Goal: Task Accomplishment & Management: Use online tool/utility

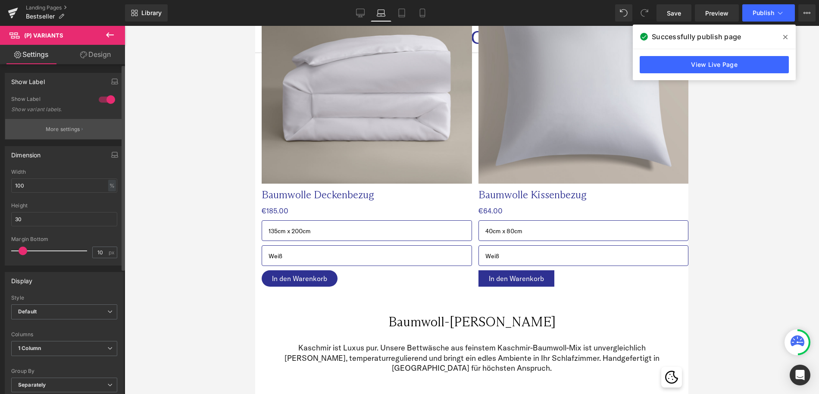
click at [60, 131] on p "More settings" at bounding box center [63, 129] width 34 height 8
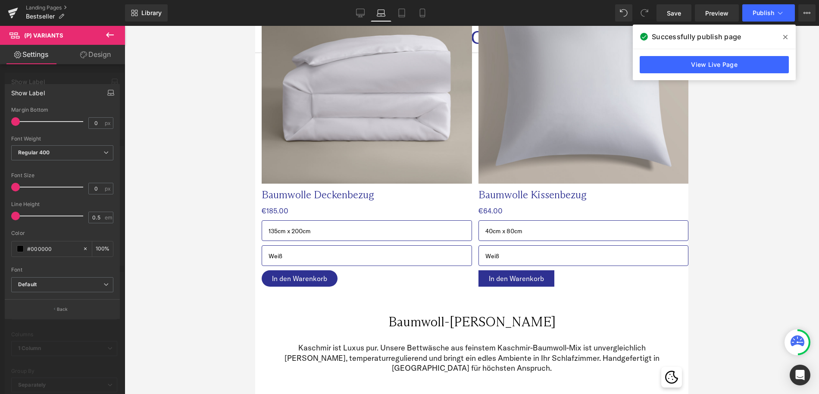
click at [110, 95] on icon "button" at bounding box center [110, 92] width 7 height 7
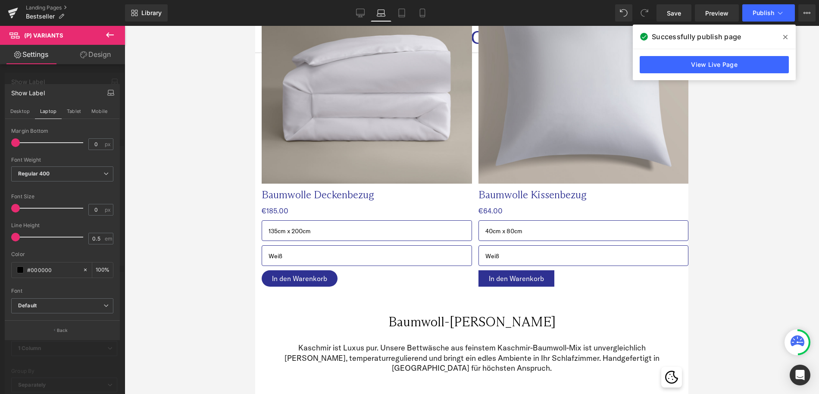
click at [111, 91] on icon "button" at bounding box center [110, 92] width 7 height 7
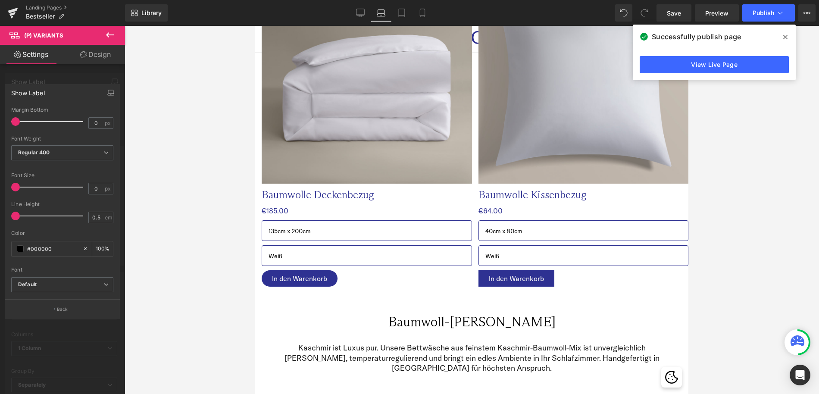
click at [55, 79] on div at bounding box center [62, 212] width 125 height 373
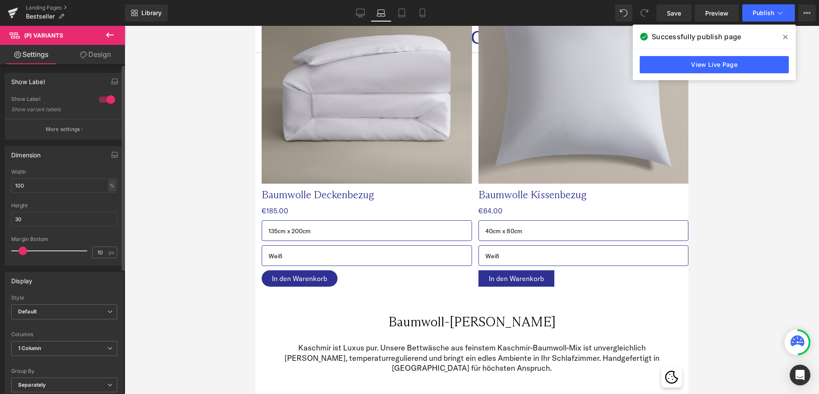
click at [103, 98] on div at bounding box center [107, 100] width 21 height 14
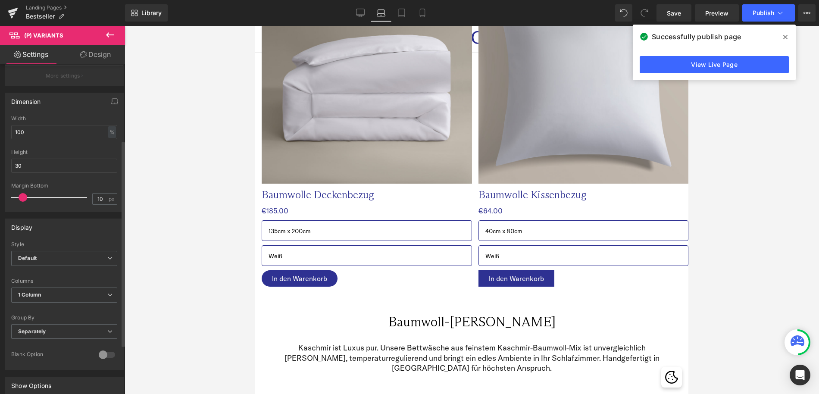
scroll to position [194, 0]
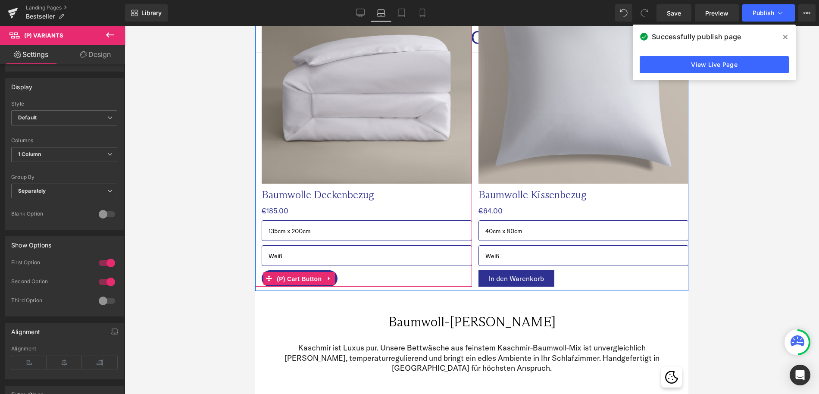
click at [295, 279] on span "(P) Cart Button" at bounding box center [299, 278] width 49 height 13
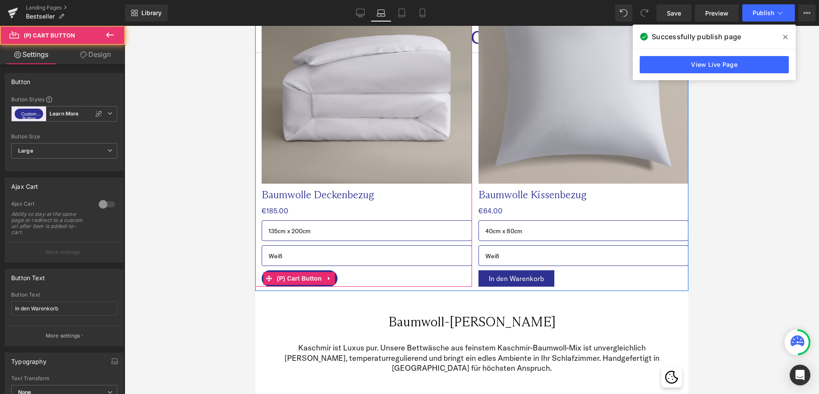
scroll to position [230, 0]
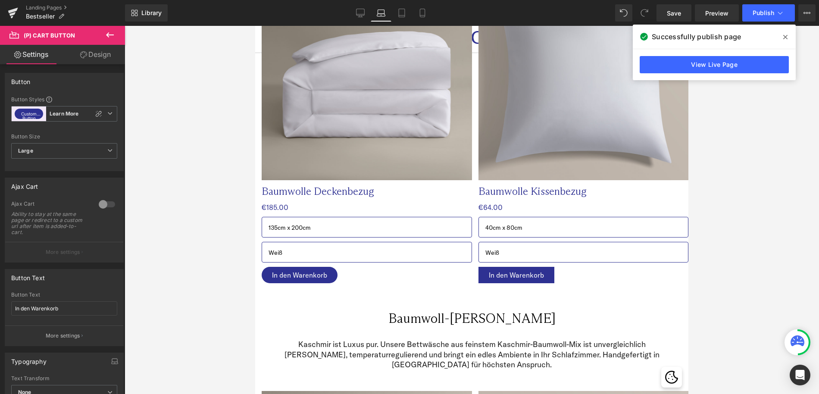
drag, startPoint x: 116, startPoint y: 268, endPoint x: 166, endPoint y: 266, distance: 49.2
click at [123, 269] on div "Button Button Styles Custom (P) Cart Button Learn More Custom Button Learn More…" at bounding box center [62, 231] width 125 height 334
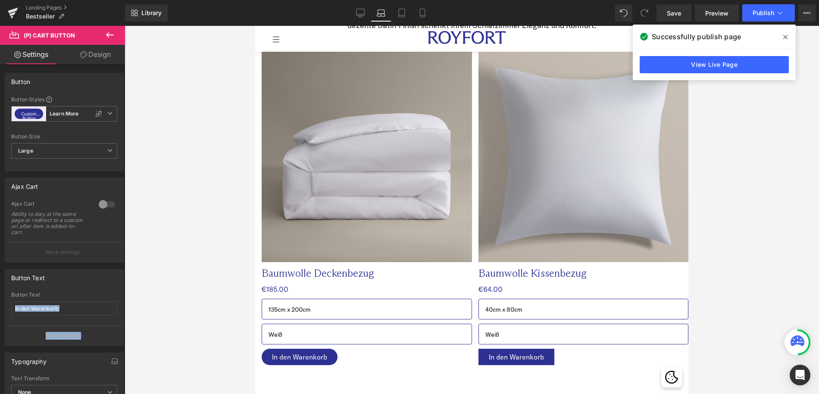
scroll to position [223, 0]
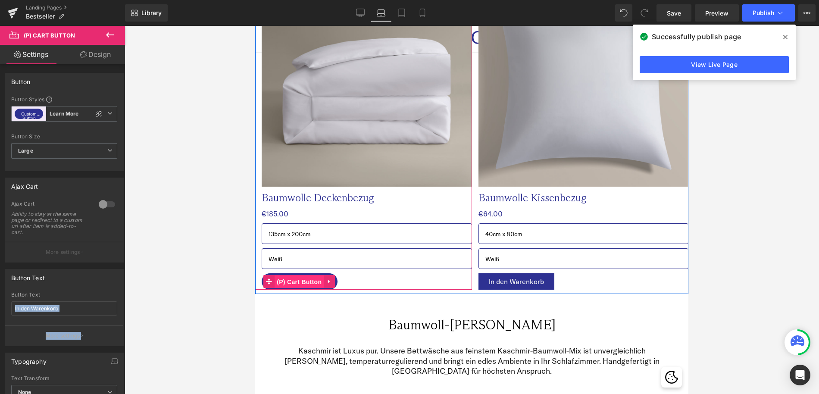
click at [297, 282] on span "(P) Cart Button" at bounding box center [299, 282] width 49 height 13
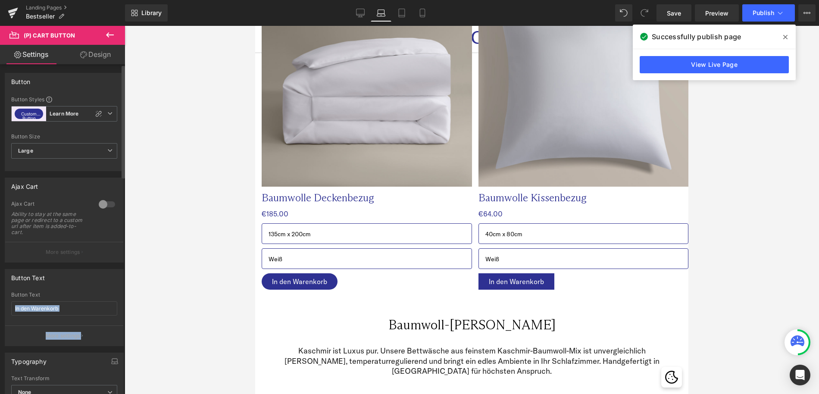
click at [16, 324] on div at bounding box center [64, 323] width 106 height 6
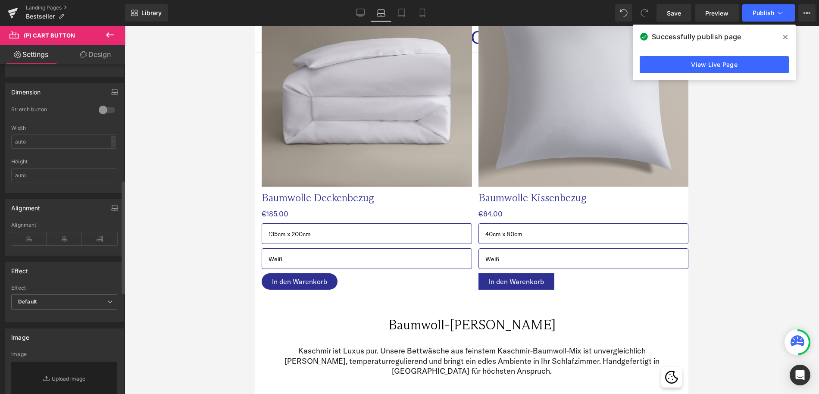
scroll to position [336, 0]
click at [47, 301] on span "Default" at bounding box center [64, 301] width 106 height 15
click at [70, 288] on div "Effect" at bounding box center [62, 288] width 103 height 6
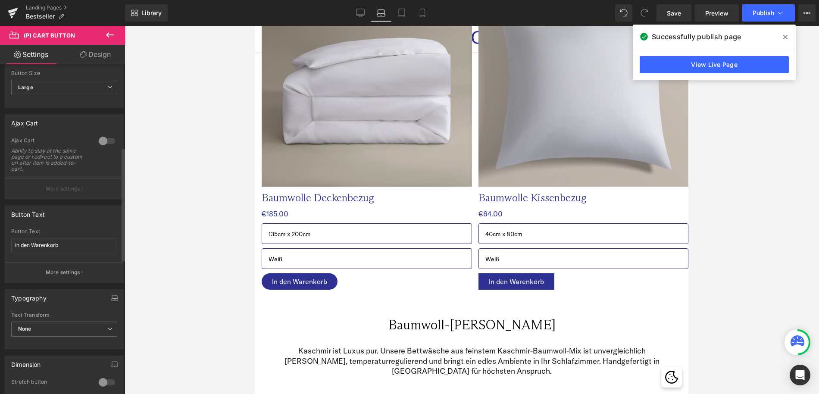
scroll to position [0, 0]
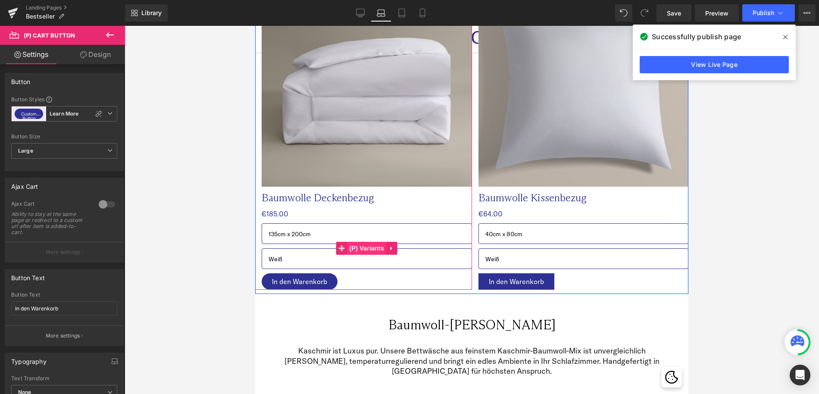
click at [366, 251] on span "(P) Variants" at bounding box center [366, 248] width 39 height 13
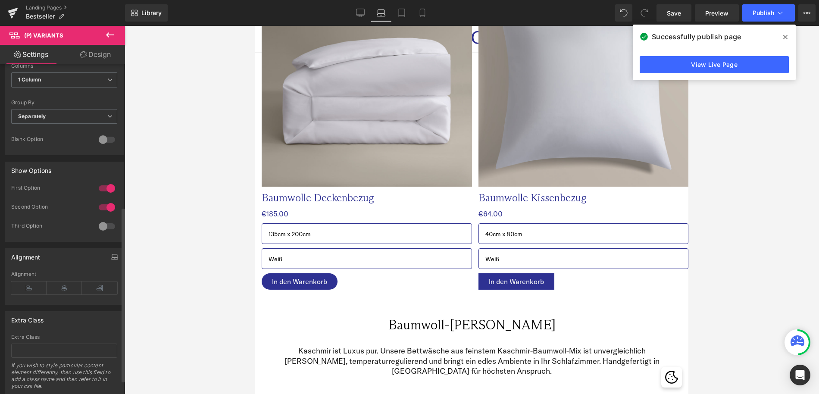
scroll to position [269, 0]
click at [105, 225] on div at bounding box center [107, 226] width 21 height 14
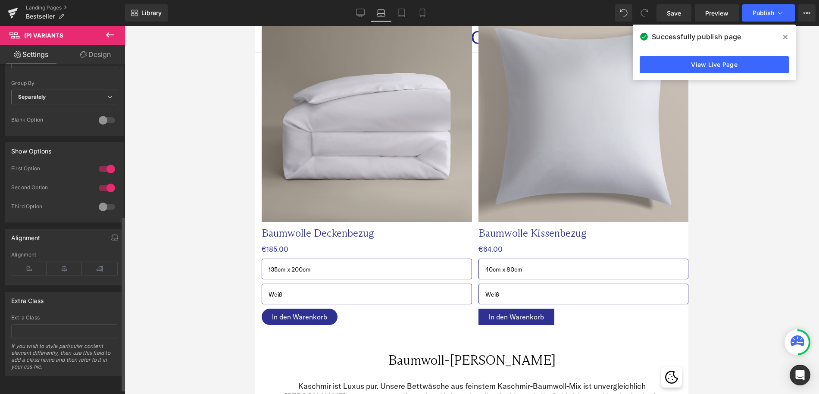
scroll to position [0, 0]
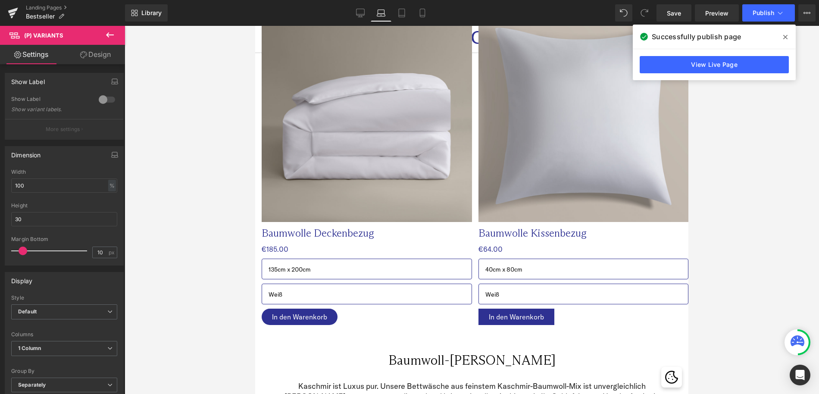
click at [103, 57] on link "Design" at bounding box center [95, 54] width 63 height 19
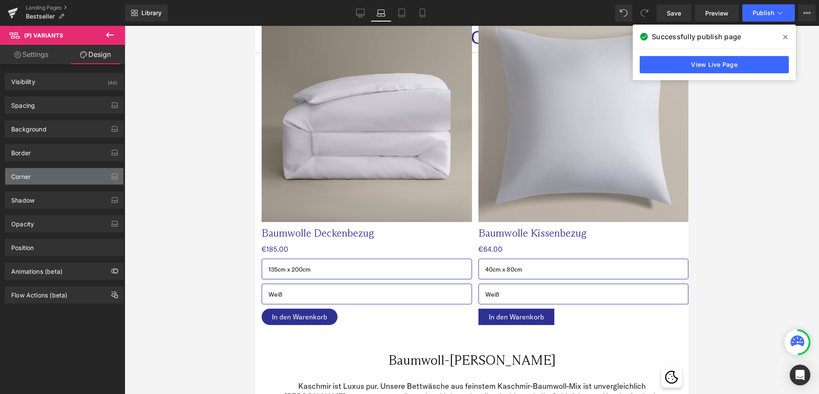
click at [62, 174] on div "Corner" at bounding box center [64, 176] width 118 height 16
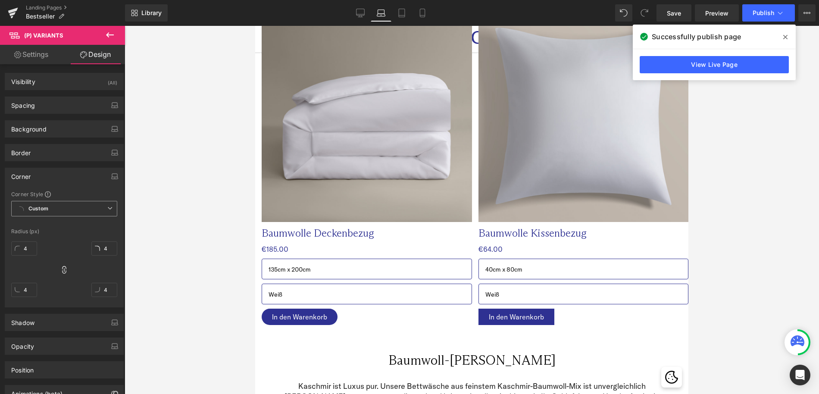
click at [82, 206] on span "Custom" at bounding box center [64, 209] width 106 height 16
click at [68, 241] on li "Default Corner" at bounding box center [64, 241] width 106 height 16
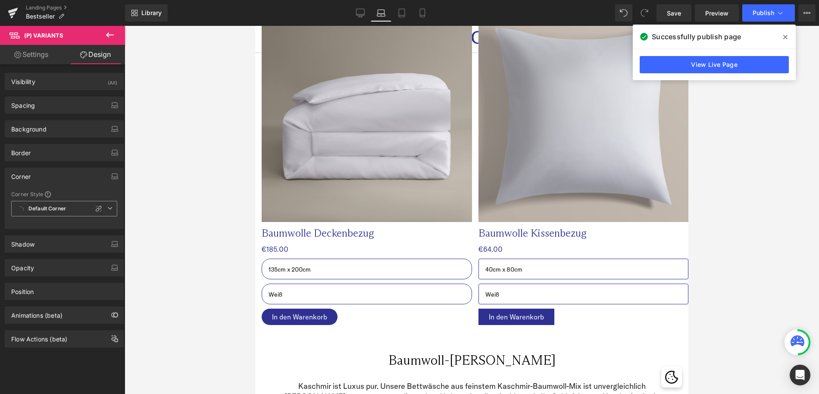
click at [73, 210] on span "Default Corner" at bounding box center [64, 209] width 106 height 16
click at [68, 226] on li "Custom" at bounding box center [64, 226] width 106 height 16
type input "20"
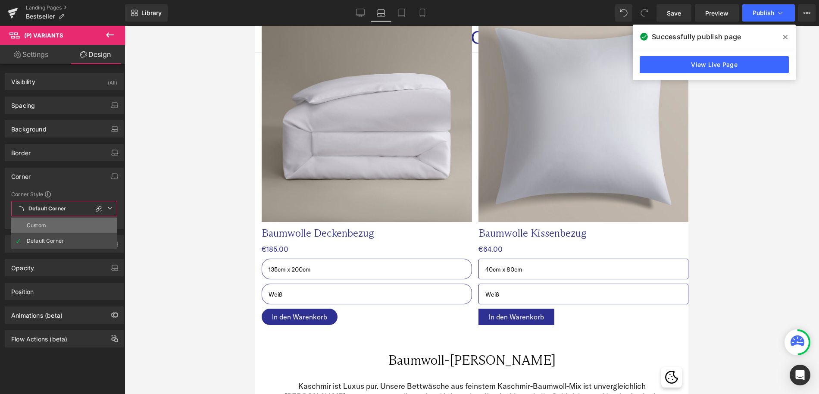
type input "20"
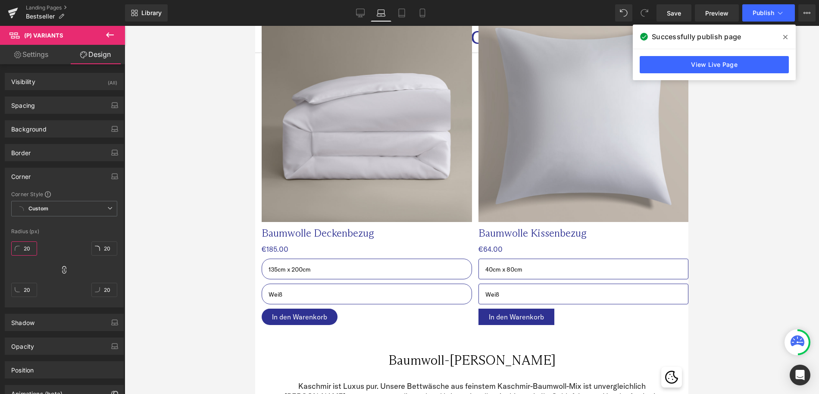
click at [28, 250] on input "20" at bounding box center [24, 248] width 26 height 14
type input "30"
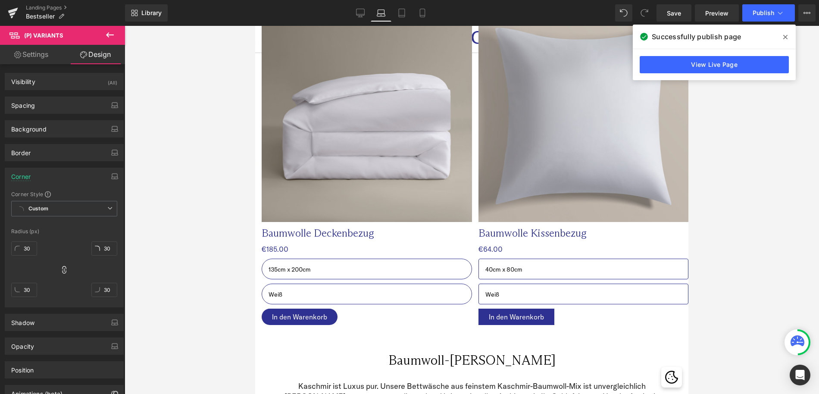
click at [47, 267] on div "30px 30 30px 30 30px 30 30px 30" at bounding box center [64, 272] width 106 height 69
click at [52, 207] on span "Custom" at bounding box center [64, 209] width 106 height 16
click at [50, 238] on div "Default Corner" at bounding box center [45, 241] width 37 height 6
type input "4"
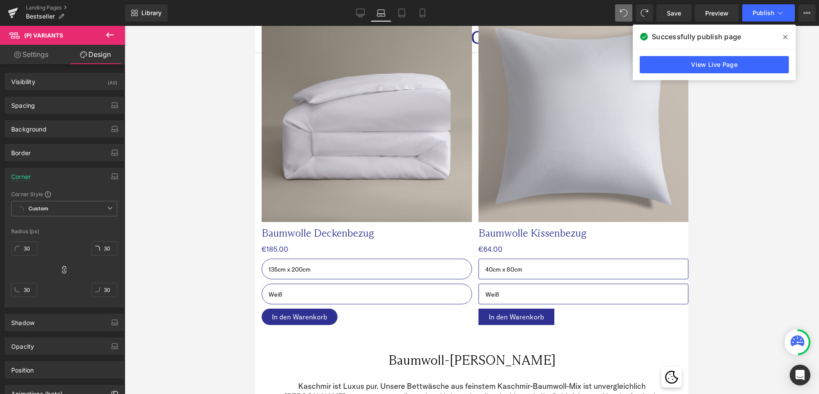
type input "4"
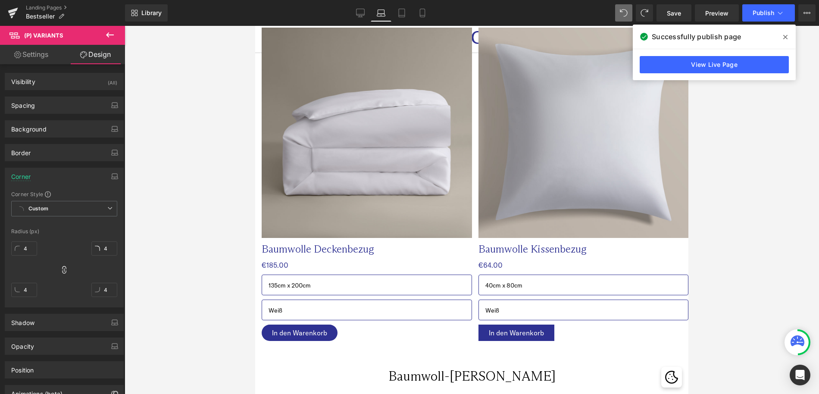
scroll to position [207, 0]
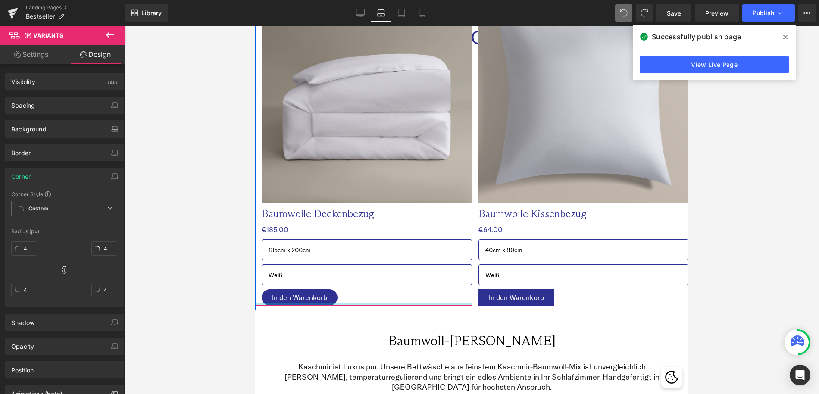
click at [303, 304] on div at bounding box center [363, 305] width 217 height 2
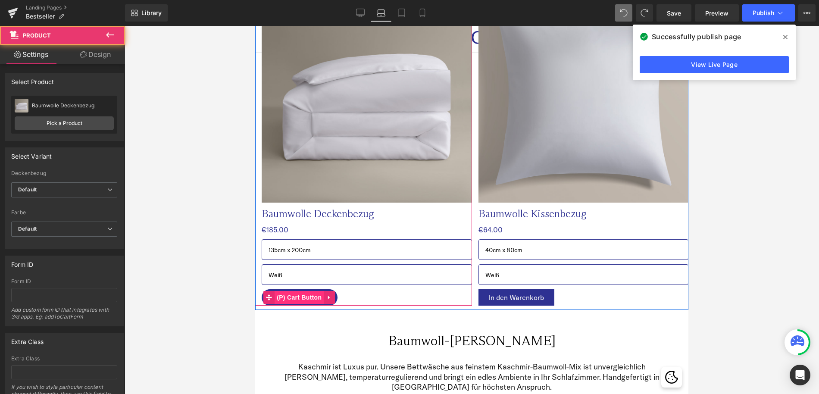
click at [302, 298] on span "(P) Cart Button" at bounding box center [299, 297] width 49 height 13
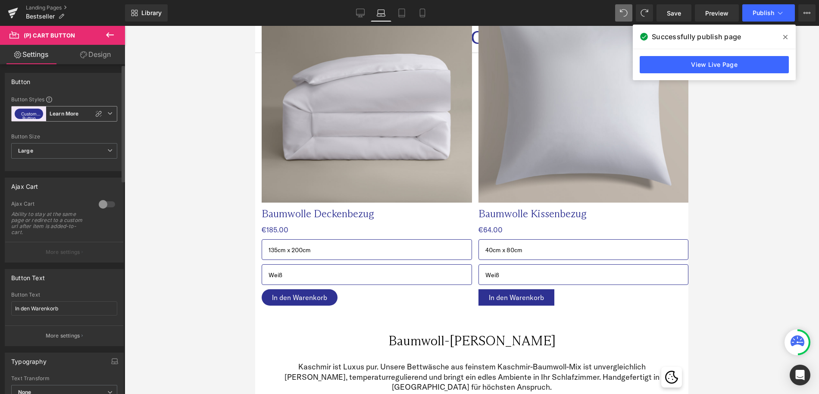
click at [58, 116] on b "Learn More" at bounding box center [64, 113] width 29 height 7
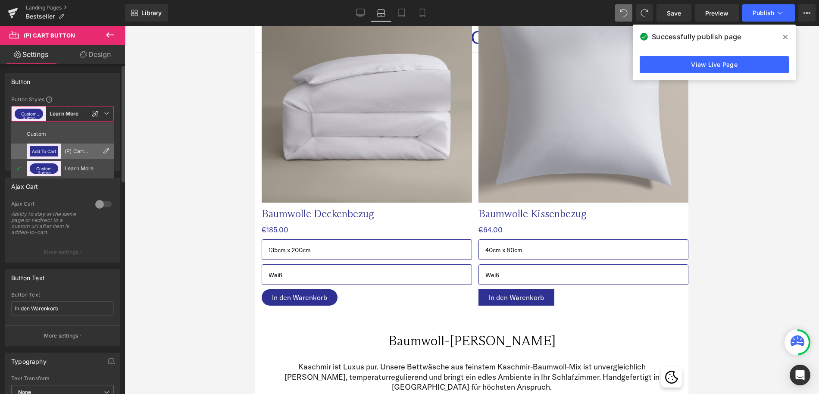
click at [50, 149] on button "Add To Cart" at bounding box center [44, 151] width 28 height 10
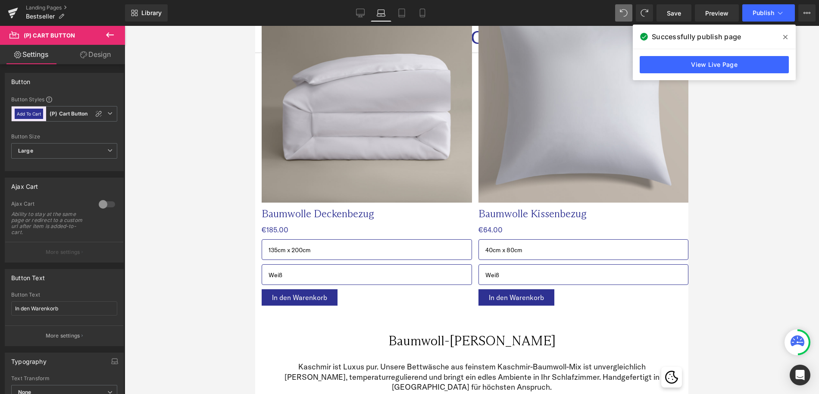
drag, startPoint x: 783, startPoint y: 33, endPoint x: 770, endPoint y: 30, distance: 12.9
click at [779, 31] on span at bounding box center [786, 37] width 14 height 14
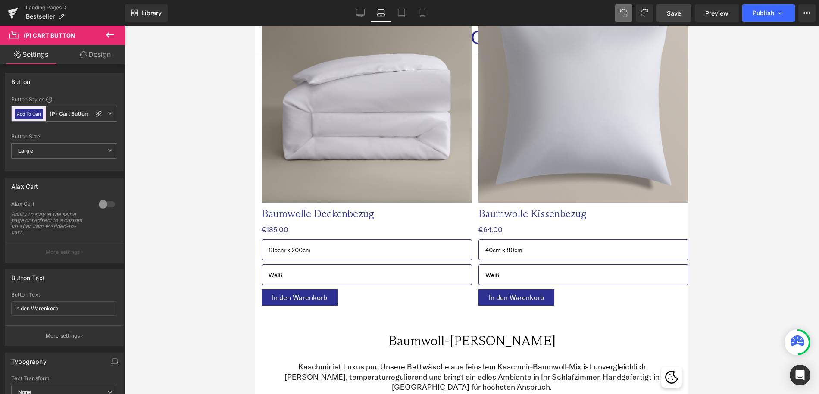
drag, startPoint x: 679, startPoint y: 15, endPoint x: 356, endPoint y: 15, distance: 322.9
click at [679, 15] on span "Save" at bounding box center [674, 13] width 14 height 9
click at [224, 101] on div at bounding box center [472, 210] width 695 height 368
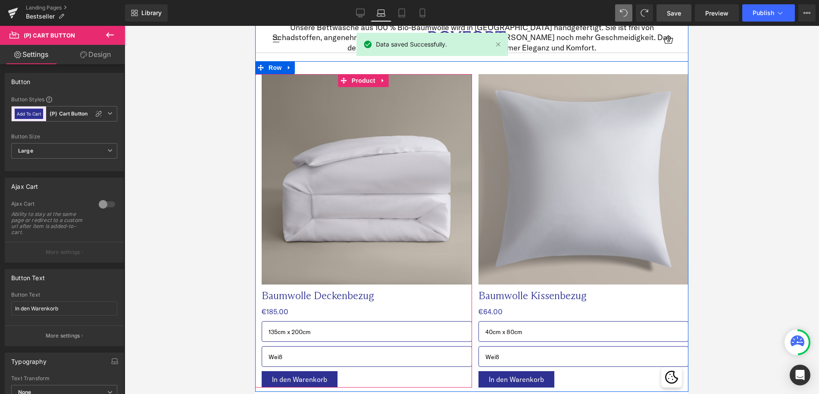
scroll to position [0, 0]
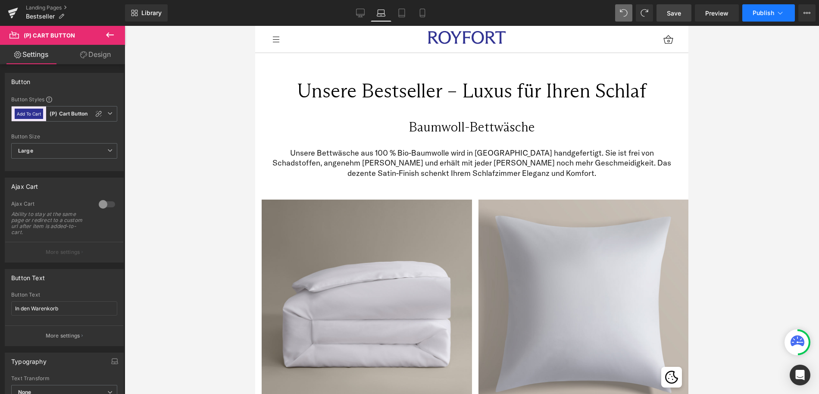
click at [755, 15] on span "Publish" at bounding box center [764, 12] width 22 height 7
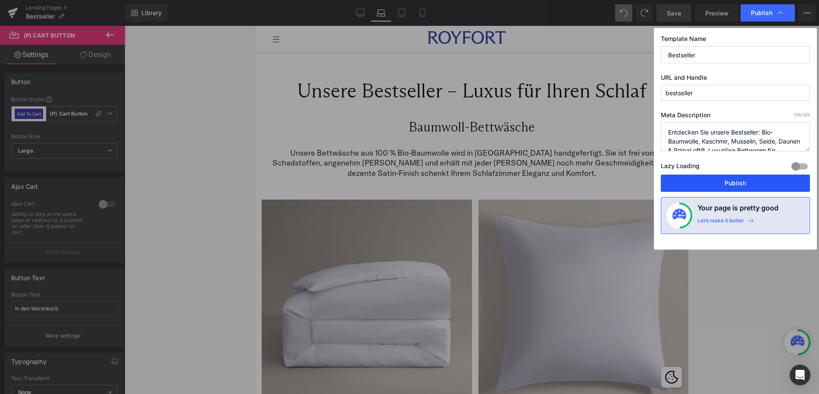
click at [741, 182] on button "Publish" at bounding box center [735, 183] width 149 height 17
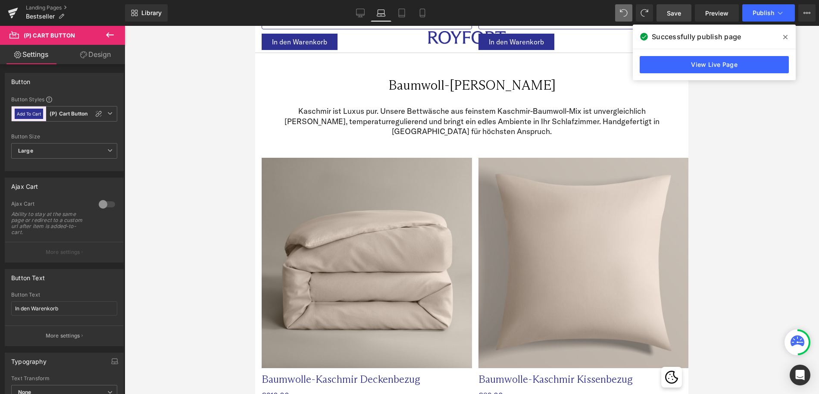
scroll to position [459, 0]
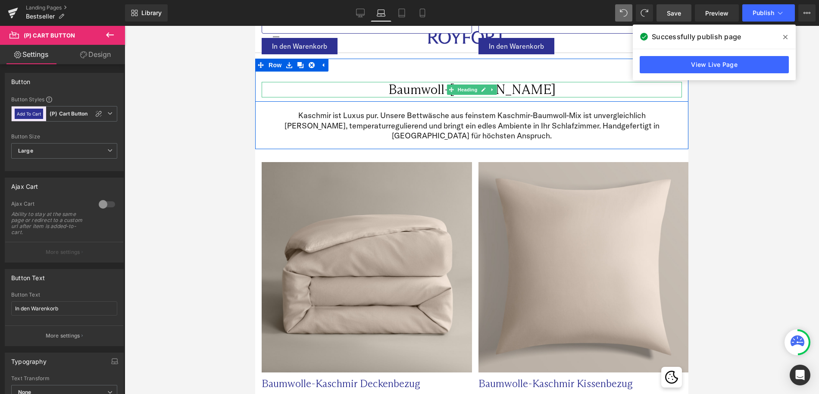
click at [444, 88] on h2 "Baumwoll-[PERSON_NAME]" at bounding box center [472, 90] width 420 height 16
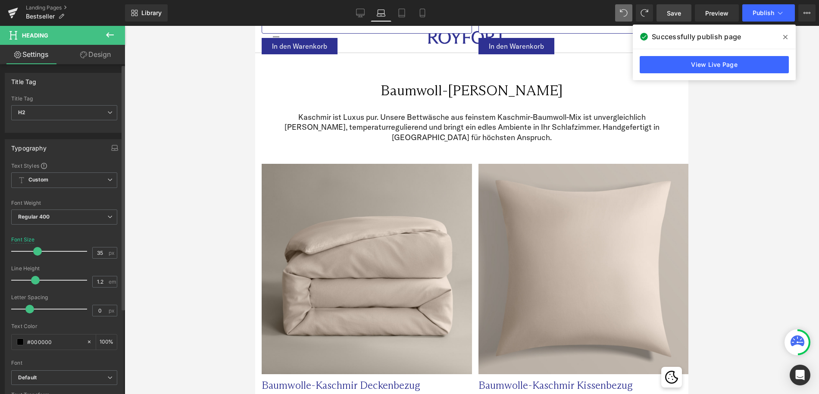
type input "36"
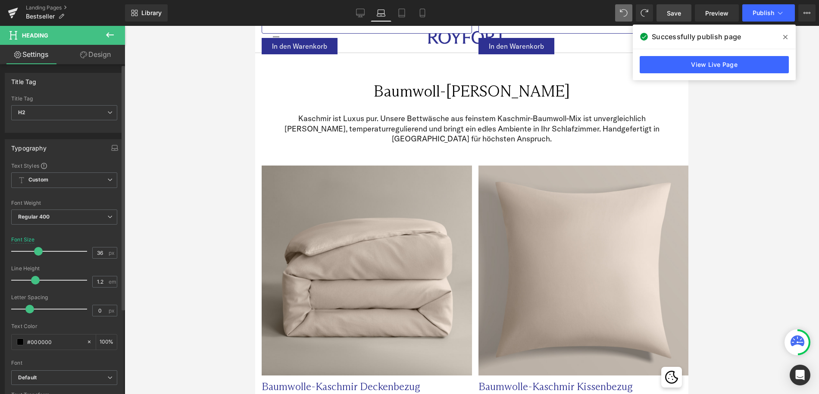
drag, startPoint x: 35, startPoint y: 252, endPoint x: 40, endPoint y: 253, distance: 4.4
click at [40, 253] on span at bounding box center [38, 251] width 9 height 9
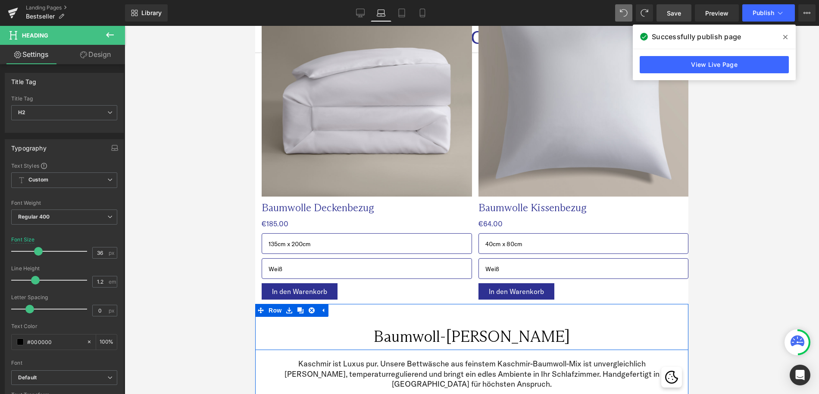
scroll to position [0, 0]
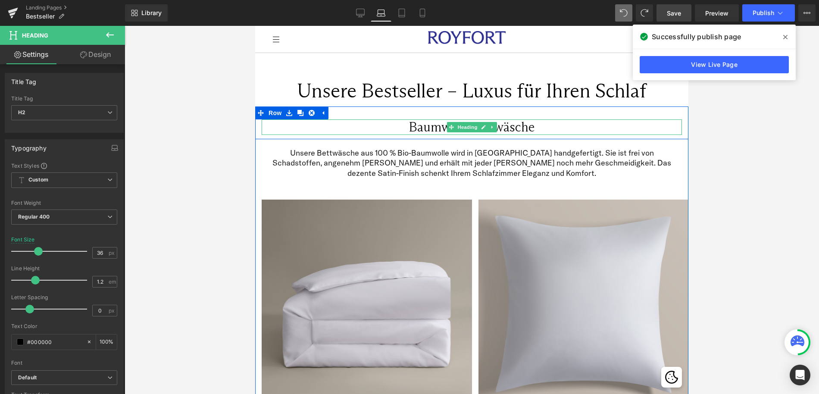
click at [442, 128] on h2 "Baumwoll-Bettwäsche" at bounding box center [472, 127] width 420 height 16
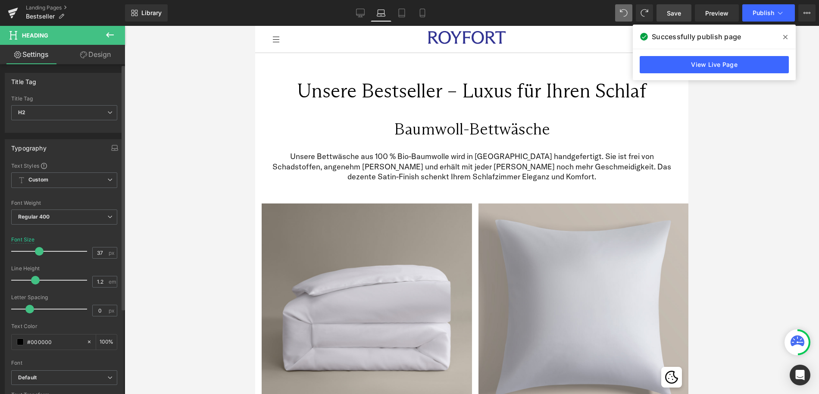
type input "36"
drag, startPoint x: 34, startPoint y: 249, endPoint x: 38, endPoint y: 248, distance: 4.4
click at [38, 248] on span at bounding box center [38, 251] width 9 height 9
click at [719, 140] on div at bounding box center [472, 210] width 695 height 368
click at [668, 16] on span "Save" at bounding box center [674, 13] width 14 height 9
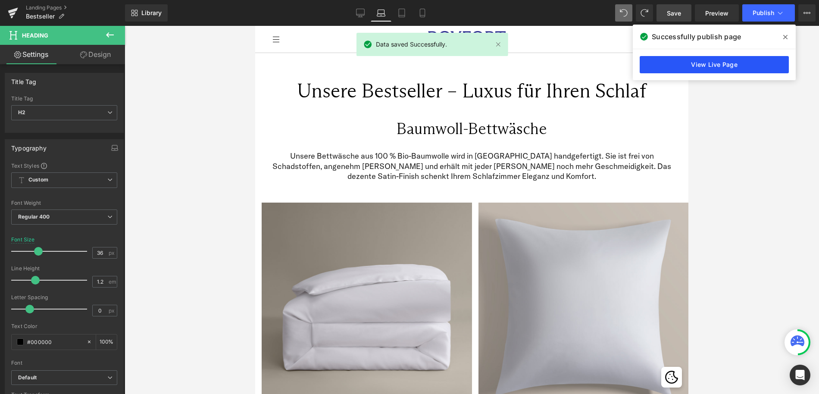
click at [738, 69] on link "View Live Page" at bounding box center [714, 64] width 149 height 17
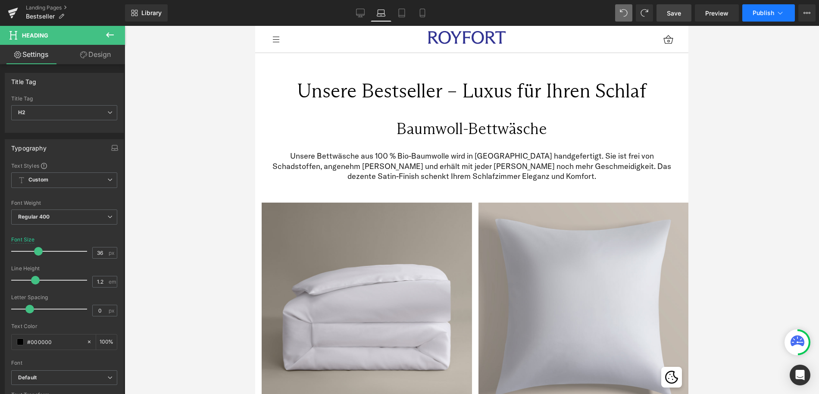
click at [763, 19] on button "Publish" at bounding box center [768, 12] width 53 height 17
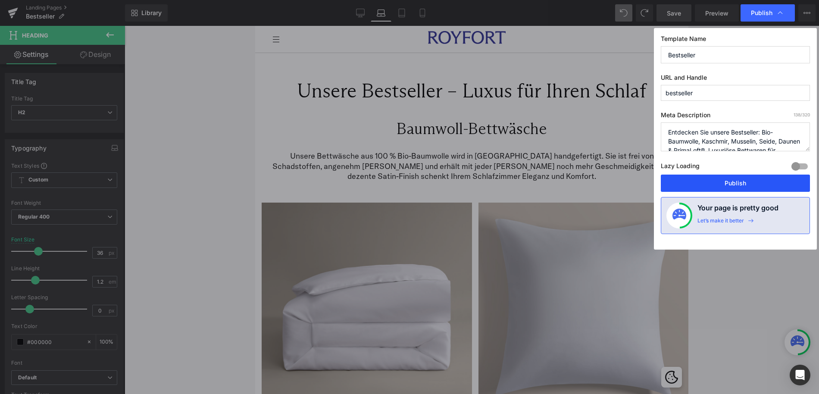
click at [738, 183] on button "Publish" at bounding box center [735, 183] width 149 height 17
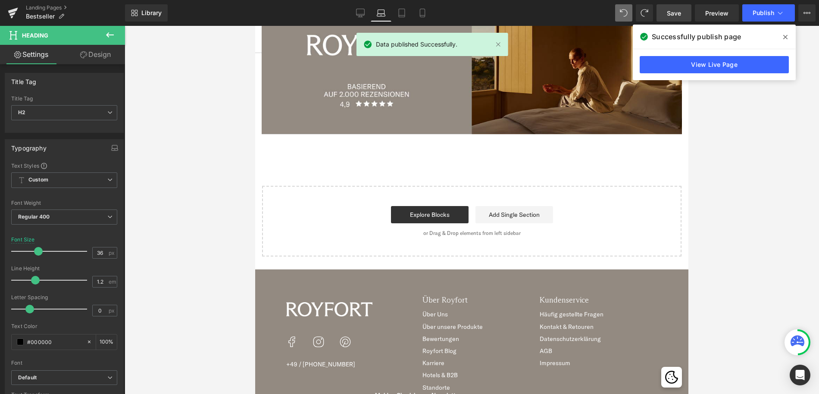
scroll to position [2863, 0]
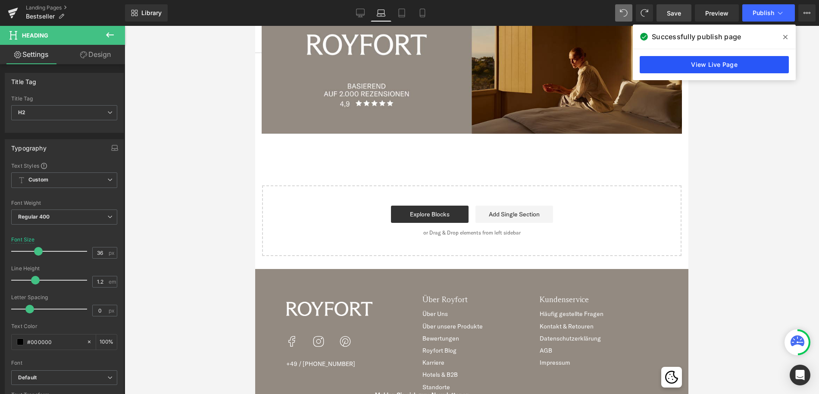
click at [715, 63] on link "View Live Page" at bounding box center [714, 64] width 149 height 17
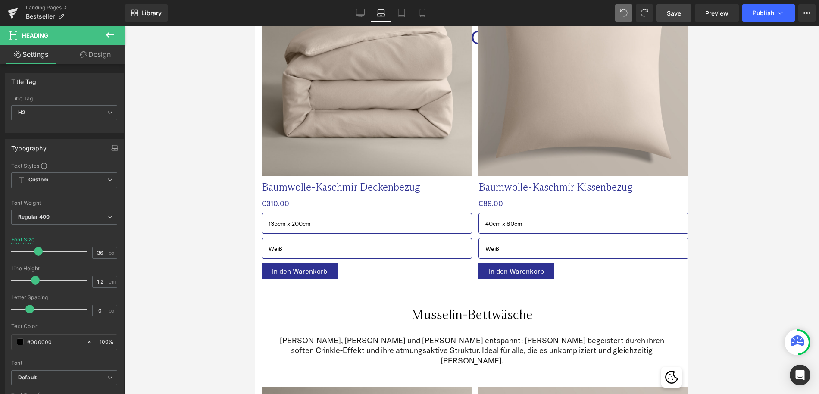
scroll to position [662, 0]
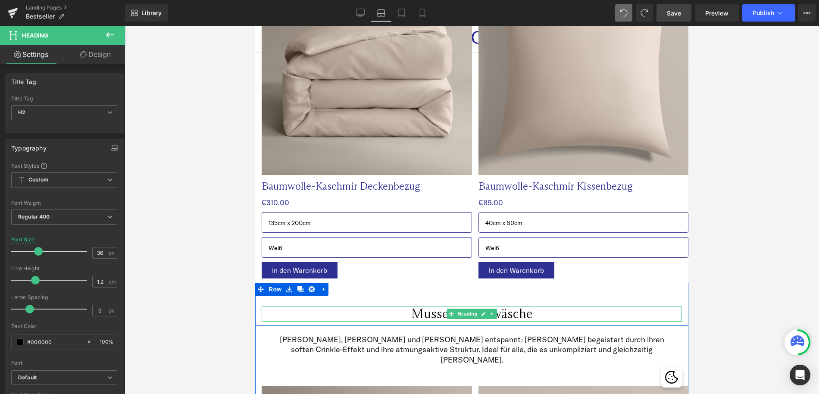
click at [500, 314] on h2 "Musselin-Bettwäsche" at bounding box center [472, 314] width 420 height 16
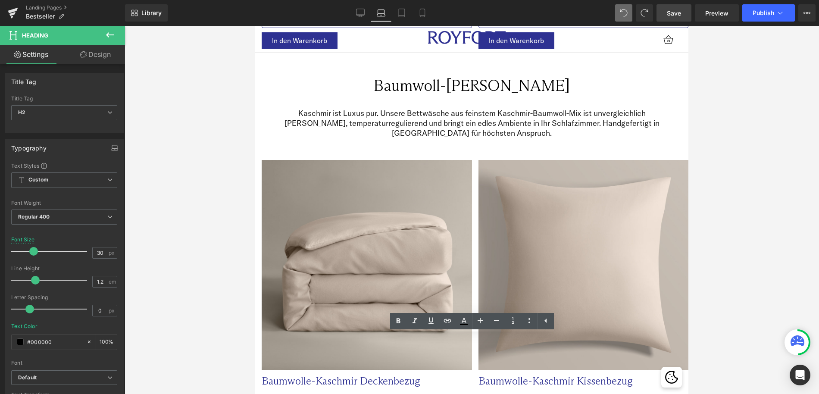
scroll to position [408, 0]
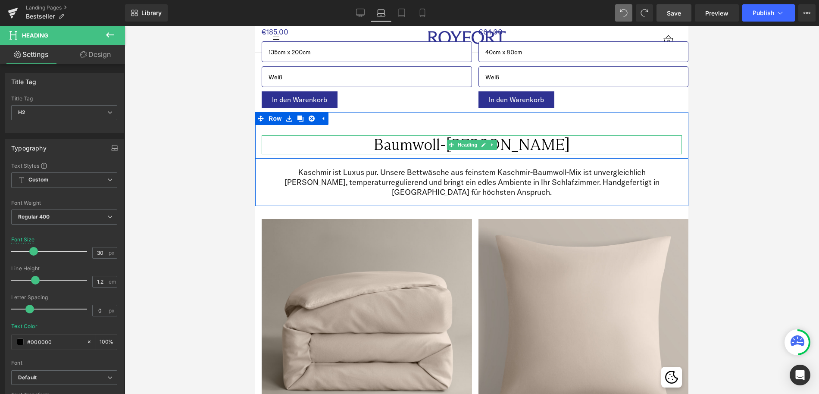
click at [402, 143] on h2 "Baumwoll-[PERSON_NAME]" at bounding box center [472, 144] width 420 height 19
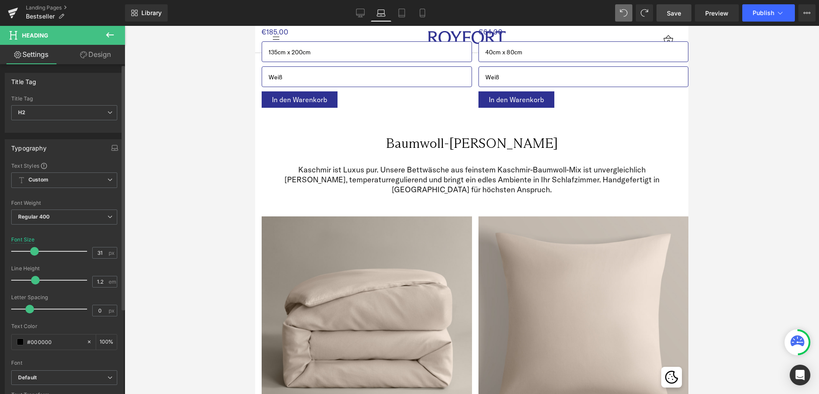
type input "30"
drag, startPoint x: 37, startPoint y: 253, endPoint x: 33, endPoint y: 254, distance: 4.3
click at [33, 254] on span at bounding box center [33, 251] width 9 height 9
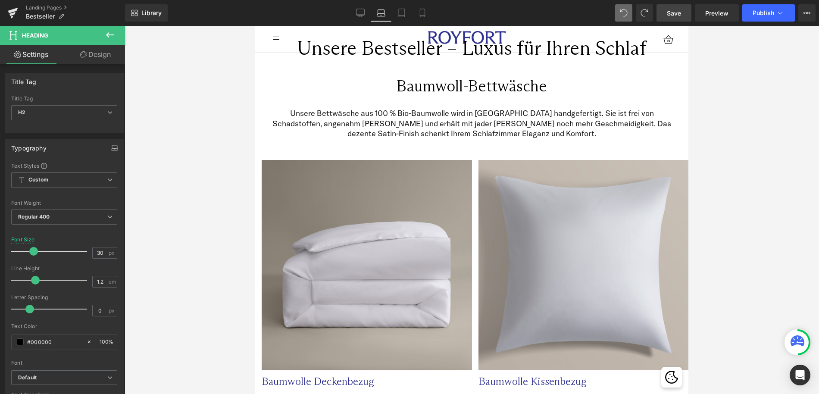
scroll to position [0, 0]
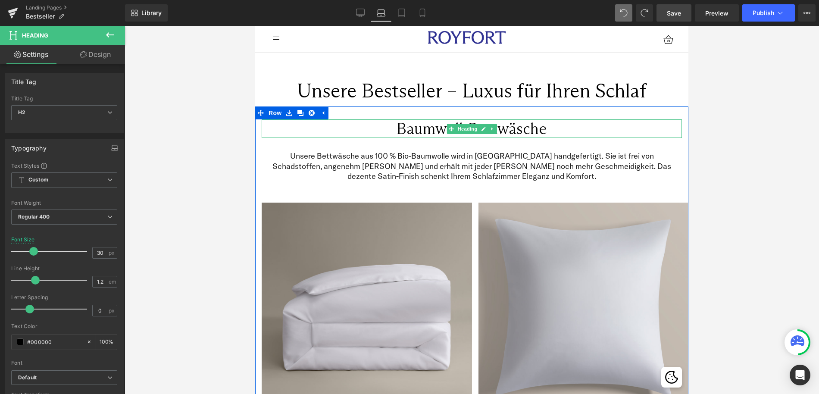
click at [417, 132] on h2 "Baumwoll-Bettwäsche" at bounding box center [472, 128] width 420 height 19
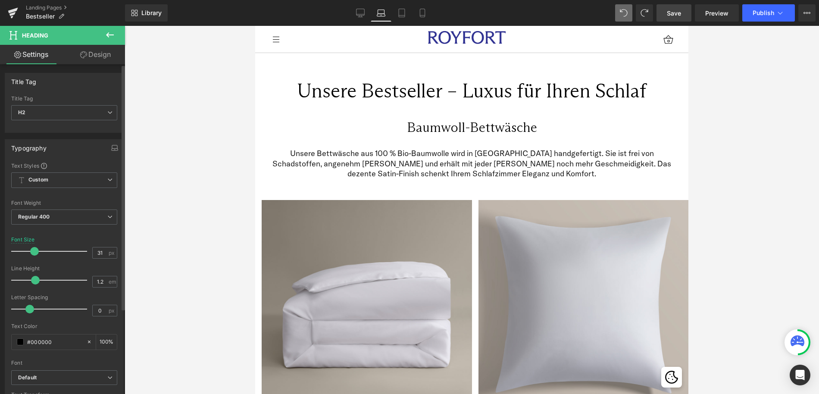
type input "30"
drag, startPoint x: 36, startPoint y: 253, endPoint x: 32, endPoint y: 254, distance: 4.3
click at [32, 254] on span at bounding box center [33, 251] width 9 height 9
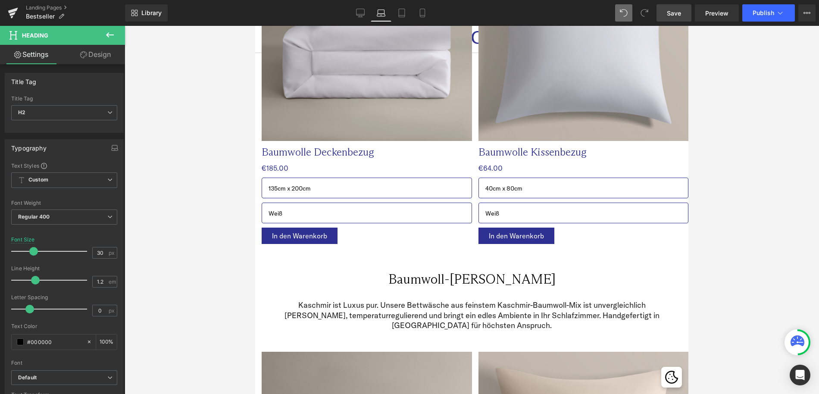
scroll to position [270, 0]
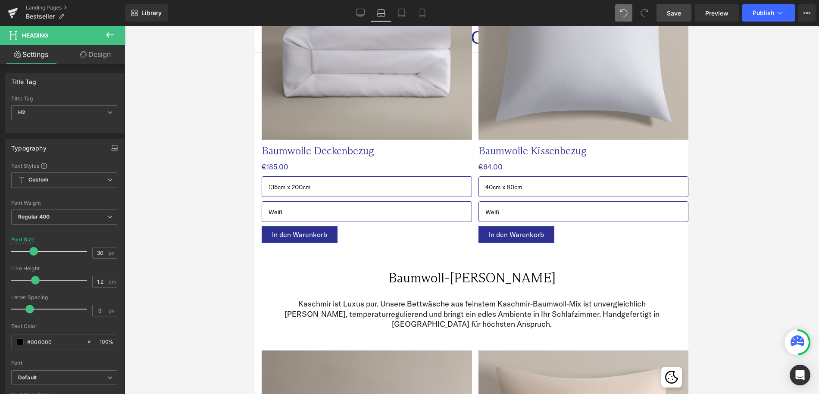
click at [675, 12] on span "Save" at bounding box center [674, 13] width 14 height 9
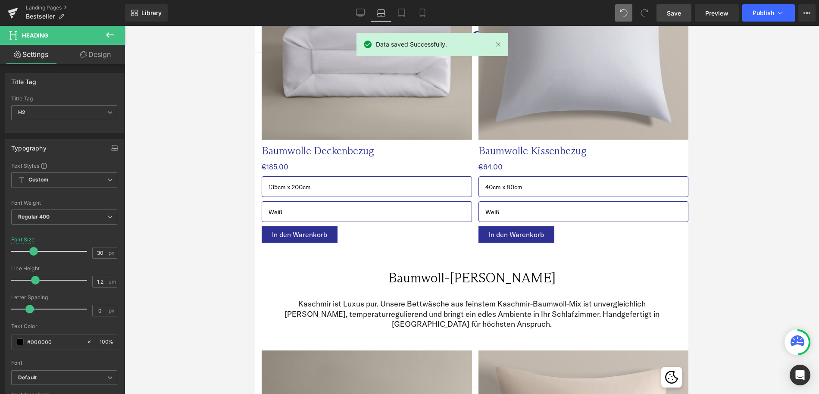
click at [799, 341] on icon at bounding box center [798, 340] width 14 height 11
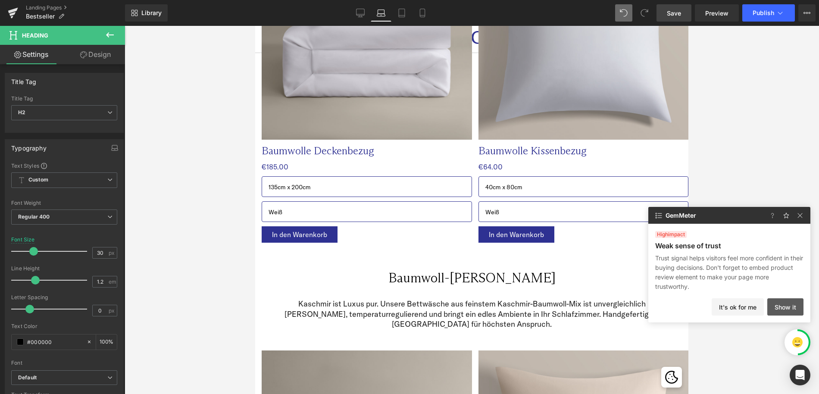
click at [776, 306] on button "Show it" at bounding box center [785, 306] width 36 height 17
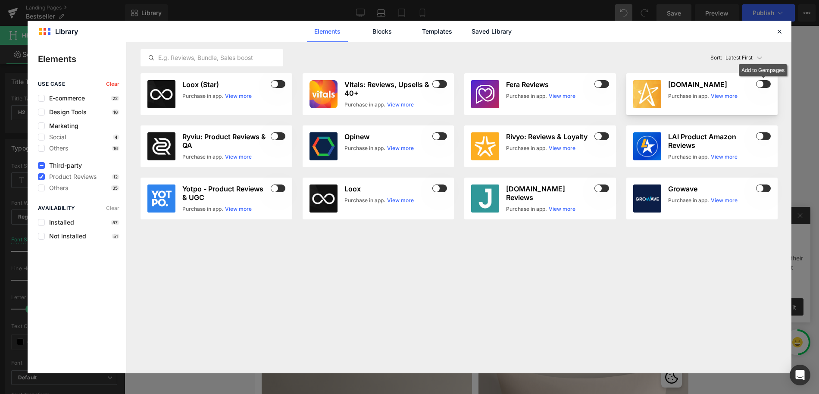
click at [759, 84] on span at bounding box center [763, 84] width 15 height 8
click at [679, 91] on div "[DOMAIN_NAME] Purchase in app. View more" at bounding box center [719, 94] width 103 height 28
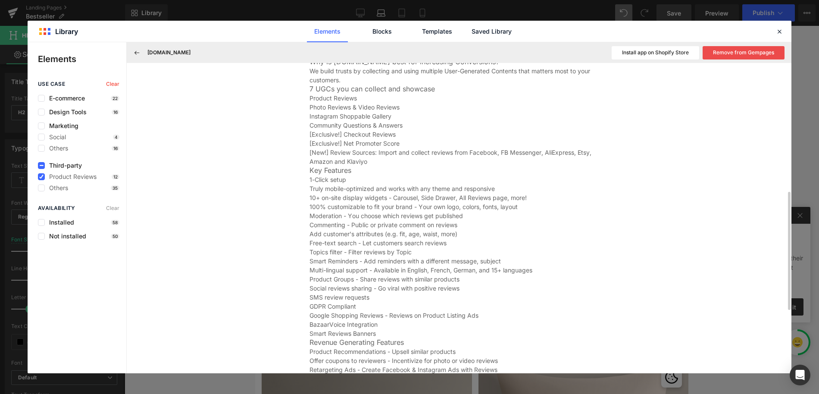
scroll to position [504, 0]
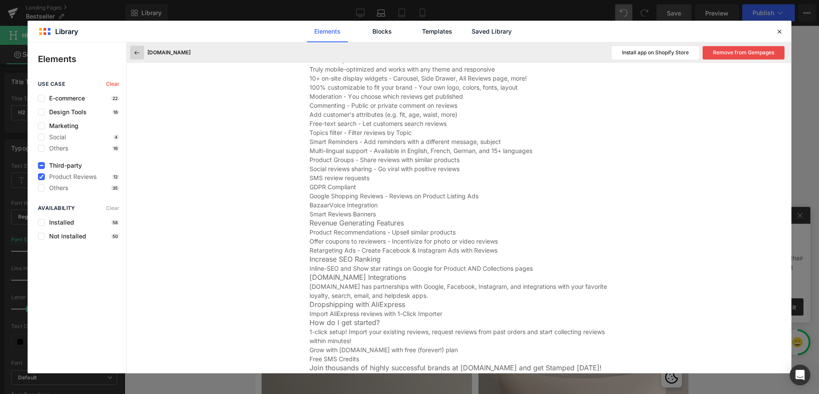
click at [138, 56] on icon at bounding box center [137, 53] width 8 height 8
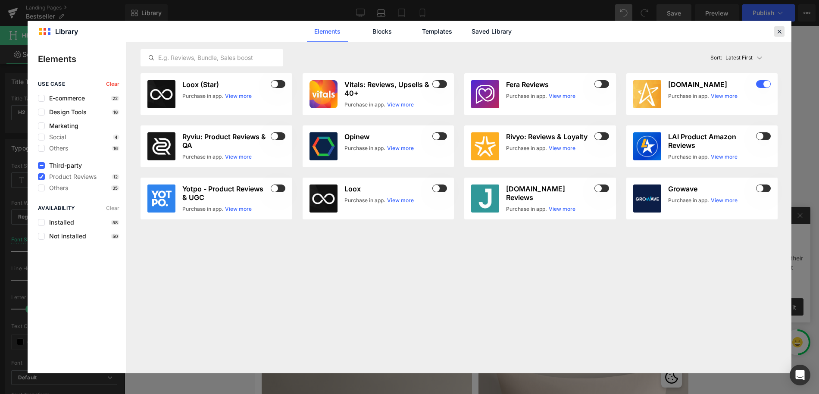
click at [779, 29] on icon at bounding box center [780, 32] width 8 height 8
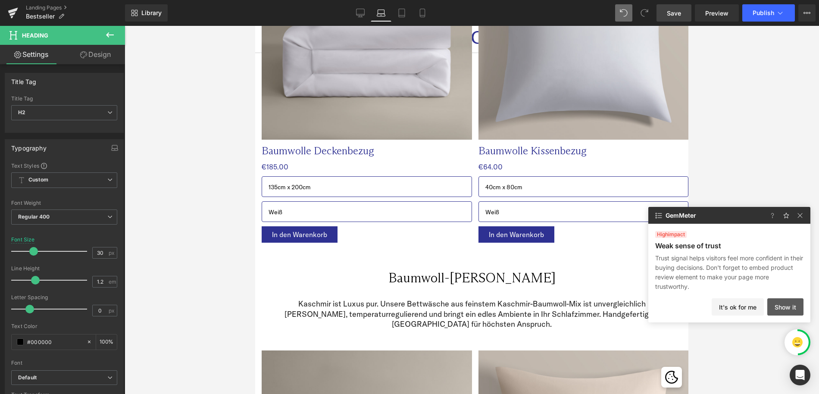
click at [775, 307] on button "Show it" at bounding box center [785, 306] width 36 height 17
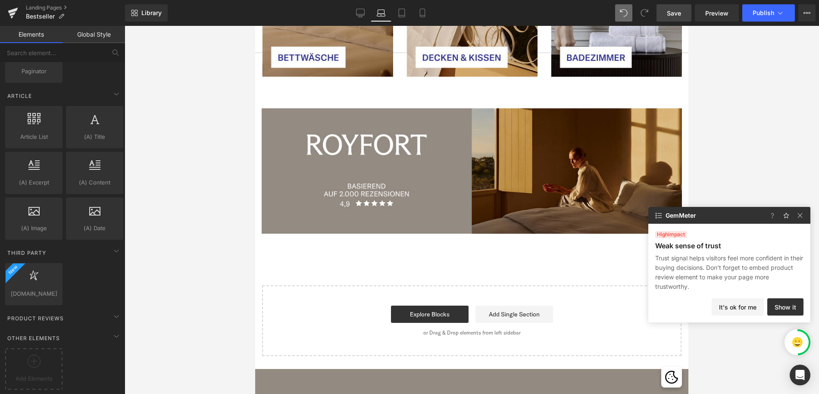
scroll to position [2752, 0]
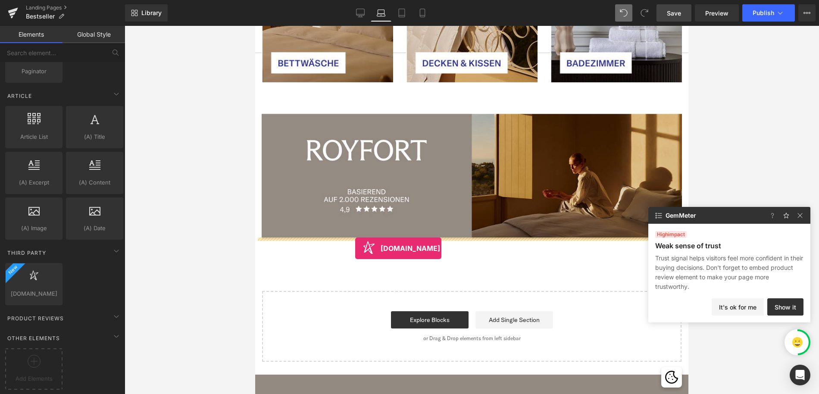
drag, startPoint x: 291, startPoint y: 303, endPoint x: 355, endPoint y: 248, distance: 84.4
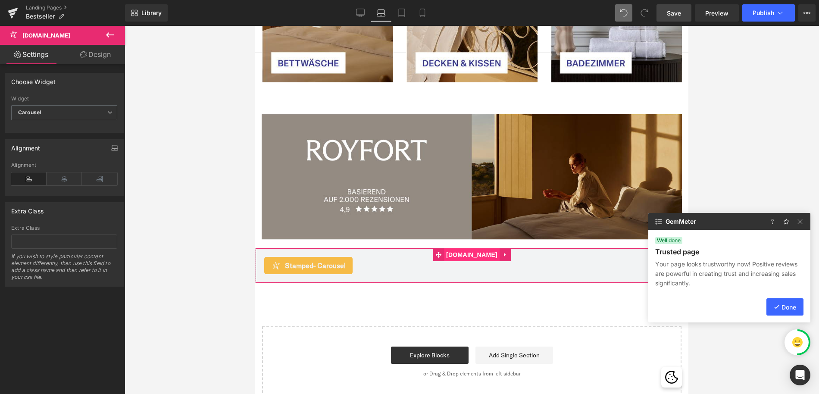
click at [469, 248] on span "[DOMAIN_NAME]" at bounding box center [472, 254] width 56 height 13
click at [69, 108] on span "Carousel" at bounding box center [64, 112] width 106 height 15
click at [166, 144] on div at bounding box center [472, 210] width 695 height 368
click at [94, 57] on link "Design" at bounding box center [95, 54] width 63 height 19
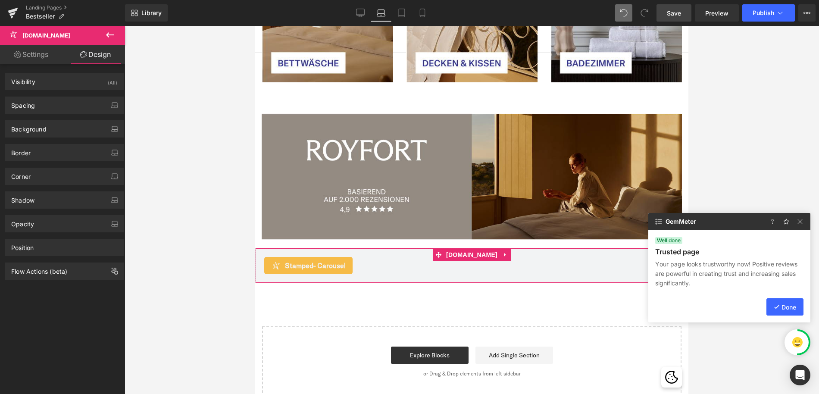
click at [40, 62] on link "Settings" at bounding box center [31, 54] width 63 height 19
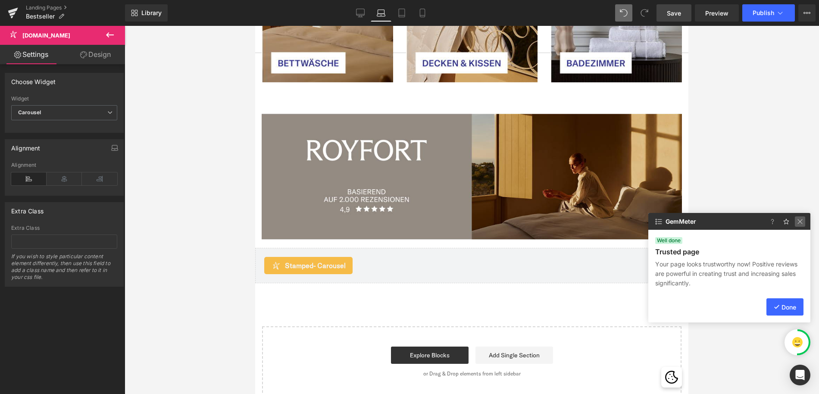
click at [799, 223] on img at bounding box center [800, 221] width 10 height 10
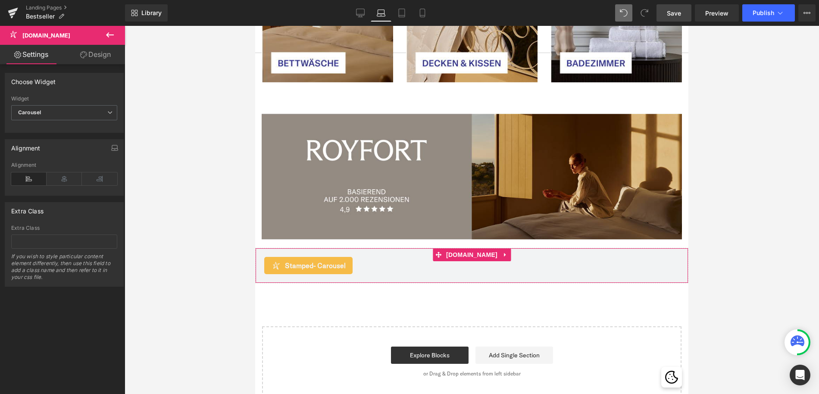
click at [335, 261] on span "- Carousel" at bounding box center [329, 265] width 32 height 9
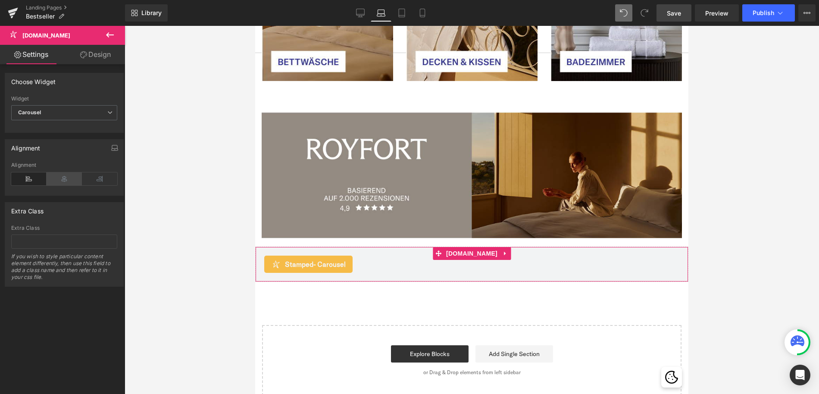
click at [56, 179] on icon at bounding box center [64, 178] width 35 height 13
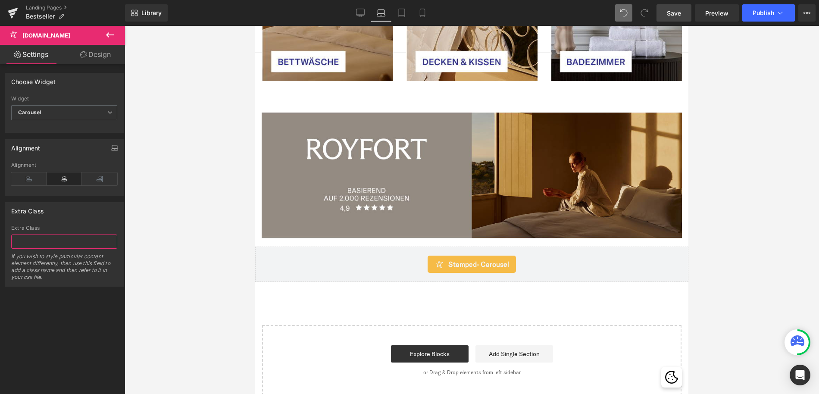
click at [50, 239] on input "text" at bounding box center [64, 242] width 106 height 14
click at [45, 225] on div "Extra Class" at bounding box center [64, 228] width 106 height 6
click at [97, 58] on link "Design" at bounding box center [95, 54] width 63 height 19
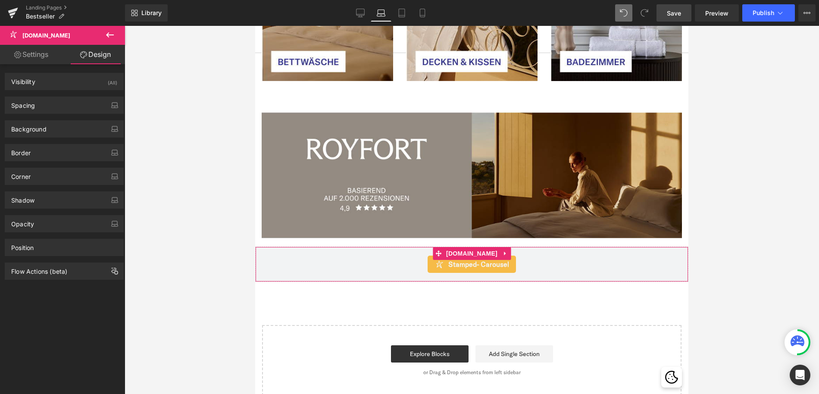
click at [33, 56] on link "Settings" at bounding box center [31, 54] width 63 height 19
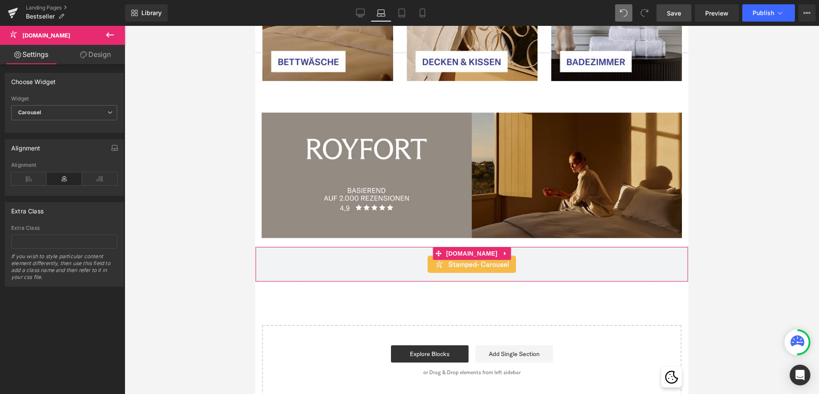
click at [474, 259] on span "Stamped - Carousel" at bounding box center [478, 264] width 61 height 10
click at [474, 247] on span "[DOMAIN_NAME]" at bounding box center [472, 253] width 56 height 13
click at [502, 250] on icon at bounding box center [505, 253] width 6 height 6
click at [490, 260] on span "- Carousel" at bounding box center [493, 264] width 32 height 9
click at [508, 251] on icon at bounding box center [511, 254] width 6 height 6
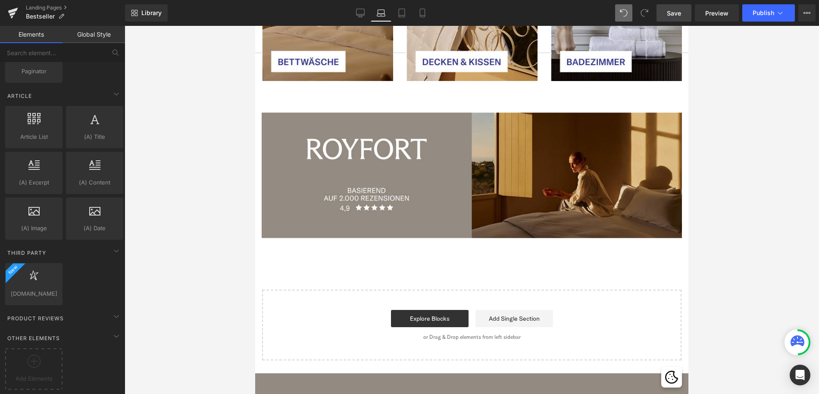
click at [802, 339] on icon at bounding box center [798, 340] width 14 height 11
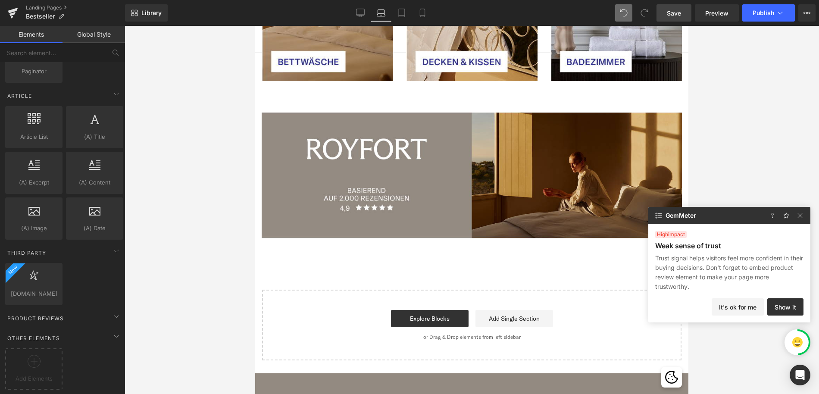
click at [748, 307] on button "It's ok for me" at bounding box center [738, 306] width 52 height 17
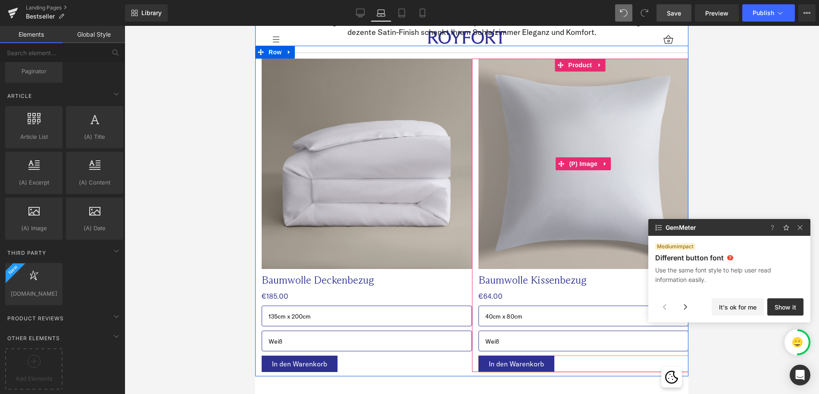
scroll to position [144, 0]
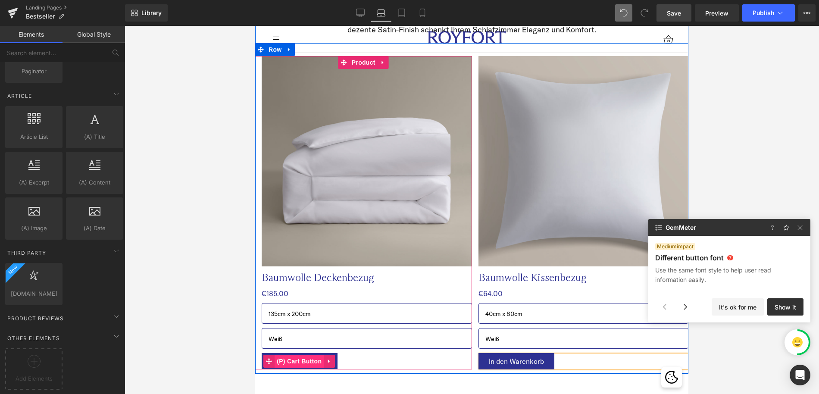
click at [301, 360] on span "(P) Cart Button" at bounding box center [299, 361] width 49 height 13
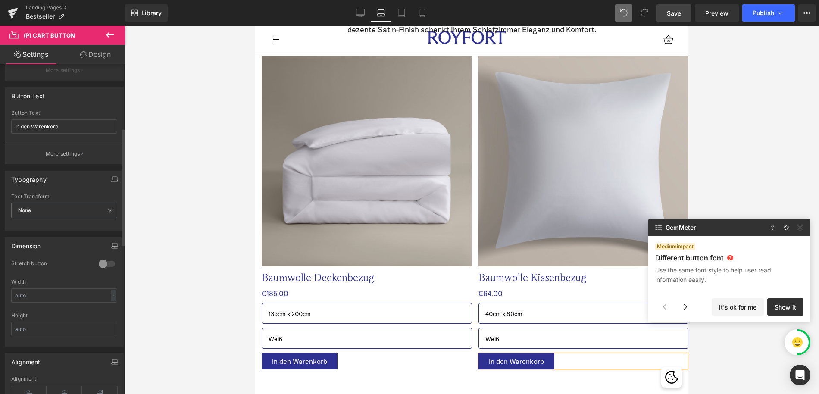
scroll to position [196, 0]
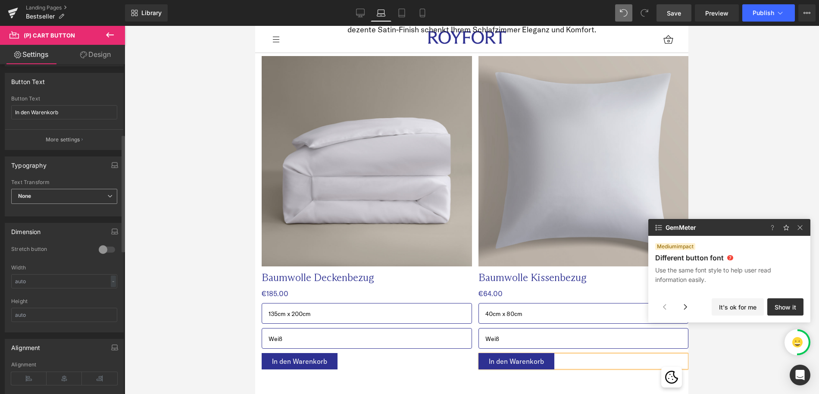
click at [66, 193] on span "None" at bounding box center [64, 196] width 106 height 15
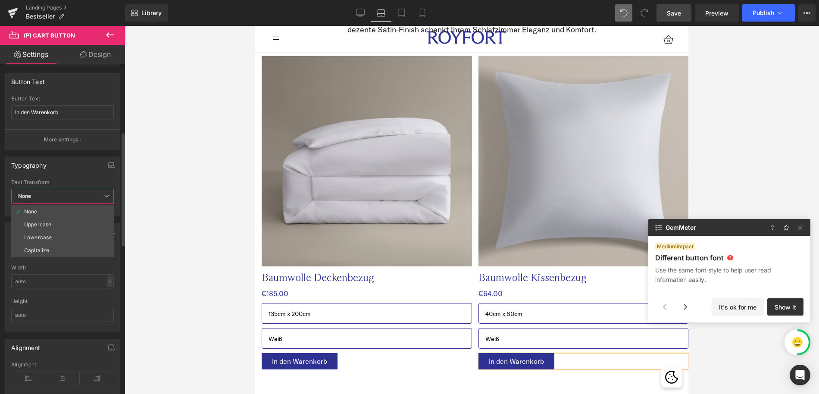
click at [72, 178] on div "Typography Thin 100 Semi Thin 200 Light 300 Regular 400 Medium 500 Semi Bold 60…" at bounding box center [63, 187] width 116 height 60
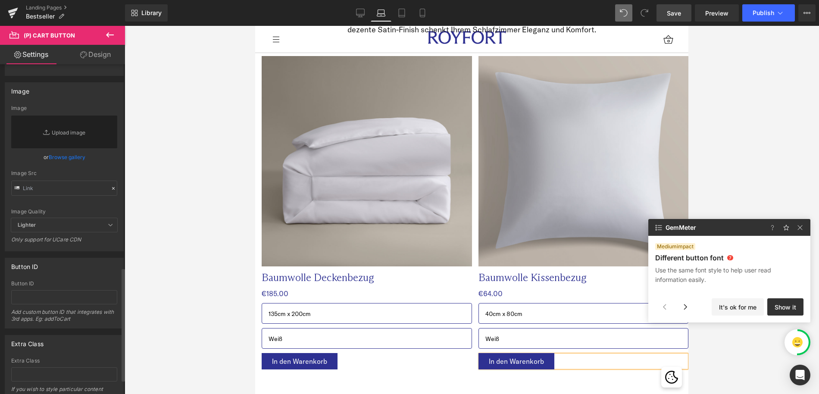
scroll to position [632, 0]
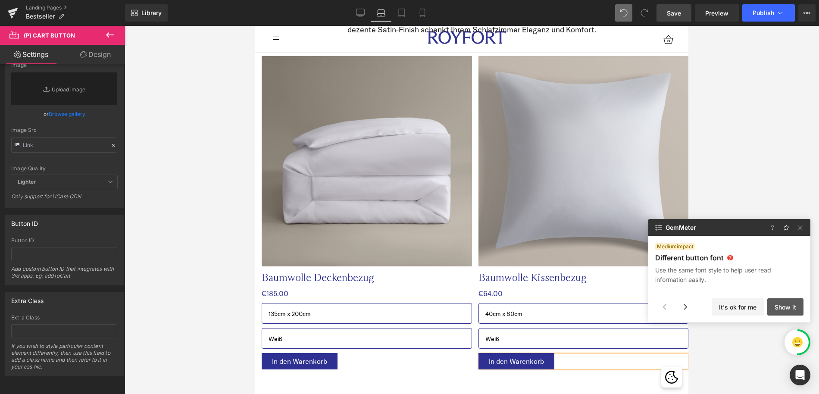
click at [790, 310] on button "Show it" at bounding box center [785, 306] width 36 height 17
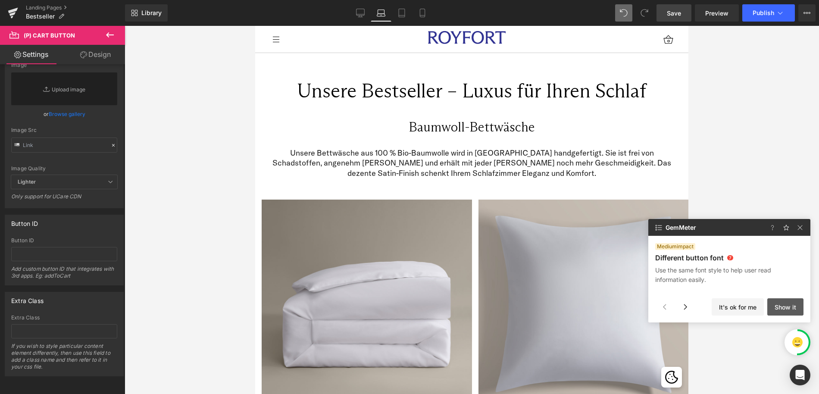
scroll to position [546, 0]
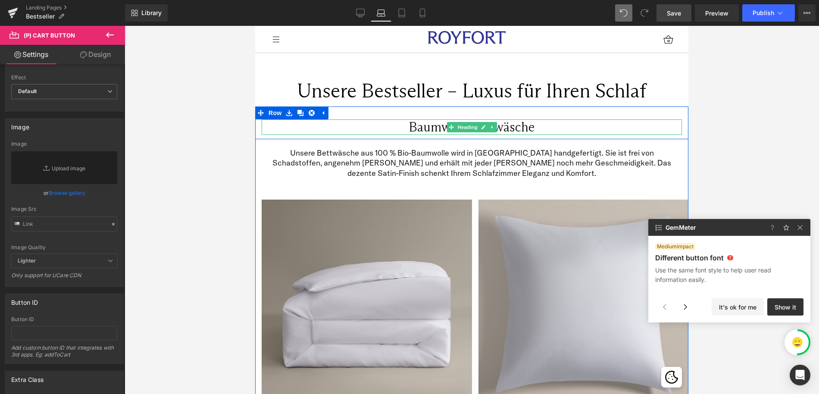
click at [434, 126] on h2 "Baumwoll-Bettwäsche" at bounding box center [472, 127] width 420 height 16
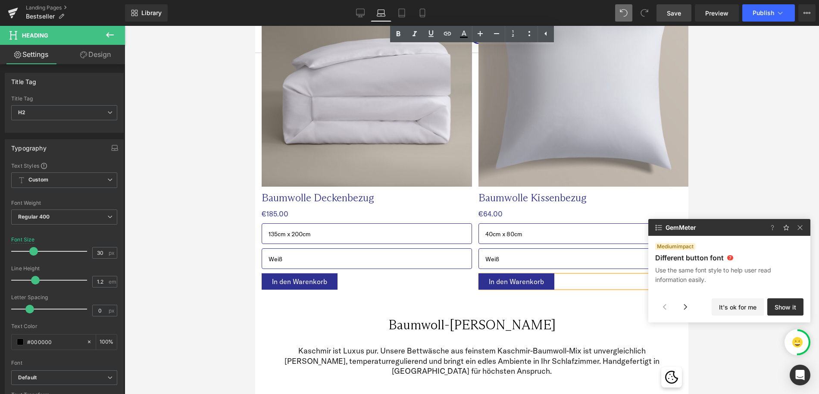
scroll to position [224, 0]
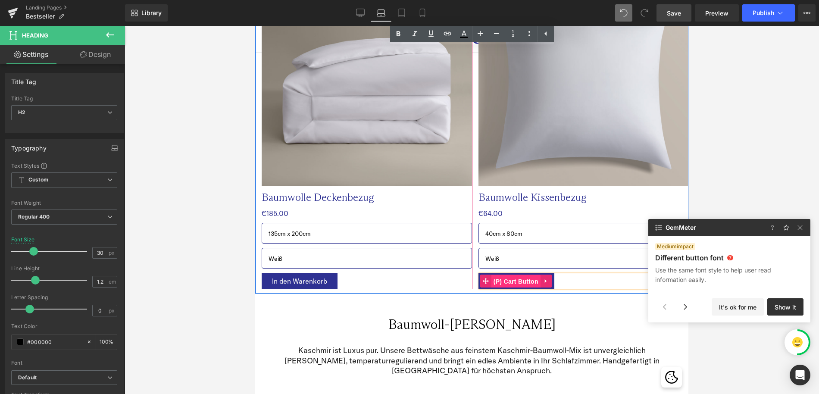
click at [525, 282] on span "(P) Cart Button" at bounding box center [516, 281] width 49 height 13
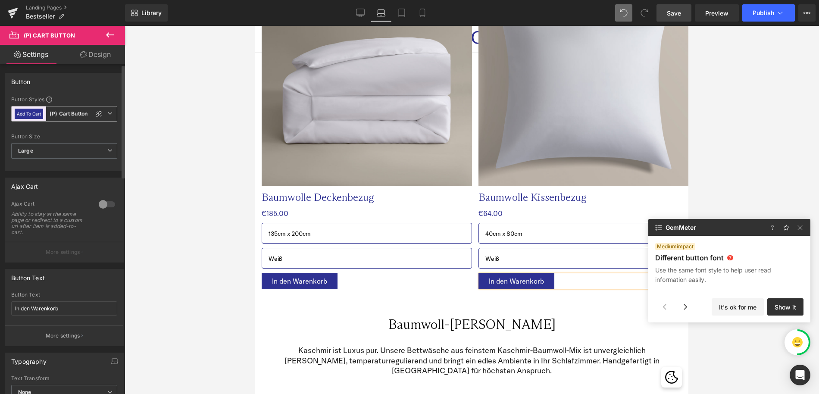
click at [70, 119] on span "Add To Cart (P) Cart Button" at bounding box center [64, 114] width 106 height 16
click at [57, 203] on div "Ajax Cart" at bounding box center [50, 204] width 79 height 9
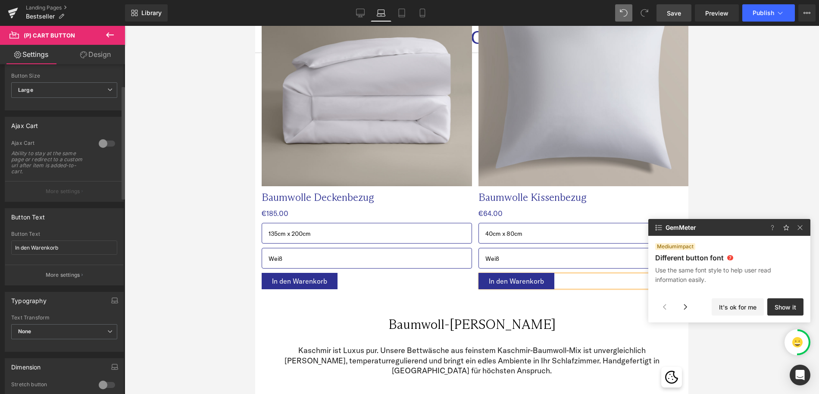
scroll to position [62, 0]
click at [72, 279] on button "More settings" at bounding box center [64, 273] width 118 height 20
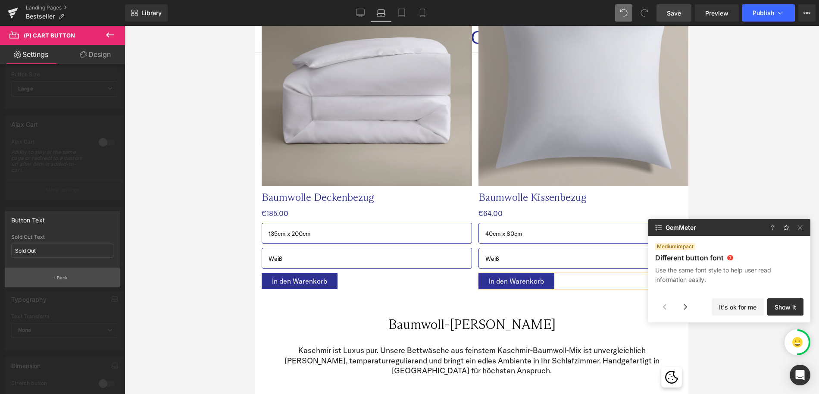
click at [66, 280] on p "Back" at bounding box center [62, 278] width 11 height 6
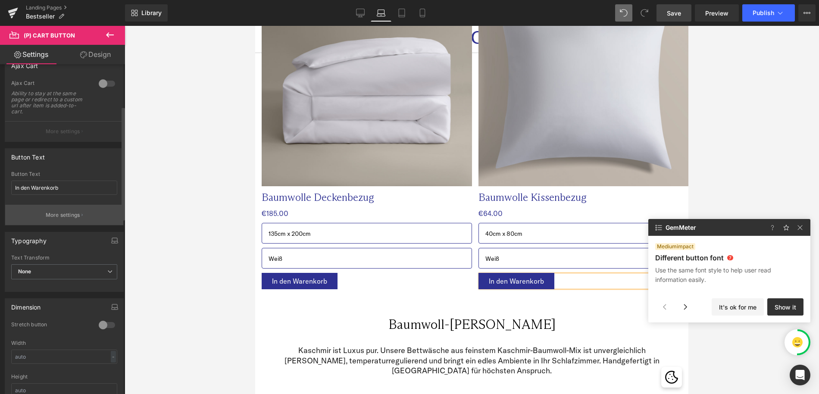
scroll to position [123, 0]
click at [38, 268] on span "None" at bounding box center [64, 269] width 106 height 15
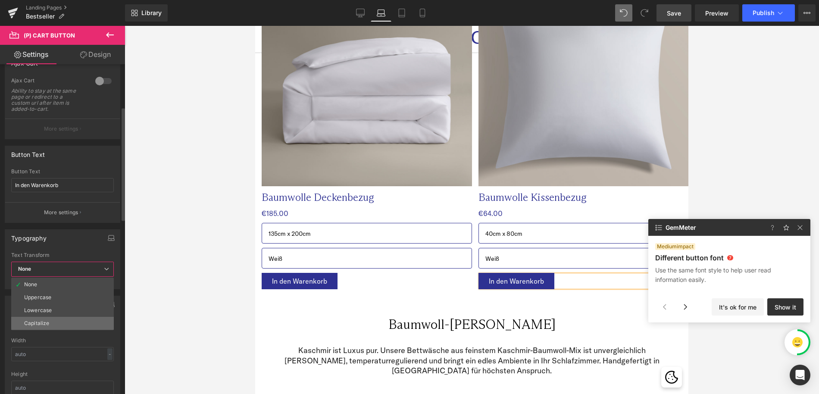
click at [41, 324] on div "Capitalize" at bounding box center [36, 323] width 25 height 6
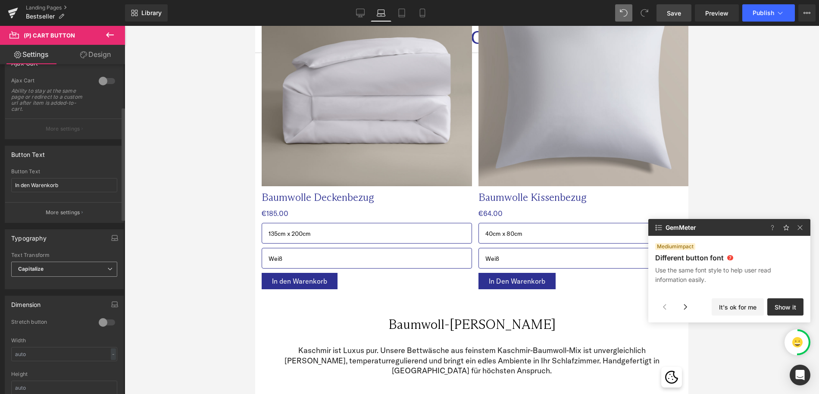
click at [50, 272] on span "Capitalize" at bounding box center [64, 269] width 106 height 15
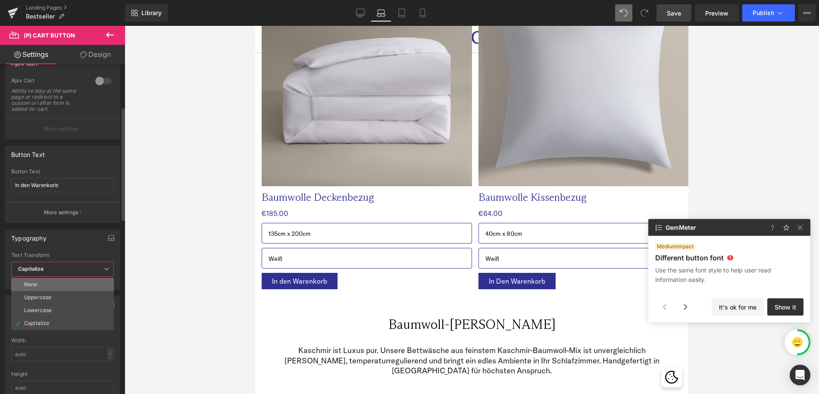
click at [49, 281] on li "None" at bounding box center [62, 284] width 103 height 13
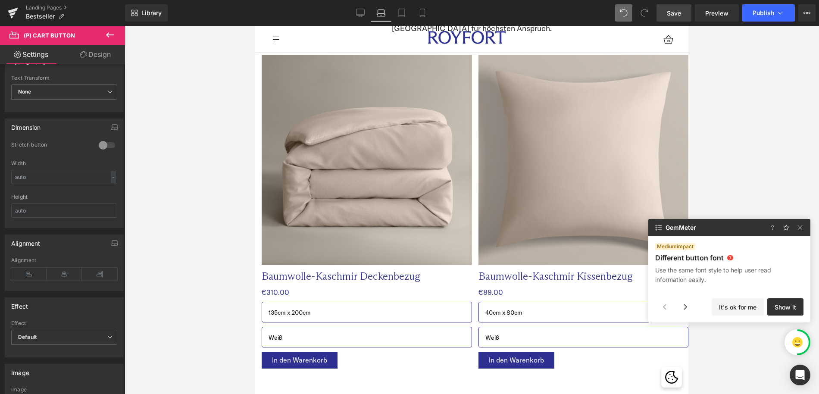
scroll to position [567, 0]
click at [85, 52] on icon at bounding box center [83, 54] width 7 height 7
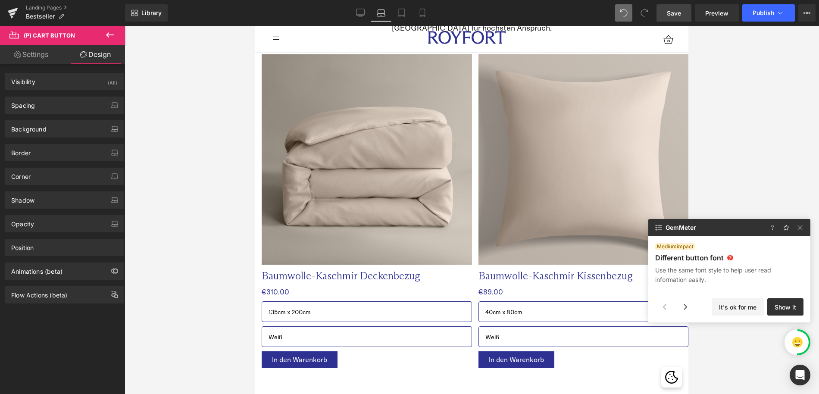
click at [47, 54] on link "Settings" at bounding box center [31, 54] width 63 height 19
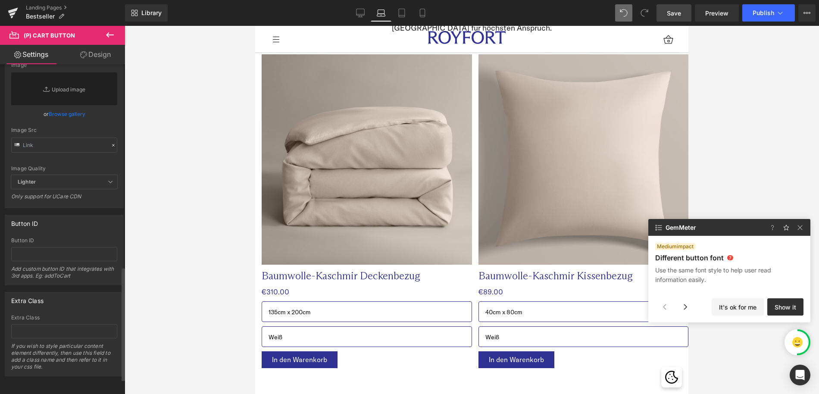
scroll to position [632, 0]
click at [742, 308] on button "It's ok for me" at bounding box center [738, 306] width 52 height 17
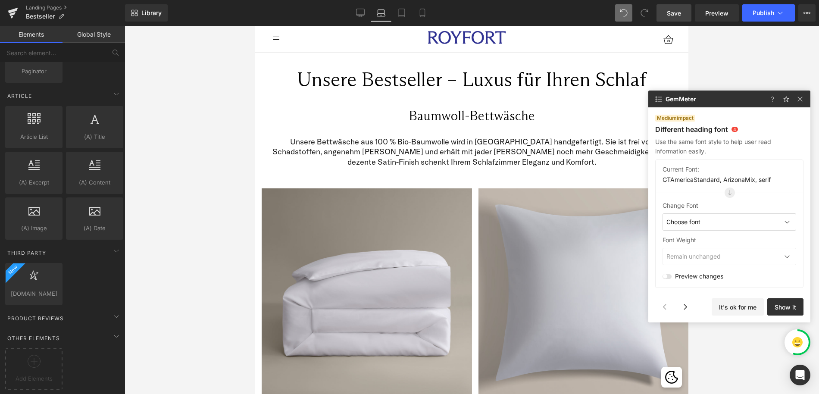
scroll to position [0, 0]
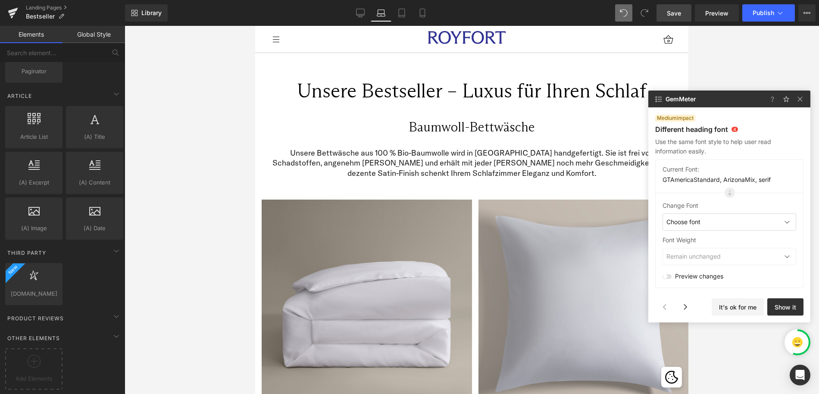
click at [685, 224] on span "Choose font" at bounding box center [684, 222] width 34 height 9
click at [708, 203] on div "Change Font" at bounding box center [730, 205] width 134 height 9
click at [783, 260] on div at bounding box center [787, 256] width 10 height 10
click at [742, 310] on button "It's ok for me" at bounding box center [738, 306] width 52 height 17
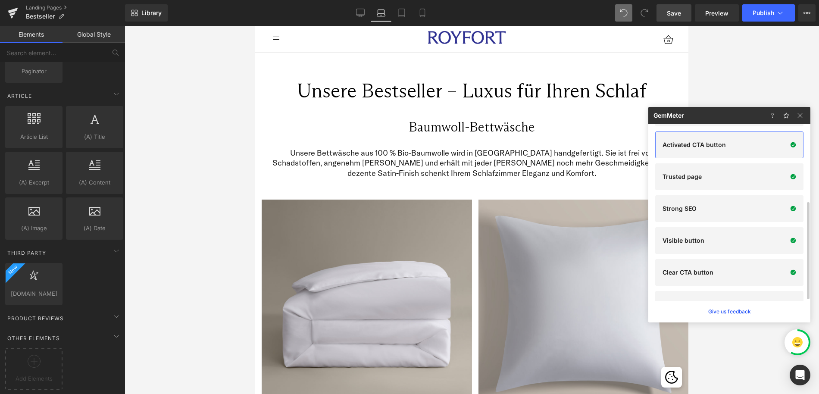
scroll to position [144, 0]
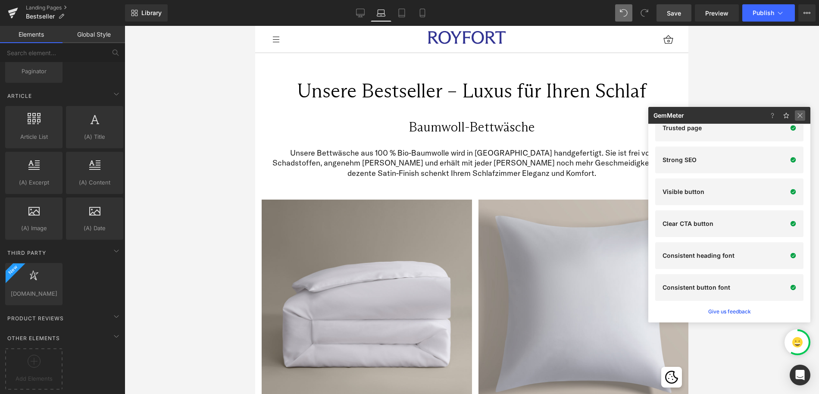
click at [804, 111] on img at bounding box center [800, 115] width 10 height 10
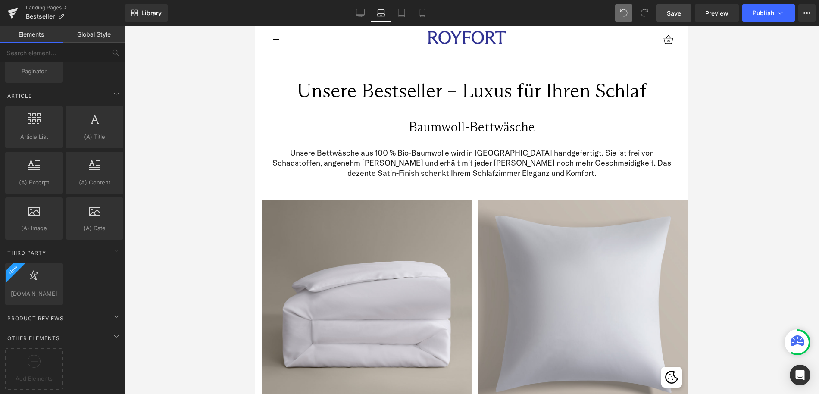
click at [797, 339] on icon at bounding box center [798, 340] width 14 height 11
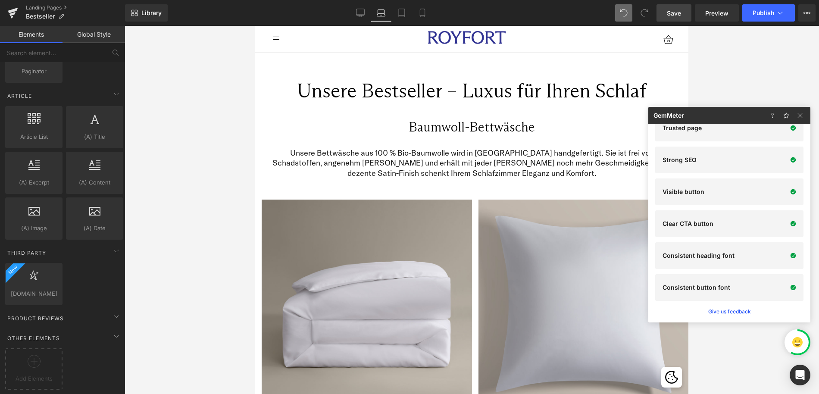
click at [203, 209] on div at bounding box center [472, 210] width 695 height 368
click at [802, 112] on img at bounding box center [800, 115] width 10 height 10
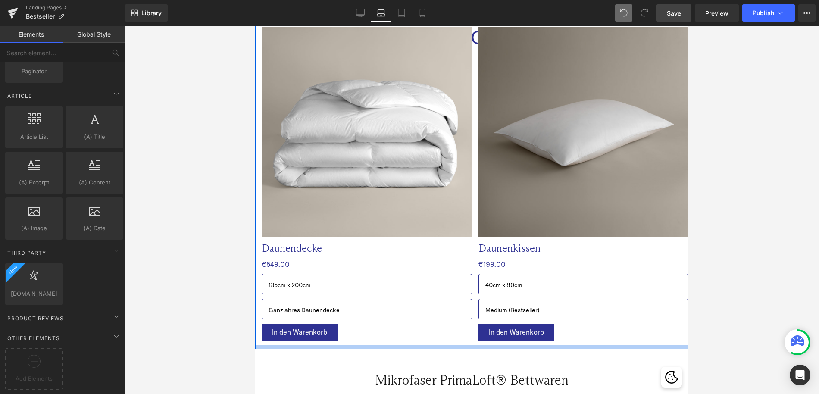
scroll to position [1760, 0]
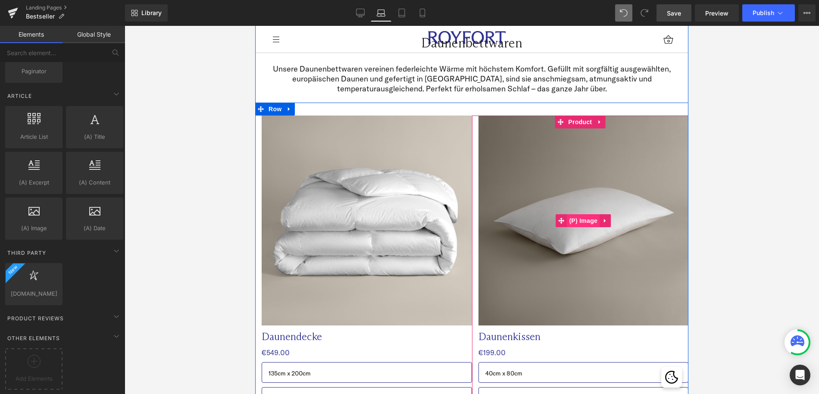
click at [583, 214] on span "(P) Image" at bounding box center [583, 220] width 33 height 13
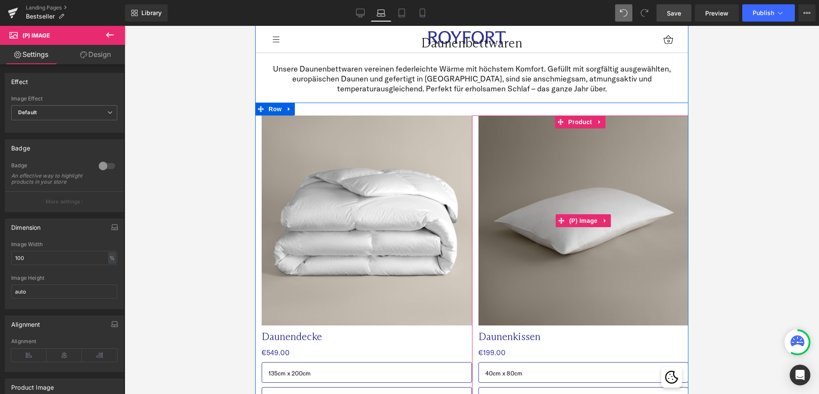
click at [540, 211] on img at bounding box center [584, 221] width 210 height 210
click at [594, 215] on span "(P) Image" at bounding box center [583, 221] width 33 height 13
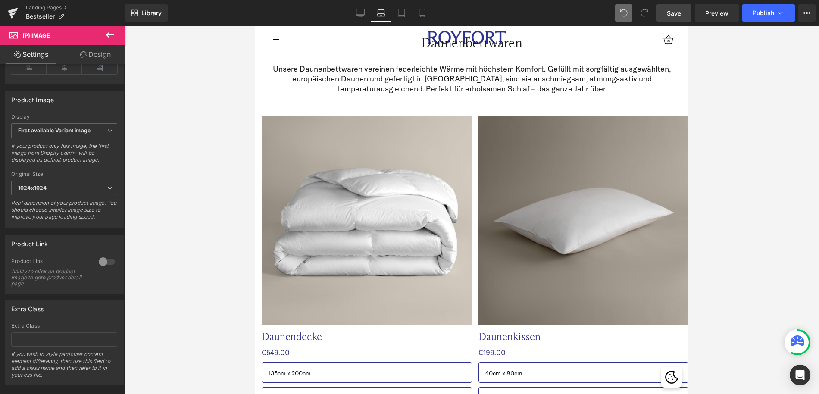
scroll to position [303, 0]
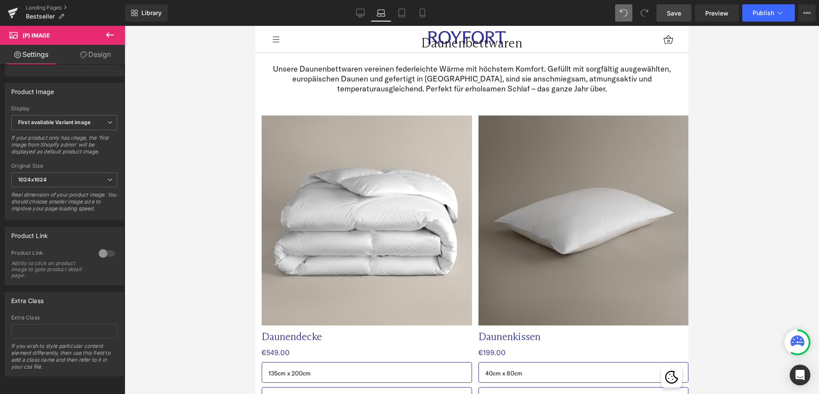
click at [88, 58] on link "Design" at bounding box center [95, 54] width 63 height 19
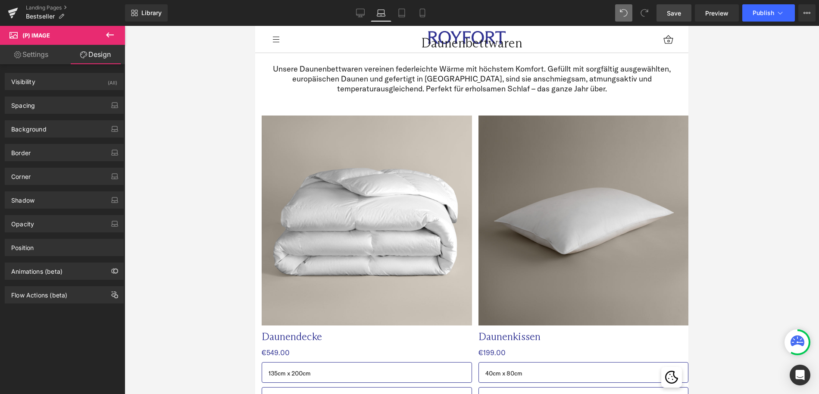
drag, startPoint x: 31, startPoint y: 55, endPoint x: 31, endPoint y: 65, distance: 9.9
click at [31, 55] on link "Settings" at bounding box center [31, 54] width 63 height 19
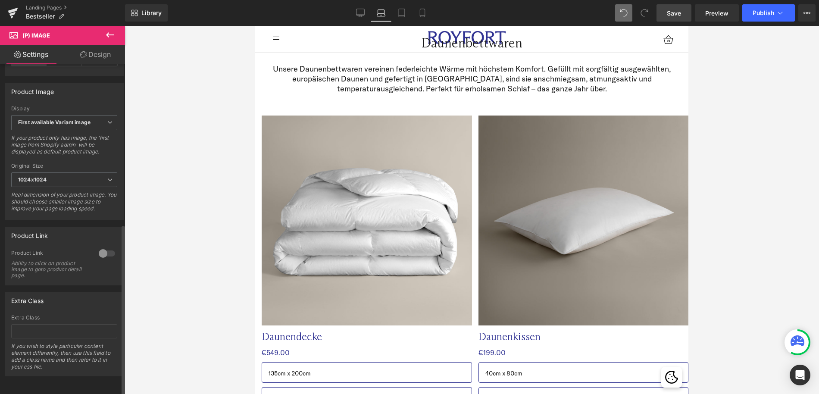
scroll to position [0, 0]
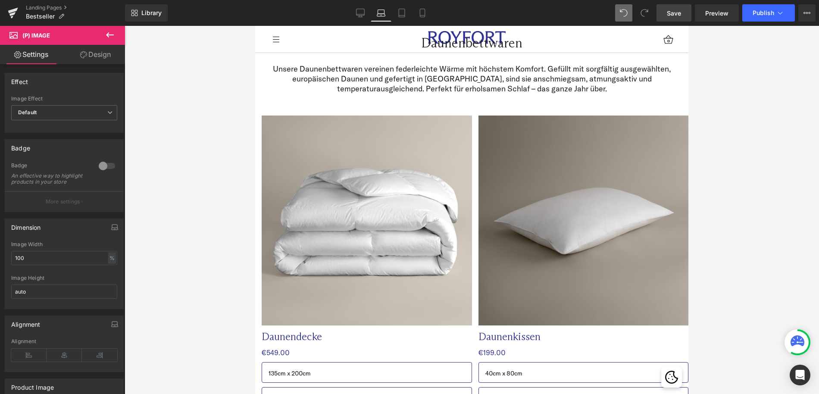
click at [107, 36] on icon at bounding box center [110, 34] width 8 height 5
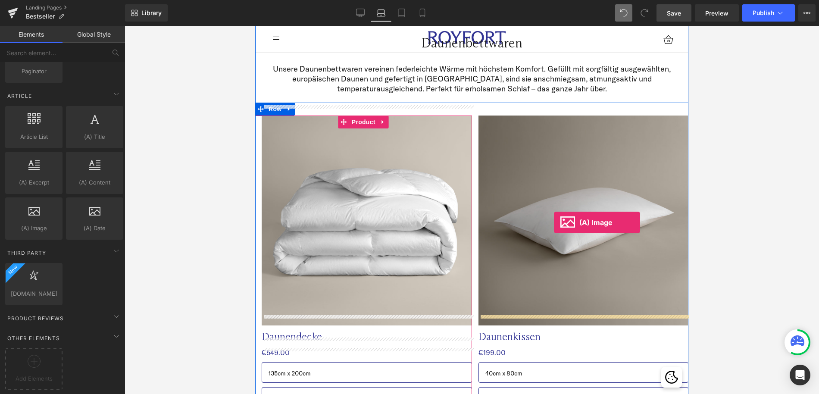
drag, startPoint x: 385, startPoint y: 238, endPoint x: 554, endPoint y: 222, distance: 170.2
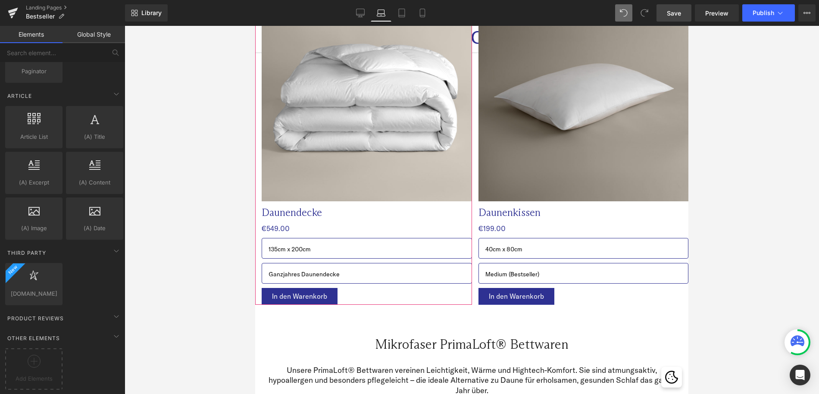
scroll to position [1830, 0]
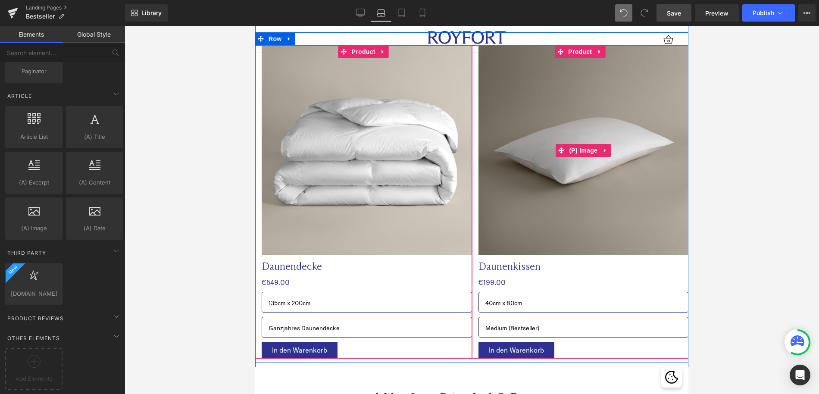
click at [596, 199] on img at bounding box center [584, 150] width 210 height 210
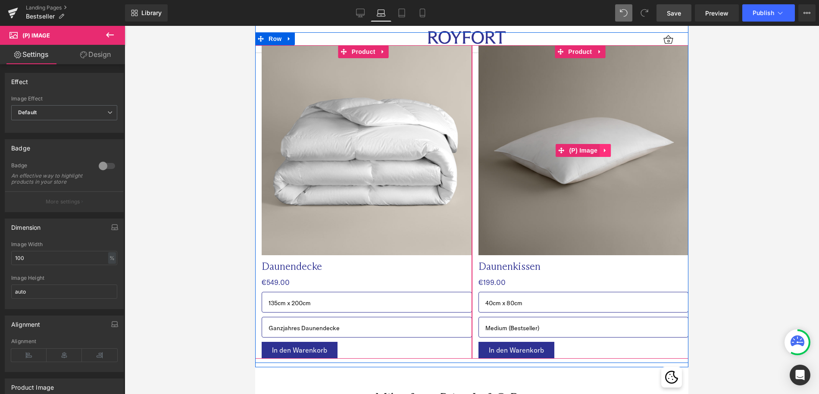
click at [608, 147] on icon at bounding box center [605, 150] width 6 height 6
click at [570, 144] on span "(P) Image" at bounding box center [566, 150] width 33 height 13
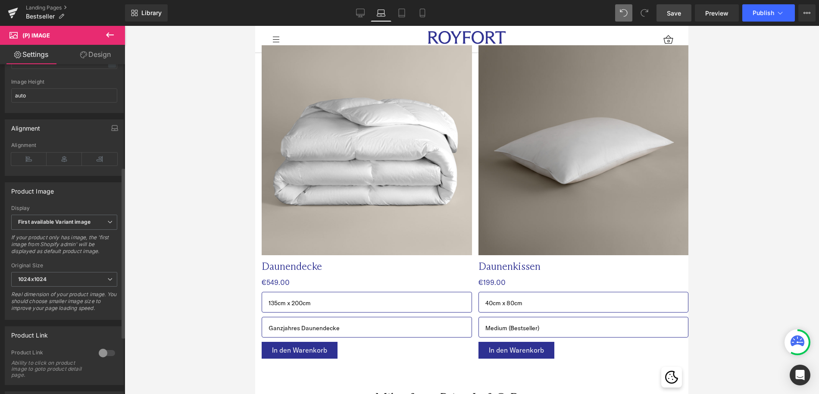
scroll to position [198, 0]
click at [50, 222] on b "First available Variant image" at bounding box center [54, 220] width 72 height 6
click at [83, 210] on div "Display" at bounding box center [64, 207] width 106 height 6
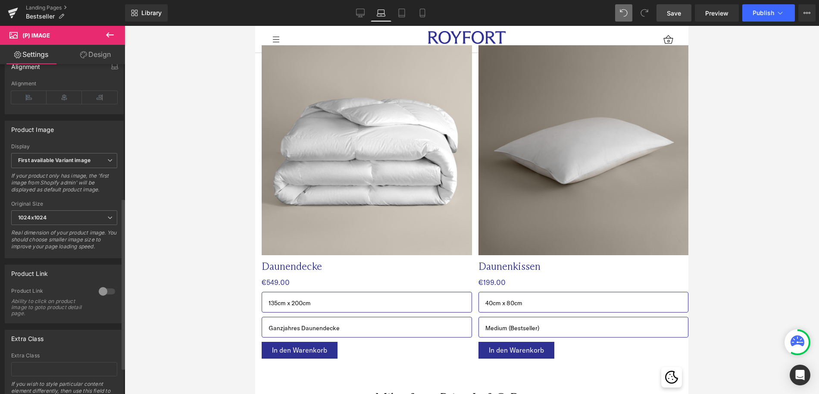
scroll to position [258, 0]
click at [98, 298] on div at bounding box center [107, 291] width 21 height 14
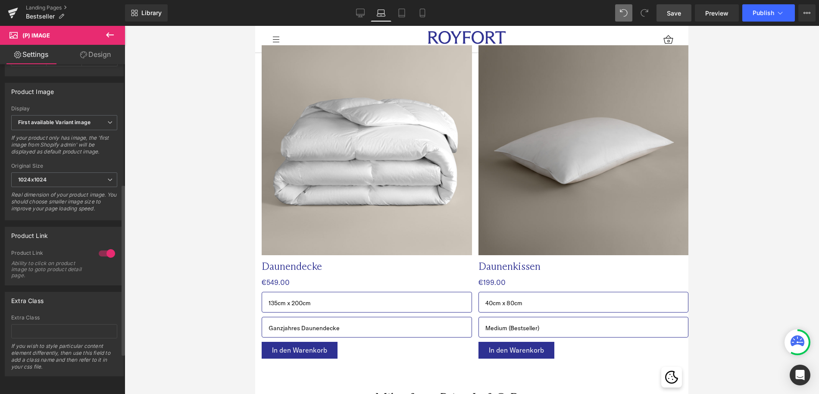
scroll to position [0, 0]
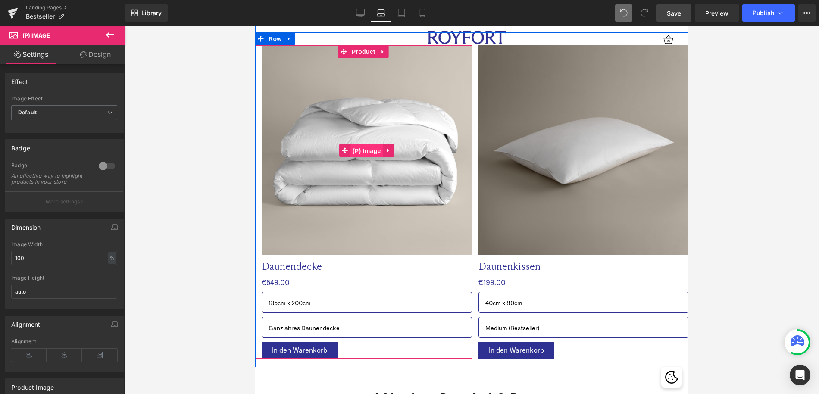
drag, startPoint x: 376, startPoint y: 141, endPoint x: 448, endPoint y: 222, distance: 108.7
click at [376, 144] on span "(P) Image" at bounding box center [367, 150] width 33 height 13
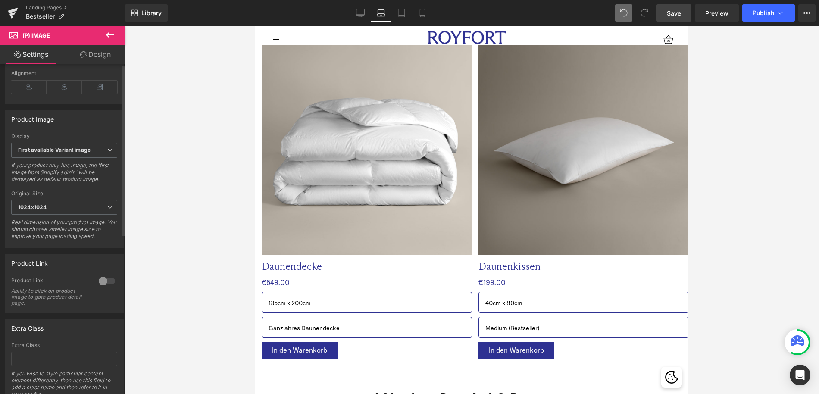
scroll to position [309, 0]
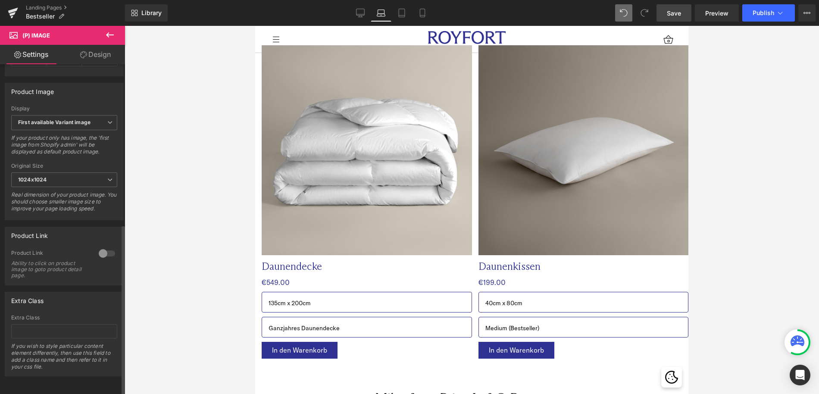
click at [101, 247] on div at bounding box center [107, 254] width 21 height 14
drag, startPoint x: 673, startPoint y: 14, endPoint x: 651, endPoint y: 24, distance: 23.7
click at [673, 14] on span "Save" at bounding box center [674, 13] width 14 height 9
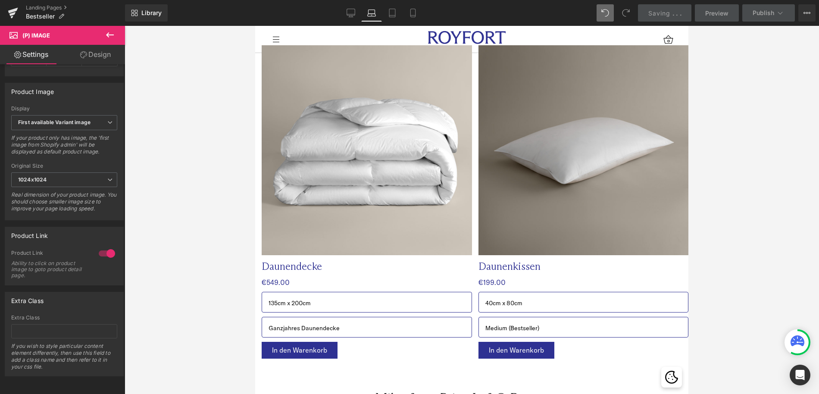
scroll to position [0, 0]
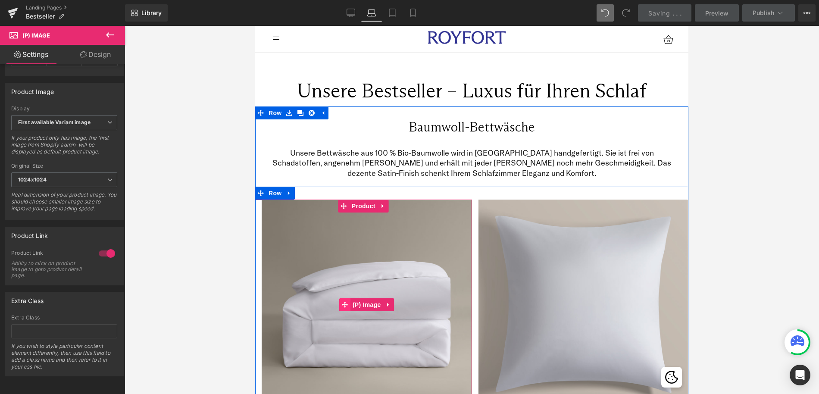
click at [342, 304] on icon at bounding box center [345, 305] width 6 height 6
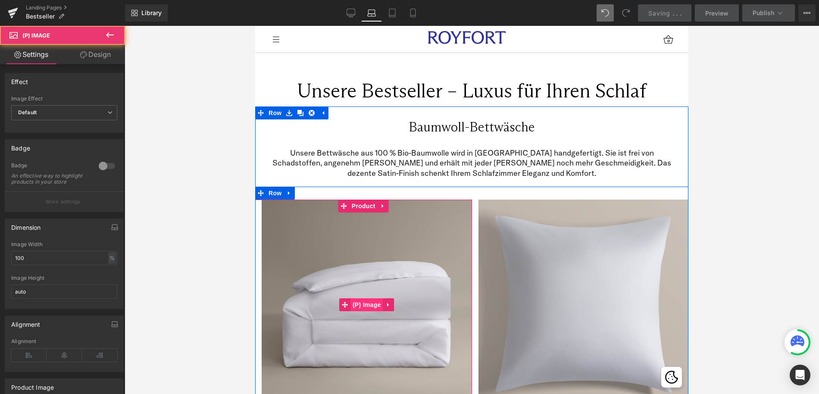
click at [365, 305] on span "(P) Image" at bounding box center [367, 304] width 33 height 13
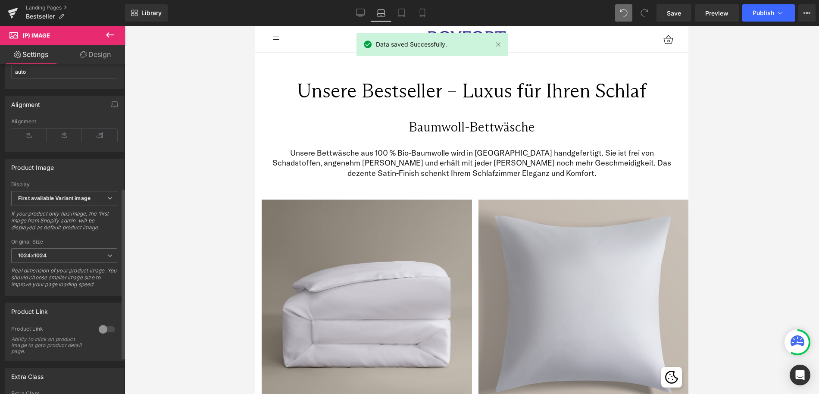
scroll to position [309, 0]
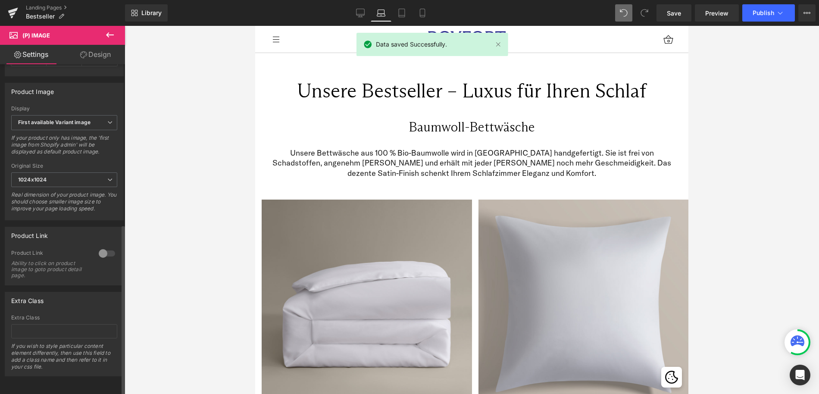
click at [109, 247] on div at bounding box center [107, 254] width 21 height 14
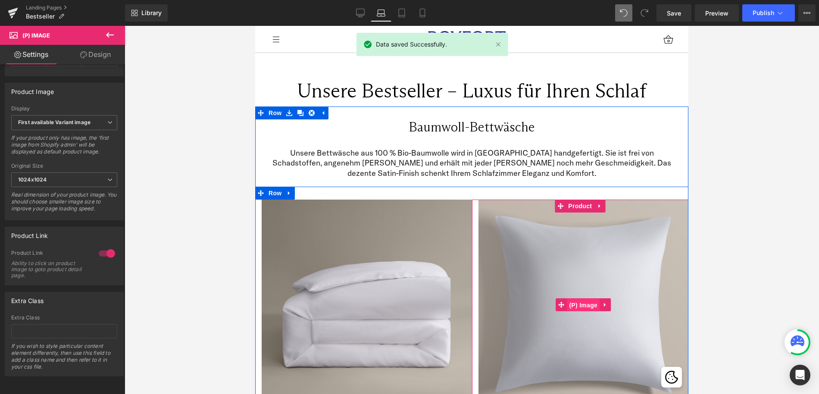
click at [583, 310] on span "(P) Image" at bounding box center [583, 305] width 33 height 13
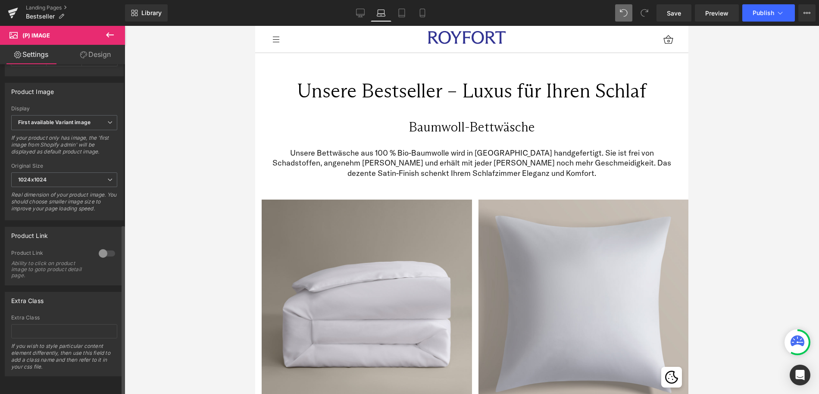
click at [106, 247] on div at bounding box center [107, 254] width 21 height 14
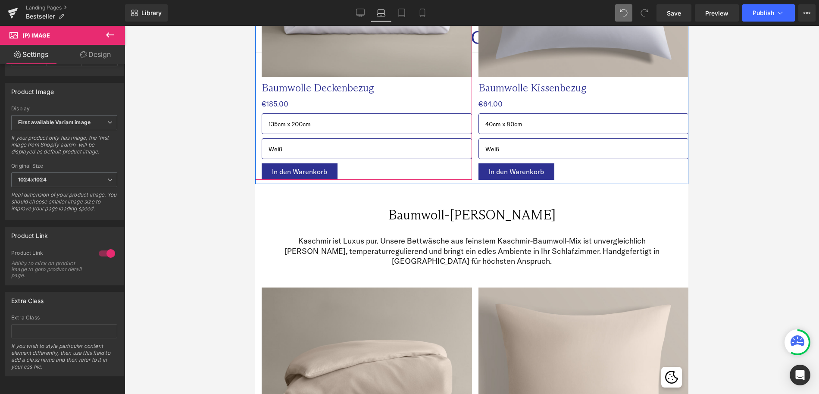
scroll to position [373, 0]
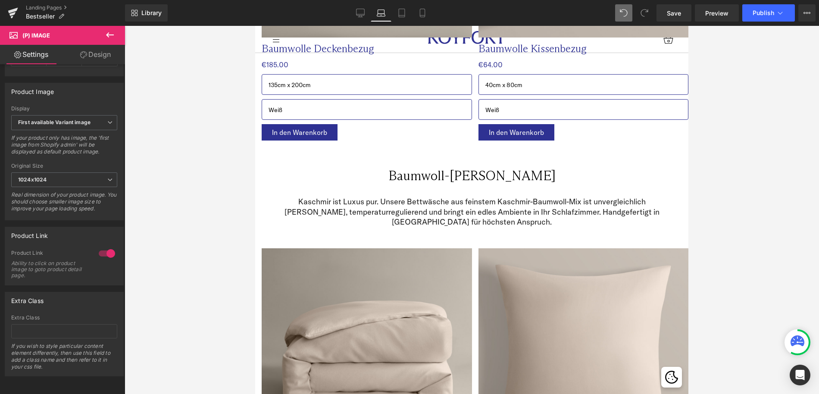
click at [382, 294] on img at bounding box center [367, 353] width 210 height 210
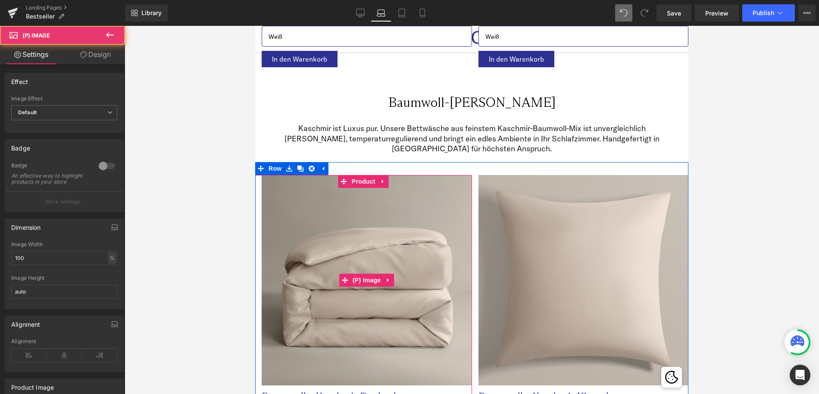
scroll to position [452, 0]
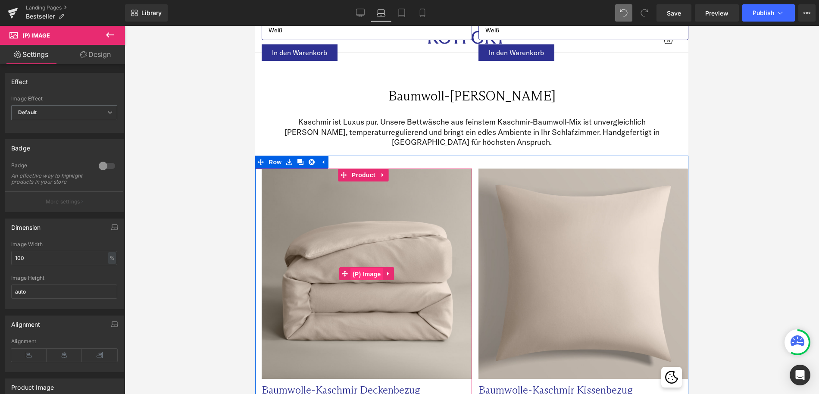
click at [364, 269] on span "(P) Image" at bounding box center [367, 274] width 33 height 13
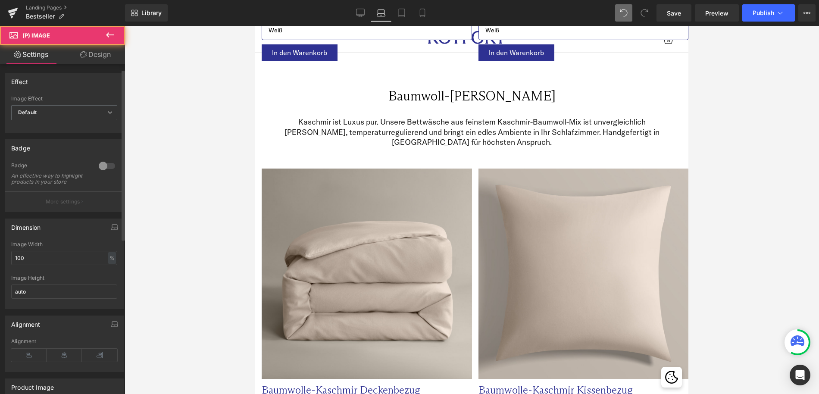
scroll to position [309, 0]
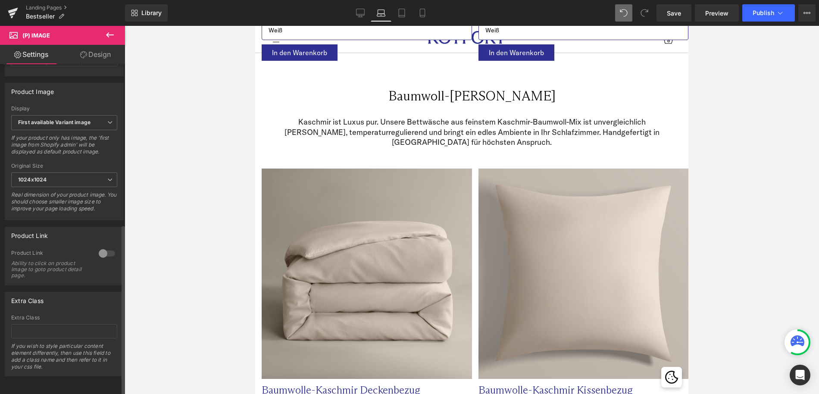
click at [103, 250] on div at bounding box center [107, 254] width 21 height 14
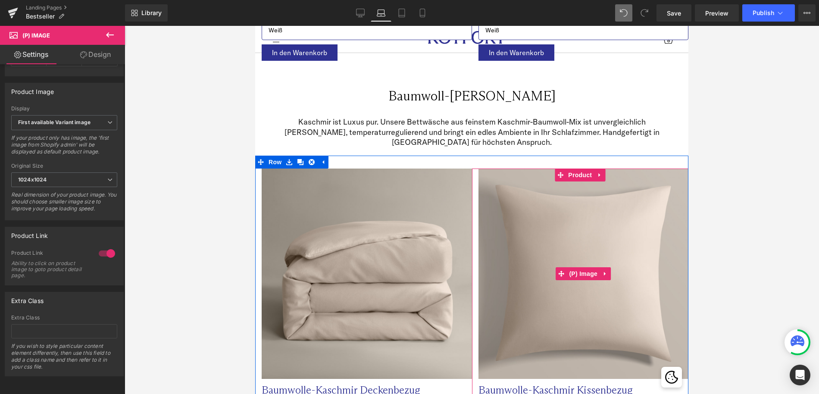
drag, startPoint x: 583, startPoint y: 275, endPoint x: 314, endPoint y: 266, distance: 268.8
click at [583, 275] on span "(P) Image" at bounding box center [583, 273] width 33 height 13
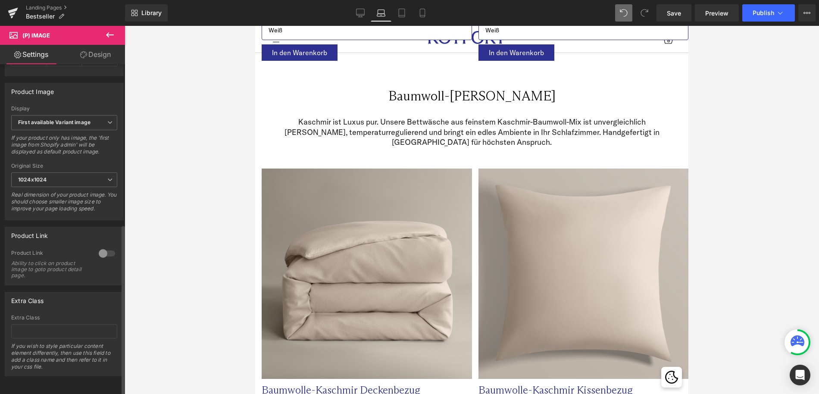
click at [106, 249] on div at bounding box center [107, 254] width 21 height 14
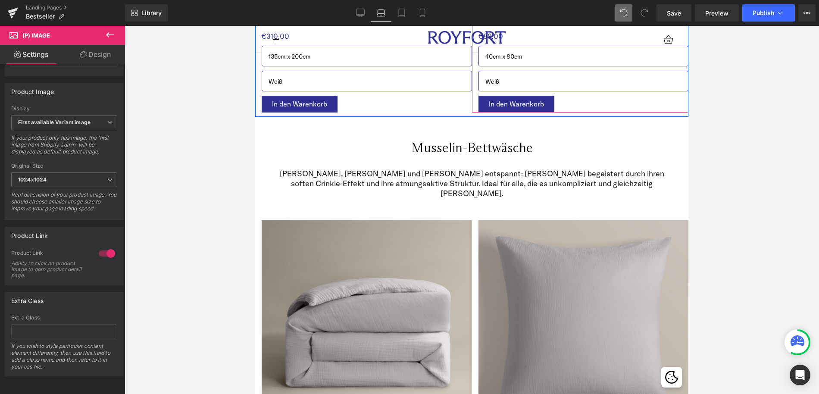
scroll to position [868, 0]
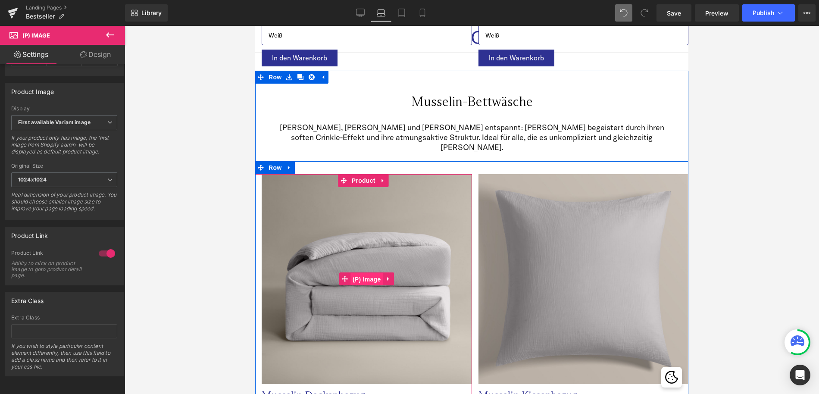
click at [370, 273] on span "(P) Image" at bounding box center [367, 279] width 33 height 13
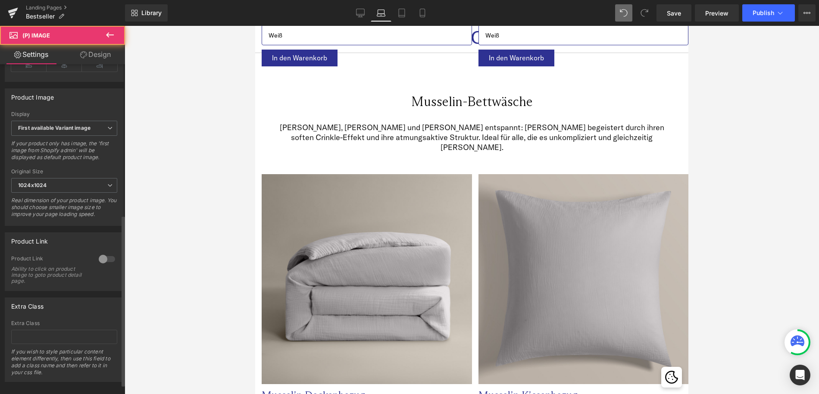
scroll to position [309, 0]
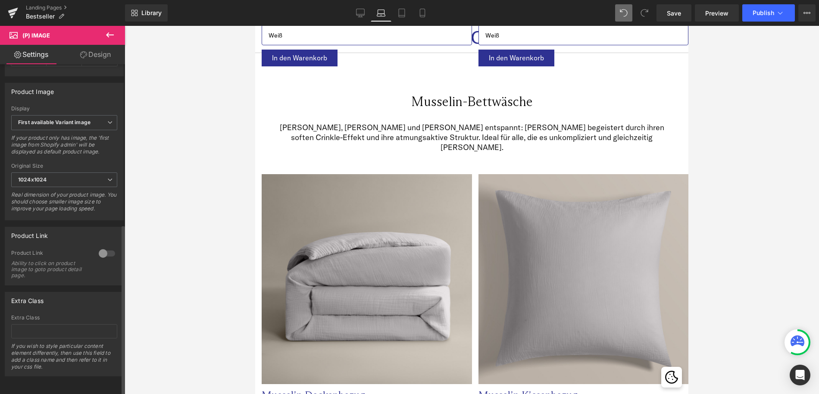
click at [100, 247] on div at bounding box center [107, 254] width 21 height 14
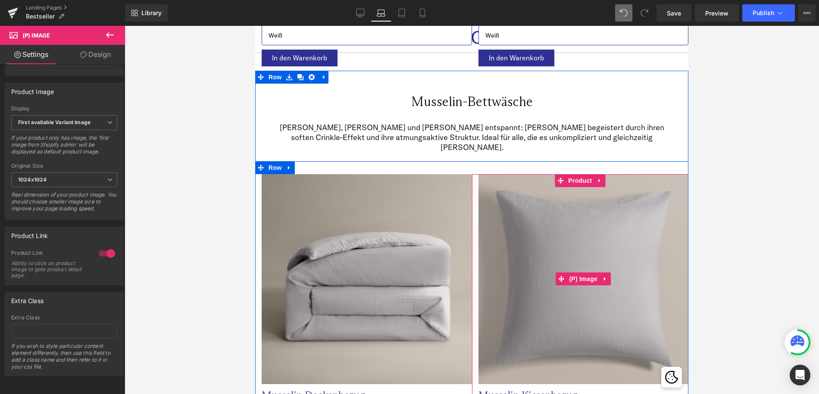
click at [551, 244] on img at bounding box center [584, 279] width 210 height 210
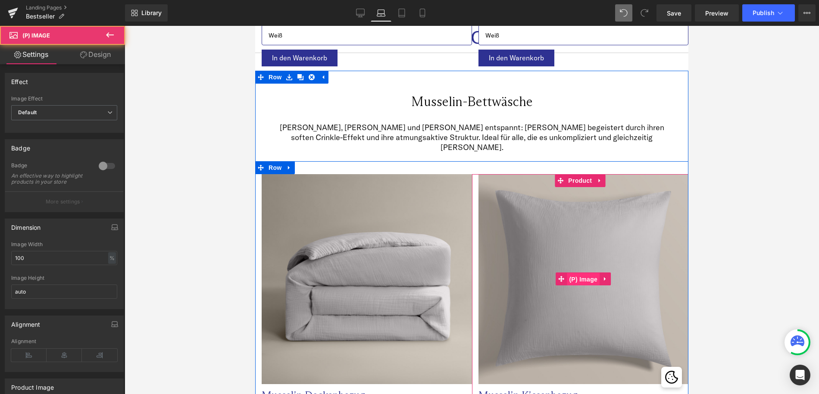
click at [584, 273] on span "(P) Image" at bounding box center [583, 279] width 33 height 13
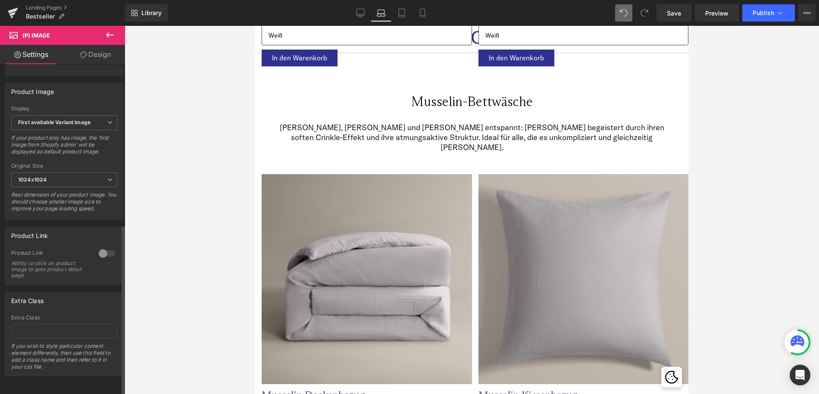
click at [113, 250] on div at bounding box center [107, 254] width 21 height 14
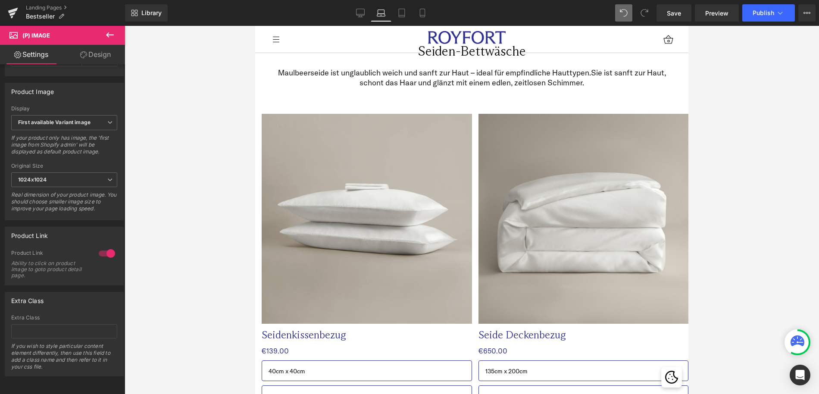
scroll to position [1348, 0]
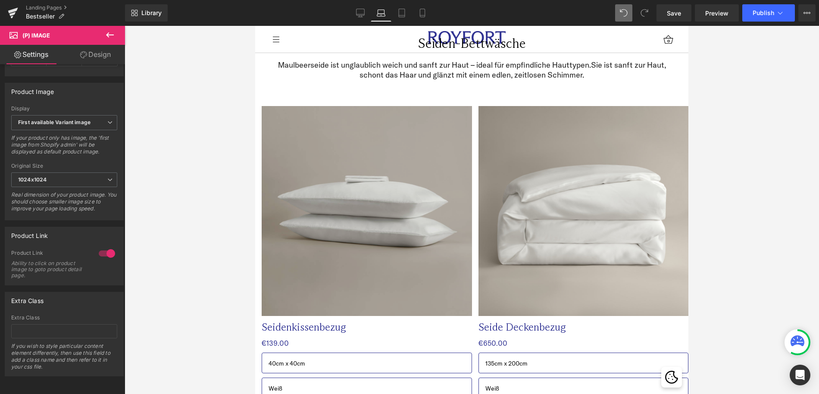
click at [365, 199] on div "Image" at bounding box center [367, 211] width 210 height 210
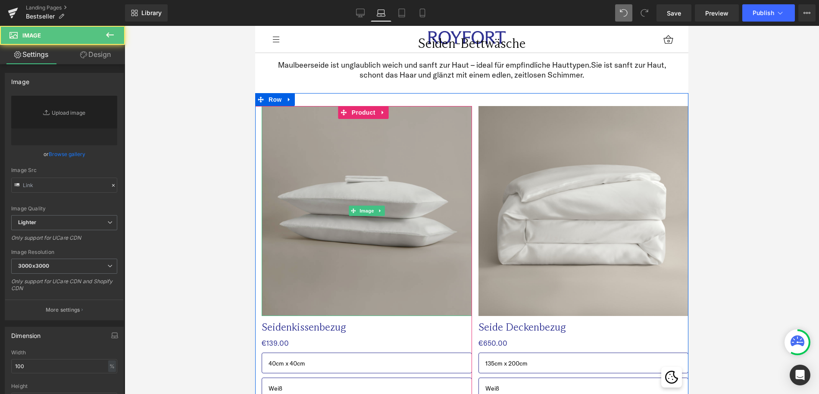
type input "[URL][DOMAIN_NAME]"
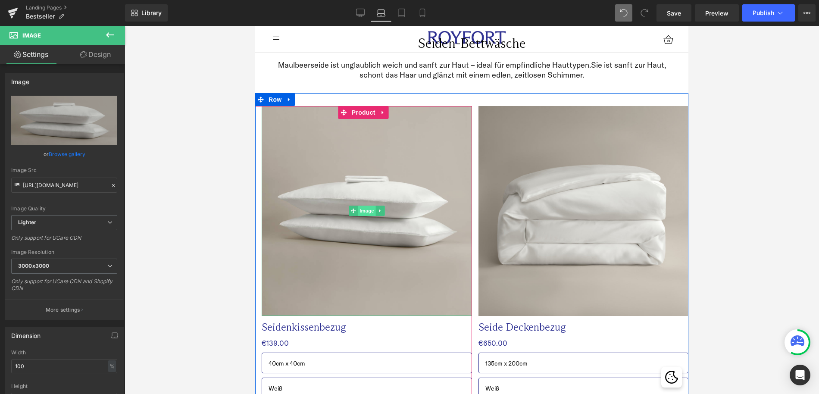
click at [364, 206] on span "Image" at bounding box center [367, 211] width 18 height 10
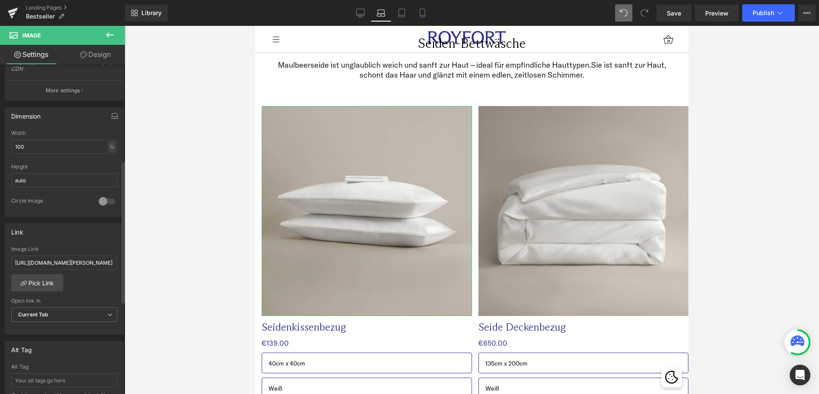
scroll to position [224, 0]
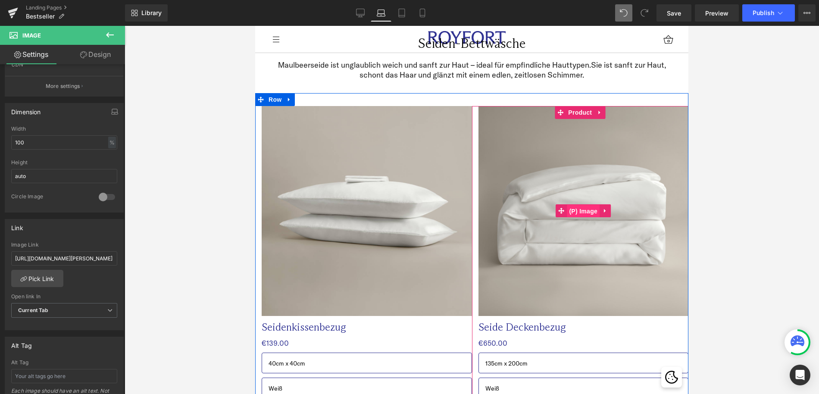
click at [585, 205] on span "(P) Image" at bounding box center [583, 211] width 33 height 13
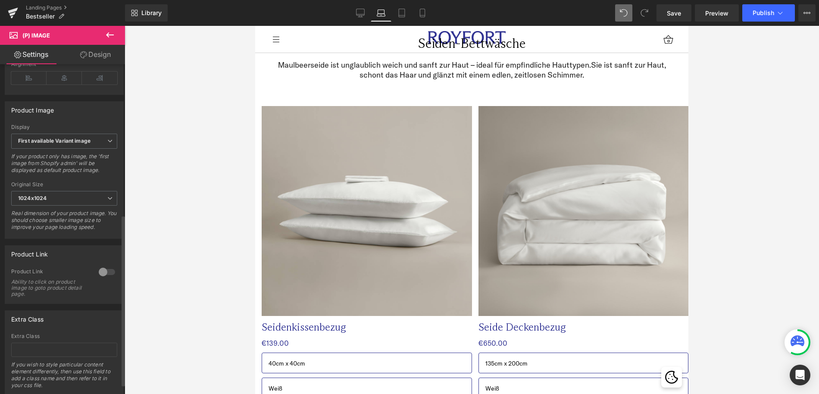
scroll to position [309, 0]
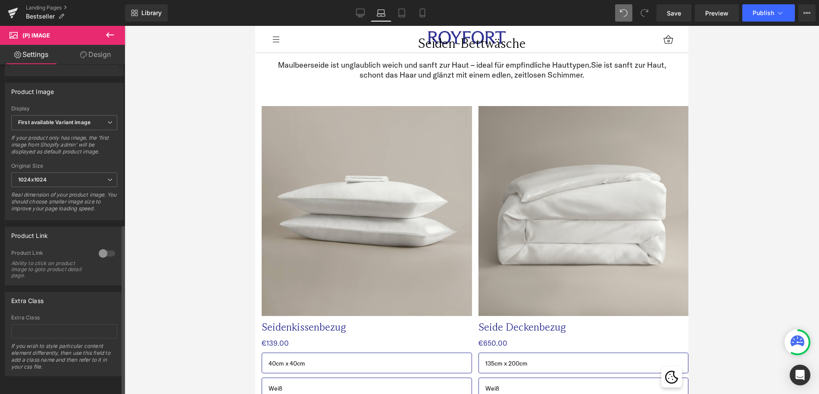
click at [108, 249] on div at bounding box center [107, 254] width 21 height 14
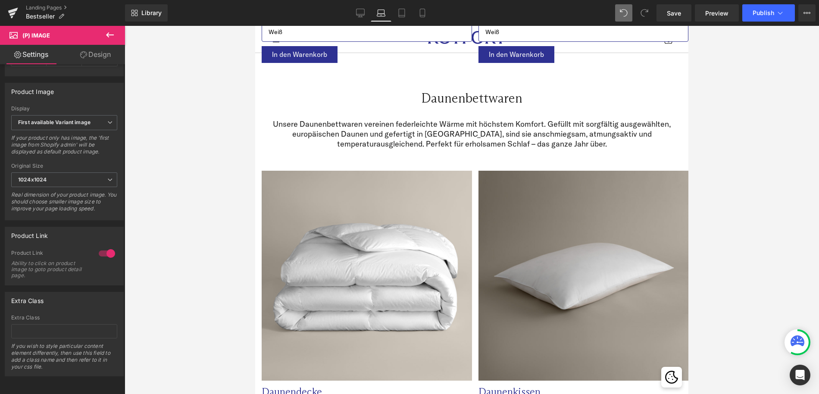
scroll to position [1709, 0]
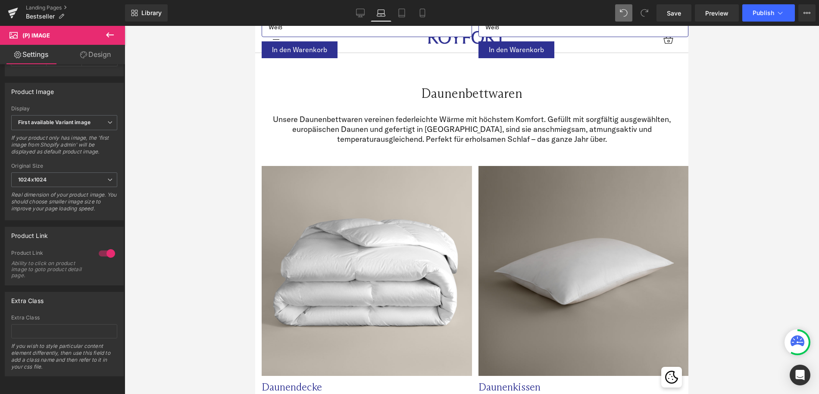
click at [351, 276] on img at bounding box center [367, 271] width 210 height 210
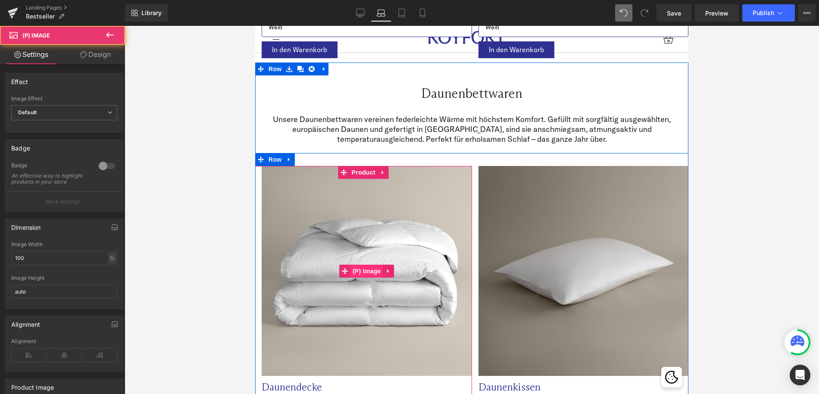
click at [367, 265] on span "(P) Image" at bounding box center [367, 271] width 33 height 13
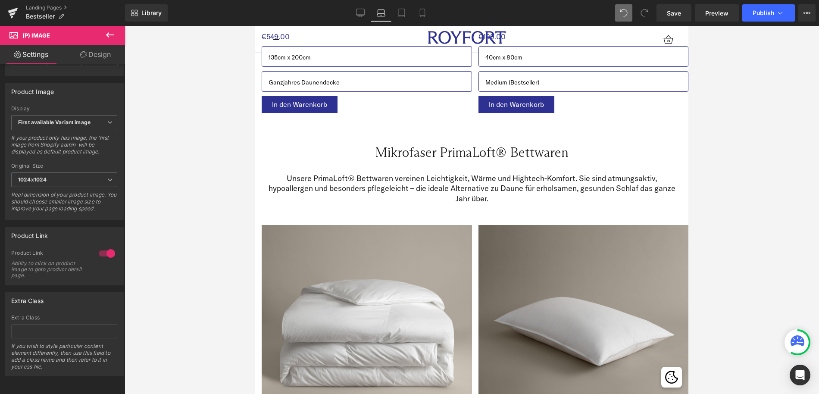
scroll to position [2127, 0]
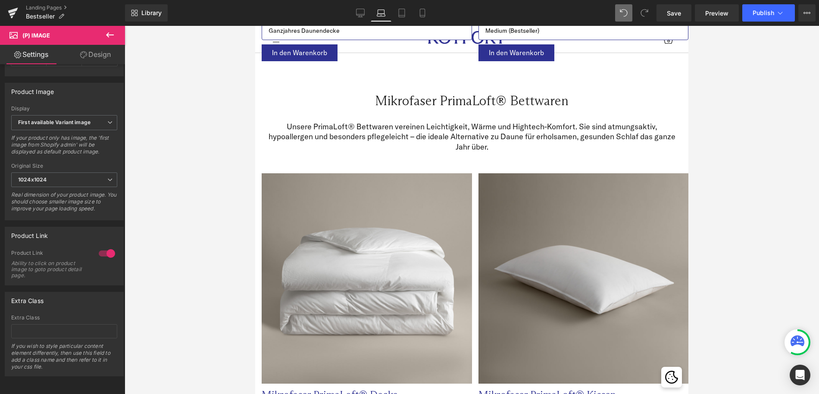
click at [362, 276] on img at bounding box center [367, 278] width 210 height 210
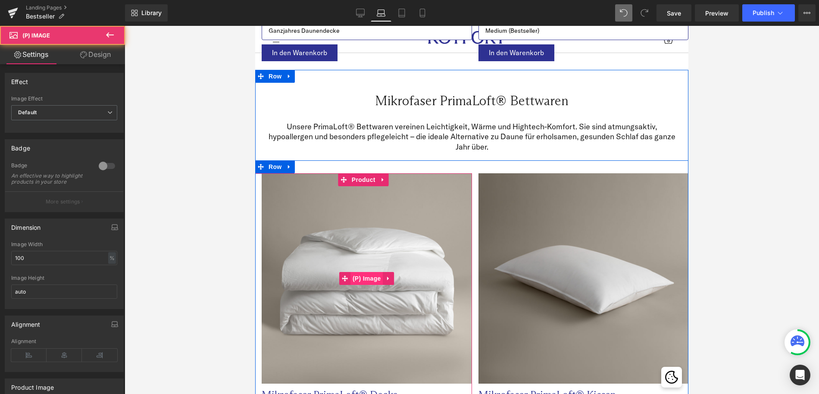
click at [366, 272] on span "(P) Image" at bounding box center [367, 278] width 33 height 13
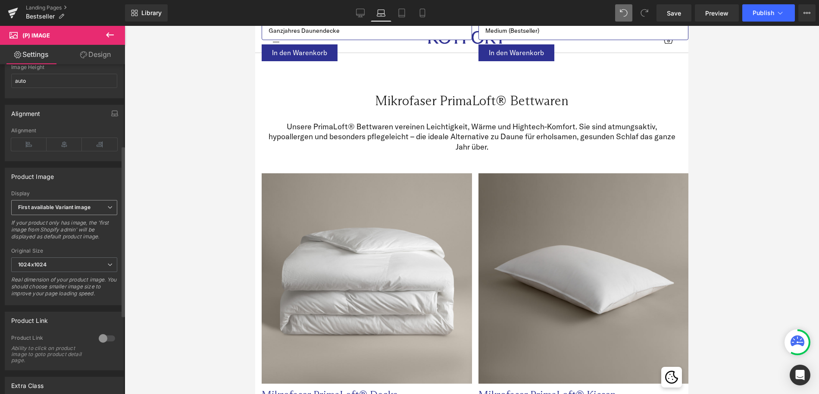
scroll to position [309, 0]
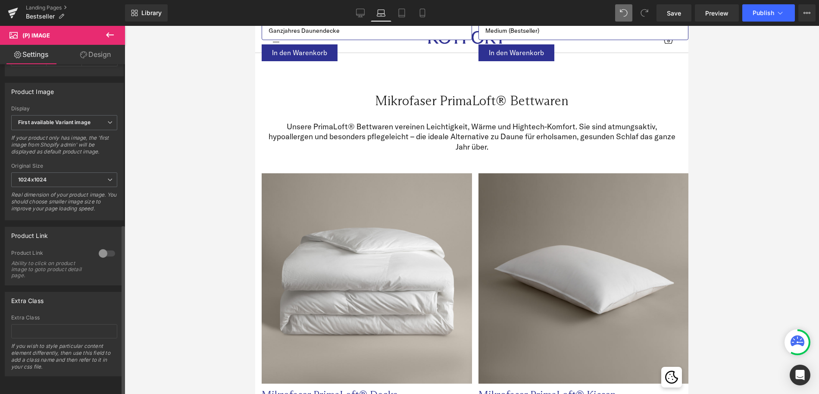
click at [101, 247] on div at bounding box center [107, 254] width 21 height 14
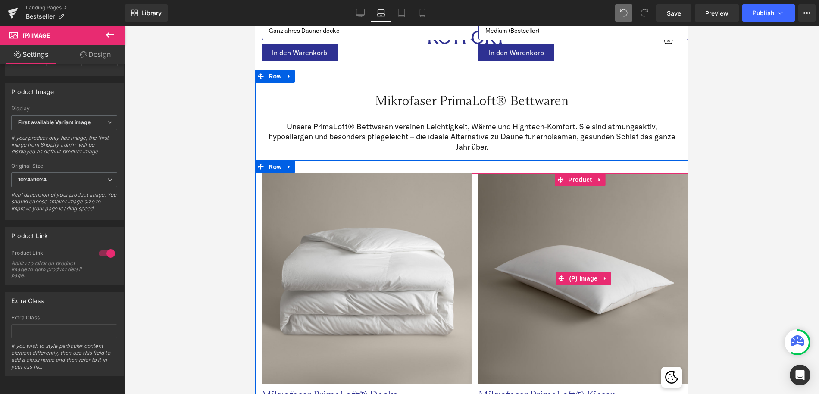
click at [550, 269] on img at bounding box center [584, 278] width 210 height 210
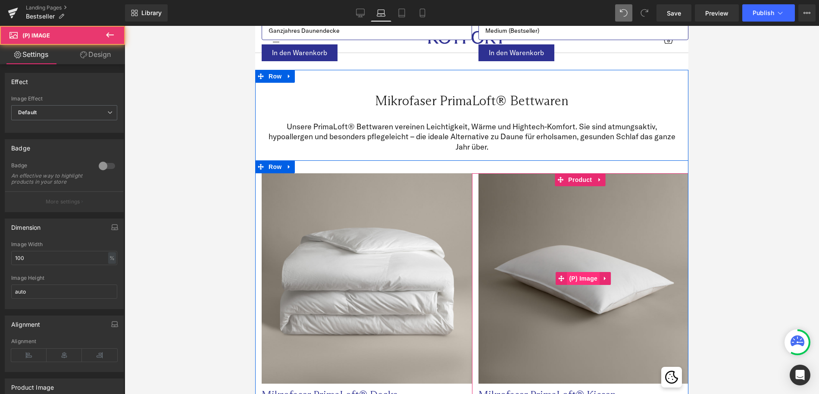
click at [592, 272] on span "(P) Image" at bounding box center [583, 278] width 33 height 13
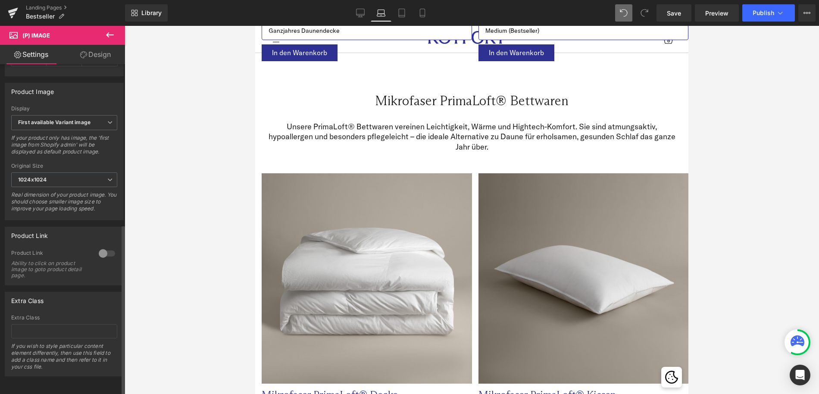
click at [103, 247] on div at bounding box center [107, 254] width 21 height 14
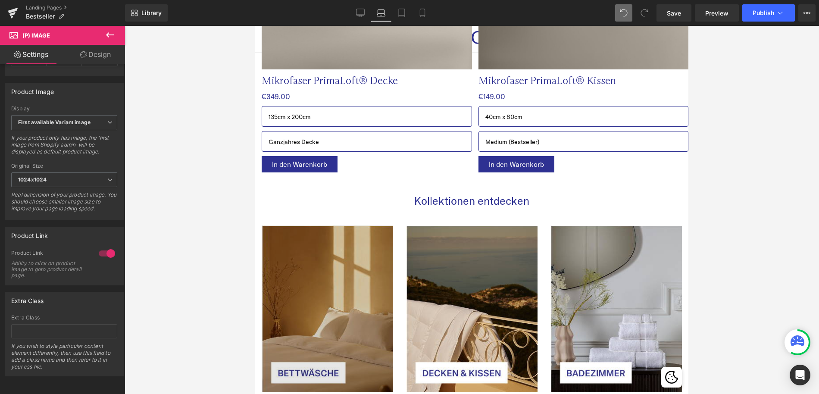
scroll to position [2442, 0]
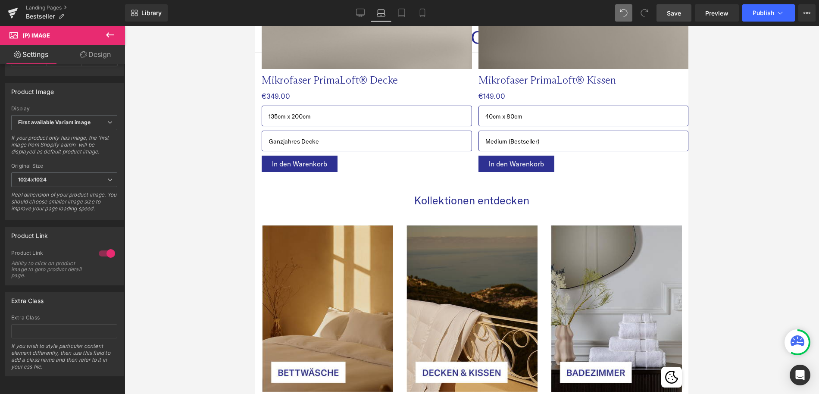
click at [669, 13] on span "Save" at bounding box center [674, 13] width 14 height 9
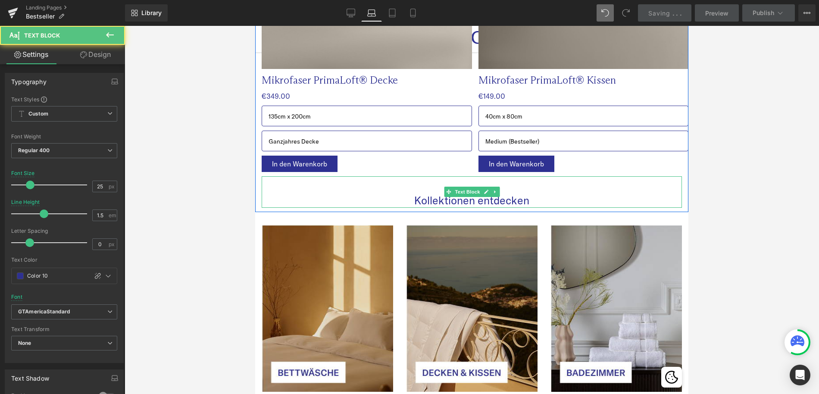
click at [513, 194] on p "Kollektionen entdecken" at bounding box center [472, 201] width 420 height 14
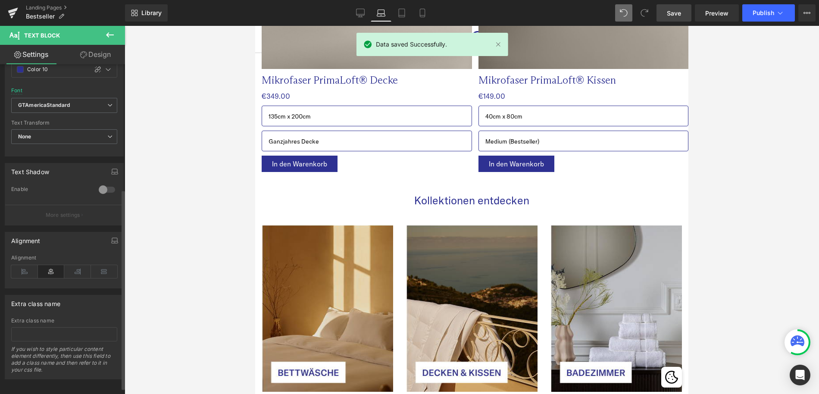
scroll to position [216, 0]
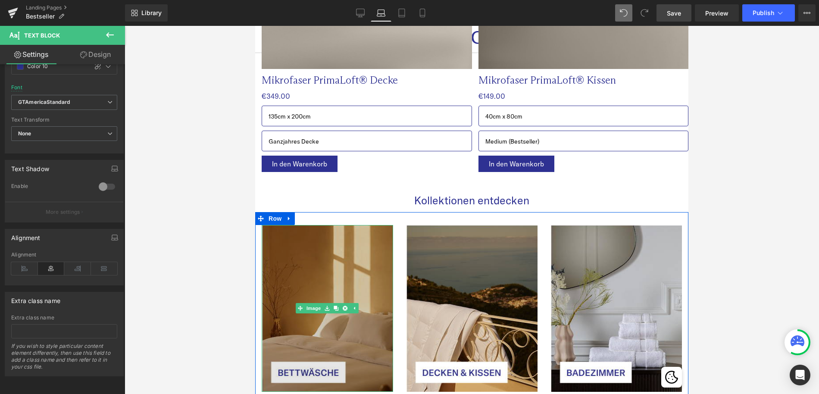
click at [338, 264] on img at bounding box center [328, 308] width 132 height 167
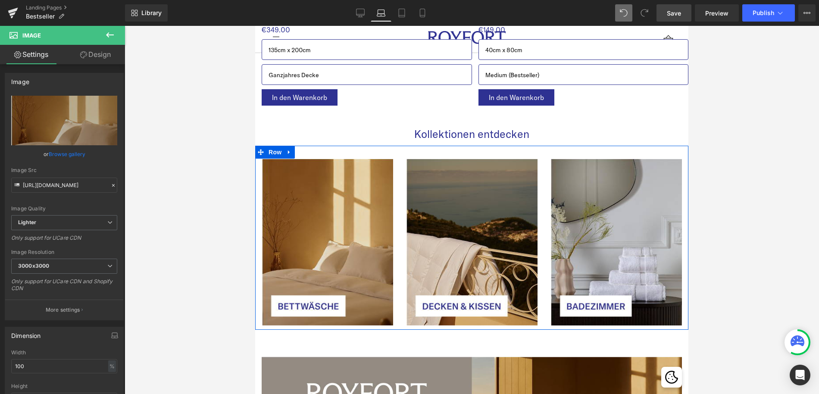
scroll to position [2565, 0]
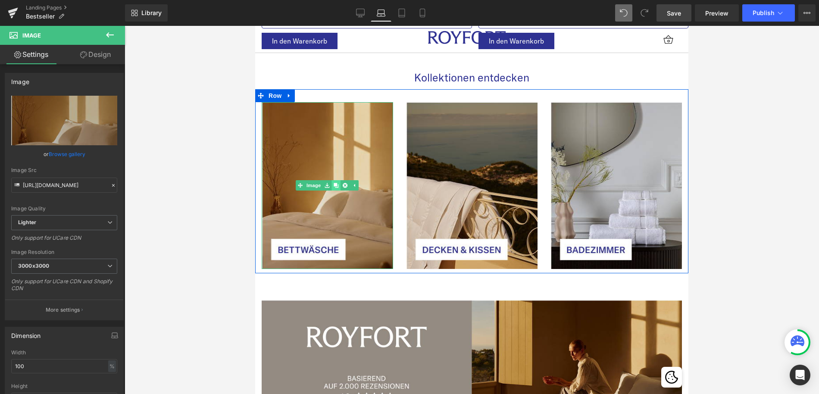
drag, startPoint x: 338, startPoint y: 173, endPoint x: 335, endPoint y: 178, distance: 5.6
click at [338, 183] on icon at bounding box center [336, 185] width 5 height 5
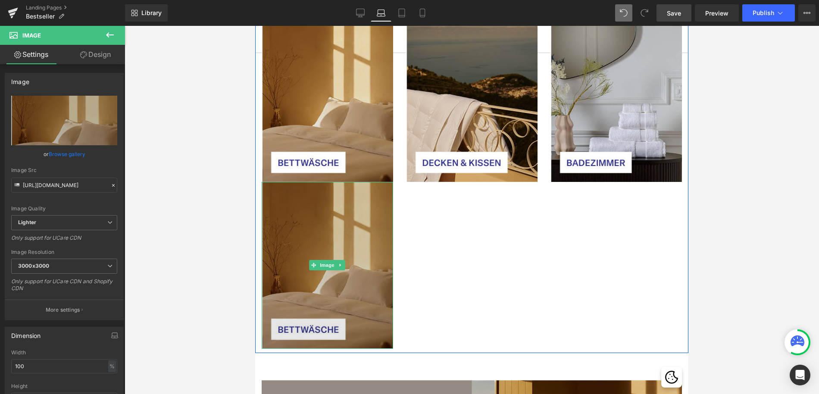
scroll to position [2654, 0]
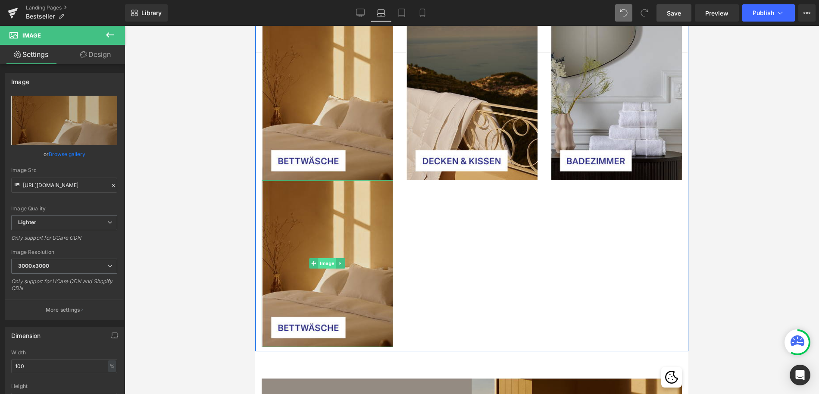
click at [325, 258] on span "Image" at bounding box center [328, 263] width 18 height 10
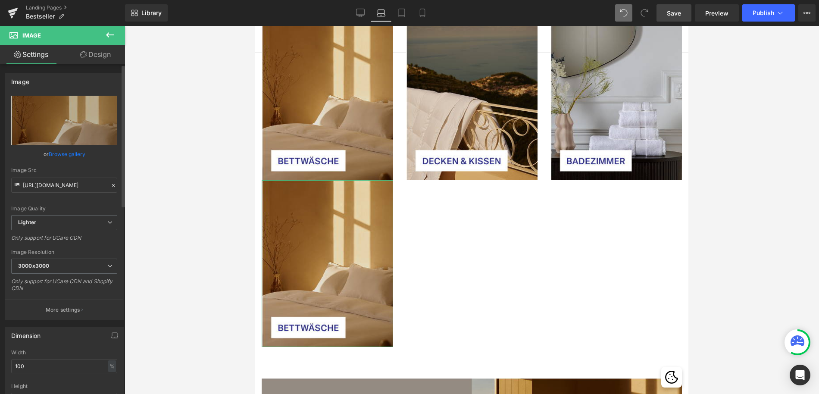
click at [66, 156] on link "Browse gallery" at bounding box center [67, 154] width 37 height 15
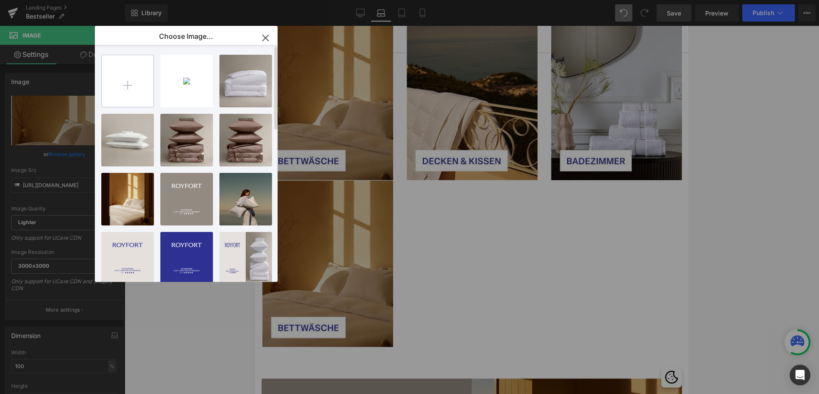
click at [129, 89] on input "file" at bounding box center [128, 81] width 52 height 52
type input "C:\fakepath\Frame 18.png"
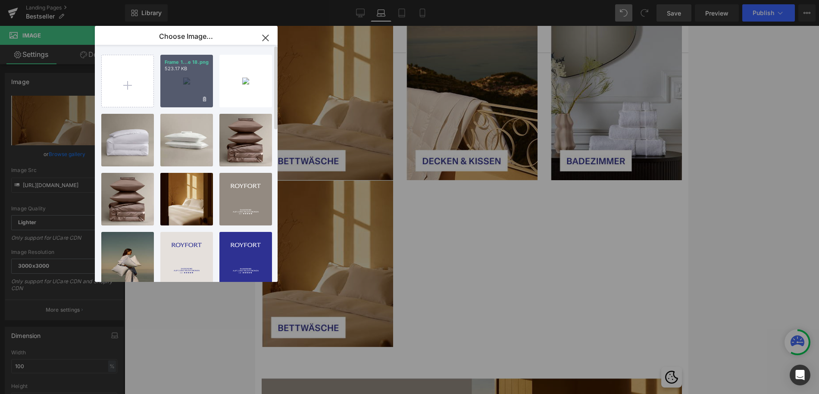
click at [179, 85] on div "Frame 1...e 18.png 523.17 KB" at bounding box center [186, 81] width 53 height 53
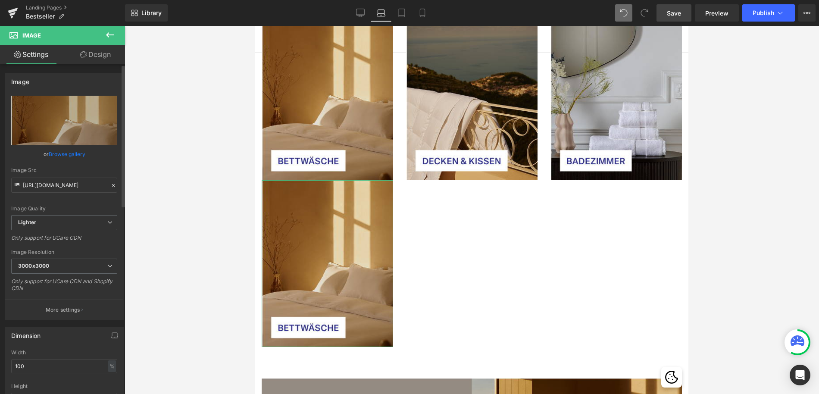
click at [66, 154] on link "Browse gallery" at bounding box center [67, 154] width 37 height 15
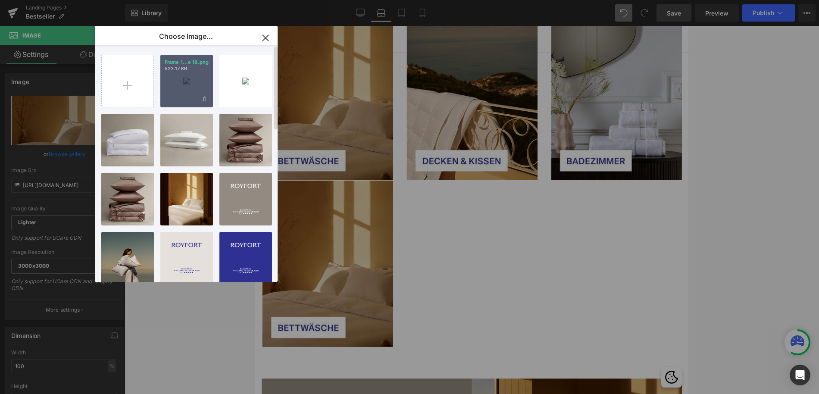
click at [184, 72] on div "Frame 1...e 18.png 523.17 KB" at bounding box center [186, 81] width 53 height 53
type input "[URL][DOMAIN_NAME]"
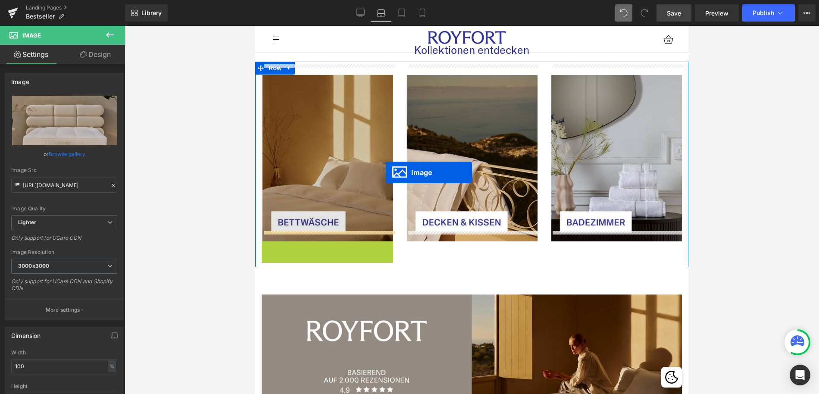
scroll to position [2591, 0]
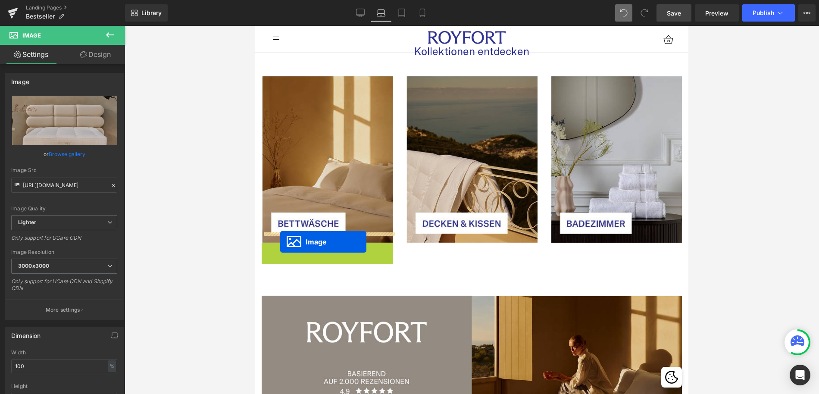
drag, startPoint x: 325, startPoint y: 316, endPoint x: 280, endPoint y: 242, distance: 86.3
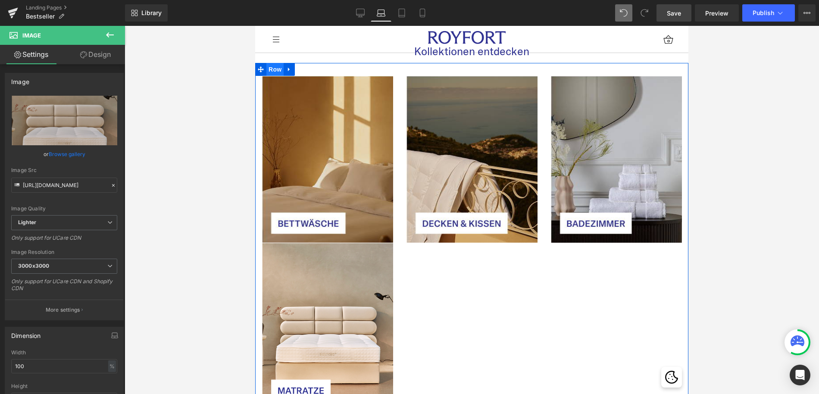
click at [271, 63] on span "Row" at bounding box center [274, 69] width 17 height 13
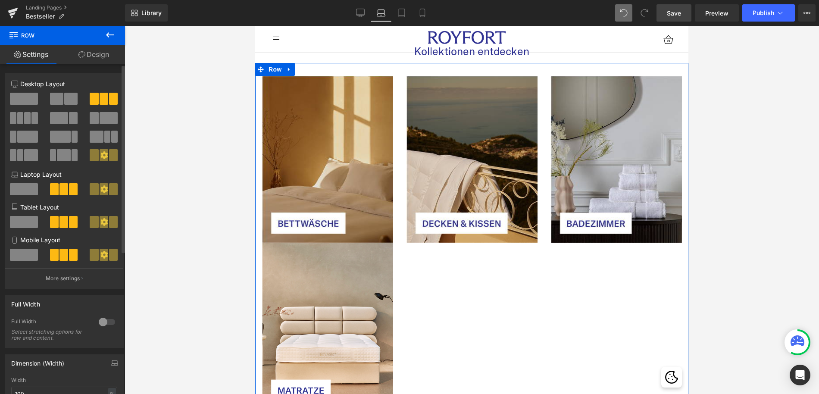
click at [101, 156] on icon at bounding box center [104, 155] width 8 height 8
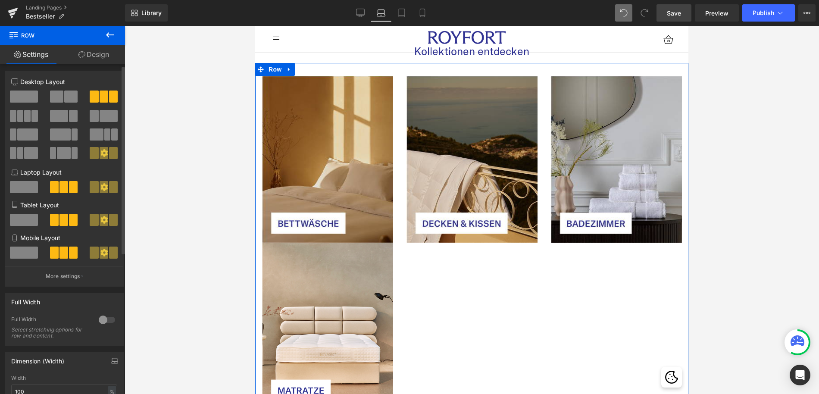
scroll to position [3, 0]
click at [76, 279] on p "More settings" at bounding box center [63, 276] width 34 height 8
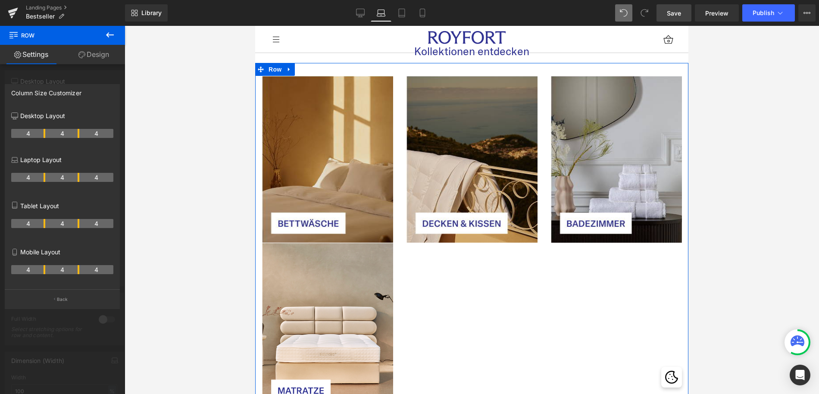
click at [22, 177] on th "4" at bounding box center [28, 177] width 34 height 9
click at [55, 297] on button "Back" at bounding box center [62, 298] width 115 height 19
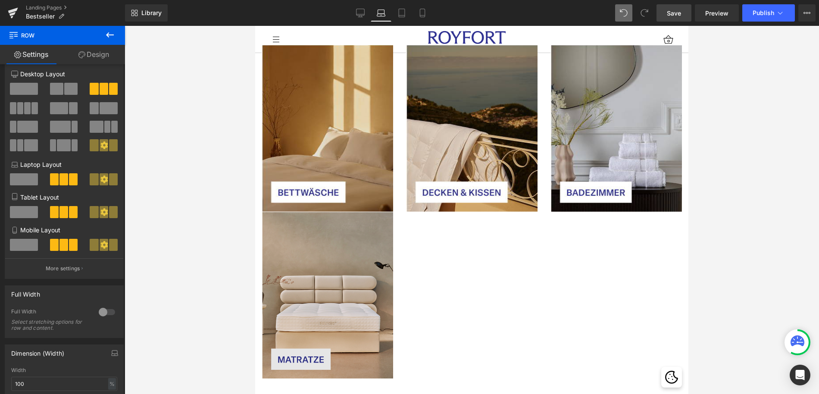
scroll to position [2626, 0]
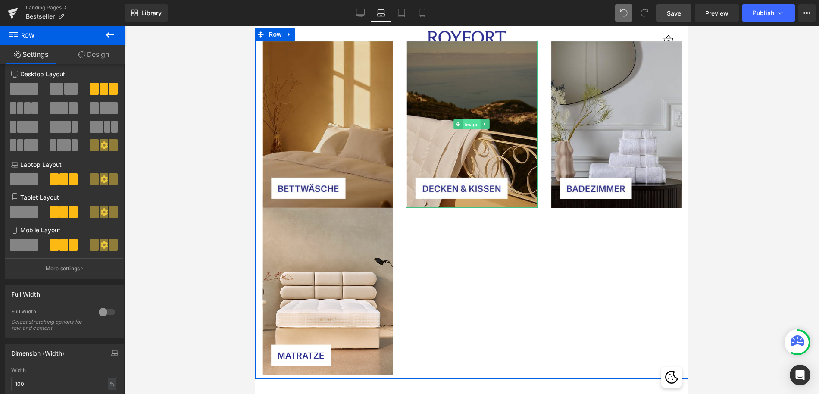
click at [467, 119] on span "Image" at bounding box center [472, 124] width 18 height 10
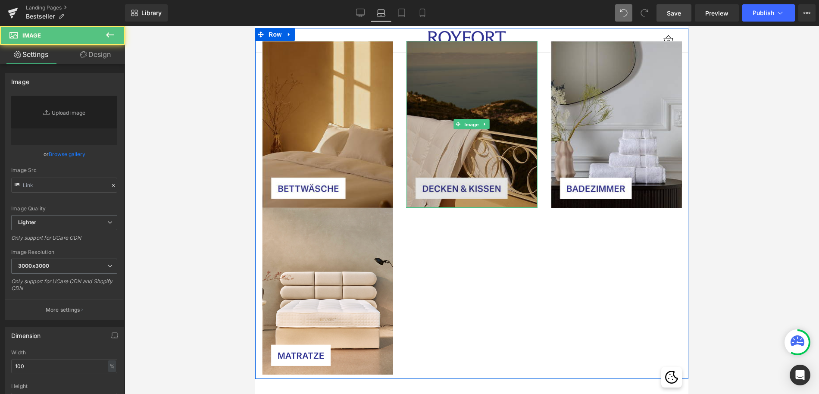
type input "[URL][DOMAIN_NAME]"
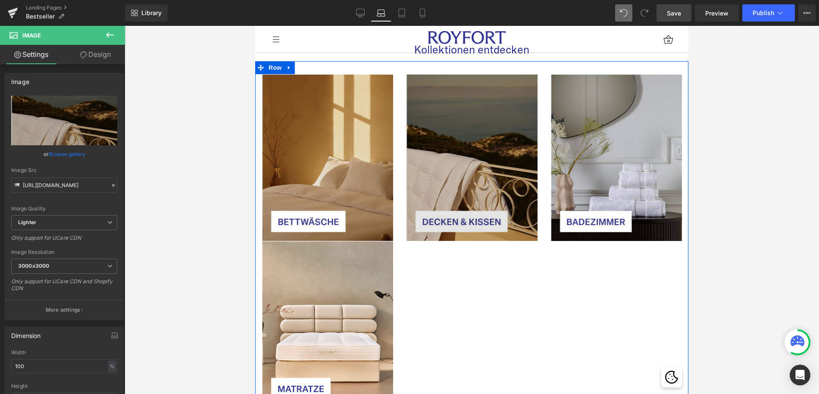
scroll to position [2607, 0]
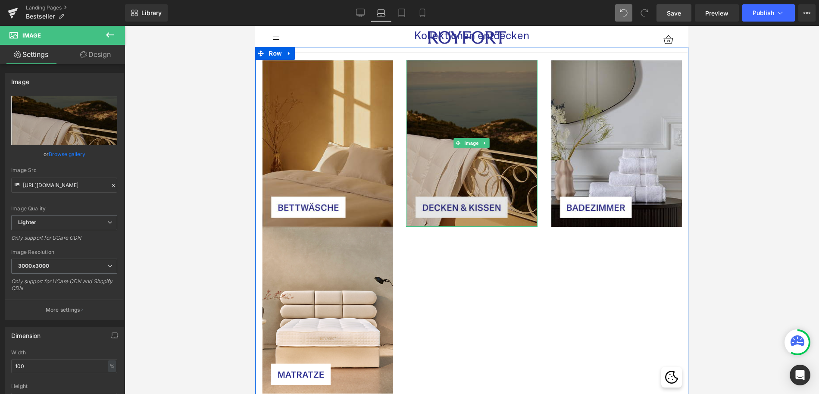
click at [472, 144] on img at bounding box center [472, 143] width 132 height 167
click at [490, 132] on img at bounding box center [472, 143] width 132 height 167
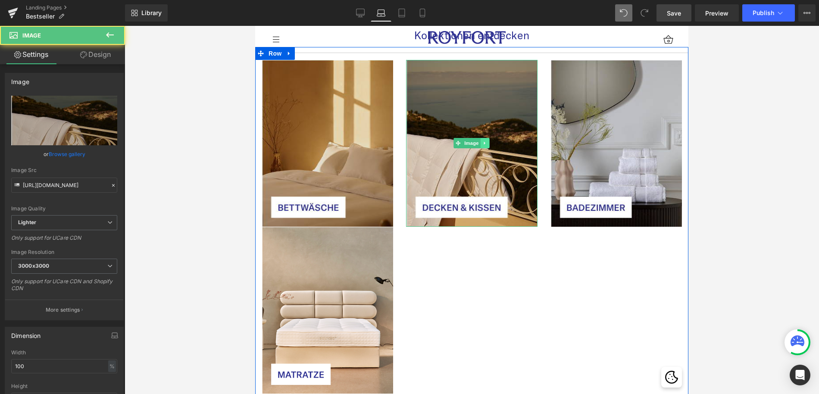
click at [486, 141] on icon at bounding box center [485, 143] width 5 height 5
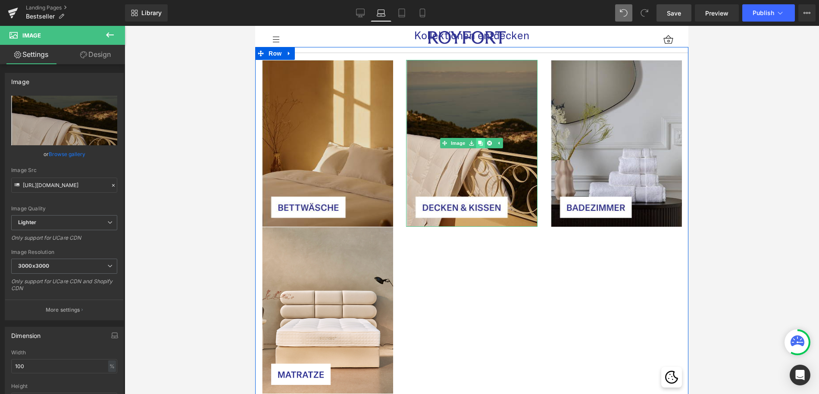
click at [479, 141] on icon at bounding box center [481, 143] width 5 height 5
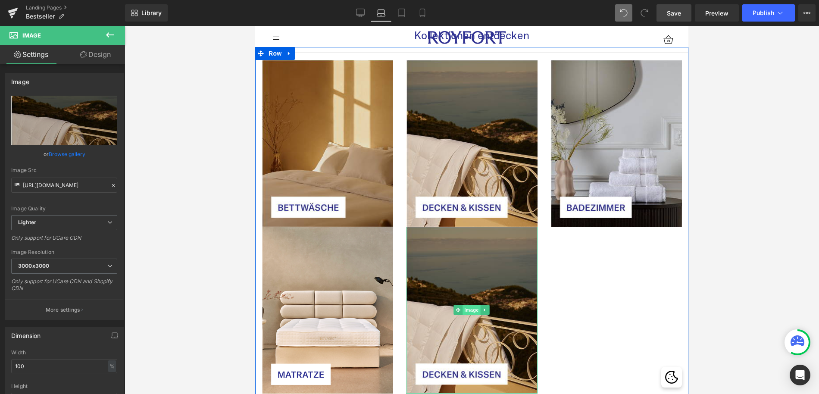
click at [474, 305] on span "Image" at bounding box center [472, 310] width 18 height 10
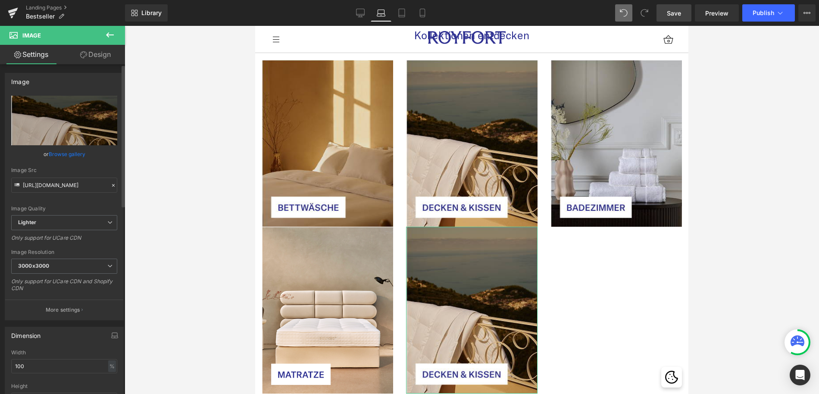
click at [74, 150] on link "Browse gallery" at bounding box center [67, 154] width 37 height 15
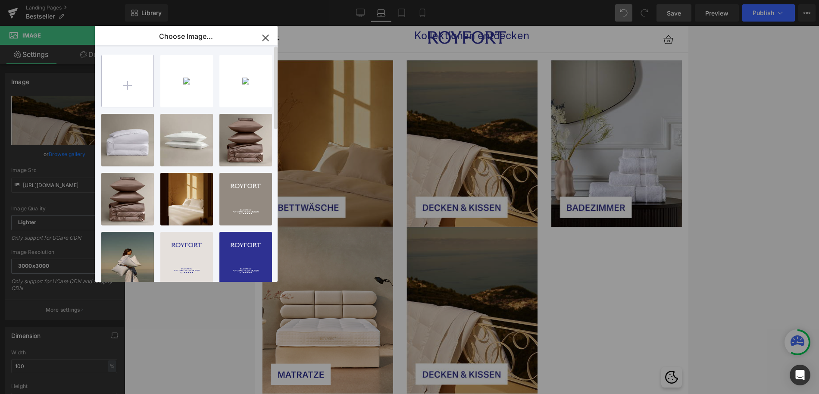
click at [136, 75] on input "file" at bounding box center [128, 81] width 52 height 52
type input "C:\fakepath\Frame 21.png"
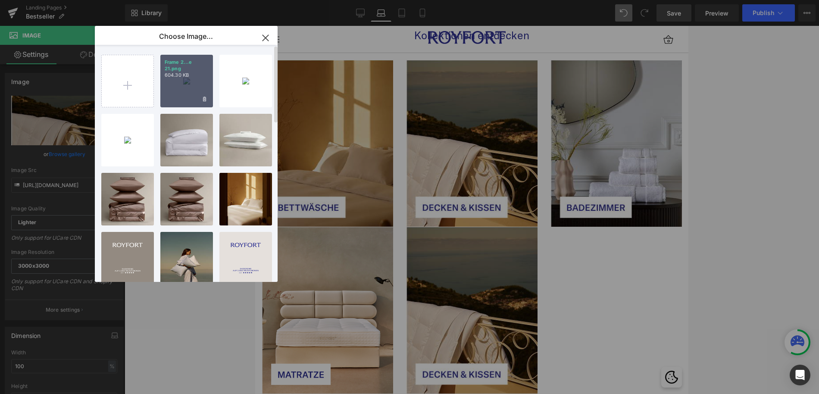
click at [186, 78] on div "Frame 2...e 21.png 604.30 KB" at bounding box center [186, 81] width 53 height 53
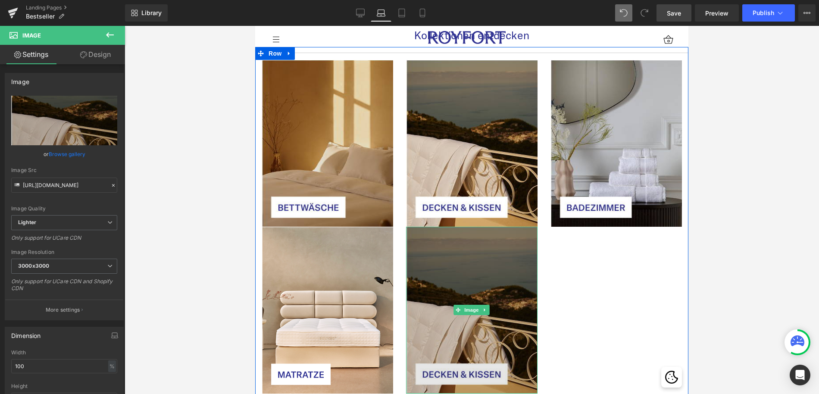
click at [479, 307] on img at bounding box center [472, 310] width 132 height 167
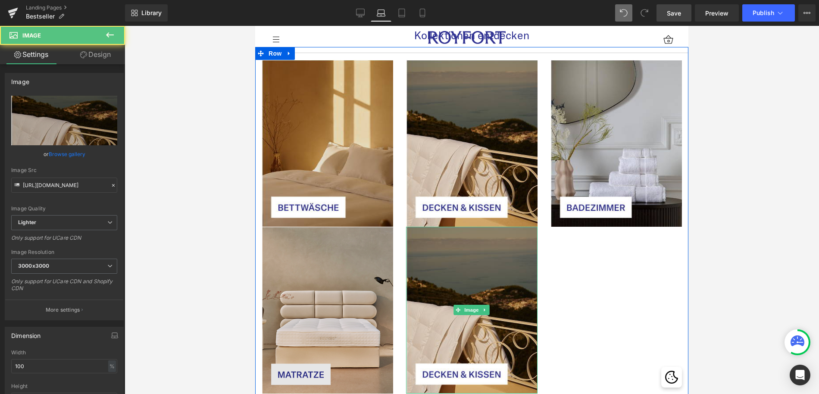
click at [470, 305] on span "Image" at bounding box center [472, 310] width 18 height 10
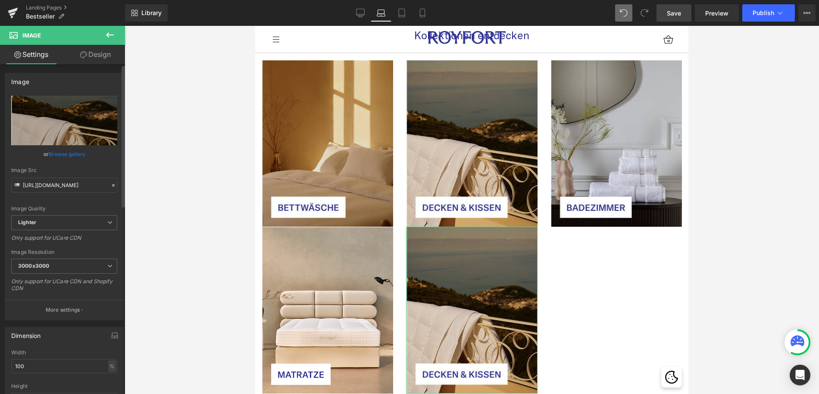
click at [74, 153] on link "Browse gallery" at bounding box center [67, 154] width 37 height 15
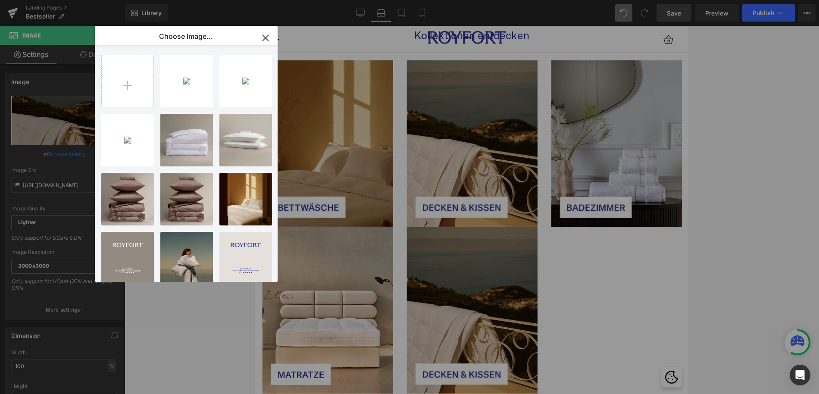
click at [0, 0] on div "Frame 2...e 21.png 604.30 KB" at bounding box center [0, 0] width 0 height 0
type input "[URL][DOMAIN_NAME]"
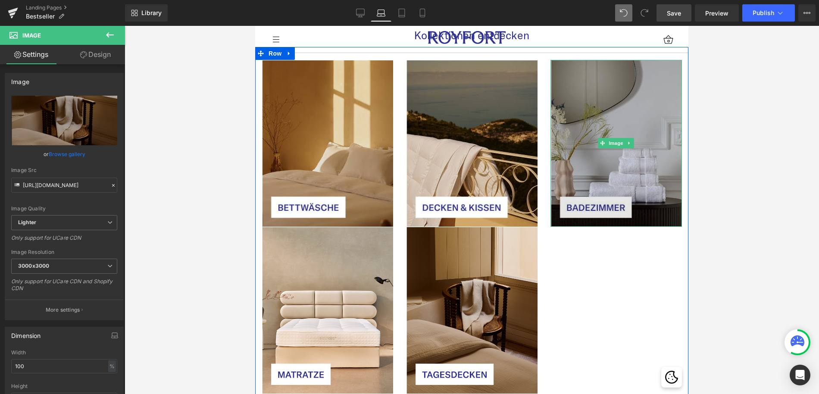
scroll to position [2613, 0]
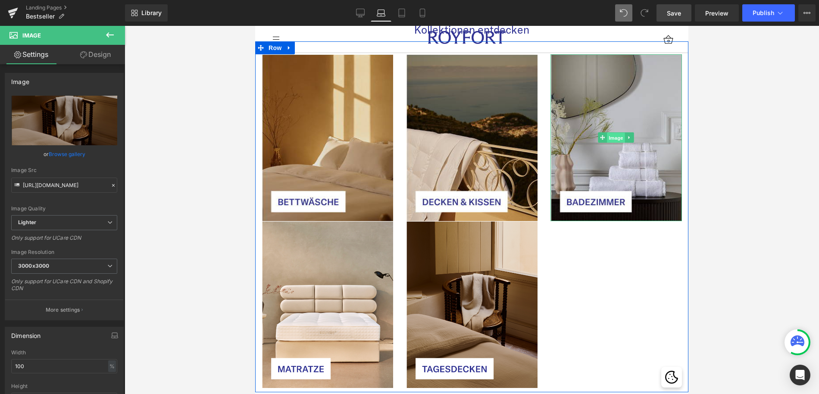
click at [616, 133] on span "Image" at bounding box center [617, 138] width 18 height 10
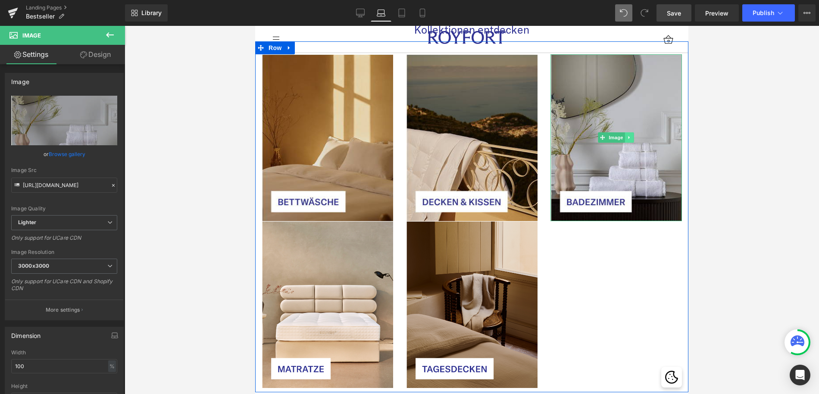
click at [632, 135] on icon at bounding box center [629, 137] width 5 height 5
click at [627, 132] on link at bounding box center [625, 137] width 9 height 10
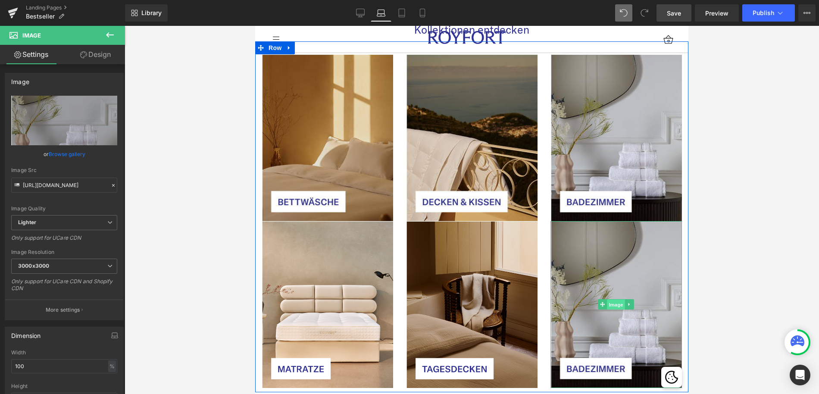
click at [613, 300] on span "Image" at bounding box center [617, 305] width 18 height 10
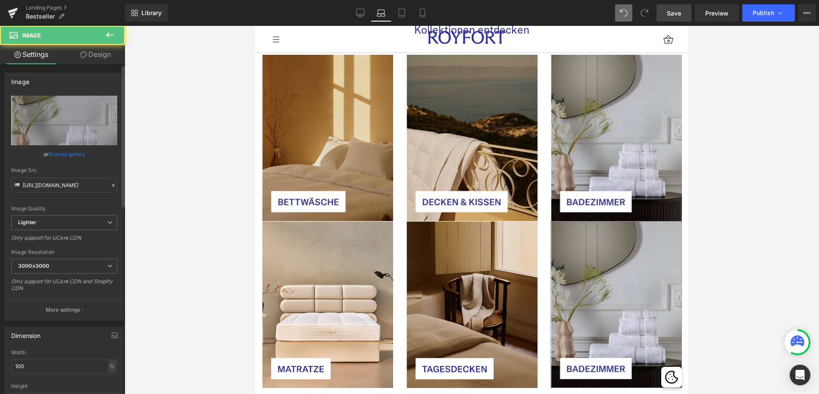
click at [53, 153] on link "Browse gallery" at bounding box center [67, 154] width 37 height 15
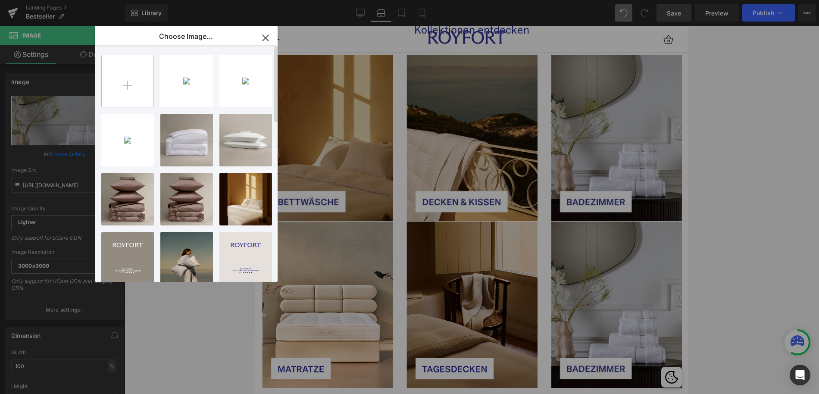
click at [140, 89] on input "file" at bounding box center [128, 81] width 52 height 52
type input "C:\fakepath\Frame 20.png"
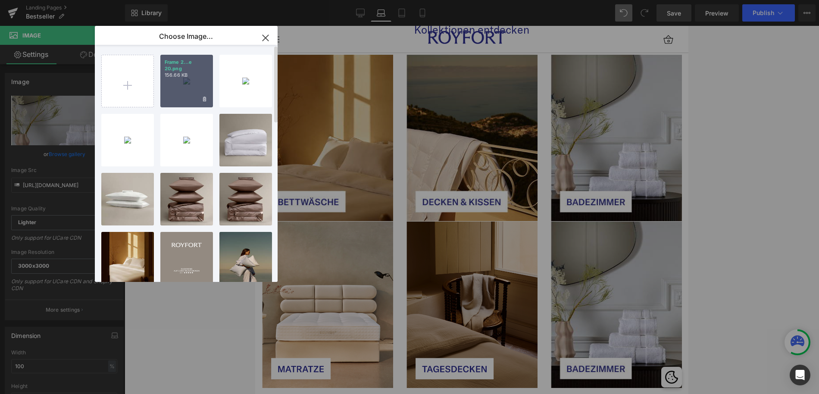
click at [188, 81] on div "Frame 2...e 20.png 156.66 KB" at bounding box center [186, 81] width 53 height 53
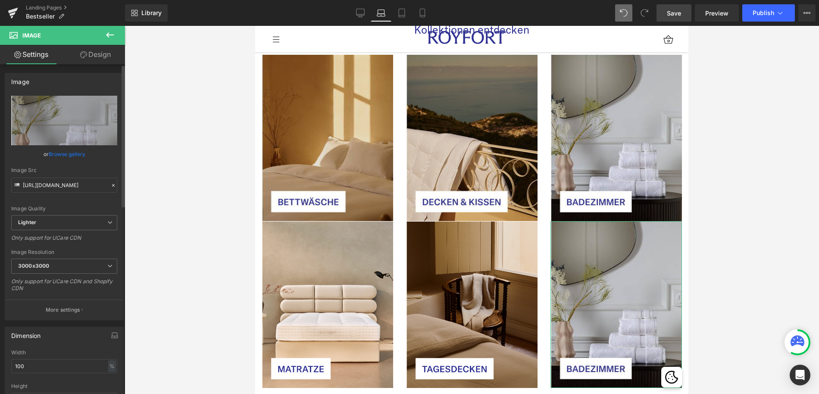
click at [63, 149] on link "Browse gallery" at bounding box center [67, 154] width 37 height 15
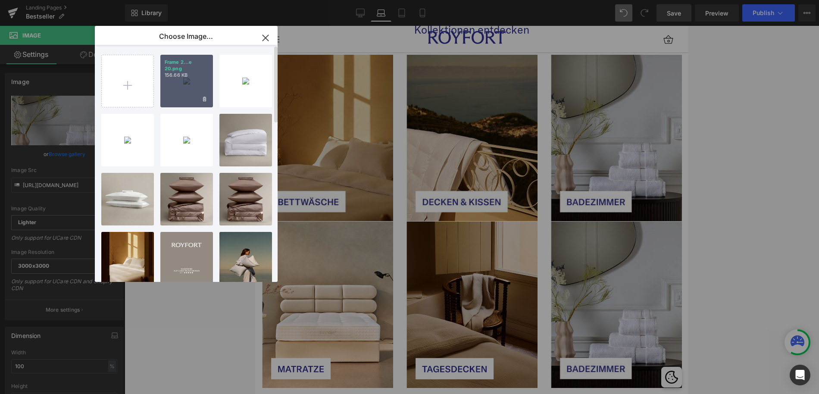
click at [176, 87] on div "Frame 2...e 20.png 156.66 KB" at bounding box center [186, 81] width 53 height 53
type input "[URL][DOMAIN_NAME]"
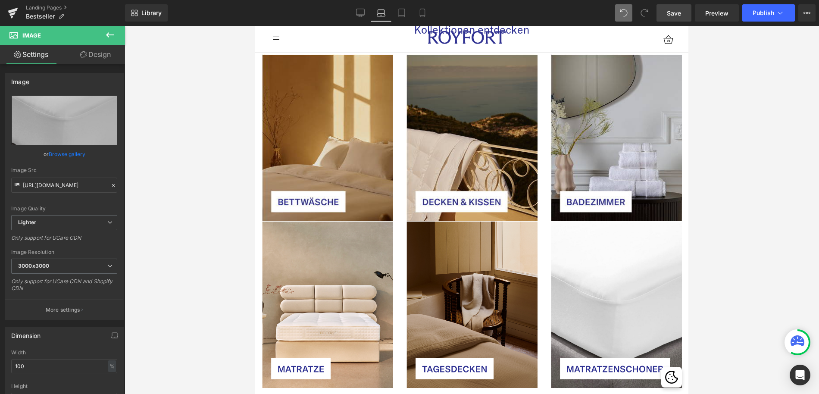
click at [676, 17] on span "Save" at bounding box center [674, 13] width 14 height 9
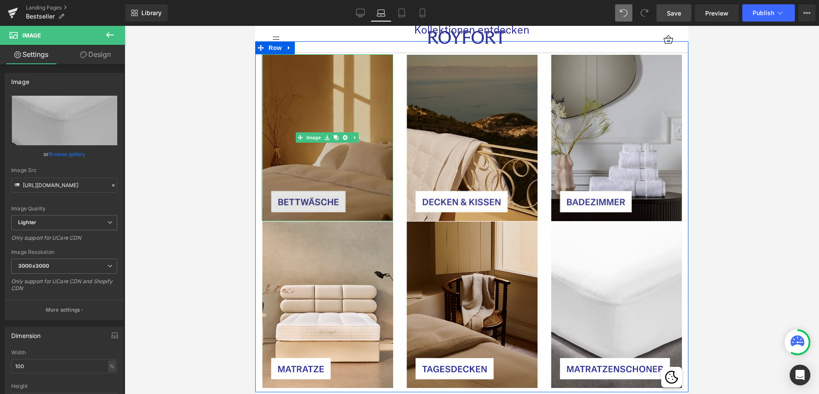
click at [364, 139] on img at bounding box center [328, 137] width 132 height 167
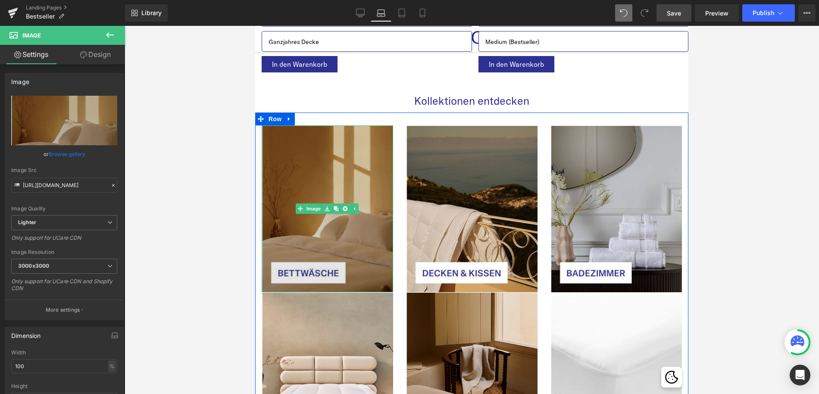
scroll to position [2537, 0]
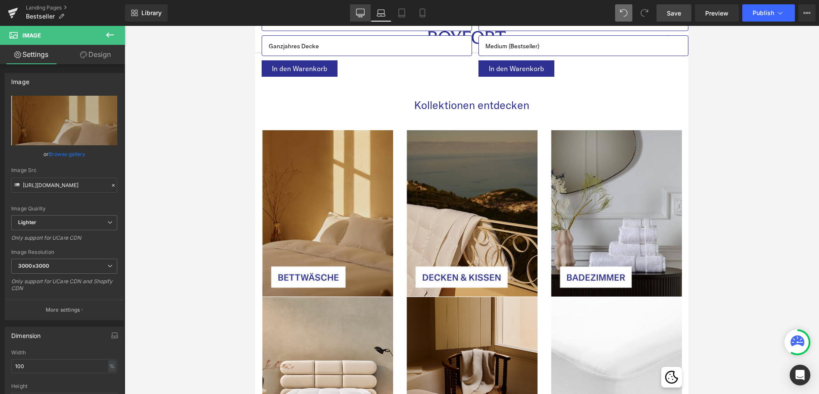
click at [366, 16] on link "Desktop" at bounding box center [360, 12] width 21 height 17
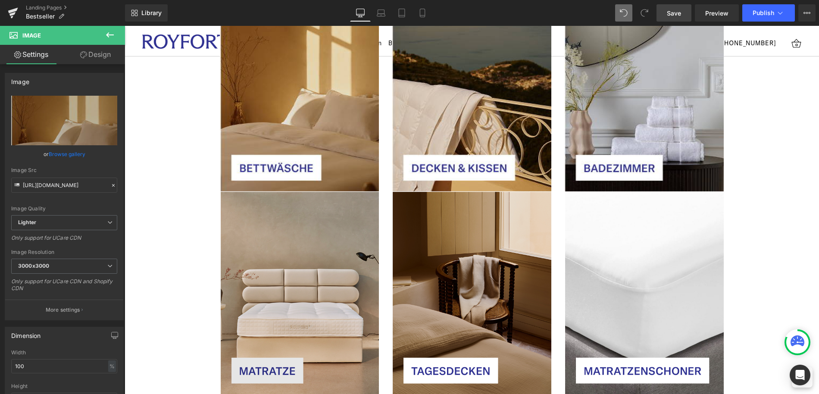
scroll to position [2823, 0]
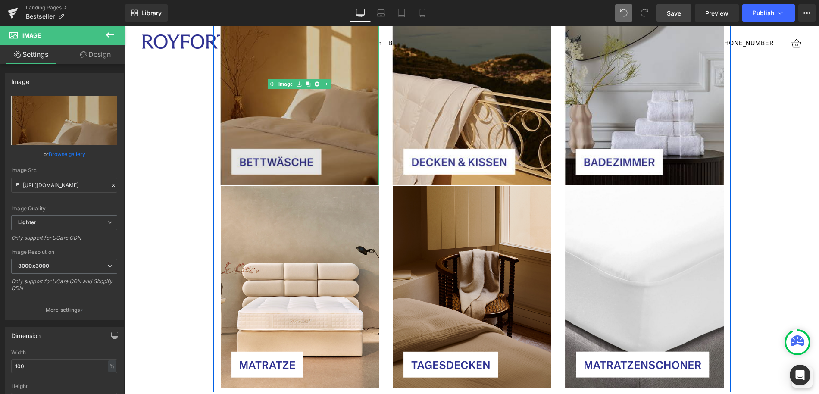
click at [354, 125] on img at bounding box center [300, 84] width 160 height 203
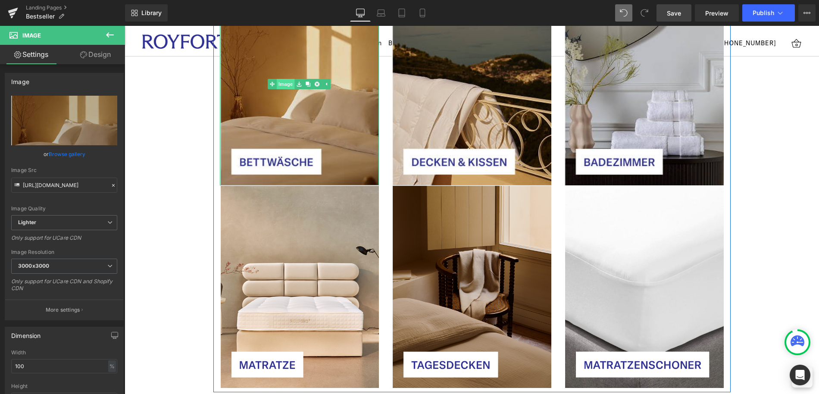
click at [283, 79] on link "Image" at bounding box center [281, 84] width 27 height 10
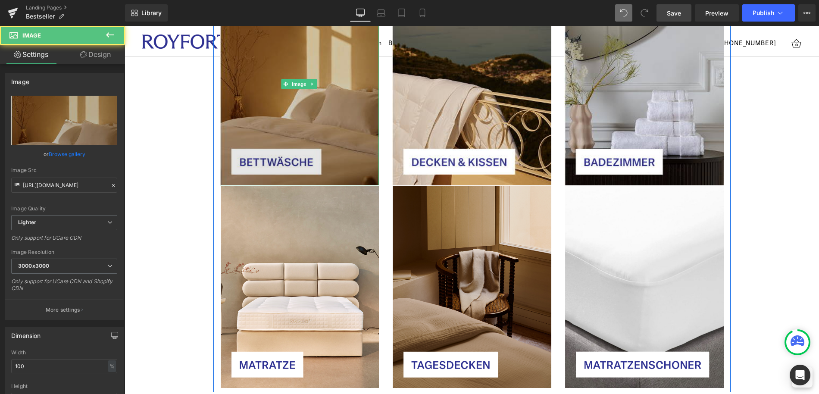
click at [293, 79] on span "Image" at bounding box center [300, 84] width 18 height 10
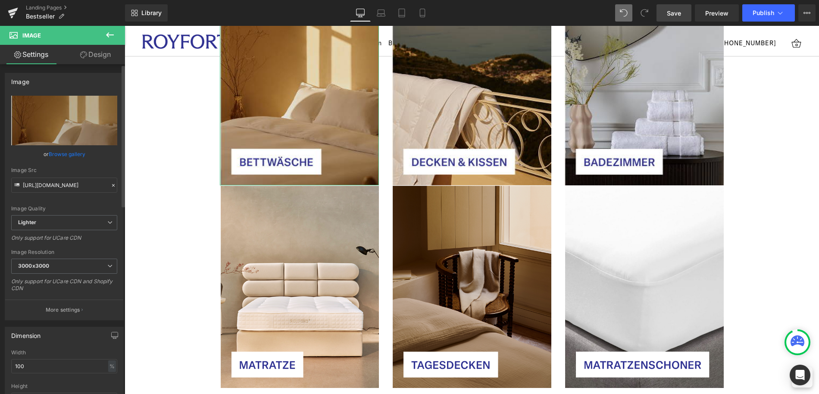
click at [56, 158] on link "Browse gallery" at bounding box center [67, 154] width 37 height 15
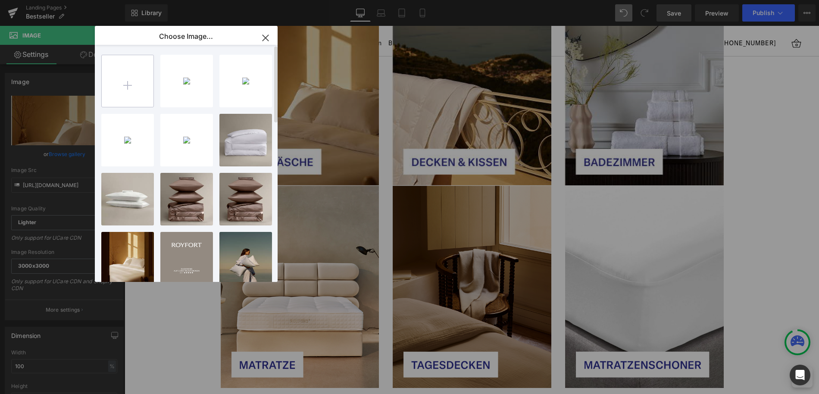
click at [123, 89] on input "file" at bounding box center [128, 81] width 52 height 52
type input "C:\fakepath\Frame 17.png"
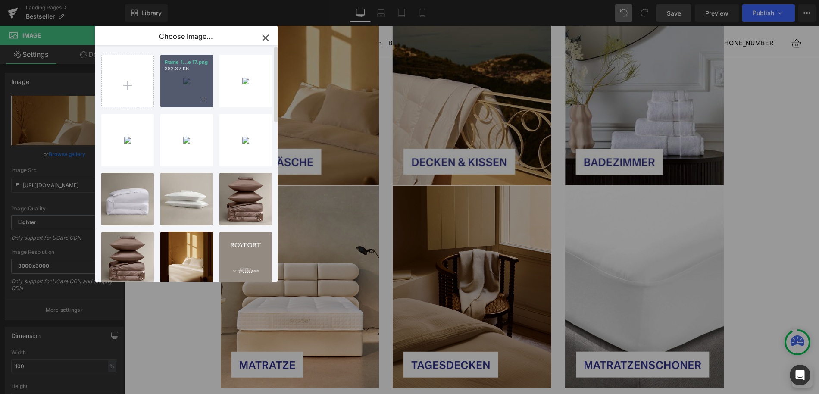
drag, startPoint x: 184, startPoint y: 77, endPoint x: 57, endPoint y: 51, distance: 129.8
click at [184, 77] on div "Frame 1...e 17.png 382.32 KB" at bounding box center [186, 81] width 53 height 53
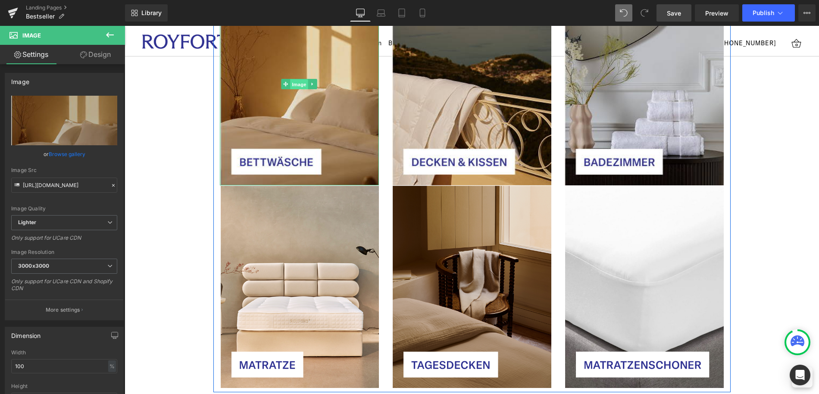
click at [298, 79] on span "Image" at bounding box center [300, 84] width 18 height 10
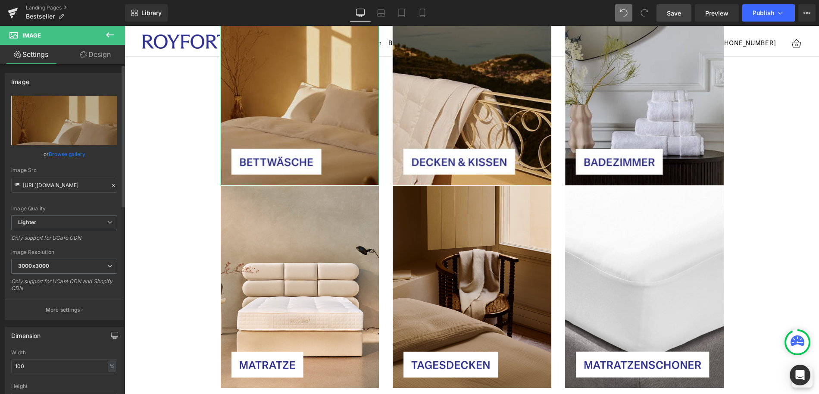
click at [59, 149] on link "Browse gallery" at bounding box center [67, 154] width 37 height 15
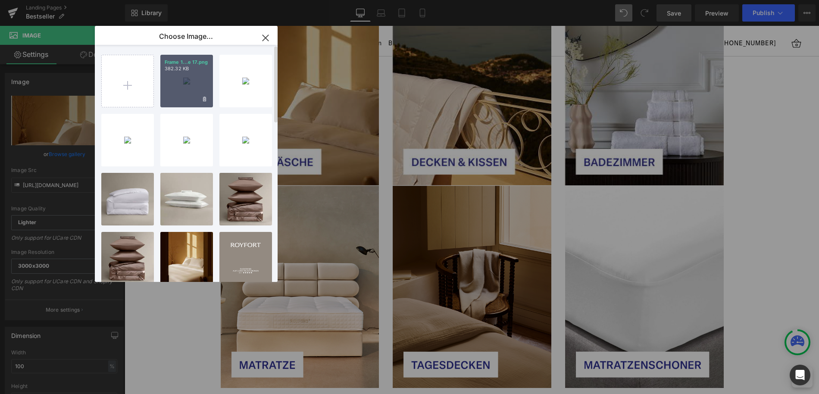
click at [191, 80] on div "Frame 1...e 17.png 382.32 KB" at bounding box center [186, 81] width 53 height 53
type input "[URL][DOMAIN_NAME]"
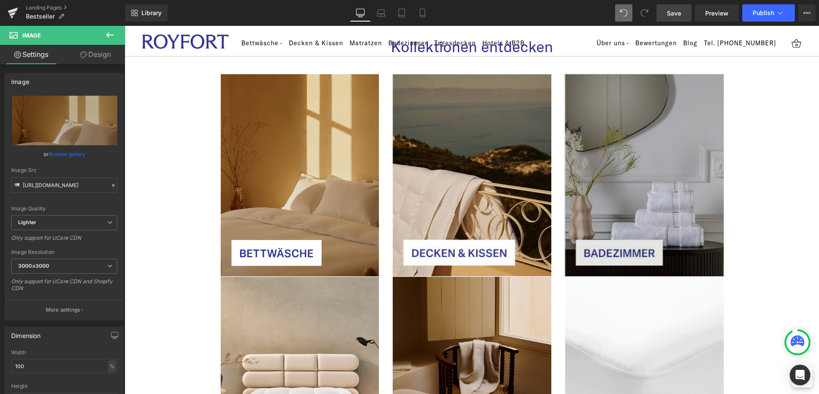
scroll to position [2725, 0]
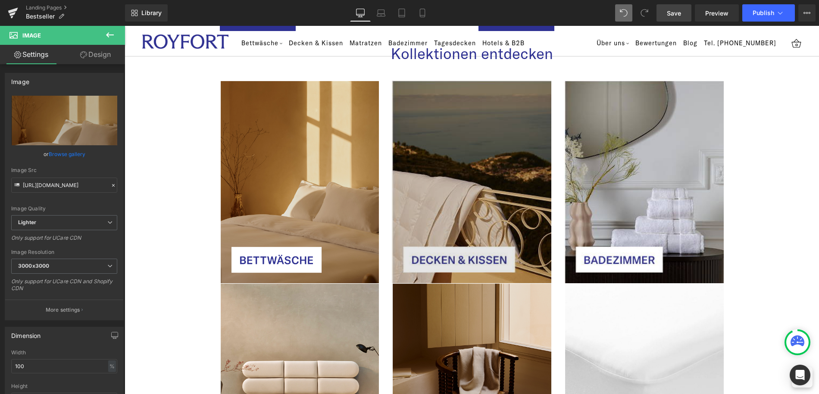
click at [483, 165] on img at bounding box center [472, 182] width 160 height 203
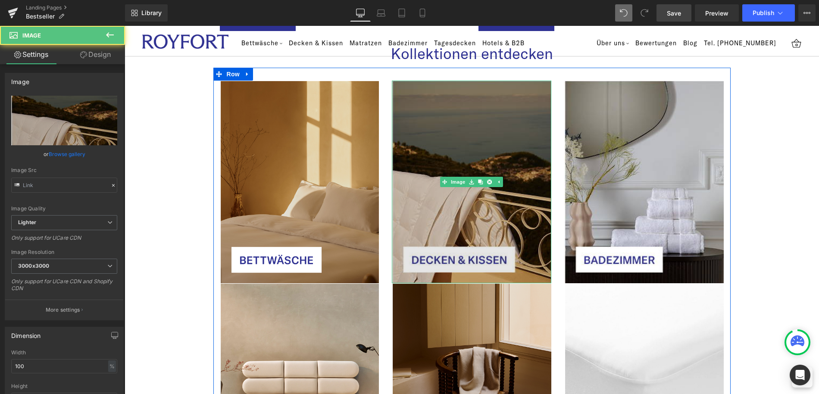
type input "[URL][DOMAIN_NAME]"
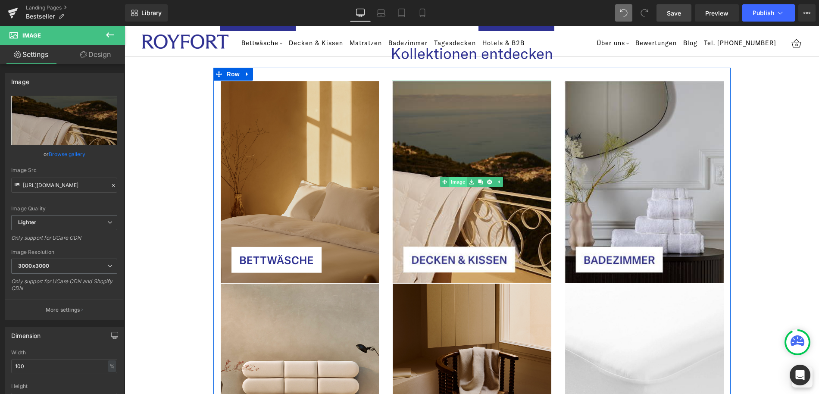
click at [452, 170] on div "Image" at bounding box center [472, 182] width 160 height 203
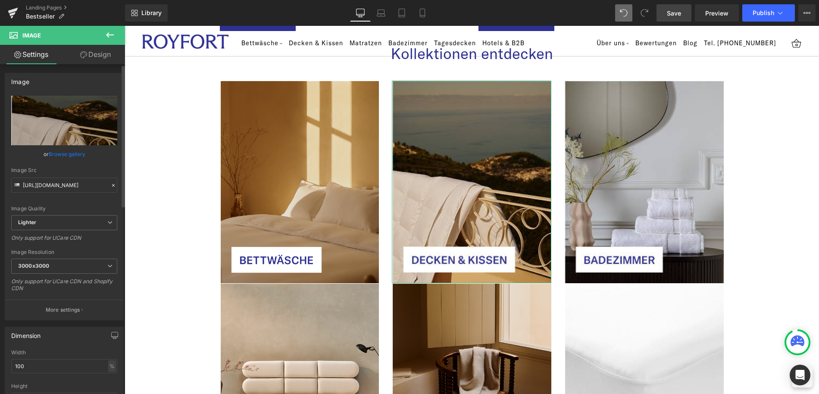
click at [59, 154] on link "Browse gallery" at bounding box center [67, 154] width 37 height 15
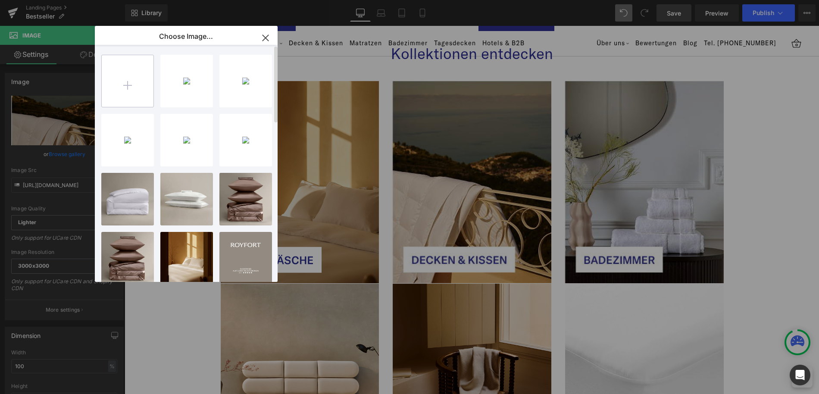
click at [131, 81] on input "file" at bounding box center [128, 81] width 52 height 52
type input "C:\fakepath\Frame 19.png"
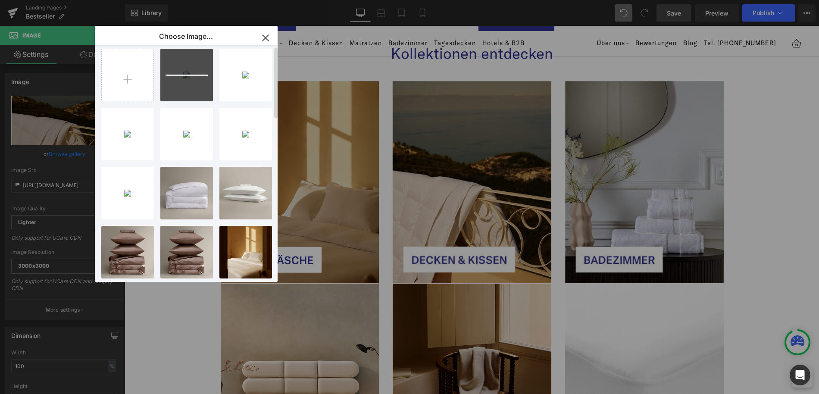
scroll to position [6, 0]
click at [188, 80] on div "Frame 1...e 19.png 503.14 KB" at bounding box center [186, 74] width 53 height 53
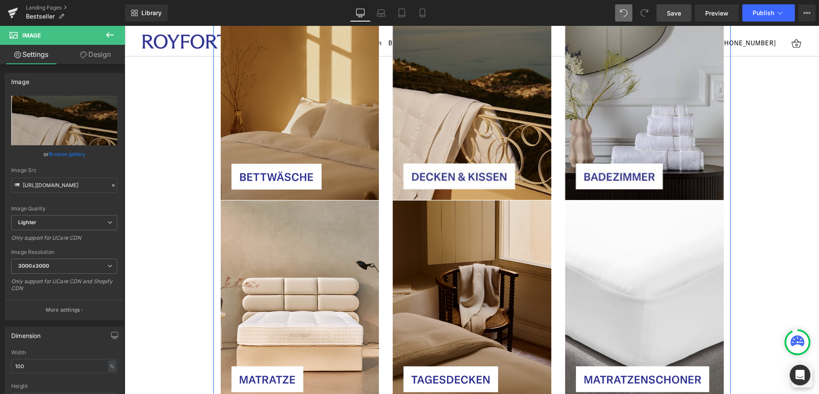
scroll to position [2809, 0]
click at [636, 93] on span "Image" at bounding box center [631, 98] width 18 height 10
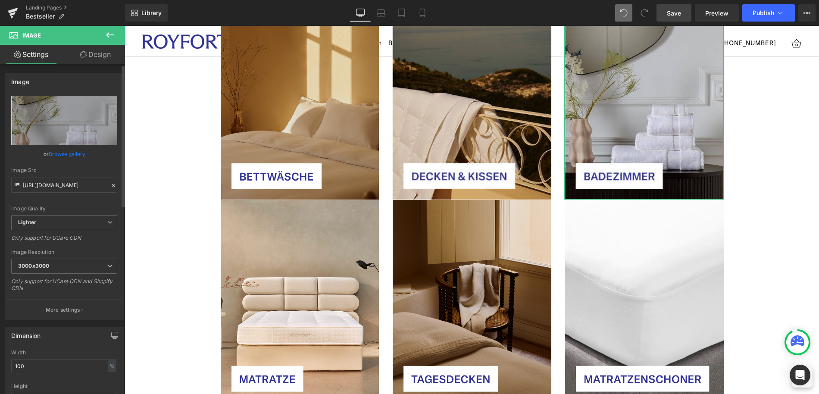
click at [58, 154] on link "Browse gallery" at bounding box center [67, 154] width 37 height 15
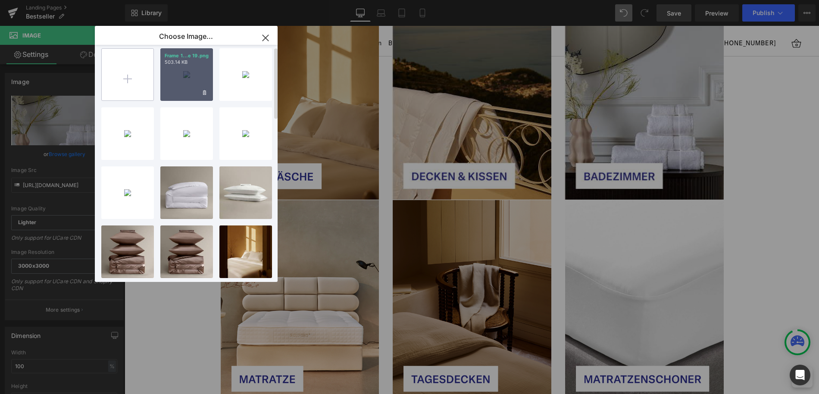
click at [125, 82] on input "file" at bounding box center [128, 75] width 52 height 52
type input "C:\fakepath\Frame 22.png"
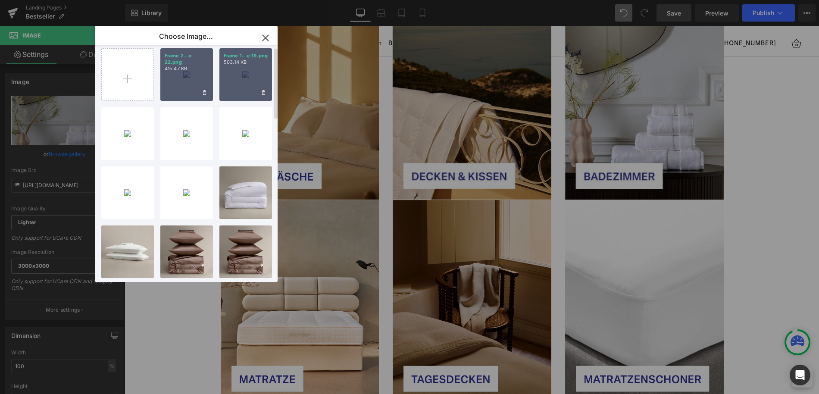
click at [186, 75] on div "Frame 2...e 22.png 415.47 KB" at bounding box center [186, 74] width 53 height 53
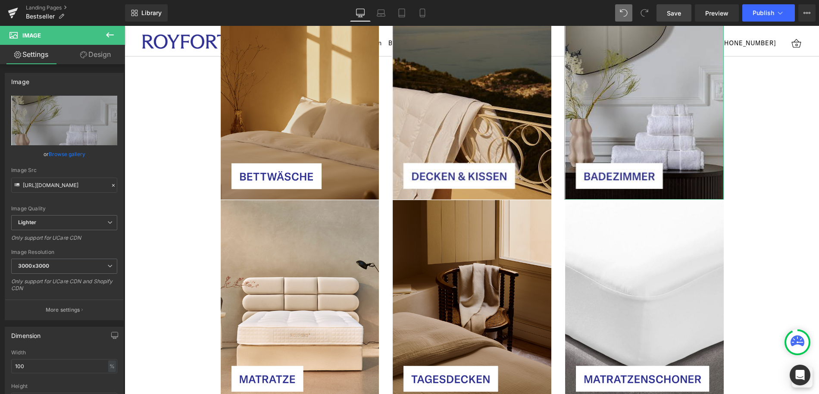
click at [62, 158] on link "Browse gallery" at bounding box center [67, 154] width 37 height 15
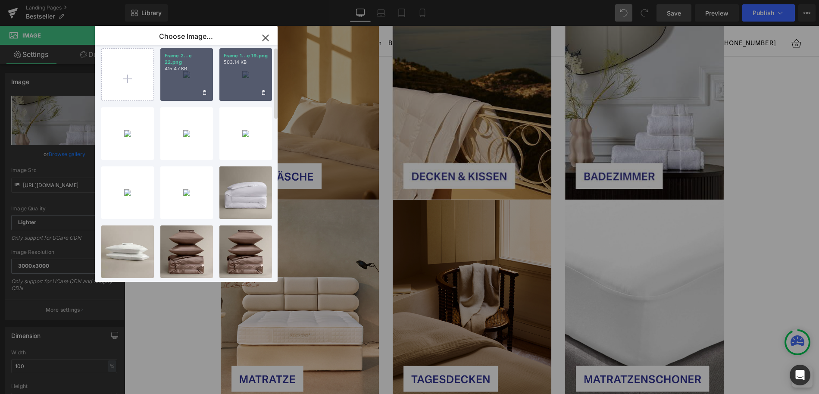
click at [196, 71] on p "415.47 KB" at bounding box center [187, 69] width 44 height 6
type input "[URL][DOMAIN_NAME]"
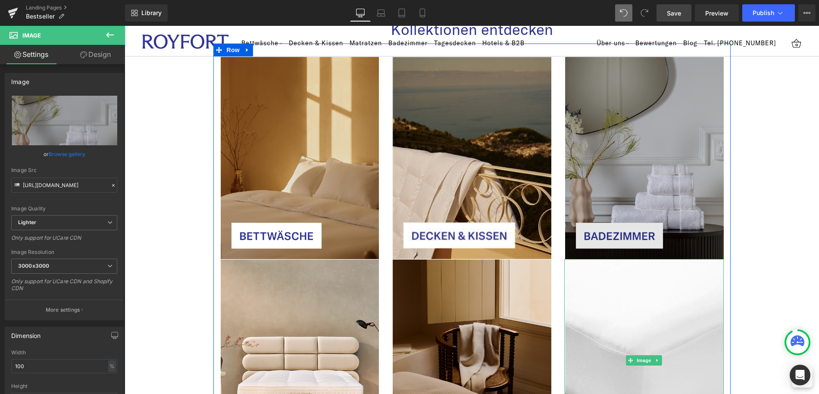
scroll to position [2723, 0]
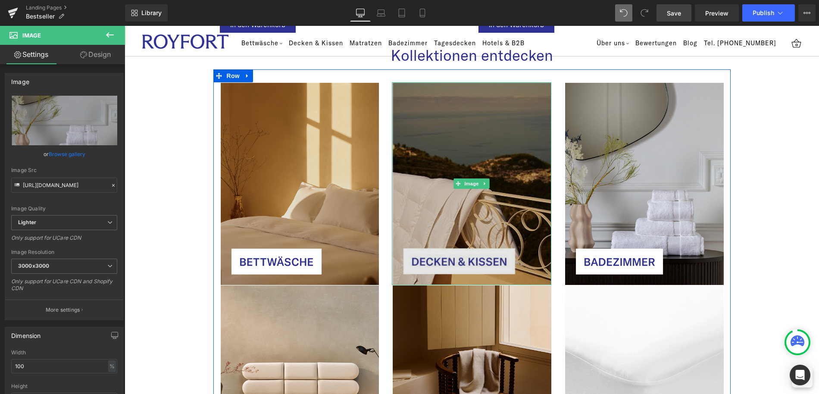
click at [490, 182] on img at bounding box center [472, 183] width 160 height 203
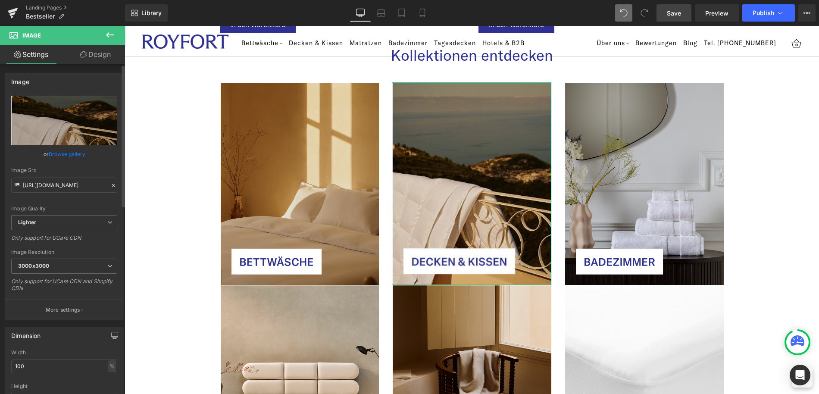
click at [60, 159] on link "Browse gallery" at bounding box center [67, 154] width 37 height 15
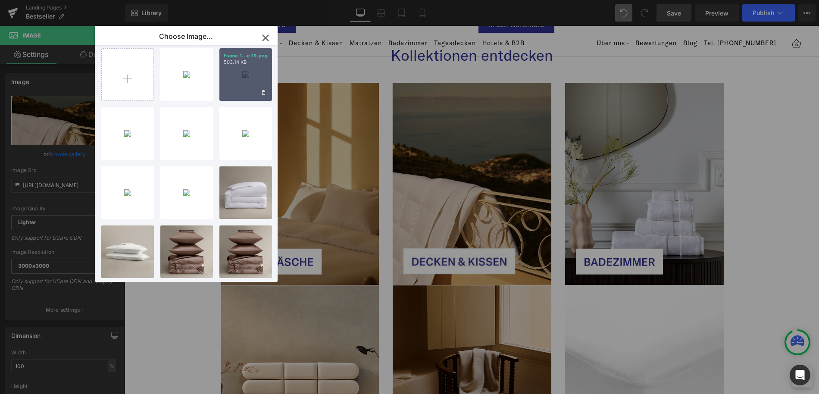
click at [246, 68] on div "Frame 1...e 19.png 503.14 KB" at bounding box center [245, 74] width 53 height 53
type input "[URL][DOMAIN_NAME]"
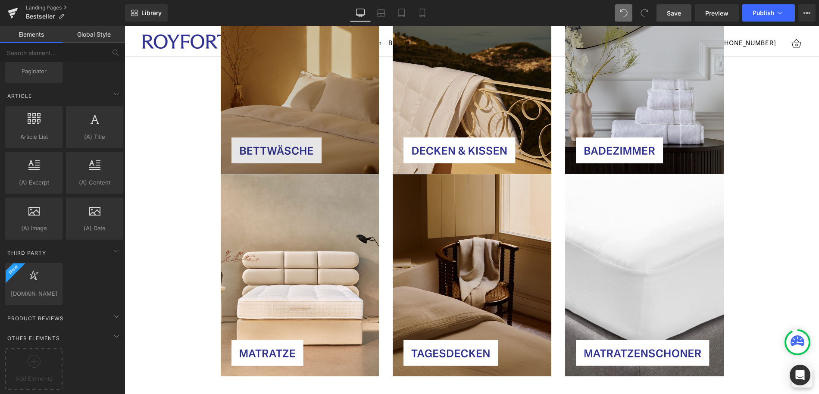
scroll to position [2781, 0]
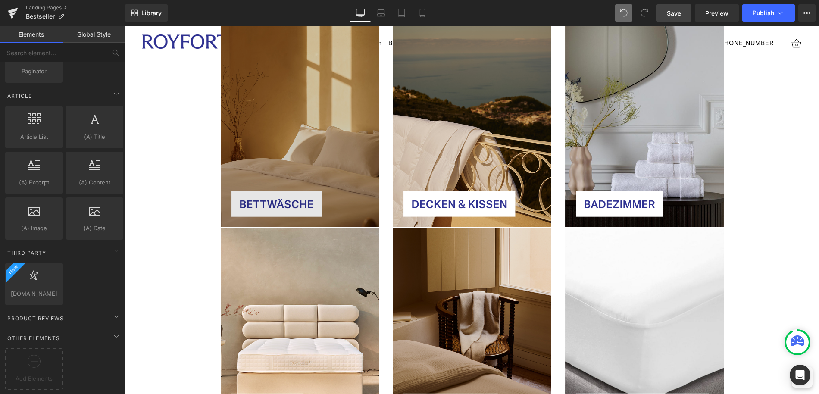
click at [308, 123] on img at bounding box center [300, 126] width 160 height 203
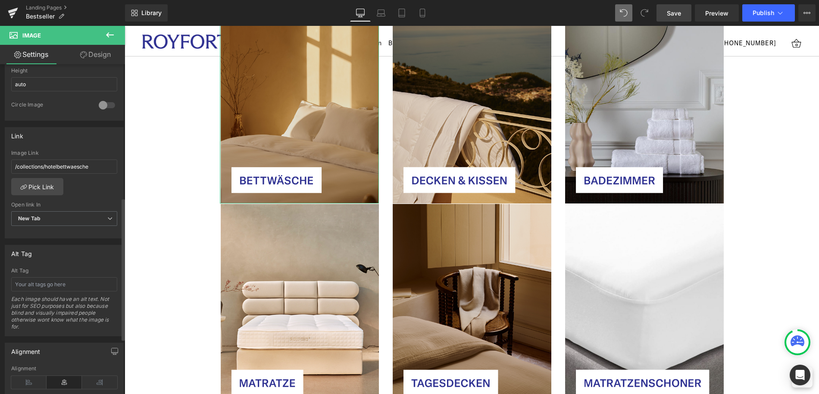
scroll to position [319, 0]
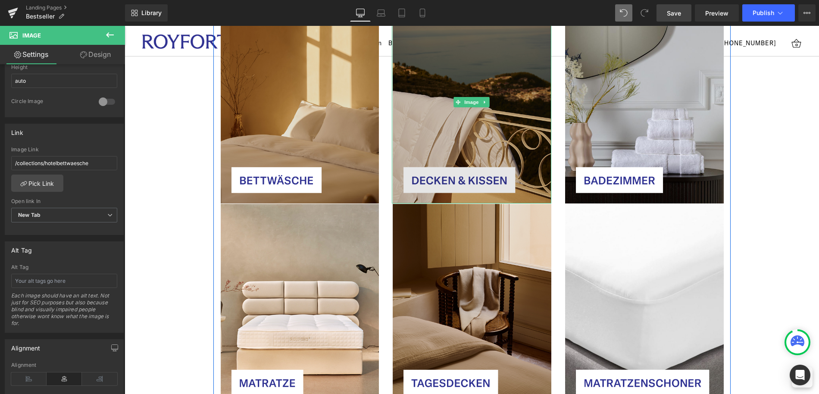
click at [480, 146] on img at bounding box center [472, 102] width 160 height 203
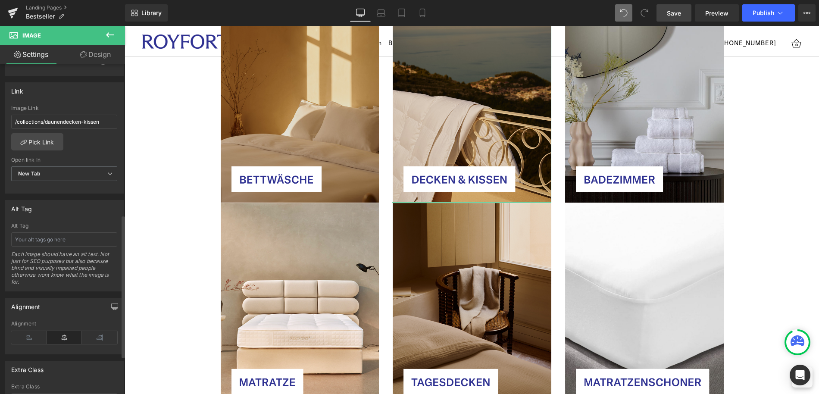
scroll to position [364, 0]
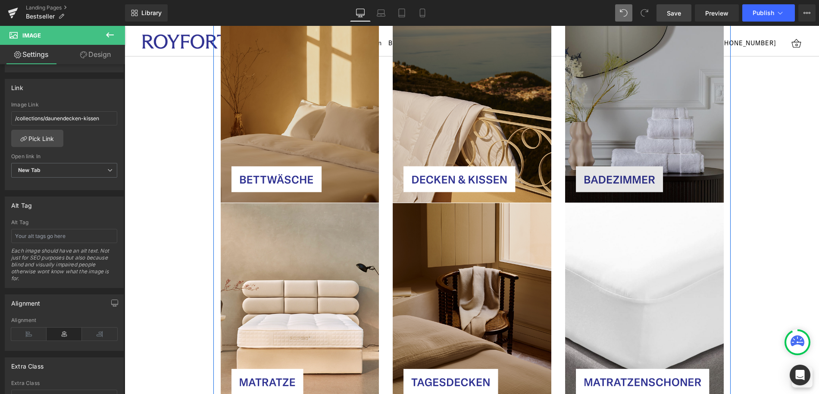
drag, startPoint x: 640, startPoint y: 101, endPoint x: 184, endPoint y: 212, distance: 468.9
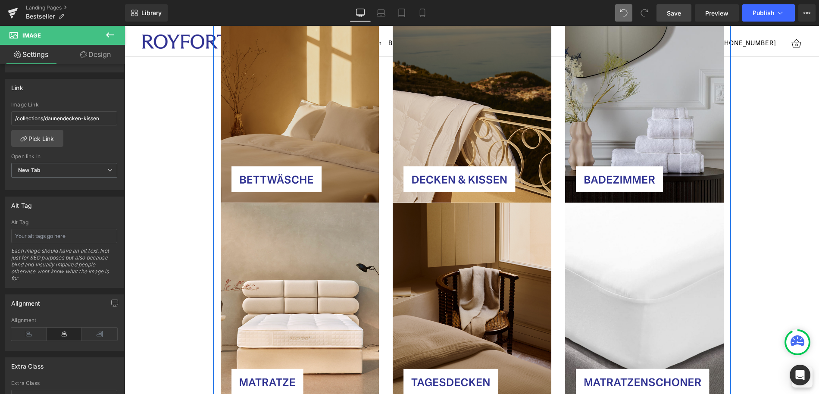
click at [640, 101] on img at bounding box center [644, 101] width 160 height 203
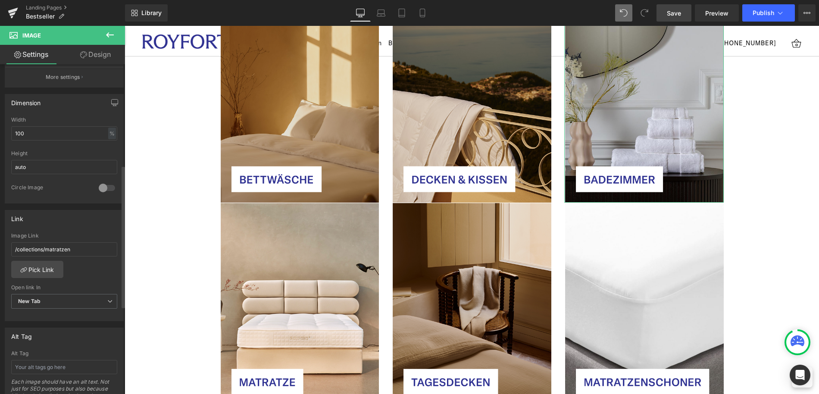
scroll to position [234, 0]
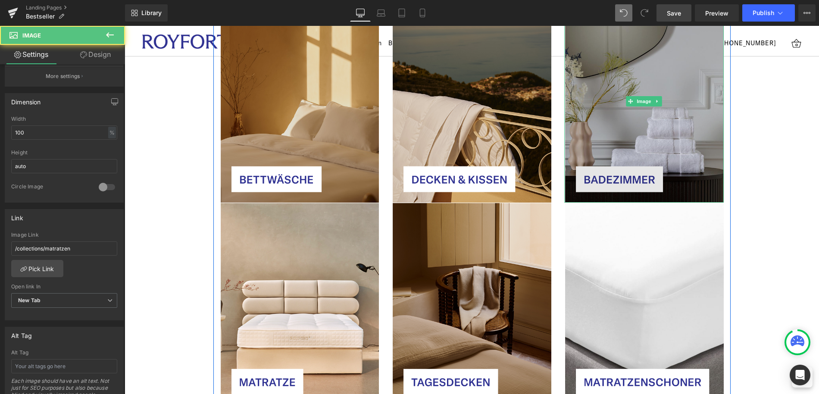
click at [674, 80] on img at bounding box center [644, 101] width 160 height 203
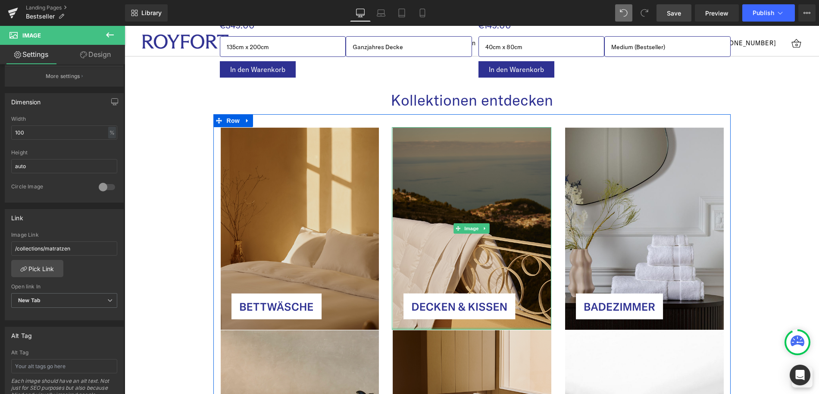
scroll to position [2615, 0]
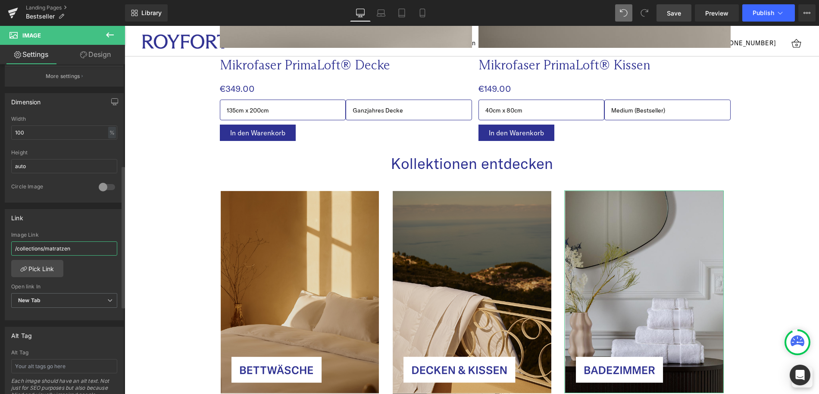
click at [93, 250] on input "/collections/matratzen" at bounding box center [64, 248] width 106 height 14
click at [35, 271] on link "Pick Link" at bounding box center [37, 268] width 52 height 17
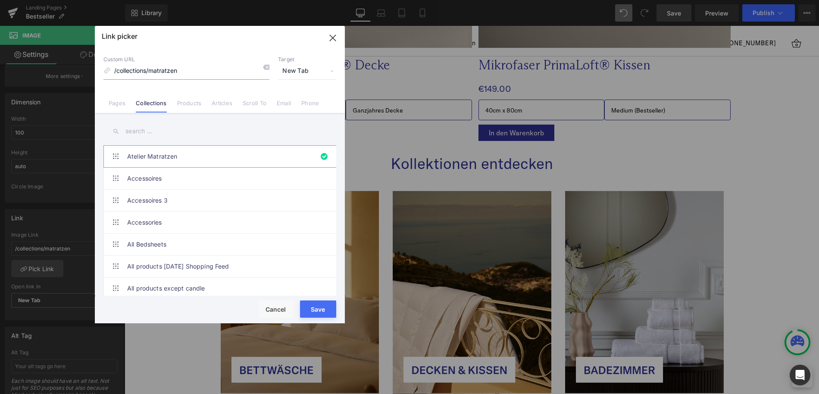
drag, startPoint x: 197, startPoint y: 72, endPoint x: 152, endPoint y: 72, distance: 45.3
click at [152, 72] on input "/collections/matratzen" at bounding box center [186, 71] width 166 height 16
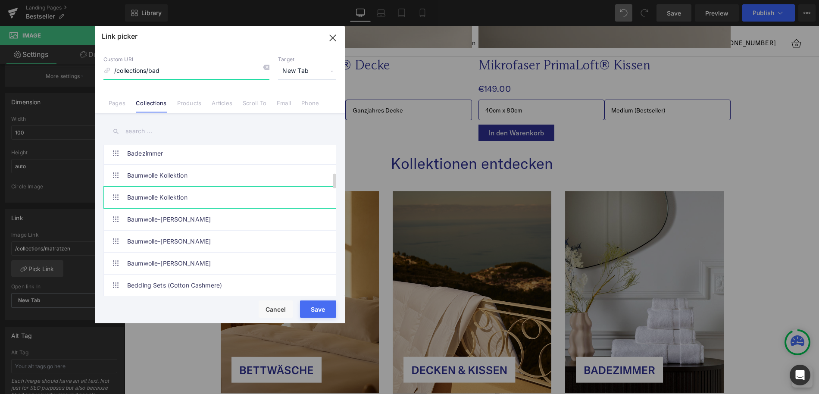
scroll to position [269, 0]
click at [175, 153] on link "Badezimmer" at bounding box center [222, 152] width 190 height 22
type input "/collections/badezimmer"
click at [320, 309] on button "Save" at bounding box center [318, 309] width 36 height 17
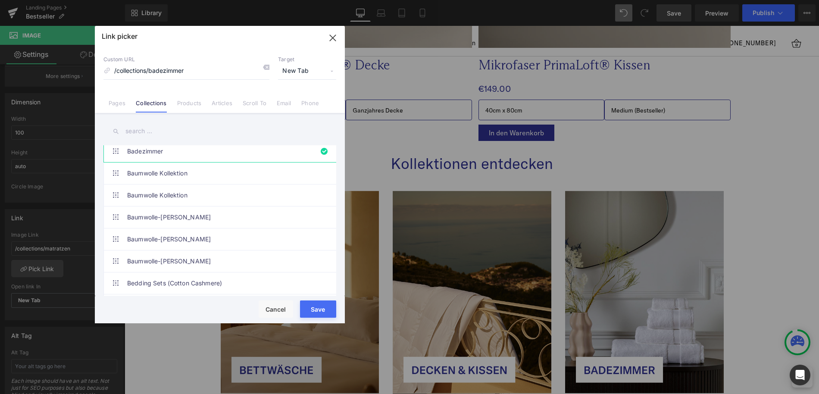
type input "/collections/badezimmer"
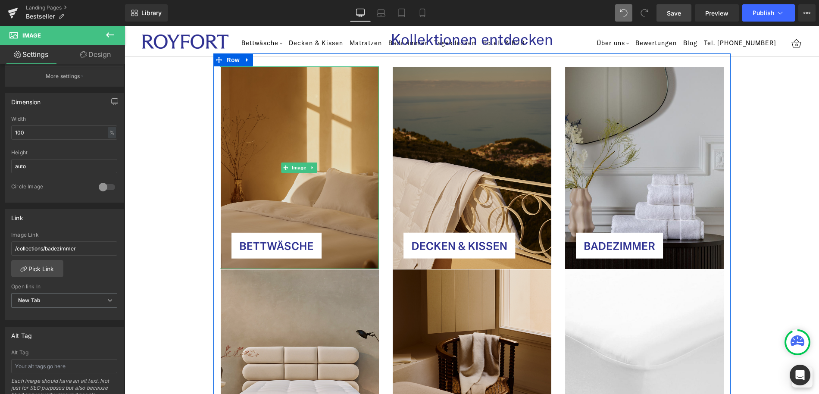
scroll to position [2778, 0]
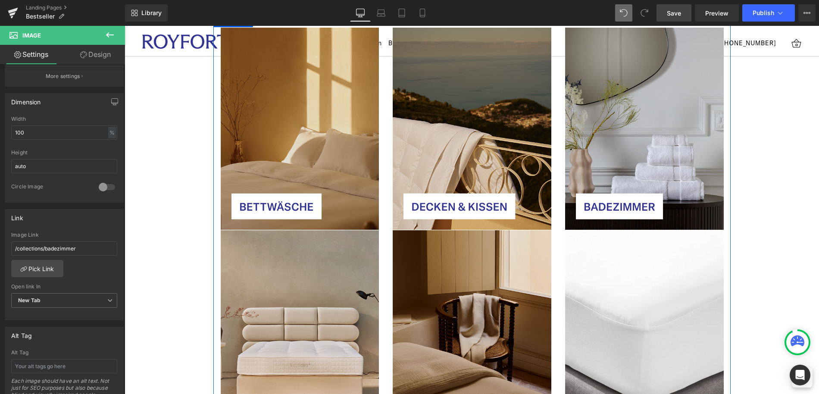
click at [311, 309] on img at bounding box center [300, 331] width 160 height 203
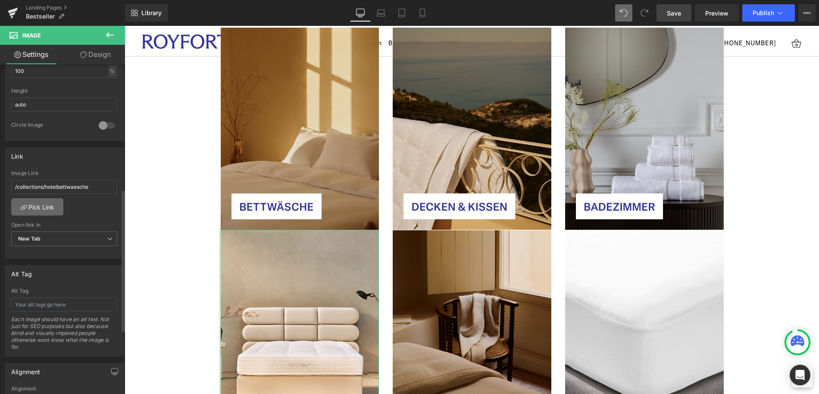
scroll to position [297, 0]
click at [50, 203] on link "Pick Link" at bounding box center [37, 205] width 52 height 17
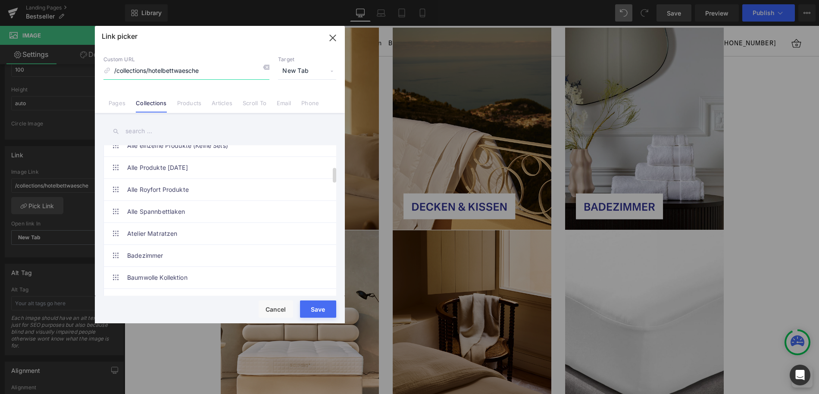
scroll to position [210, 0]
click at [217, 209] on link "Atelier Matratzen" at bounding box center [222, 210] width 190 height 22
type input "/collections/matratzen"
drag, startPoint x: 316, startPoint y: 310, endPoint x: 134, endPoint y: 274, distance: 186.3
click at [316, 310] on button "Save" at bounding box center [318, 309] width 36 height 17
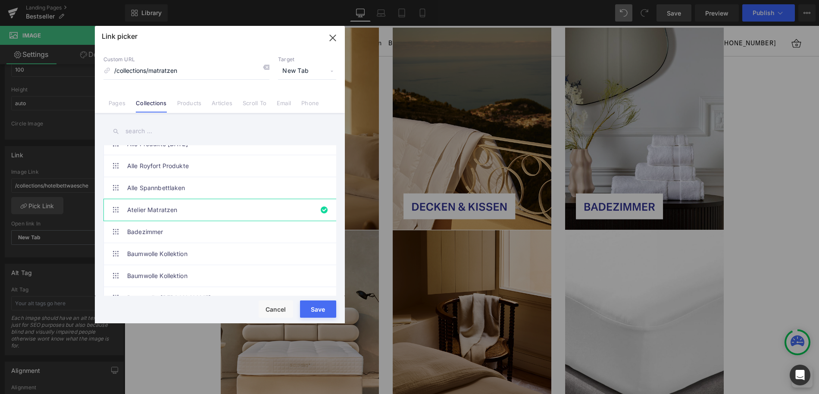
type input "/collections/matratzen"
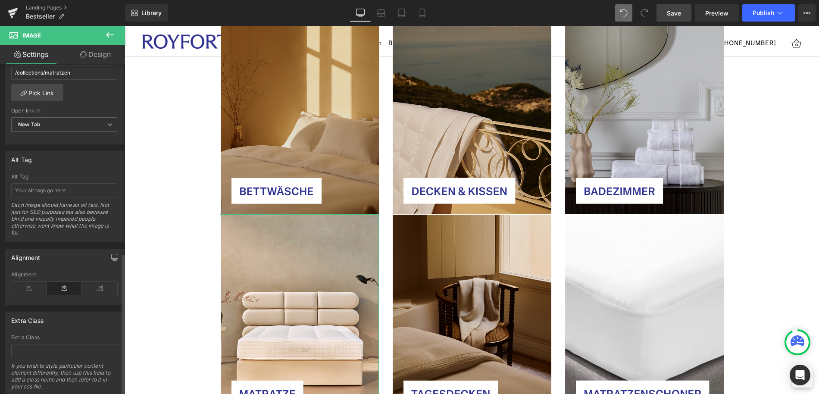
scroll to position [436, 0]
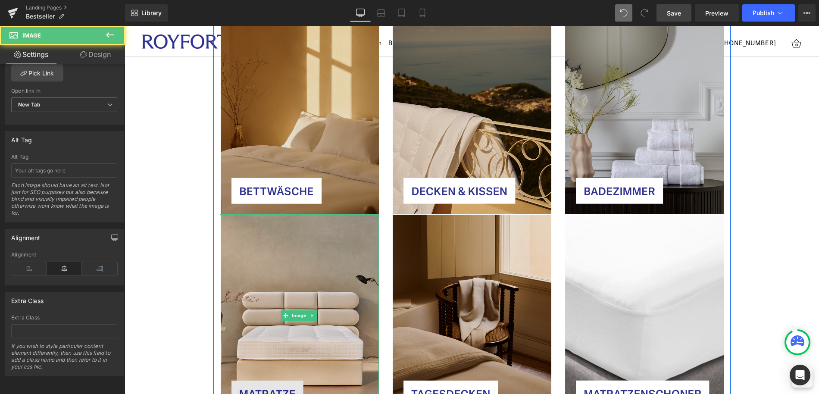
click at [350, 288] on img at bounding box center [300, 315] width 160 height 203
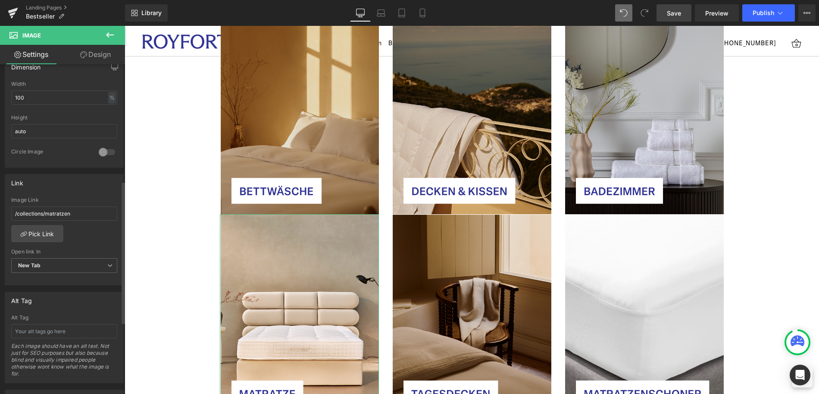
scroll to position [271, 0]
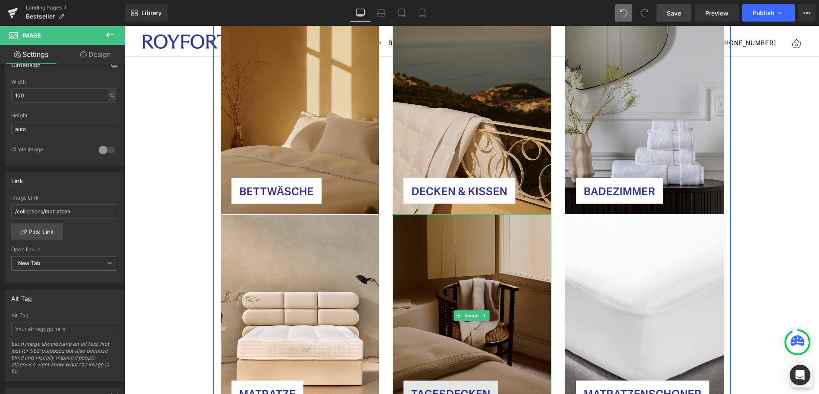
click at [444, 285] on img at bounding box center [472, 315] width 160 height 203
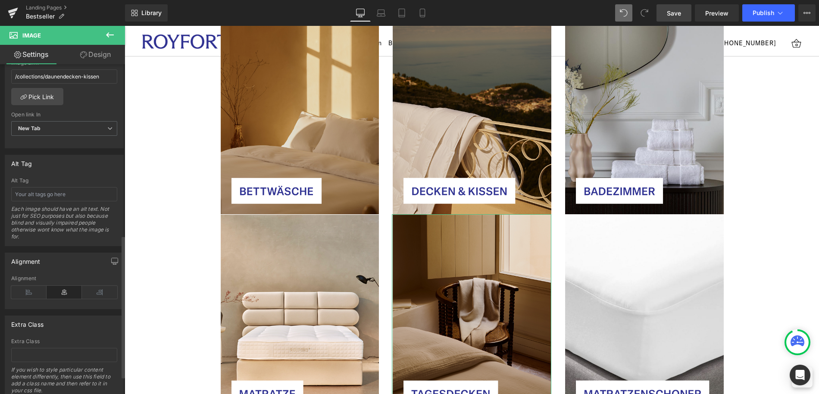
scroll to position [406, 0]
click at [45, 98] on link "Pick Link" at bounding box center [37, 96] width 52 height 17
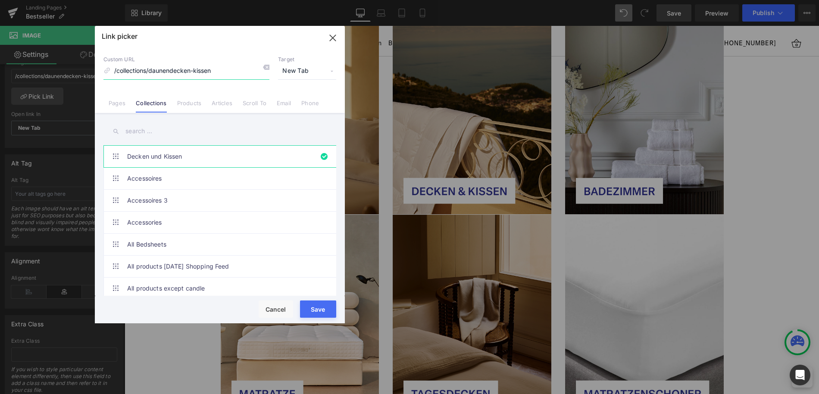
drag, startPoint x: 213, startPoint y: 72, endPoint x: 151, endPoint y: 71, distance: 62.1
click at [151, 71] on input "/collections/daunendecken-kissen" at bounding box center [186, 71] width 166 height 16
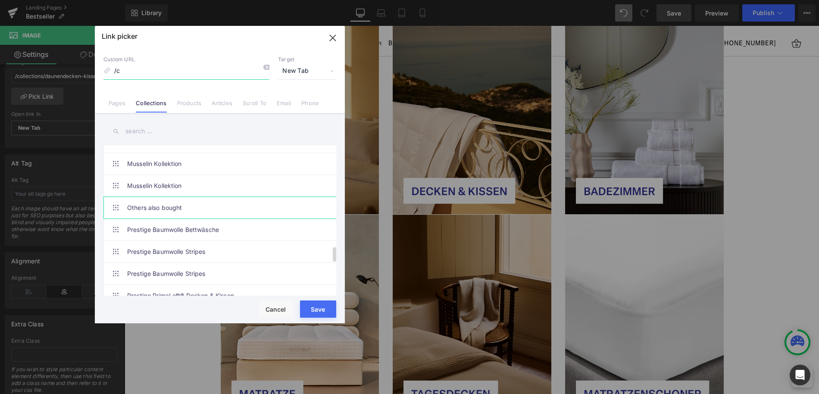
type input "/"
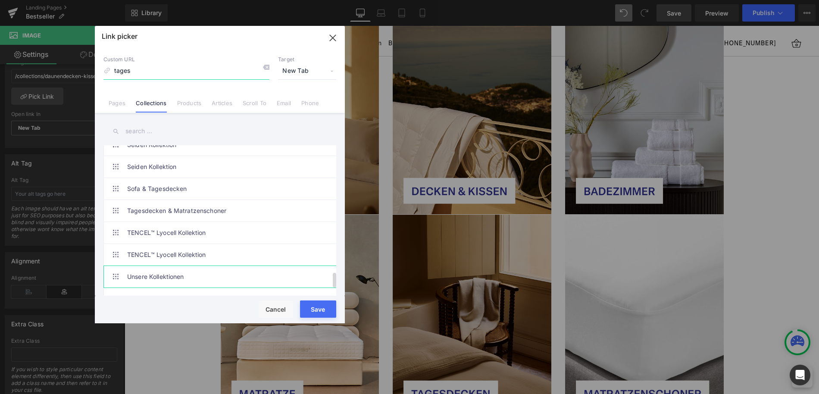
scroll to position [1258, 0]
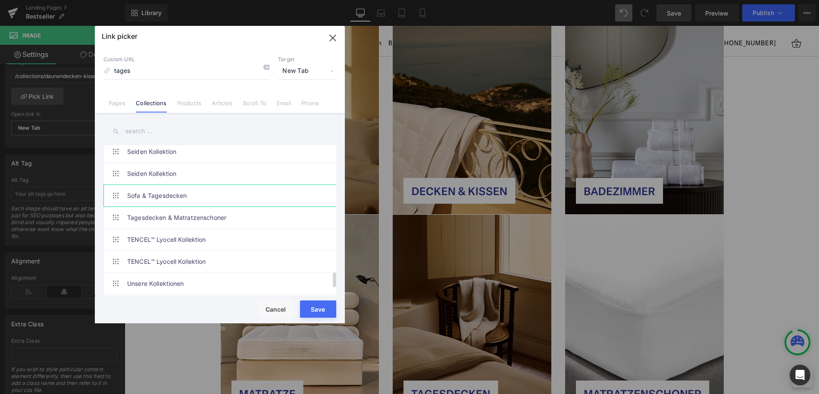
click at [227, 201] on link "Sofa & Tagesdecken" at bounding box center [222, 196] width 190 height 22
type input "/collections/tagesdecken-kollektion"
click at [318, 309] on button "Save" at bounding box center [318, 309] width 36 height 17
type input "/collections/tagesdecken-kollektion"
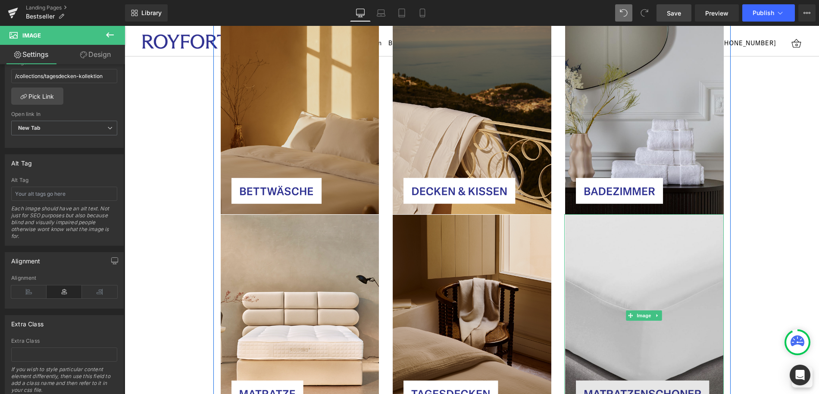
click at [633, 293] on img at bounding box center [644, 315] width 160 height 203
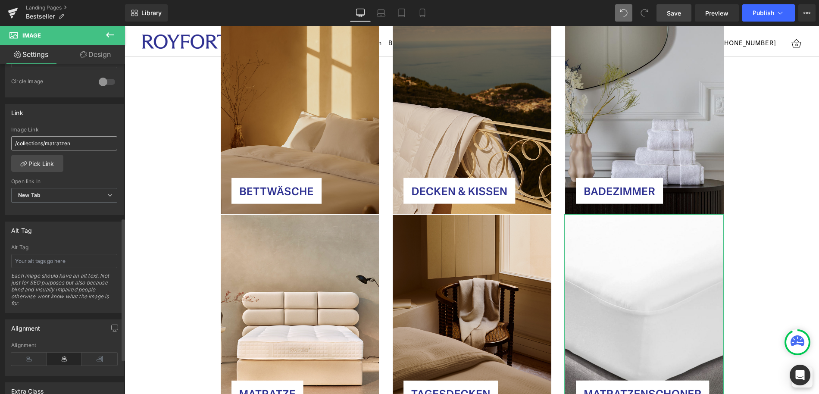
scroll to position [355, 0]
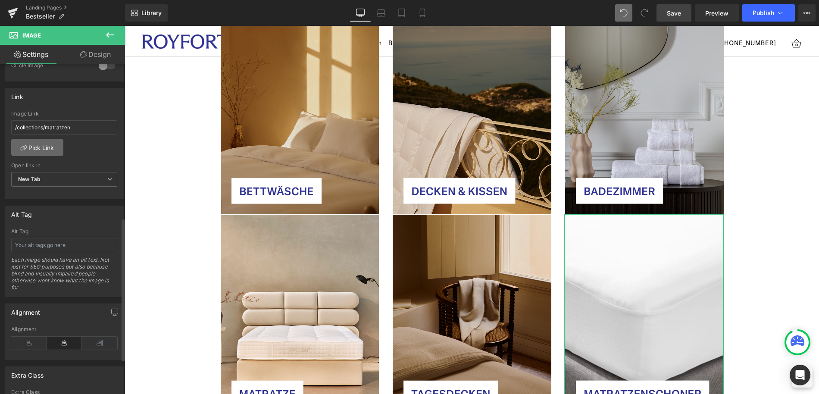
click at [28, 150] on link "Pick Link" at bounding box center [37, 147] width 52 height 17
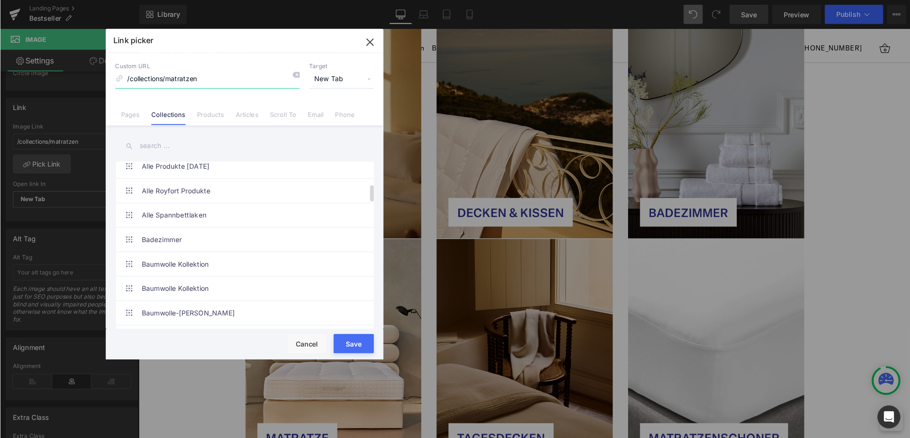
scroll to position [172, 0]
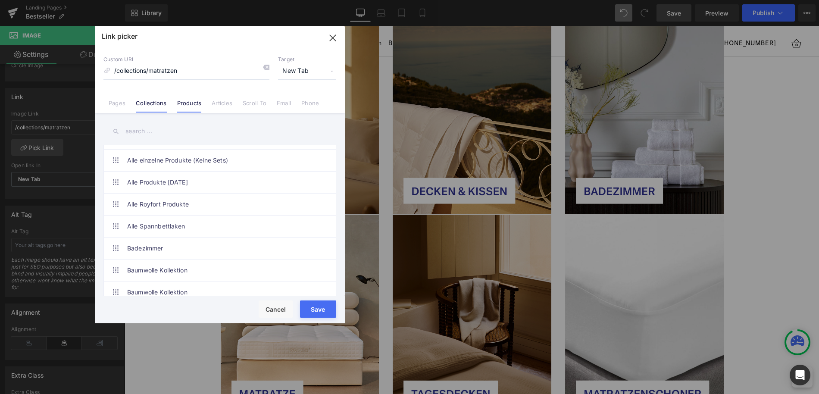
click at [174, 103] on li "Products" at bounding box center [189, 99] width 35 height 15
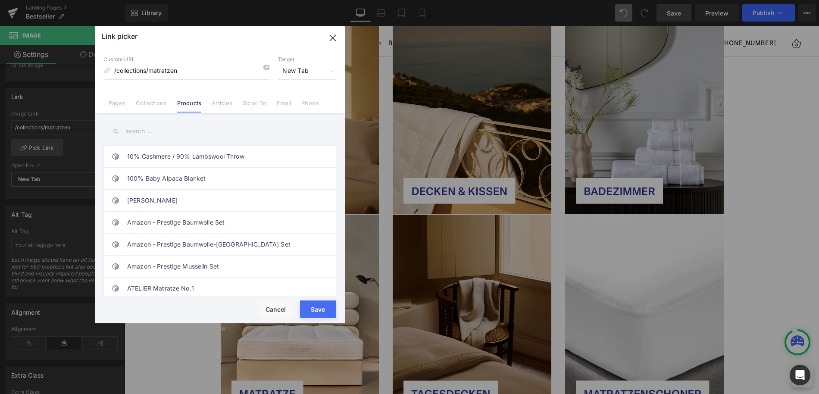
click at [164, 136] on input "text" at bounding box center [219, 131] width 233 height 19
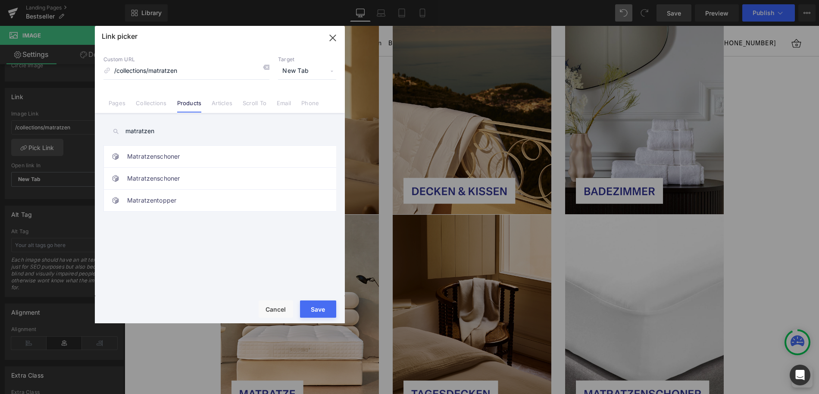
type input "matratzen"
click at [188, 152] on link "Matratzenschoner" at bounding box center [222, 157] width 190 height 22
type input "/products/matratzenschoner-wasserdicht"
drag, startPoint x: 309, startPoint y: 306, endPoint x: 125, endPoint y: 269, distance: 187.8
click at [309, 306] on button "Save" at bounding box center [318, 309] width 36 height 17
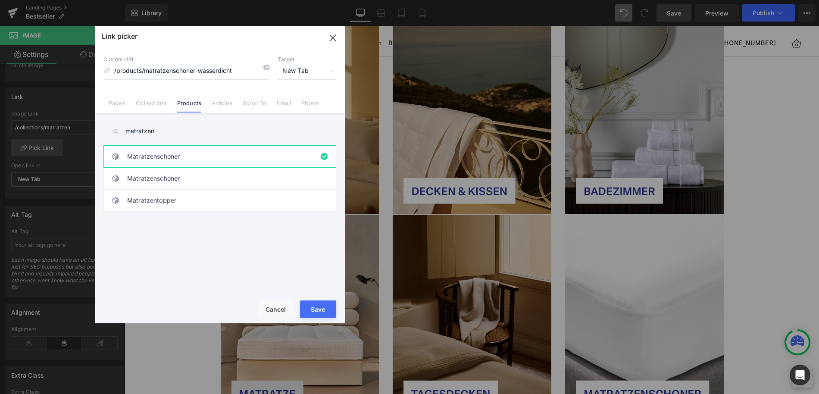
type input "/products/matratzenschoner-wasserdicht"
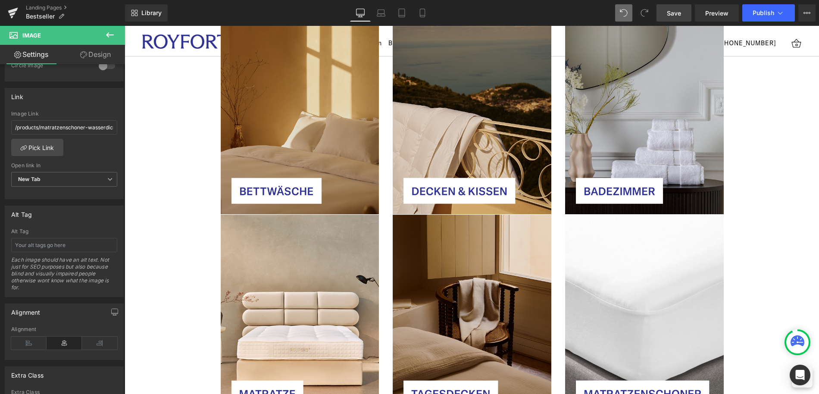
click at [661, 16] on link "Save" at bounding box center [674, 12] width 35 height 17
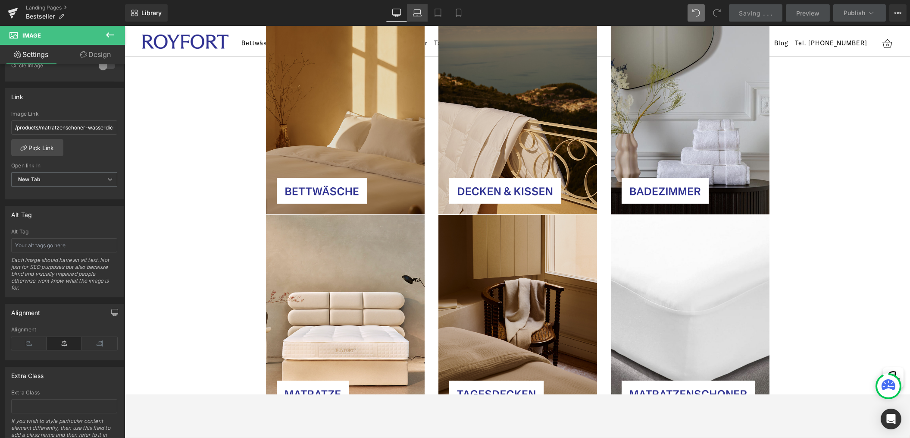
scroll to position [355, 0]
click at [416, 11] on icon at bounding box center [417, 13] width 9 height 9
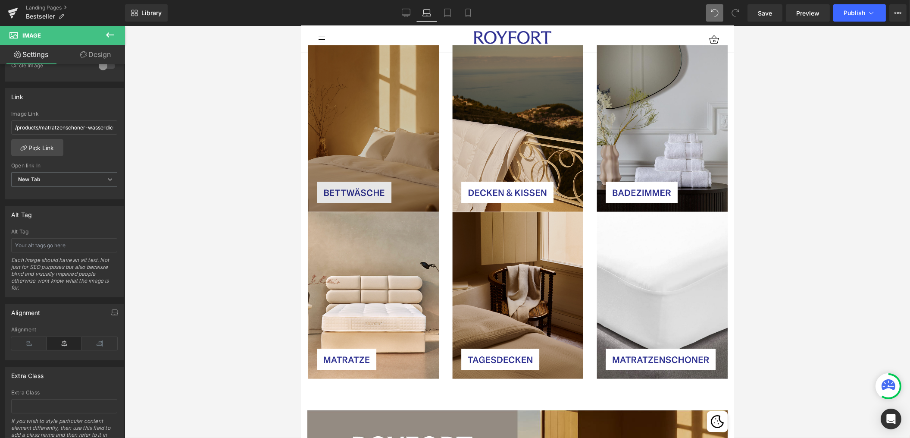
scroll to position [2635, 0]
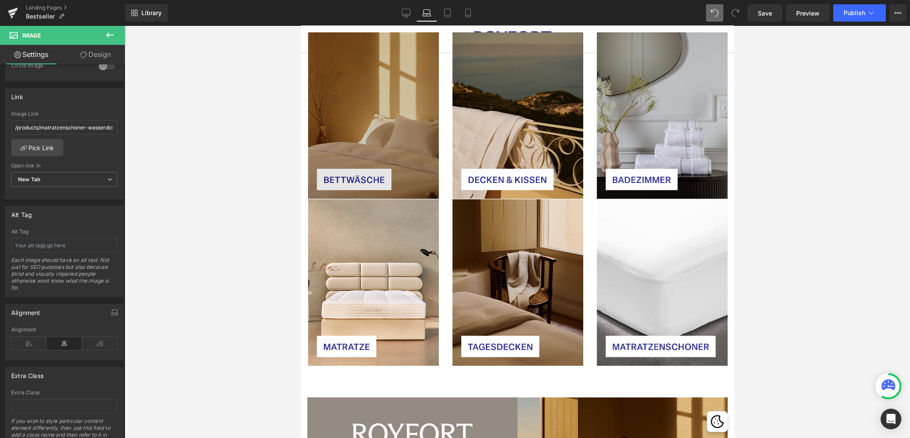
click at [386, 115] on img at bounding box center [373, 115] width 132 height 167
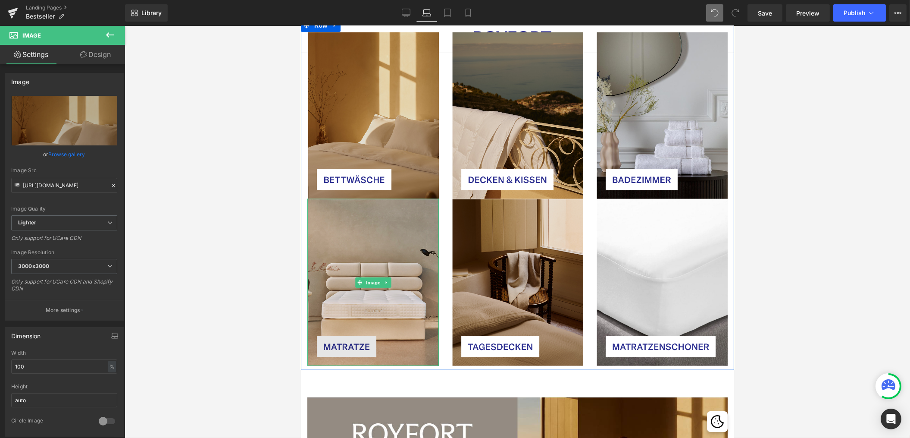
click at [360, 231] on img at bounding box center [373, 282] width 132 height 167
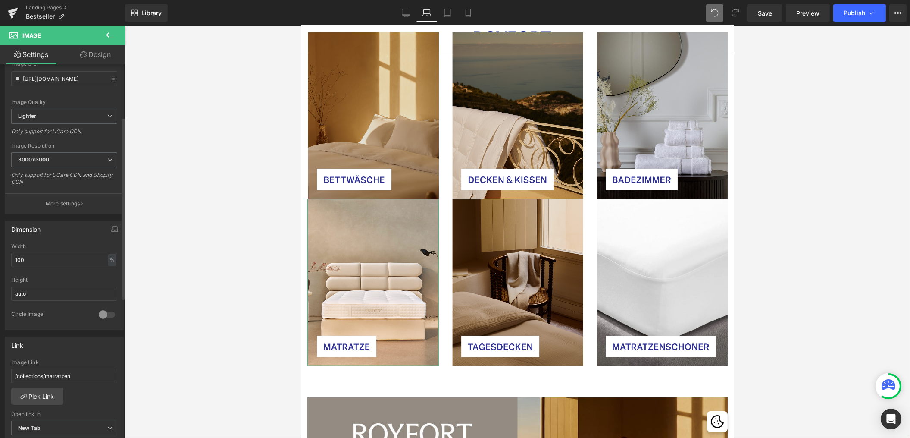
scroll to position [0, 0]
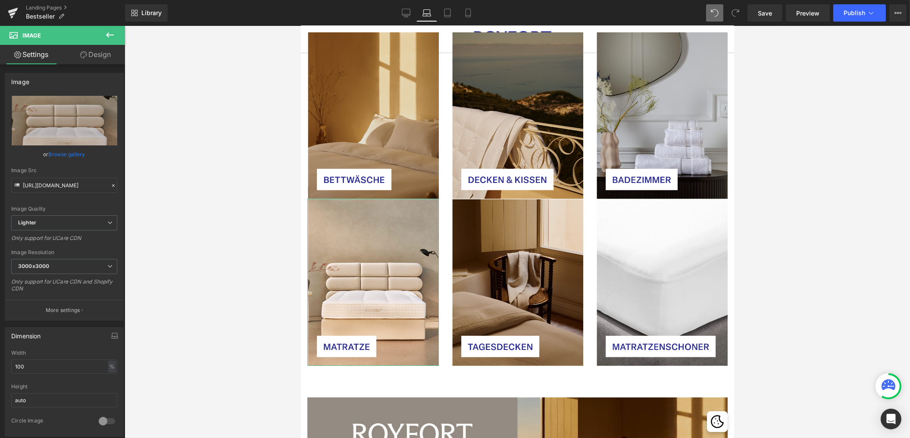
click at [83, 48] on link "Design" at bounding box center [95, 54] width 63 height 19
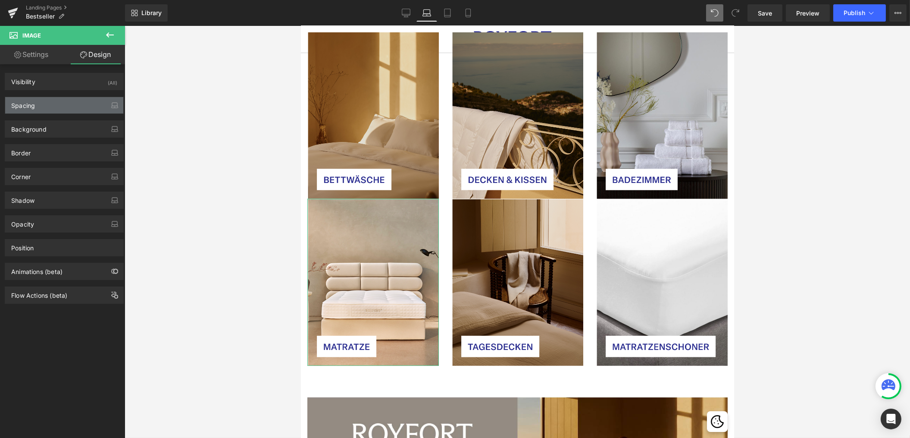
click at [62, 107] on div "Spacing" at bounding box center [64, 105] width 118 height 16
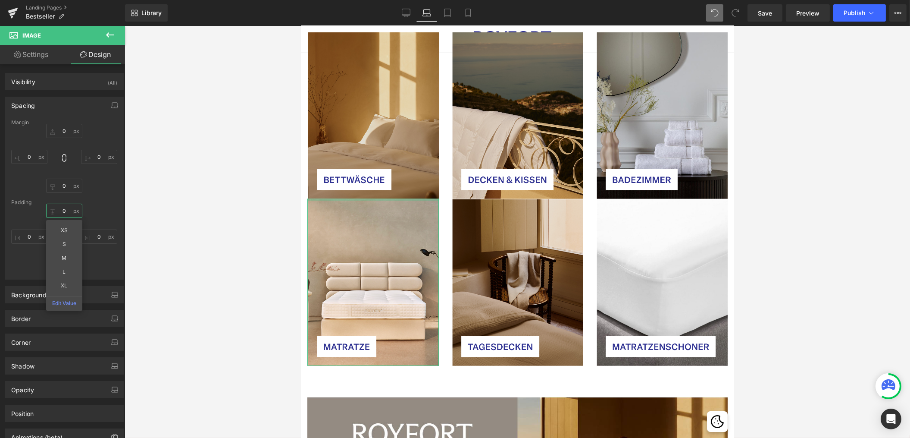
click at [65, 212] on input "0" at bounding box center [64, 211] width 36 height 14
type input "20"
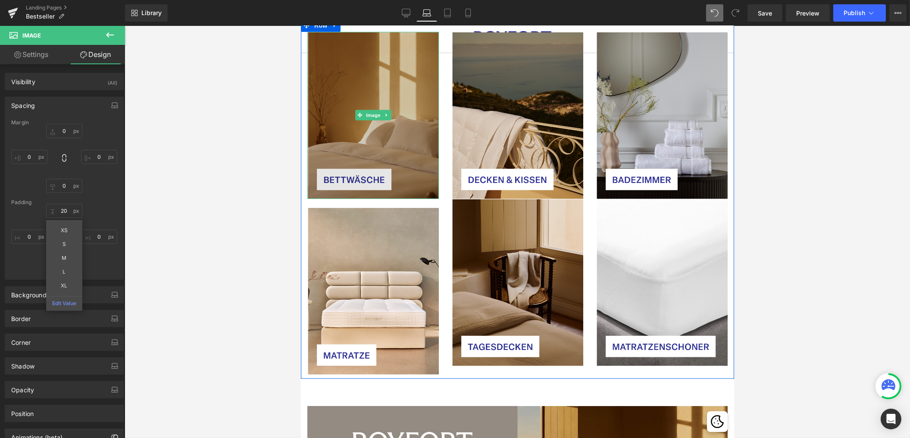
click at [413, 161] on img at bounding box center [373, 115] width 132 height 167
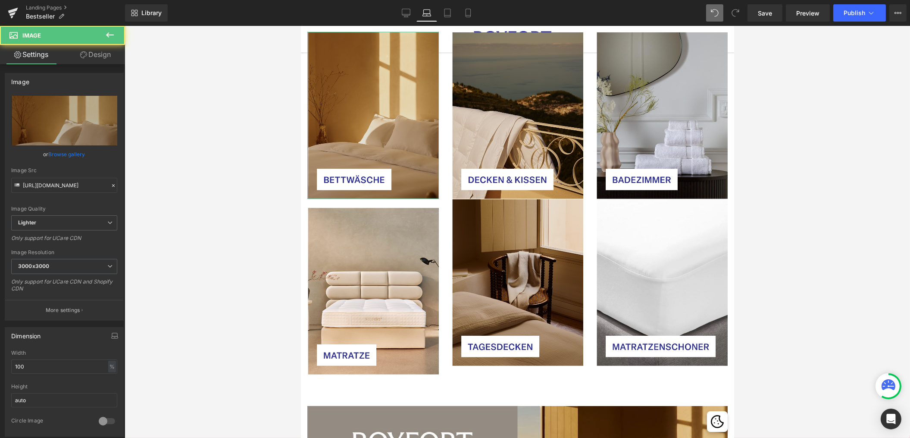
click at [89, 57] on link "Design" at bounding box center [95, 54] width 63 height 19
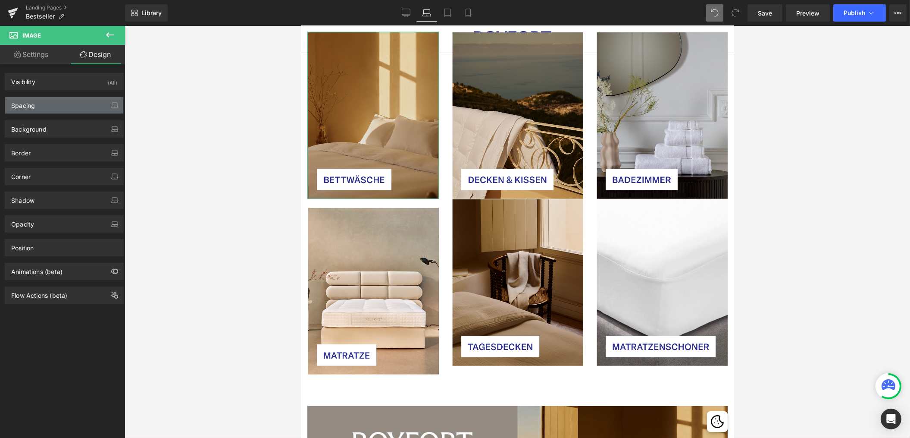
click at [40, 107] on div "Spacing" at bounding box center [64, 105] width 118 height 16
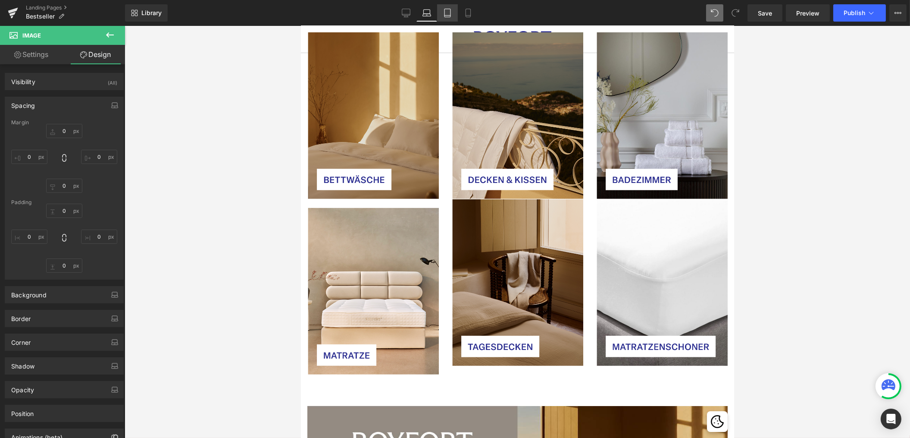
click at [446, 13] on icon at bounding box center [447, 13] width 9 height 9
type input "0"
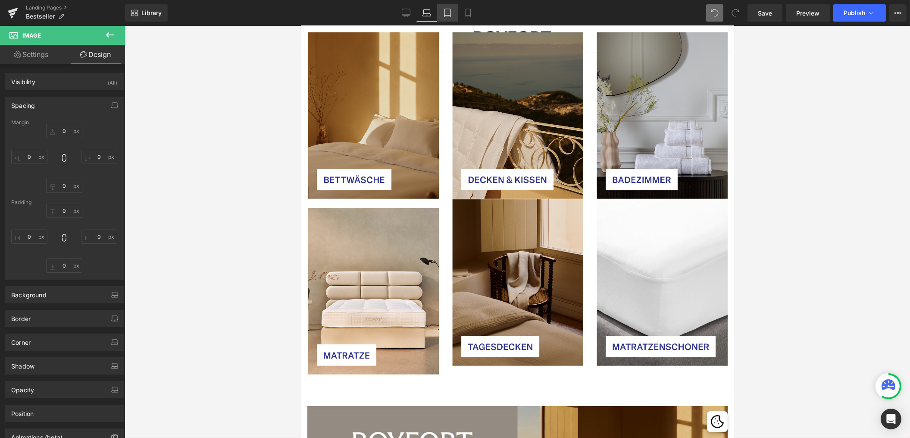
type input "0"
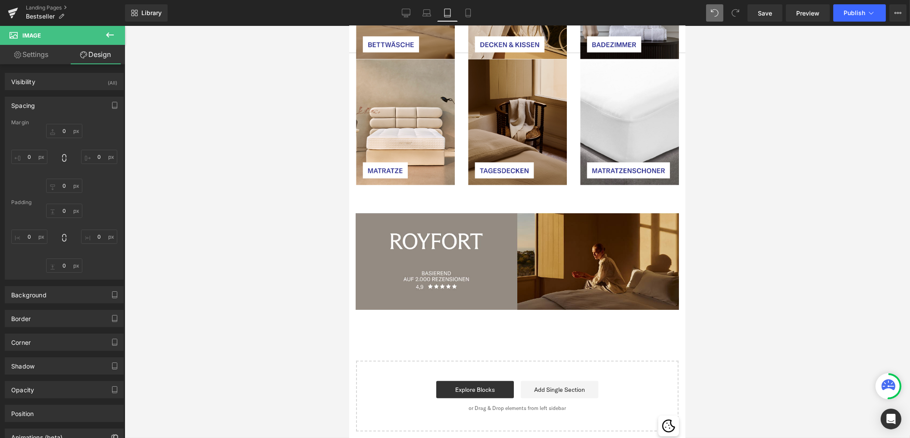
scroll to position [2404, 0]
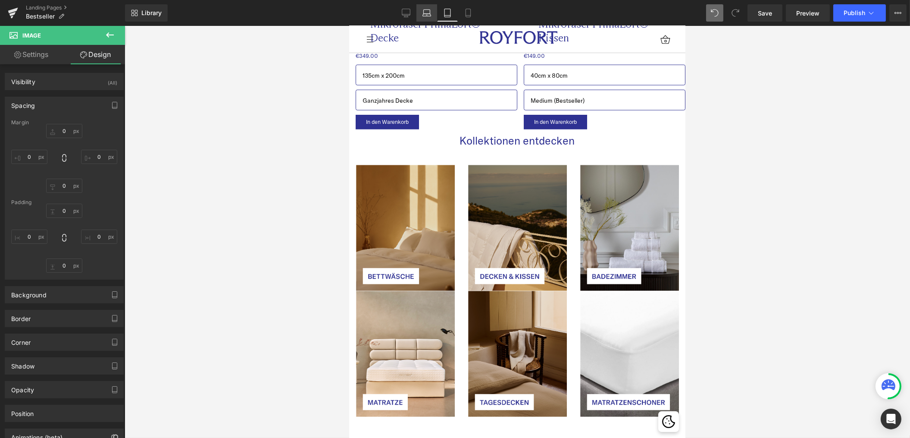
click at [426, 13] on icon at bounding box center [427, 13] width 9 height 9
type input "0"
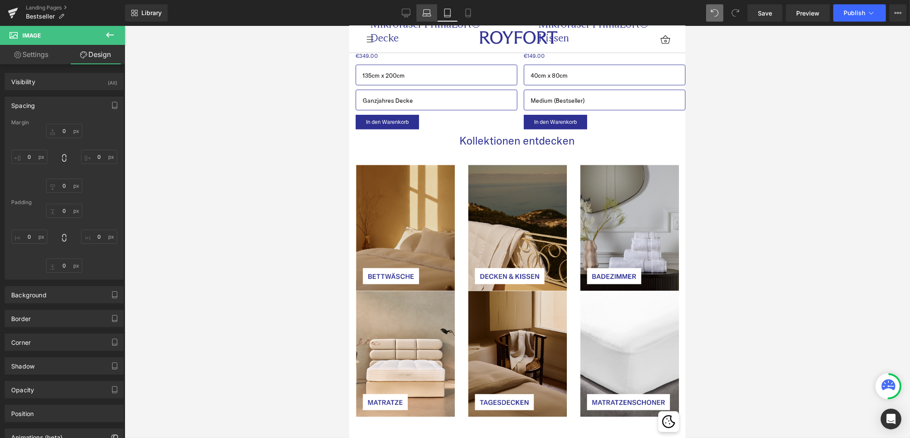
type input "0"
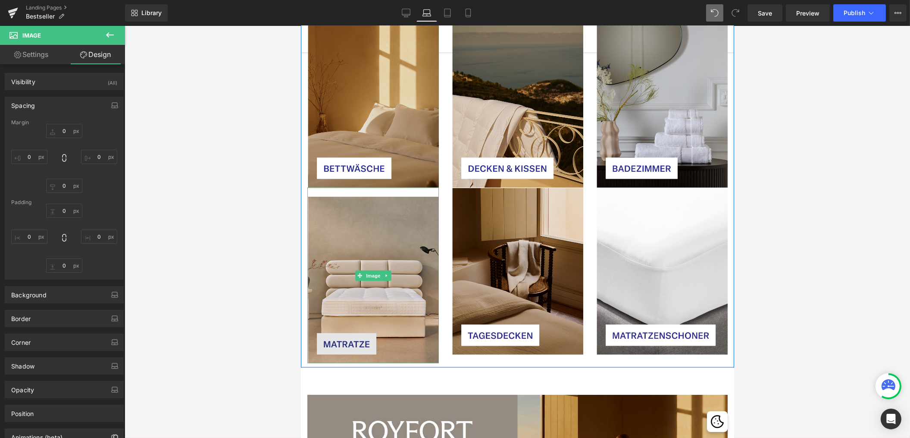
scroll to position [2648, 0]
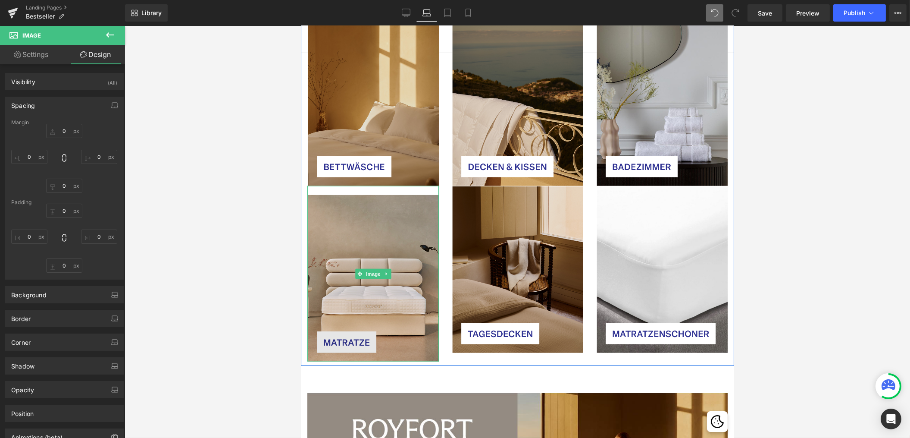
click at [407, 312] on img at bounding box center [373, 273] width 132 height 175
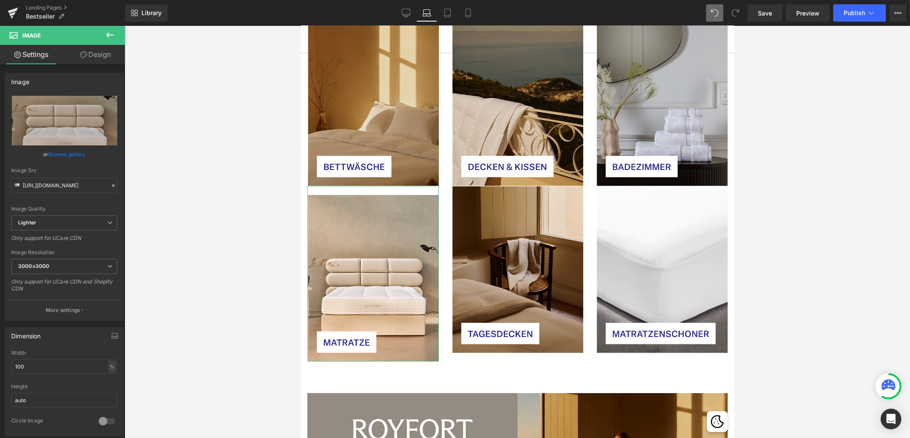
click at [92, 53] on link "Design" at bounding box center [95, 54] width 63 height 19
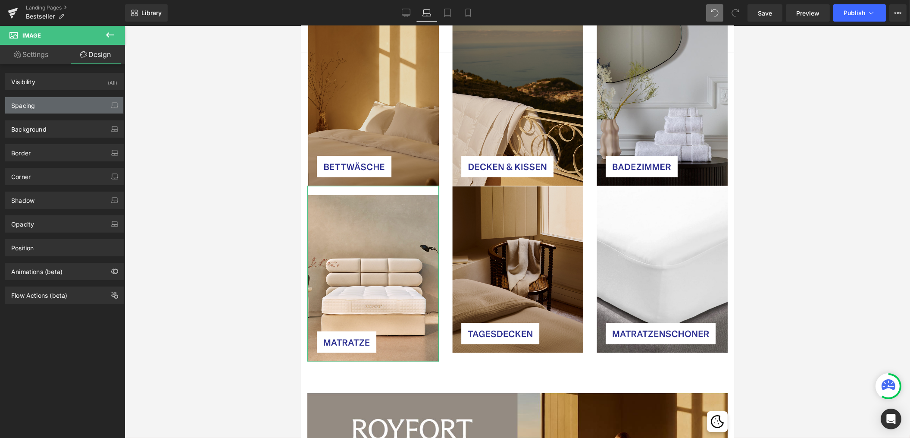
click at [46, 106] on div "Spacing" at bounding box center [64, 105] width 118 height 16
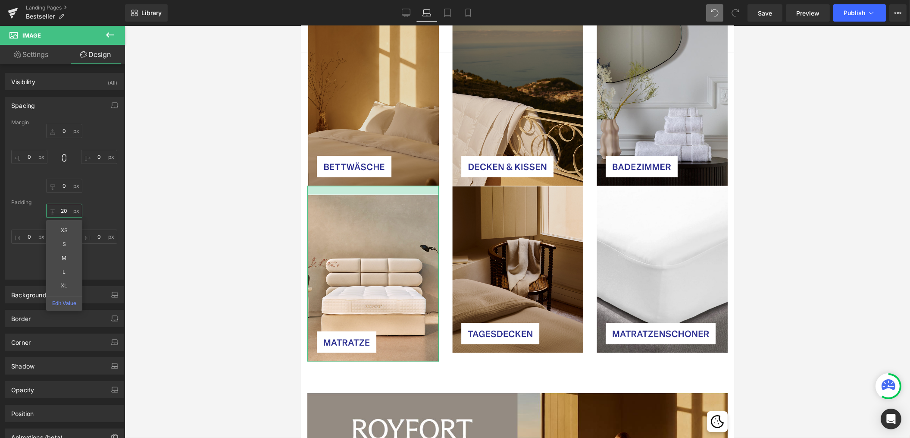
click at [63, 209] on input "20" at bounding box center [64, 211] width 36 height 14
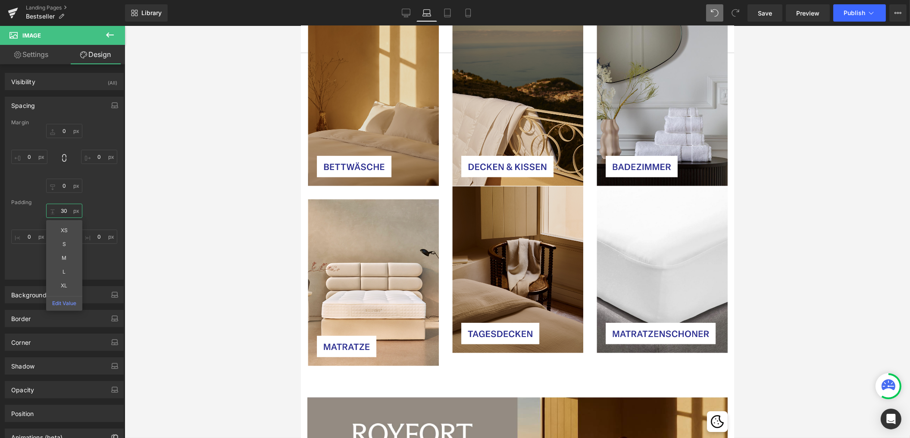
type input "30"
click at [167, 209] on div at bounding box center [518, 232] width 786 height 412
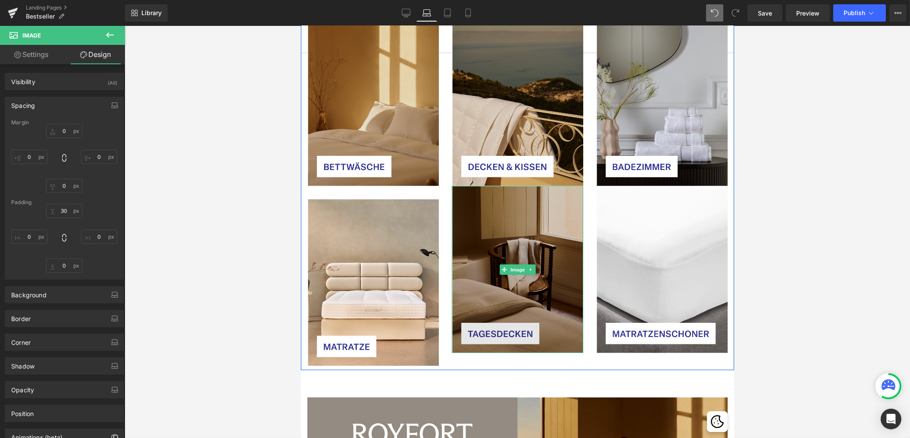
click at [495, 245] on img at bounding box center [517, 269] width 132 height 167
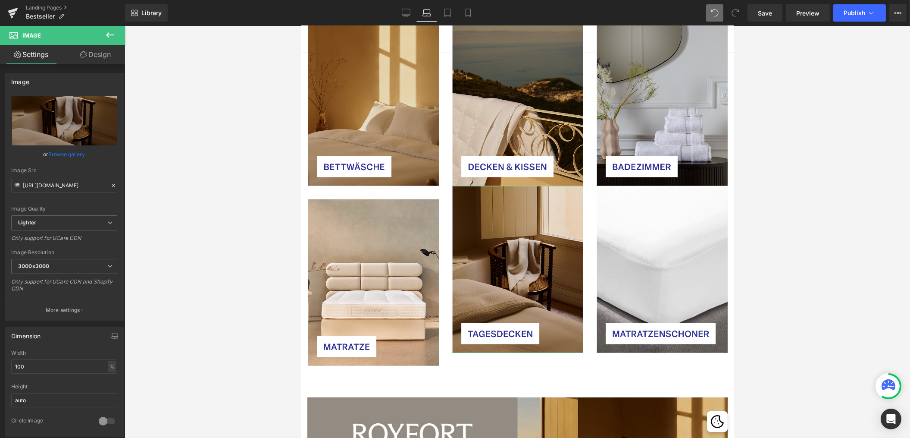
drag, startPoint x: 72, startPoint y: 67, endPoint x: 89, endPoint y: 62, distance: 18.0
click at [75, 66] on div "Image [URL][DOMAIN_NAME] Replace Image Upload image or Browse gallery Image Src…" at bounding box center [64, 193] width 129 height 254
click at [97, 53] on link "Design" at bounding box center [95, 54] width 63 height 19
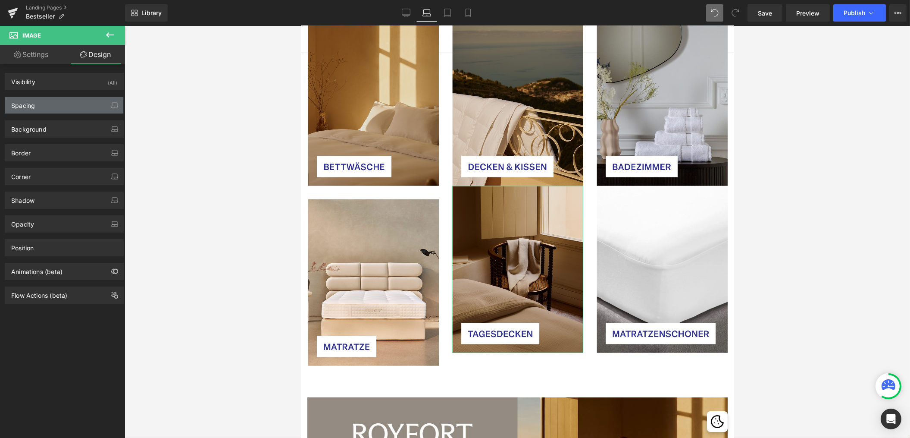
click at [66, 105] on div "Spacing" at bounding box center [64, 105] width 118 height 16
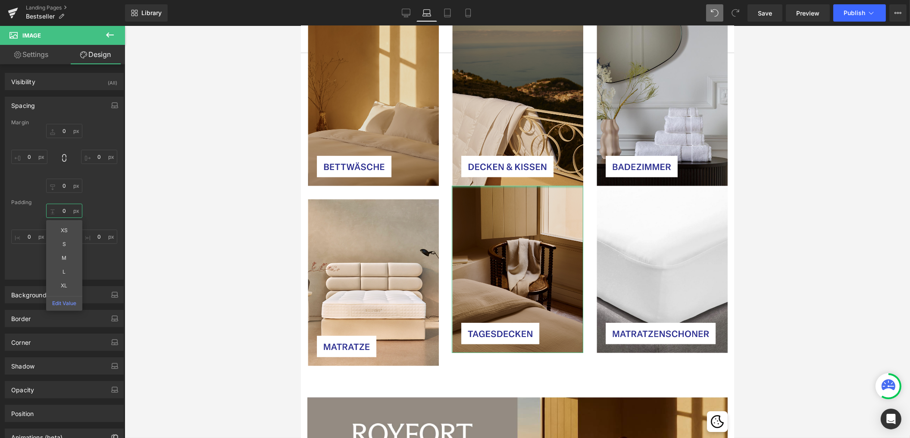
click at [64, 211] on input "0" at bounding box center [64, 211] width 36 height 14
type input "30"
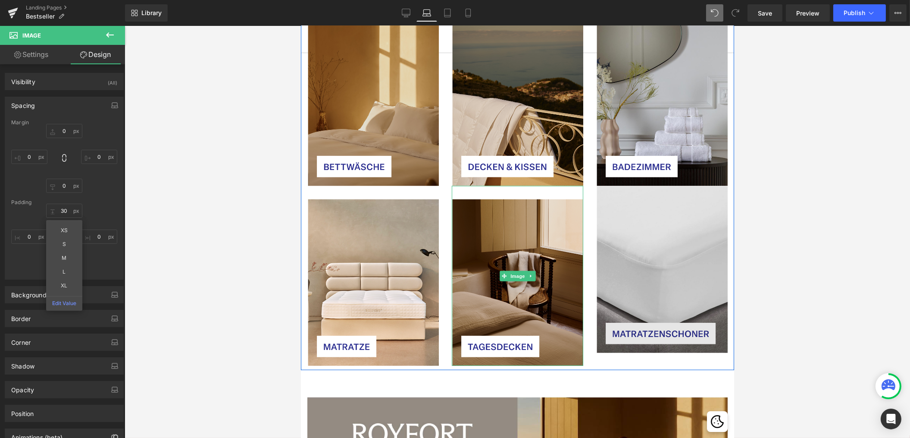
click at [606, 229] on img at bounding box center [662, 269] width 132 height 167
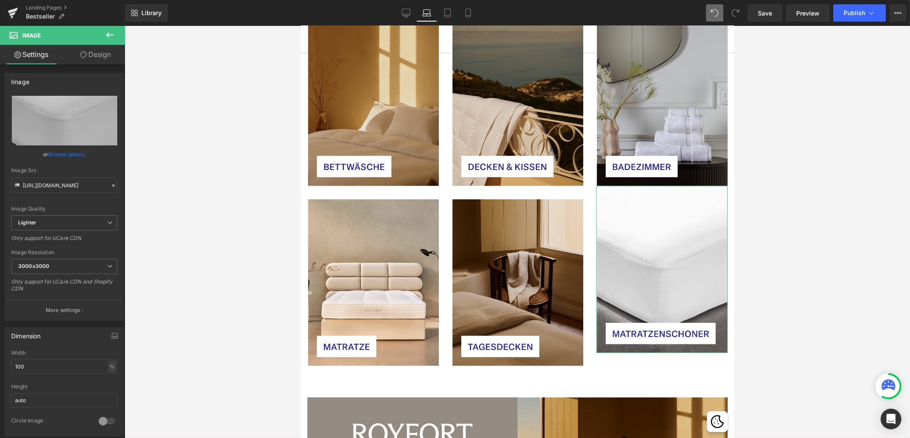
drag, startPoint x: 93, startPoint y: 59, endPoint x: 82, endPoint y: 68, distance: 14.0
click at [92, 59] on link "Design" at bounding box center [95, 54] width 63 height 19
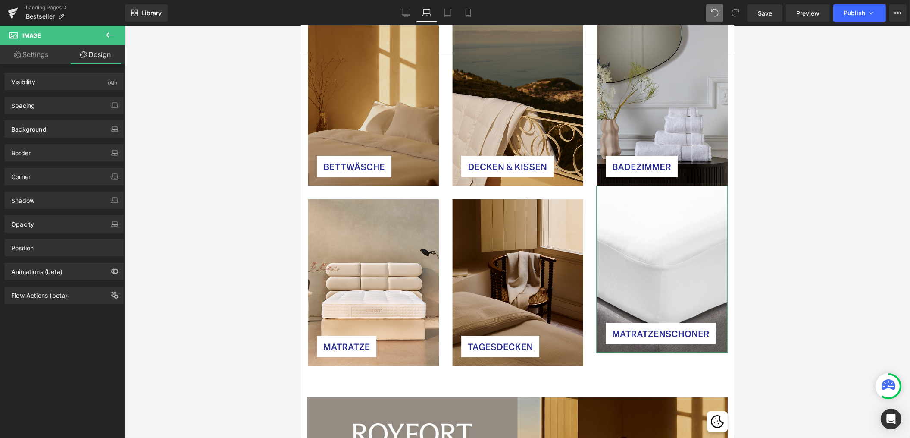
type input "0"
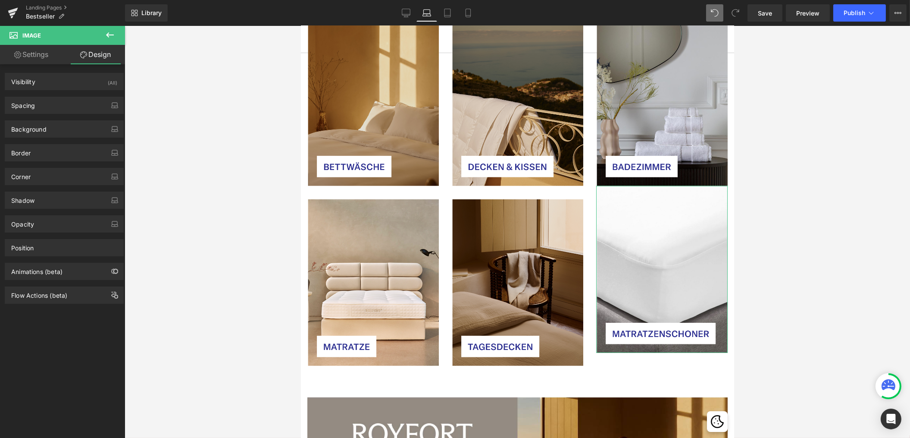
type input "0"
click at [62, 105] on div "Spacing" at bounding box center [64, 105] width 118 height 16
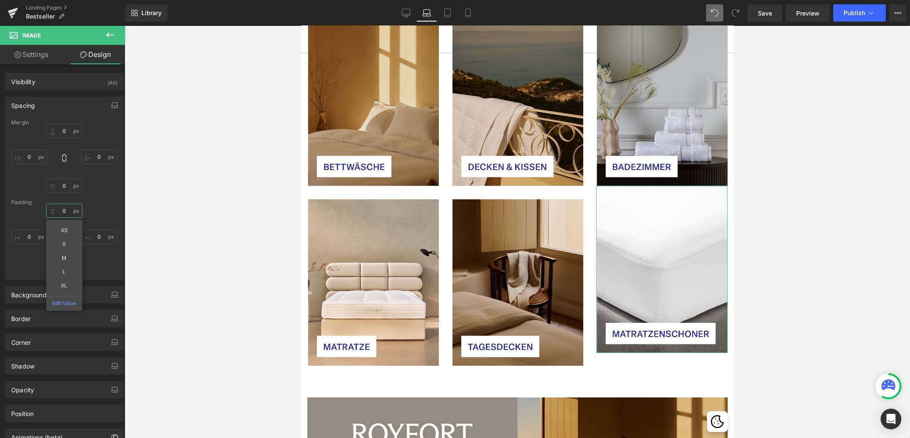
click at [65, 206] on input "0" at bounding box center [64, 211] width 36 height 14
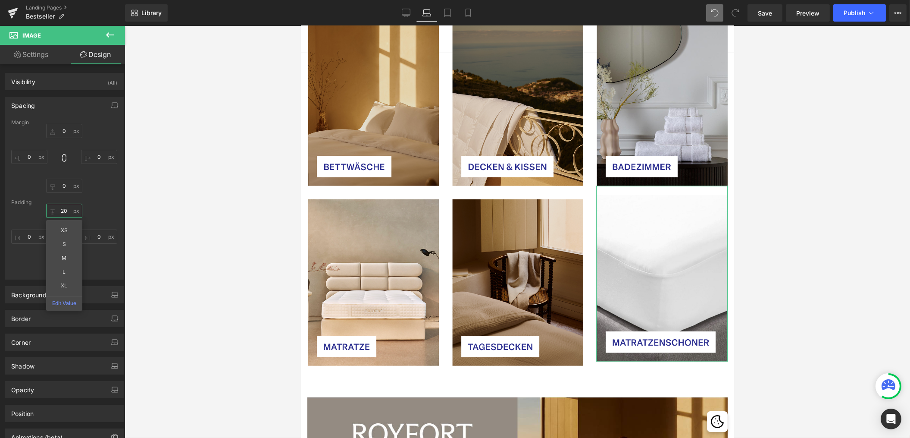
type input "2"
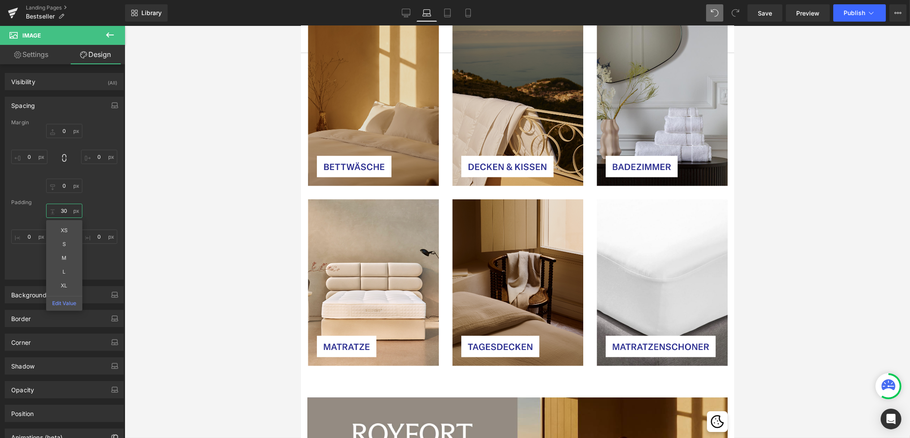
type input "30"
click at [163, 218] on div at bounding box center [518, 232] width 786 height 412
drag, startPoint x: 770, startPoint y: 12, endPoint x: 425, endPoint y: 144, distance: 370.0
click at [770, 12] on span "Save" at bounding box center [765, 13] width 14 height 9
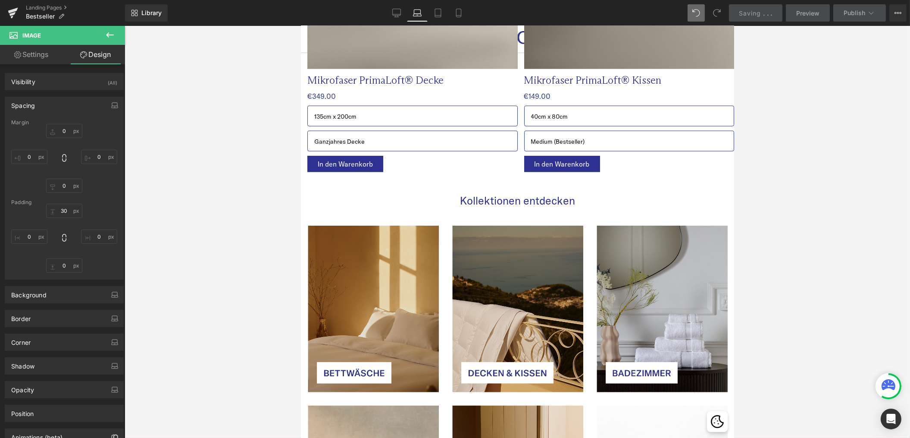
scroll to position [2443, 0]
click at [393, 15] on link "Desktop" at bounding box center [396, 12] width 21 height 17
type input "0"
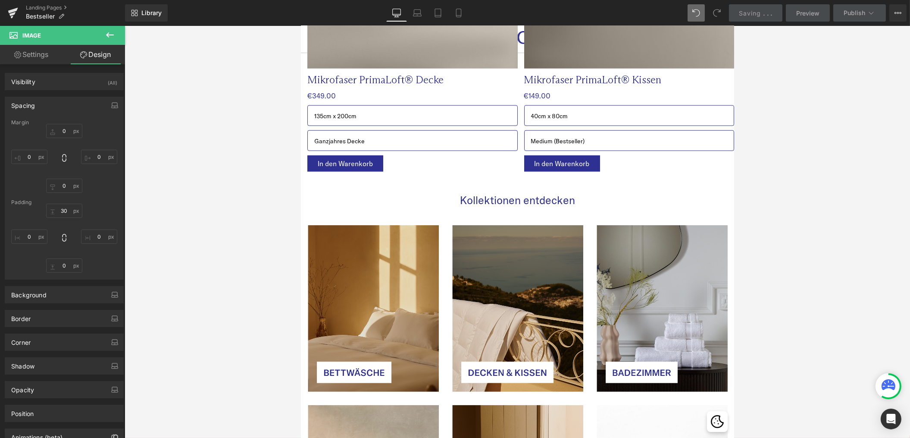
type input "0"
type input "28.378"
type input "0"
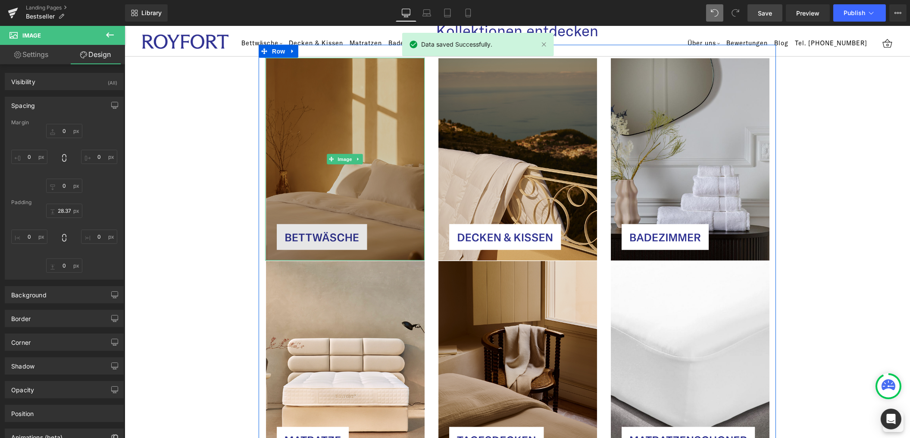
scroll to position [2758, 0]
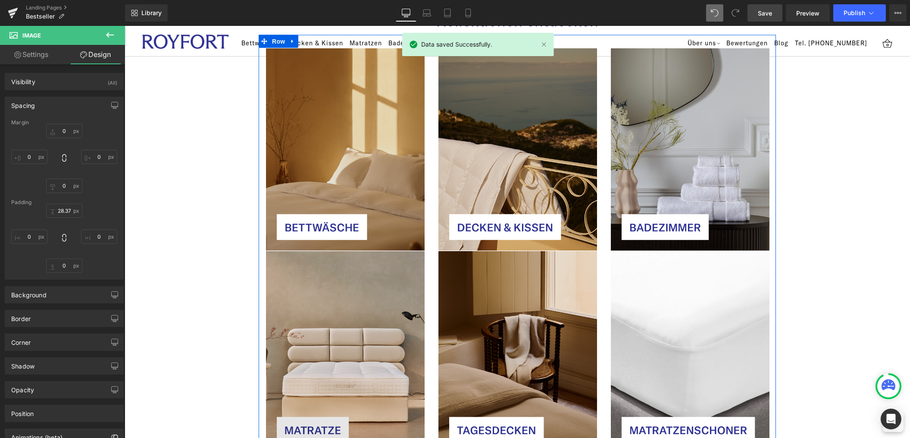
click at [380, 341] on img at bounding box center [345, 352] width 160 height 203
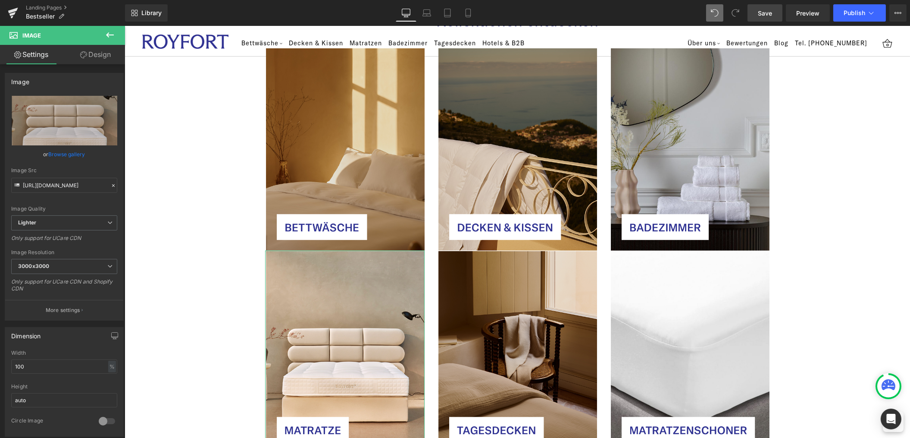
click at [90, 57] on link "Design" at bounding box center [95, 54] width 63 height 19
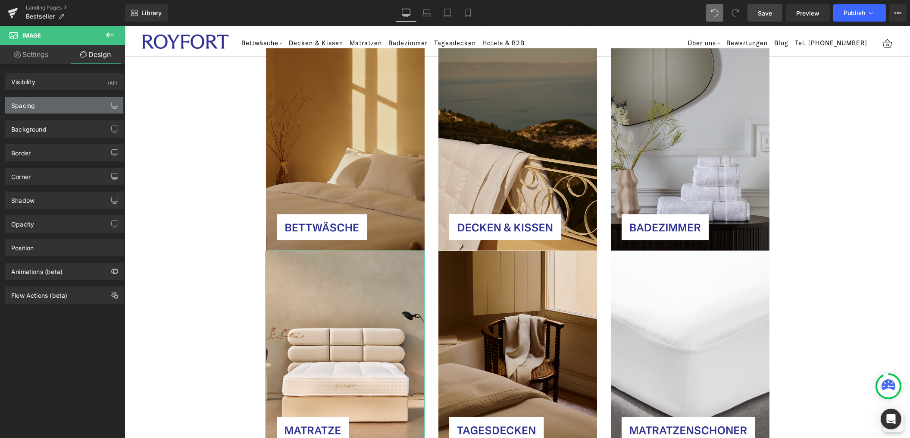
click at [61, 106] on div "Spacing" at bounding box center [64, 105] width 118 height 16
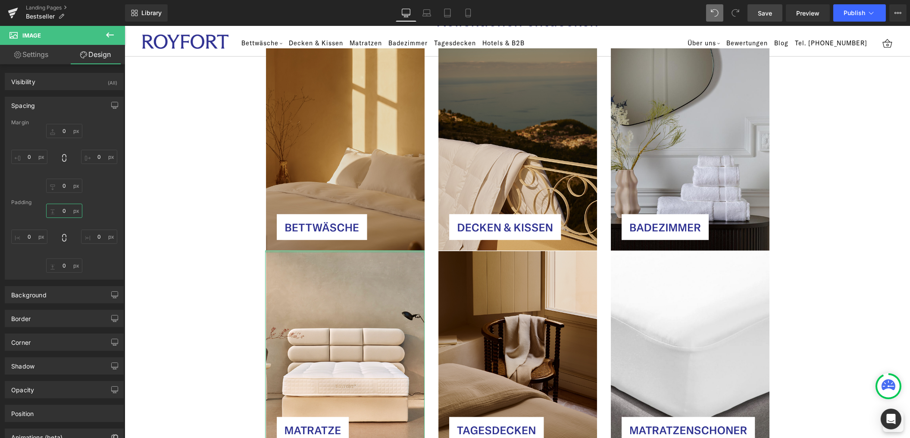
click at [64, 209] on input "0" at bounding box center [64, 211] width 36 height 14
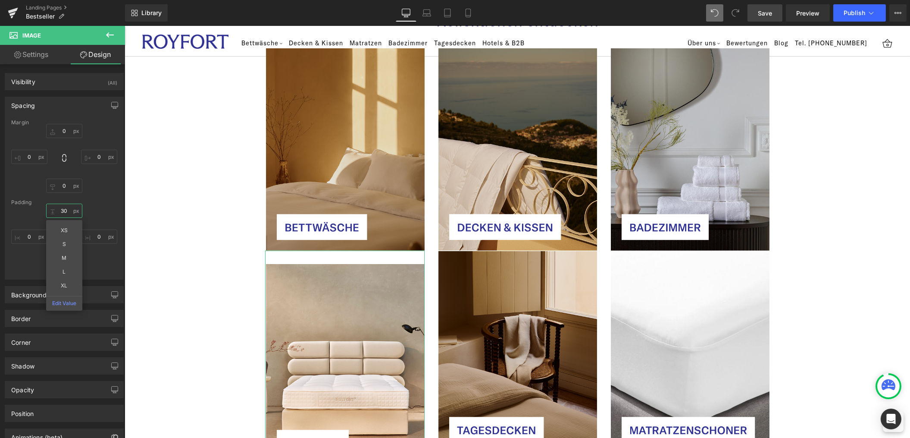
type input "30"
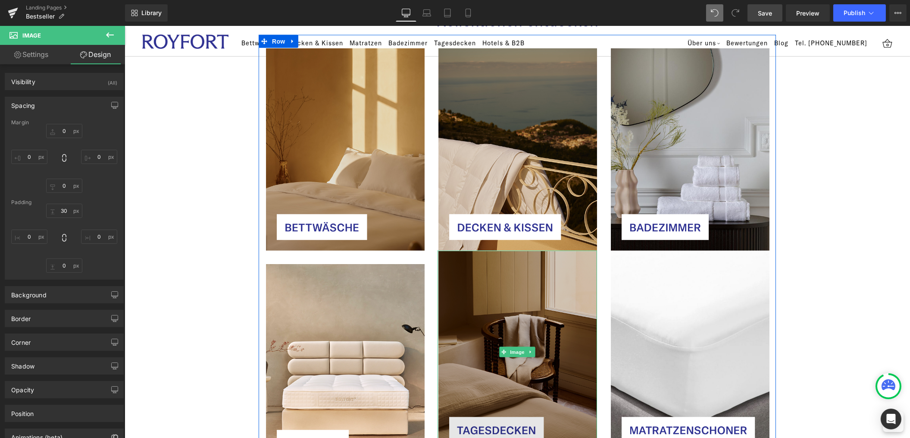
click at [514, 282] on img at bounding box center [517, 352] width 160 height 203
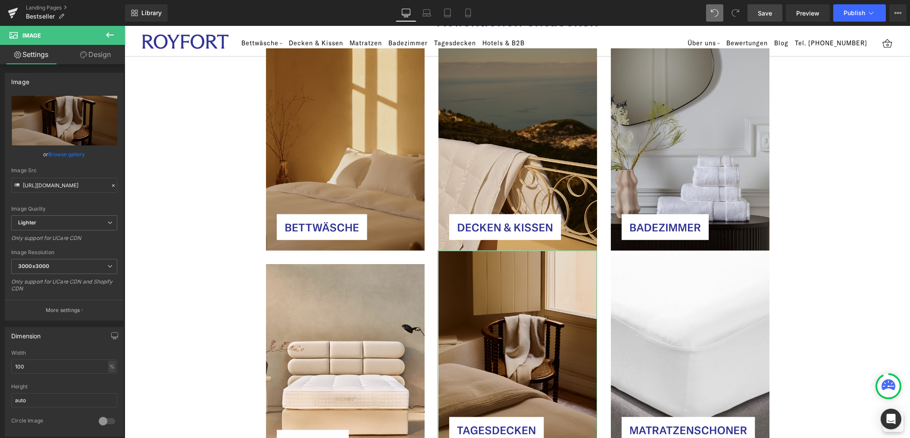
click at [97, 49] on link "Design" at bounding box center [95, 54] width 63 height 19
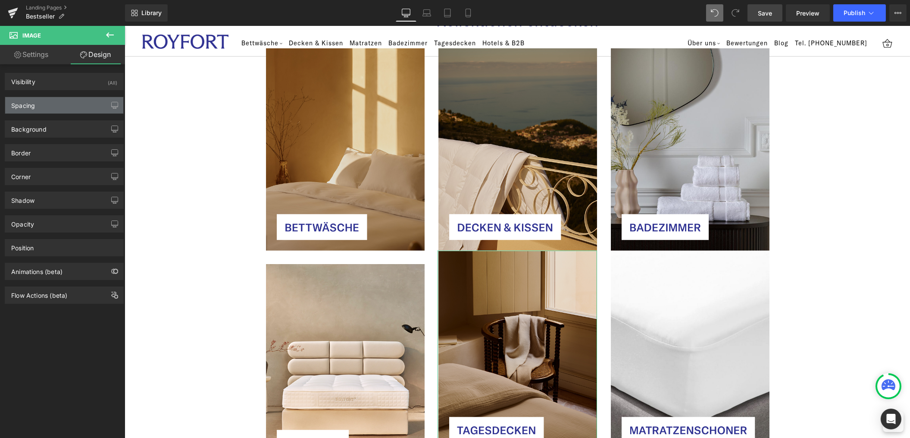
click at [72, 102] on div "Spacing" at bounding box center [64, 105] width 118 height 16
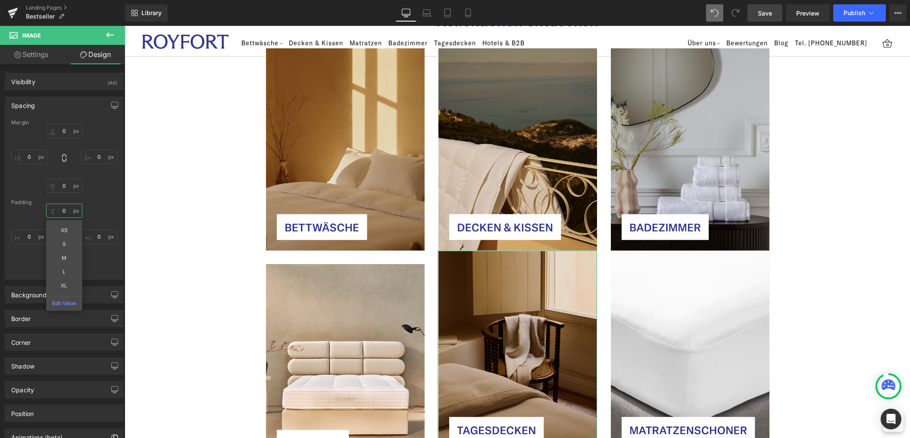
click at [69, 205] on input "0" at bounding box center [64, 211] width 36 height 14
type input "30"
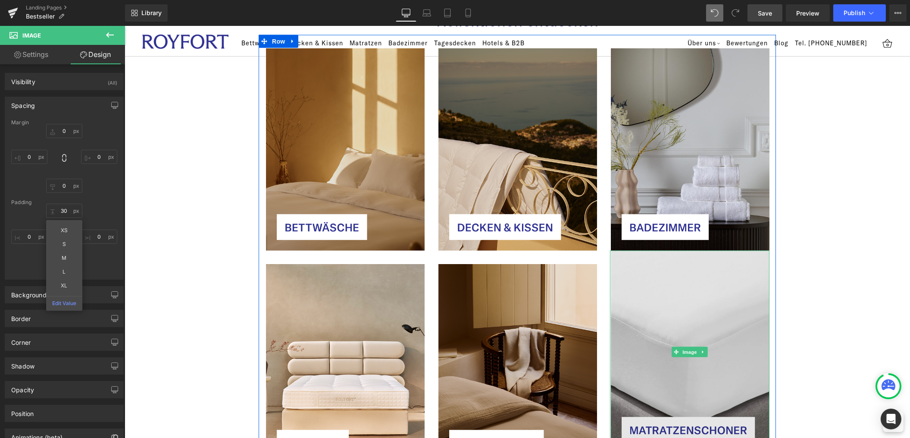
click at [659, 287] on img at bounding box center [690, 352] width 160 height 203
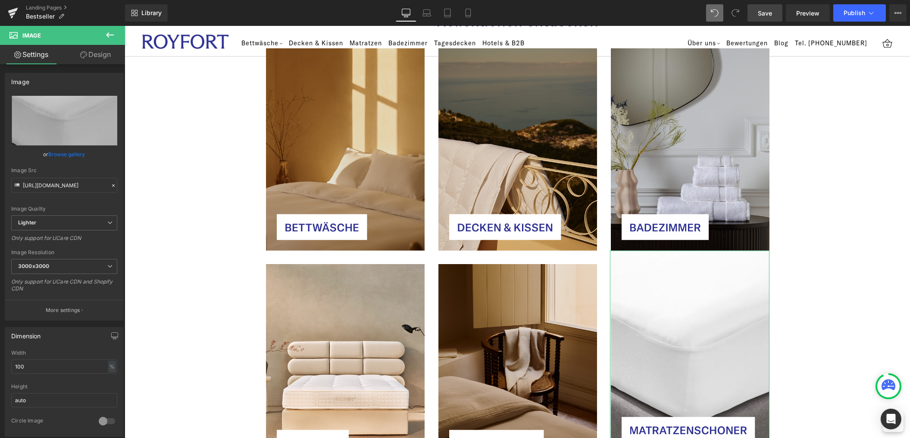
drag, startPoint x: 100, startPoint y: 60, endPoint x: 82, endPoint y: 129, distance: 71.0
click at [100, 60] on link "Design" at bounding box center [95, 54] width 63 height 19
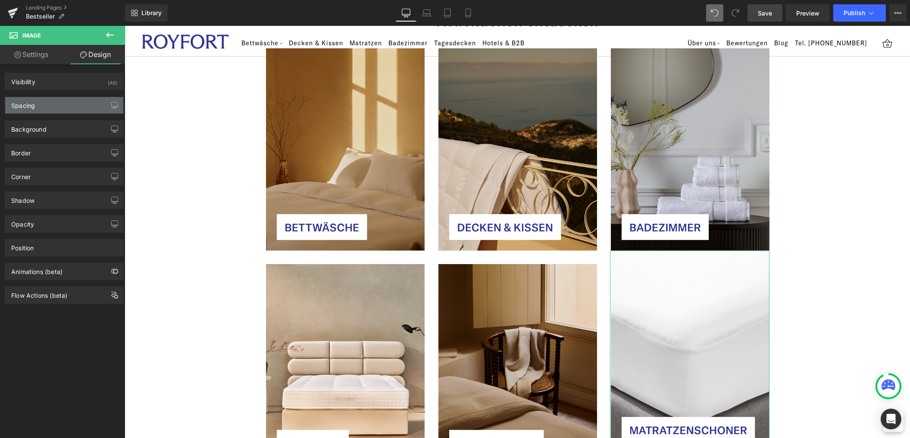
click at [52, 104] on div "Spacing" at bounding box center [64, 105] width 118 height 16
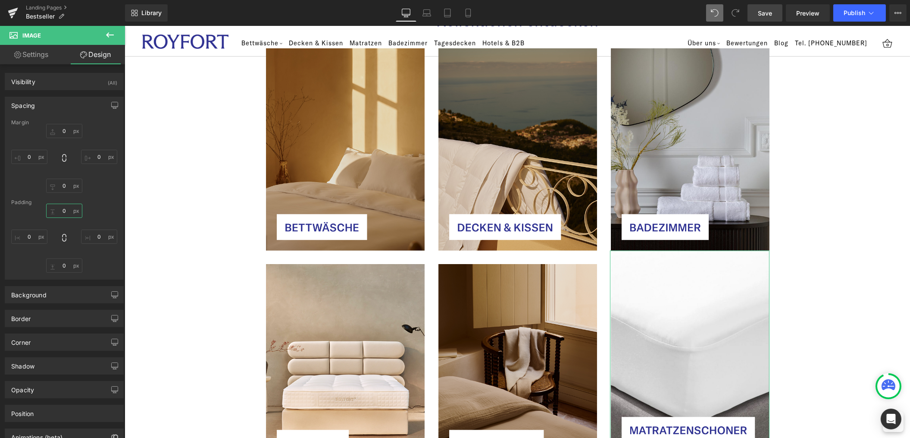
click at [65, 210] on input "0" at bounding box center [64, 211] width 36 height 14
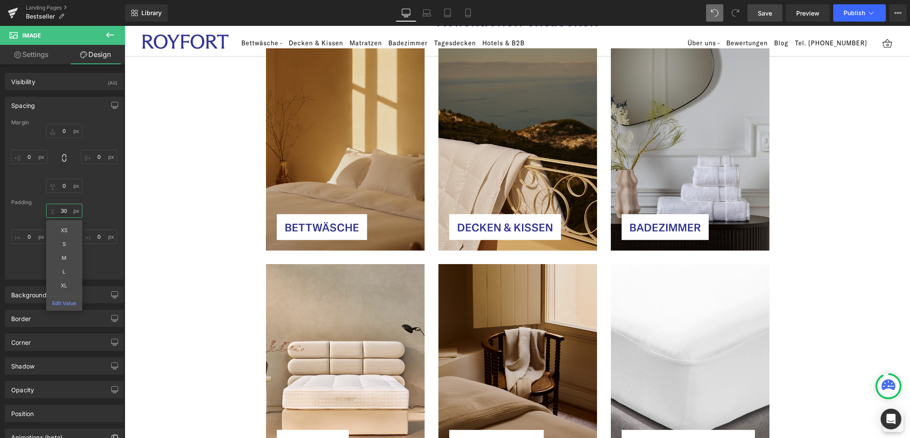
type input "30"
drag, startPoint x: 763, startPoint y: 16, endPoint x: 251, endPoint y: 18, distance: 512.2
click at [763, 16] on span "Save" at bounding box center [765, 13] width 14 height 9
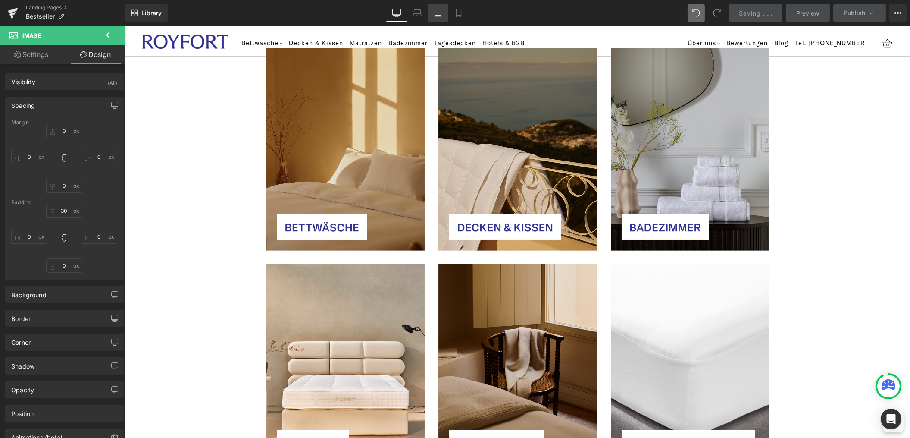
click at [442, 9] on icon at bounding box center [438, 13] width 9 height 9
type input "0"
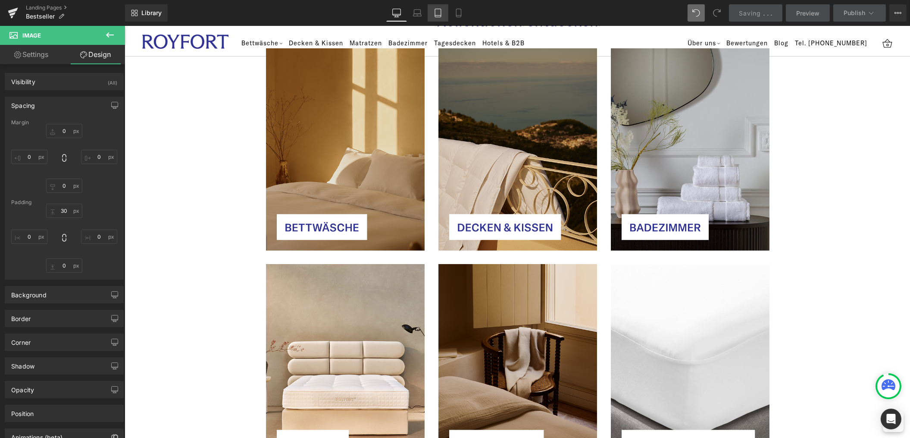
type input "13.9607"
type input "0"
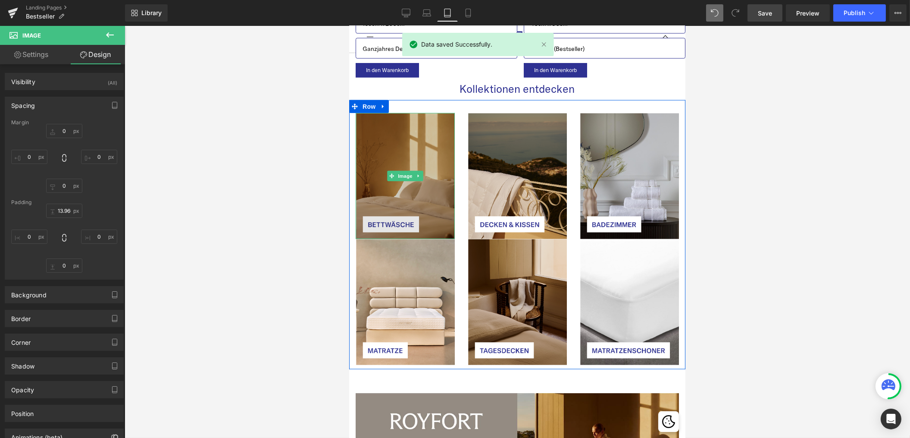
click at [433, 138] on img at bounding box center [404, 176] width 99 height 126
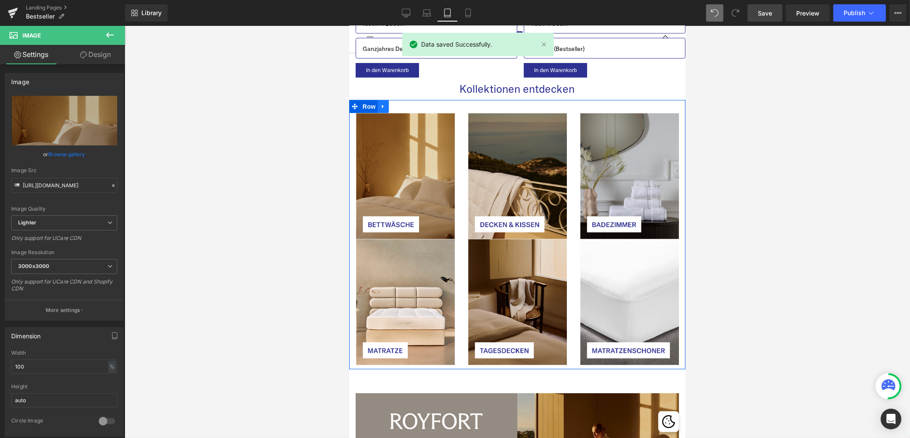
click at [382, 103] on icon at bounding box center [383, 106] width 6 height 6
click at [368, 106] on span "Row" at bounding box center [368, 106] width 17 height 13
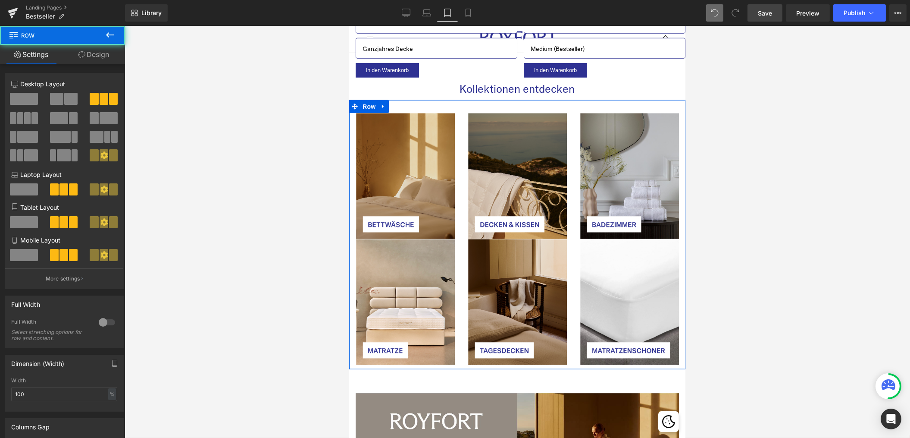
click at [108, 55] on link "Design" at bounding box center [94, 54] width 63 height 19
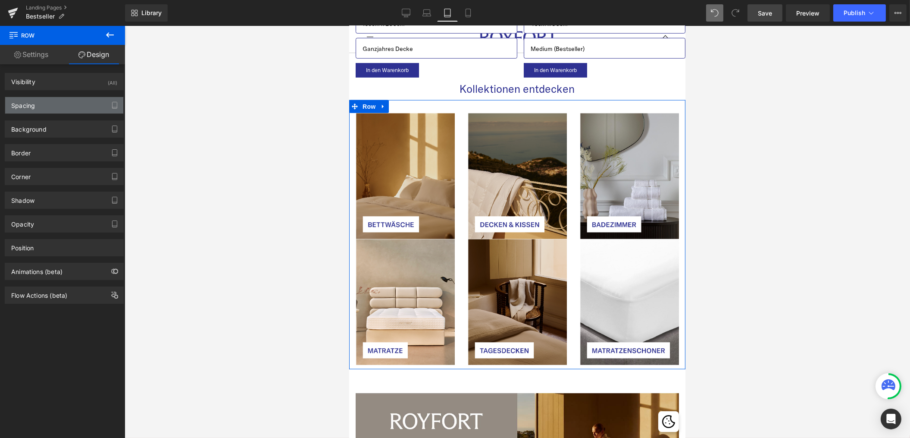
click at [49, 99] on div "Spacing" at bounding box center [64, 105] width 118 height 16
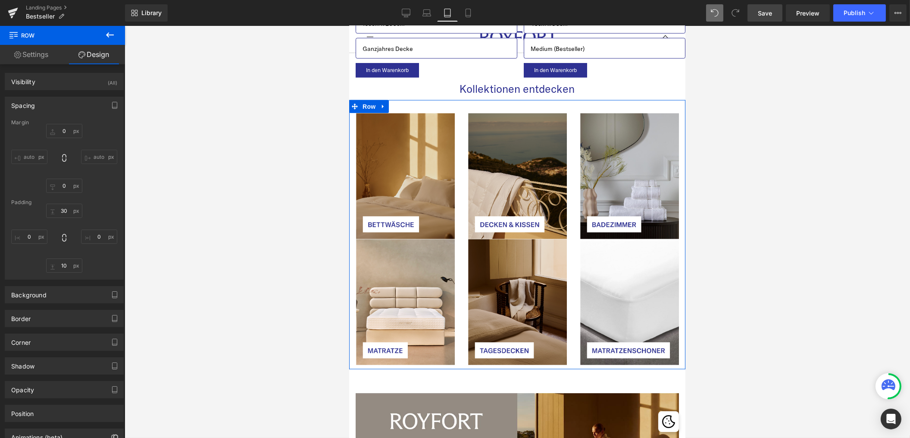
click at [28, 157] on input "auto" at bounding box center [29, 157] width 36 height 14
click at [66, 157] on icon at bounding box center [64, 157] width 9 height 9
type input "0"
click at [66, 157] on icon at bounding box center [64, 157] width 9 height 9
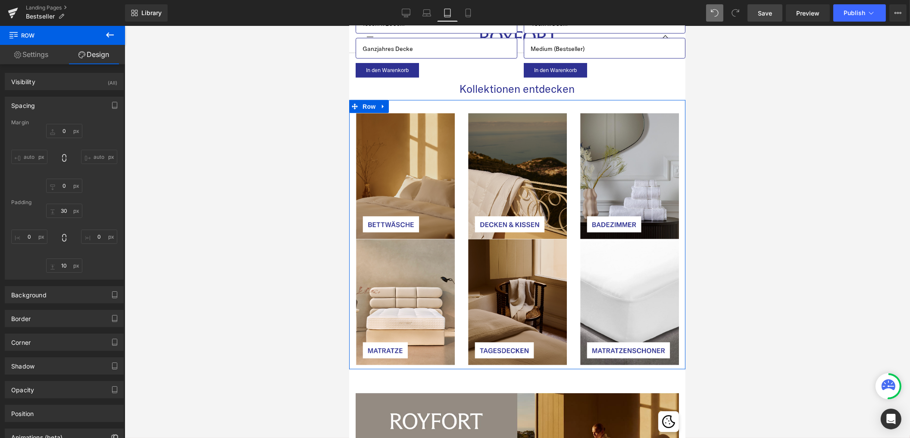
click at [29, 61] on link "Settings" at bounding box center [31, 54] width 63 height 19
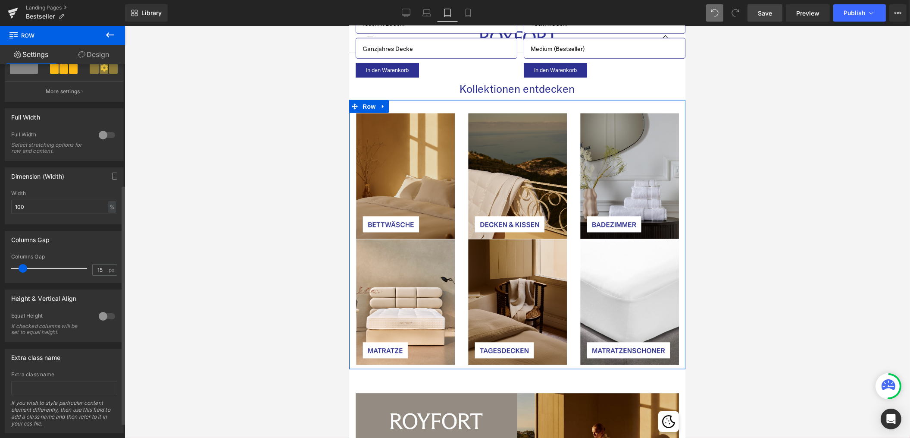
scroll to position [211, 0]
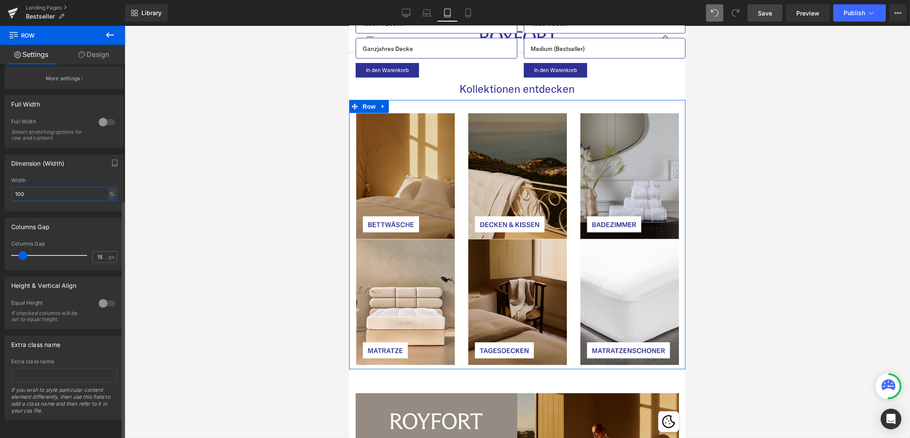
click at [75, 188] on input "100" at bounding box center [64, 194] width 106 height 14
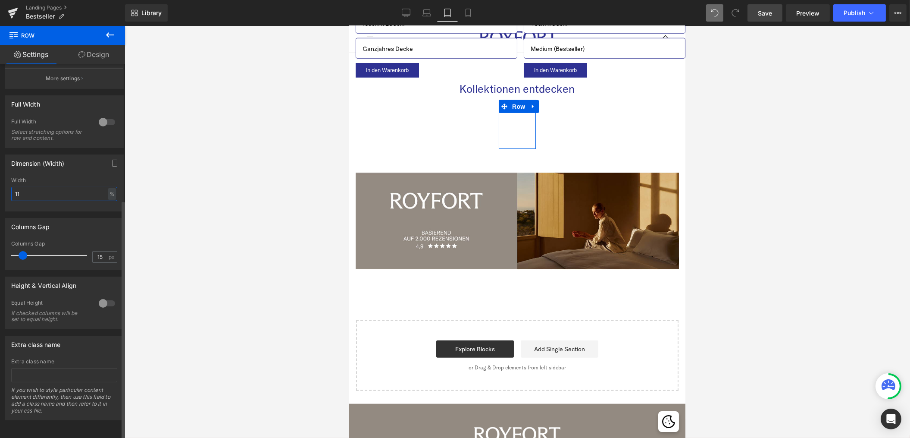
type input "1"
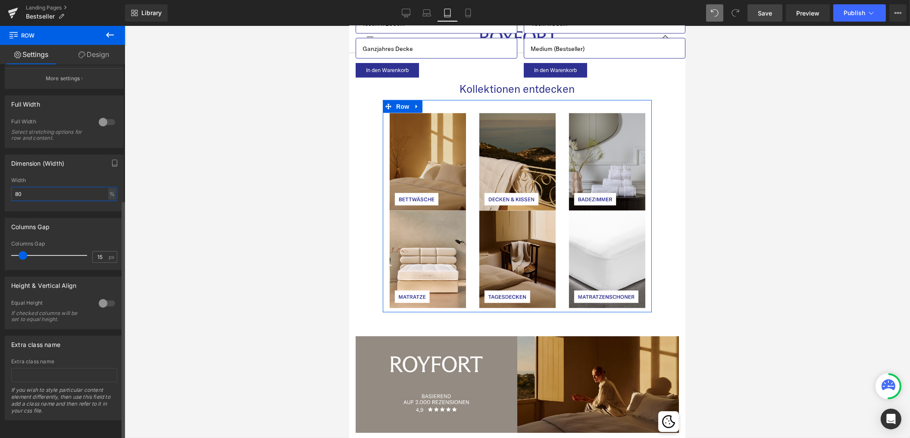
type input "8"
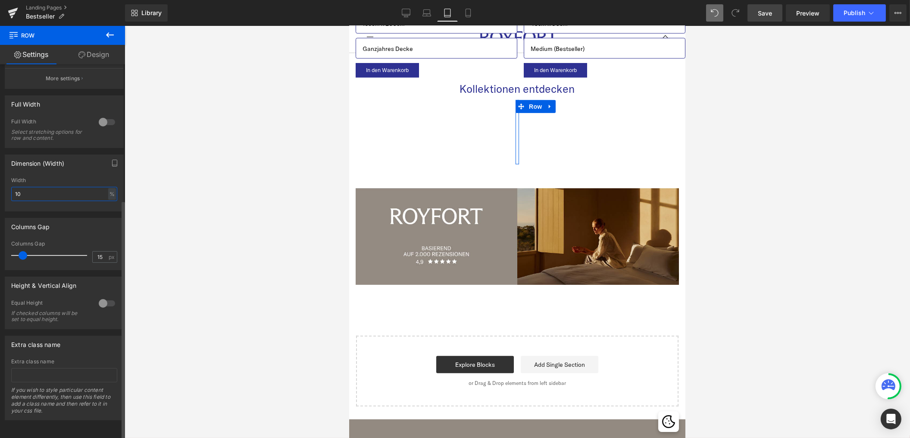
type input "100"
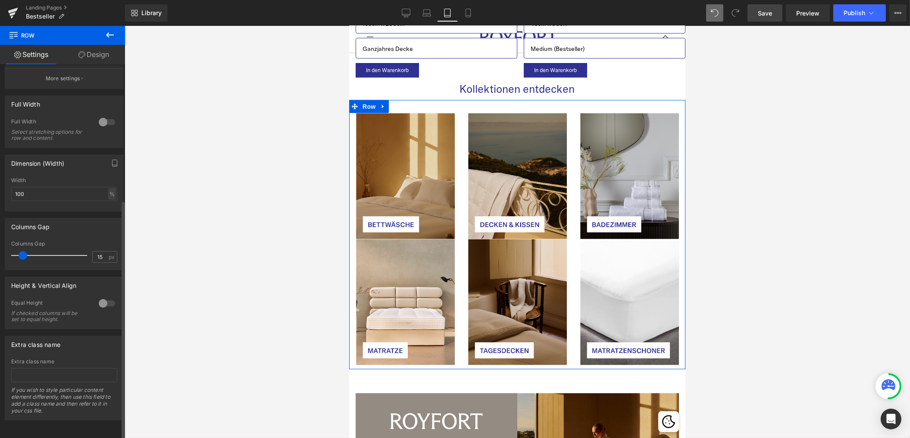
click at [68, 226] on div "Columns Gap" at bounding box center [64, 226] width 118 height 16
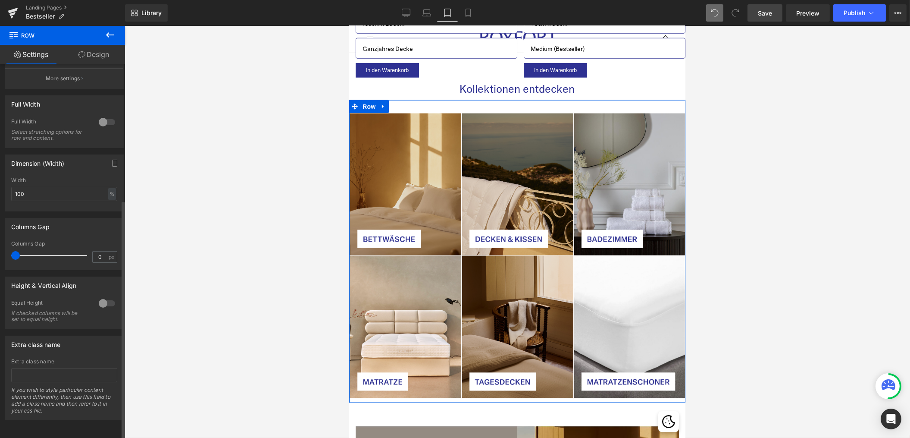
drag, startPoint x: 23, startPoint y: 251, endPoint x: 6, endPoint y: 251, distance: 16.8
click at [7, 251] on div "0px Columns Gap 0 px" at bounding box center [64, 255] width 118 height 29
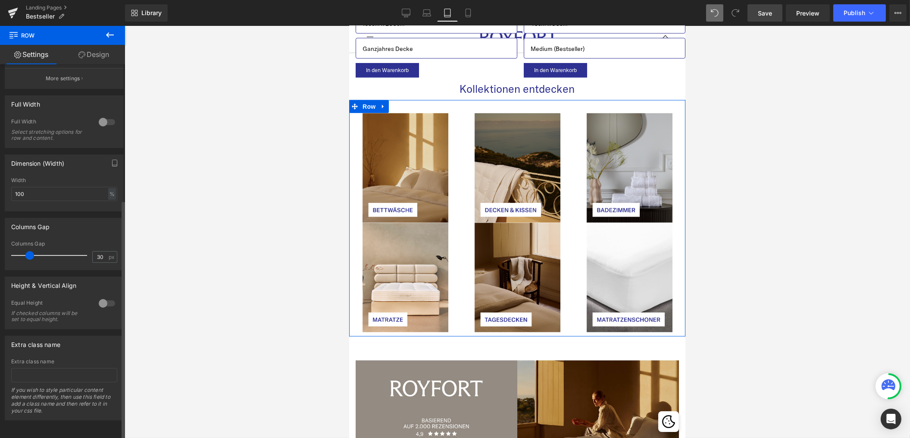
drag, startPoint x: 15, startPoint y: 249, endPoint x: 28, endPoint y: 250, distance: 13.8
click at [28, 251] on span at bounding box center [29, 255] width 9 height 9
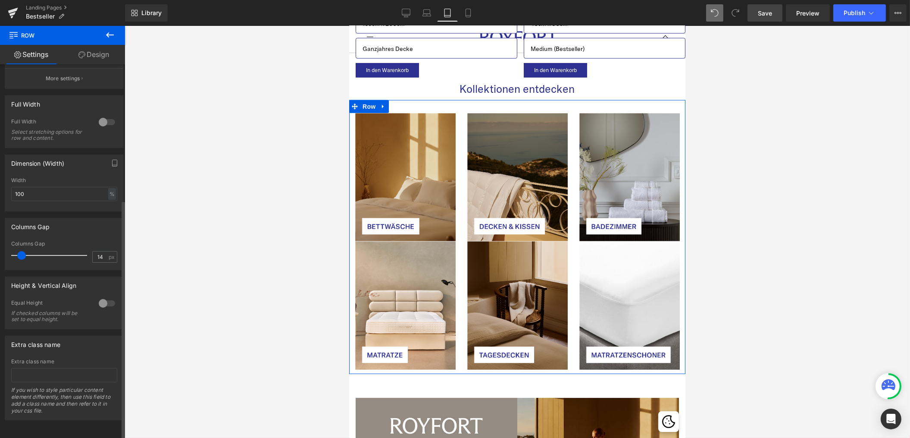
type input "15"
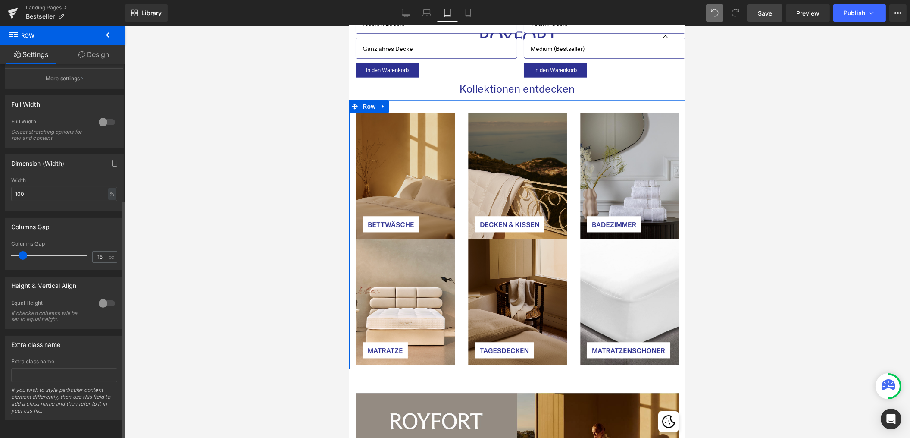
drag, startPoint x: 28, startPoint y: 250, endPoint x: 22, endPoint y: 250, distance: 6.9
click at [22, 251] on span at bounding box center [23, 255] width 9 height 9
click at [103, 296] on div at bounding box center [107, 303] width 21 height 14
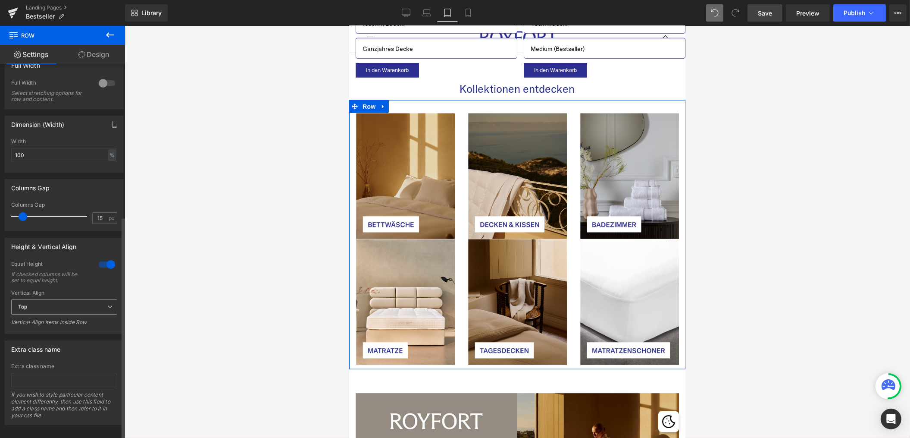
scroll to position [255, 0]
click at [73, 299] on span "Top" at bounding box center [64, 301] width 106 height 15
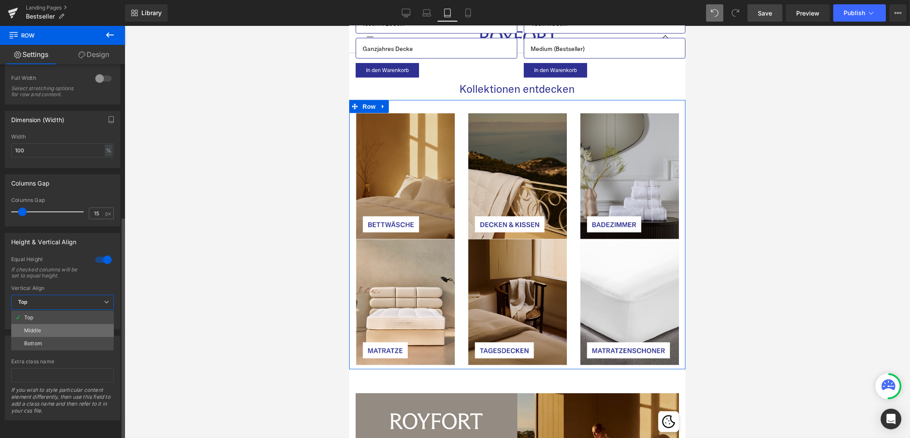
click at [56, 324] on li "Middle" at bounding box center [62, 330] width 103 height 13
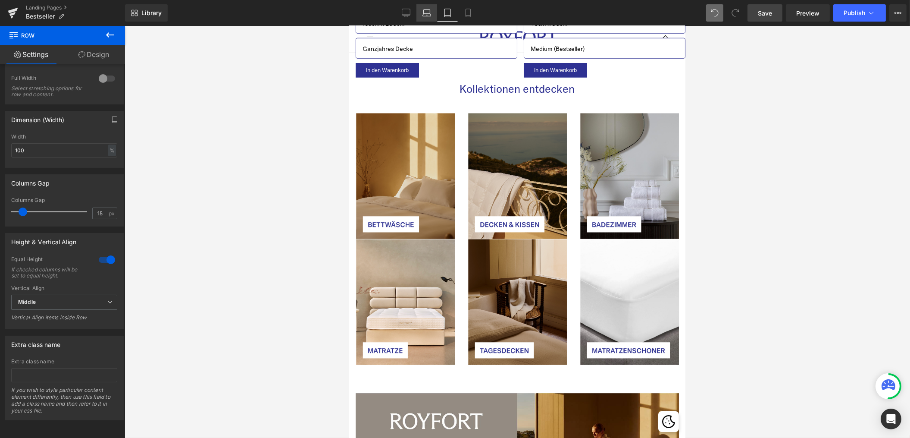
click at [423, 15] on icon at bounding box center [427, 13] width 9 height 9
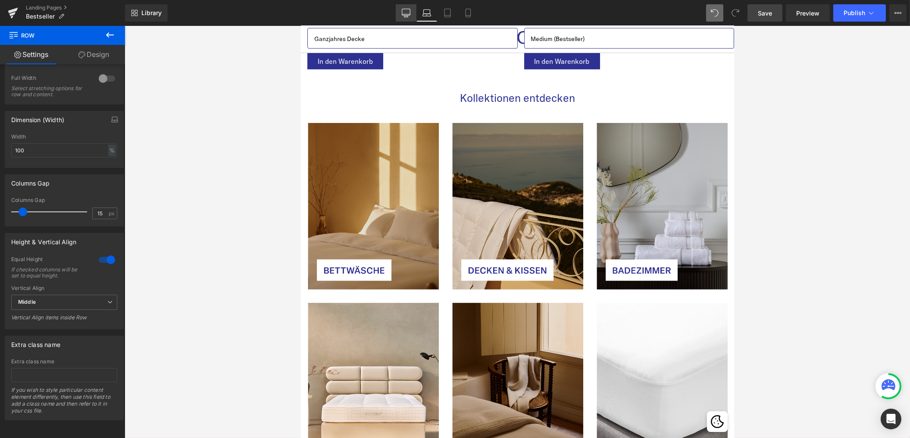
click at [405, 15] on icon at bounding box center [406, 13] width 9 height 9
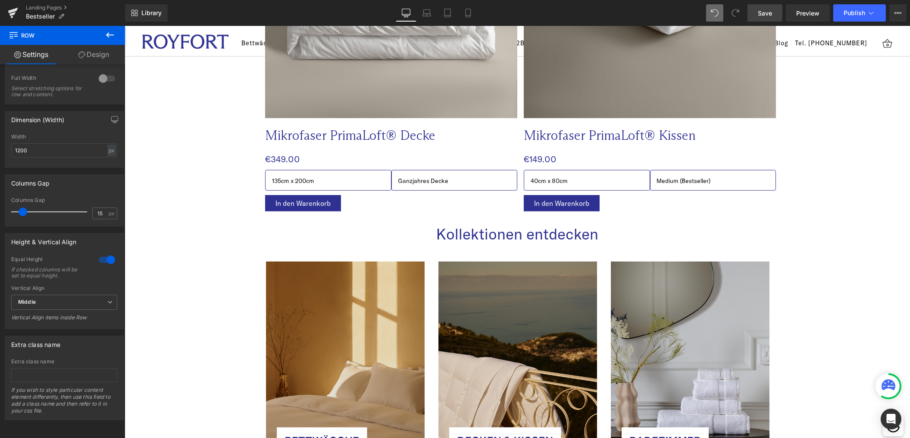
scroll to position [2681, 0]
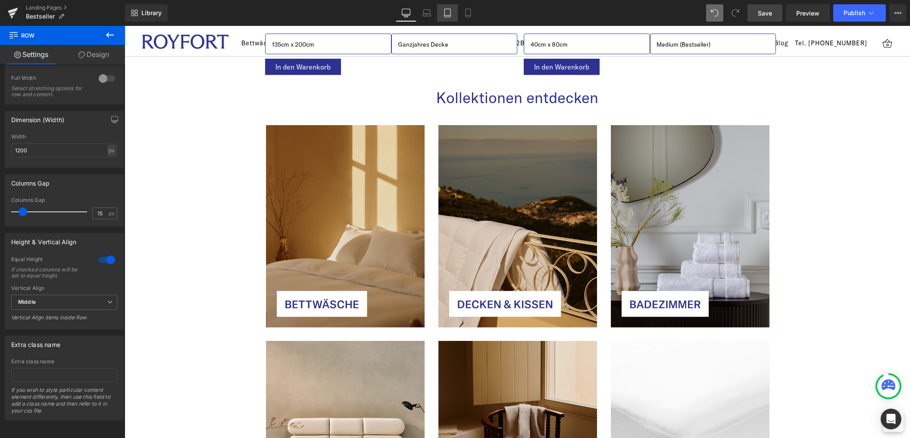
click at [445, 15] on icon at bounding box center [448, 13] width 6 height 8
type input "100"
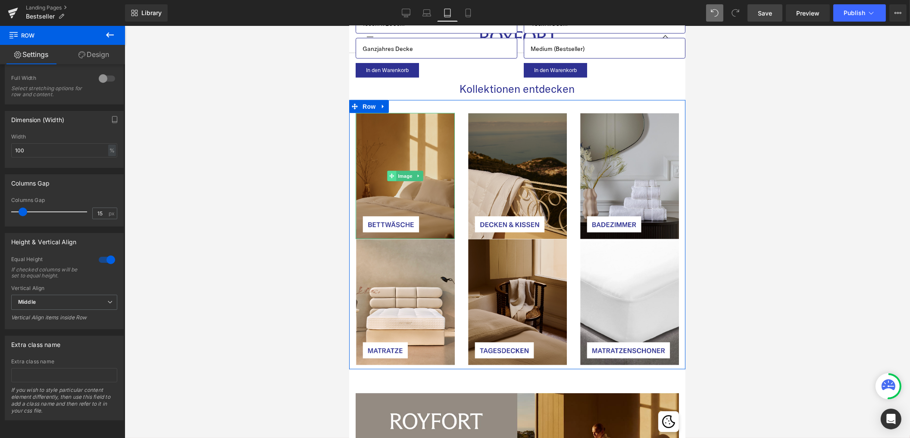
click at [388, 171] on span at bounding box center [391, 176] width 9 height 10
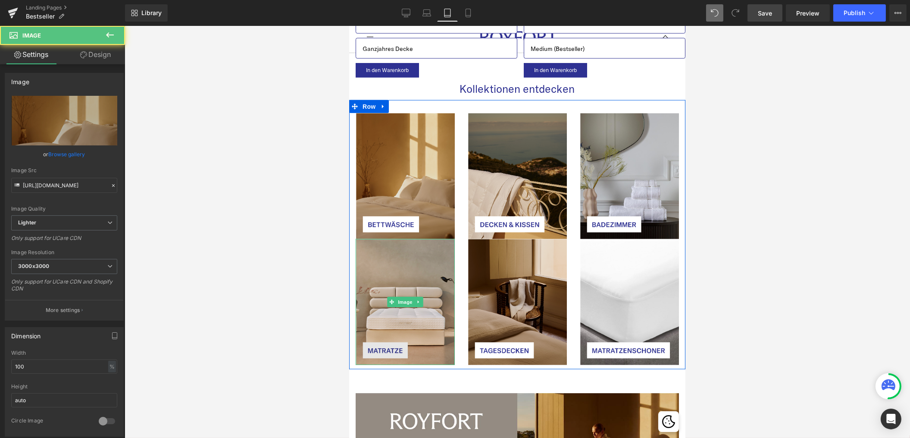
click at [383, 293] on img at bounding box center [404, 302] width 99 height 126
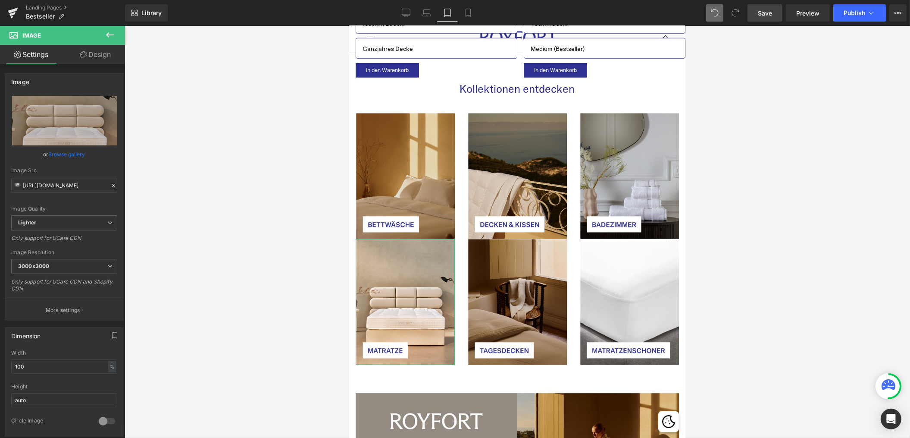
click at [81, 53] on icon at bounding box center [83, 54] width 7 height 7
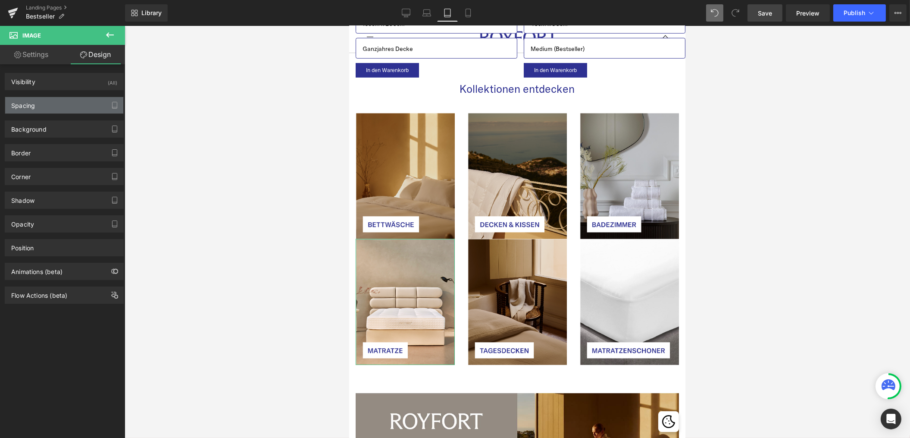
click at [62, 109] on div "Spacing" at bounding box center [64, 105] width 118 height 16
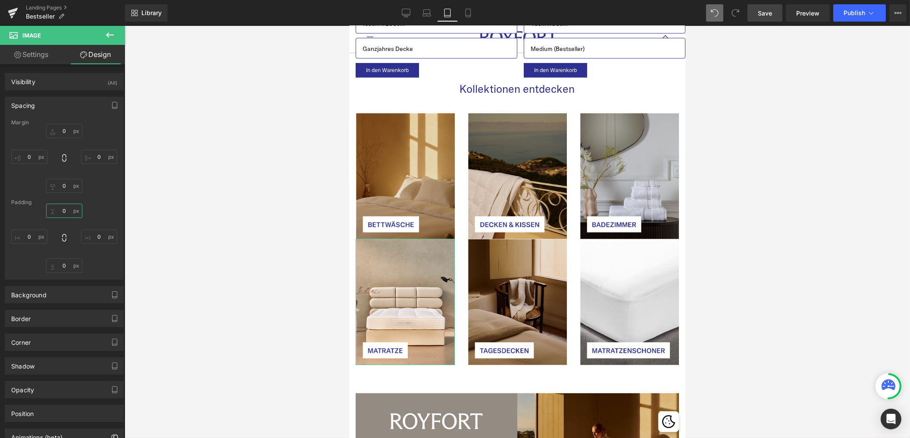
click at [67, 211] on input "0" at bounding box center [64, 211] width 36 height 14
type input "30"
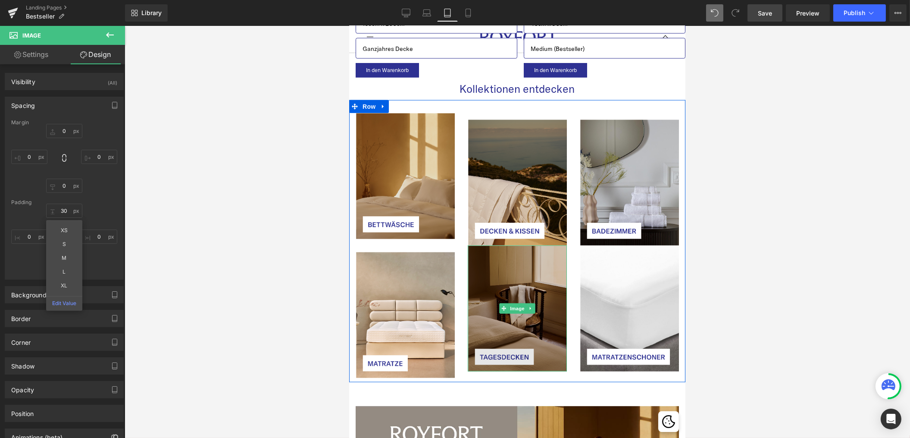
click at [522, 294] on img at bounding box center [516, 308] width 99 height 126
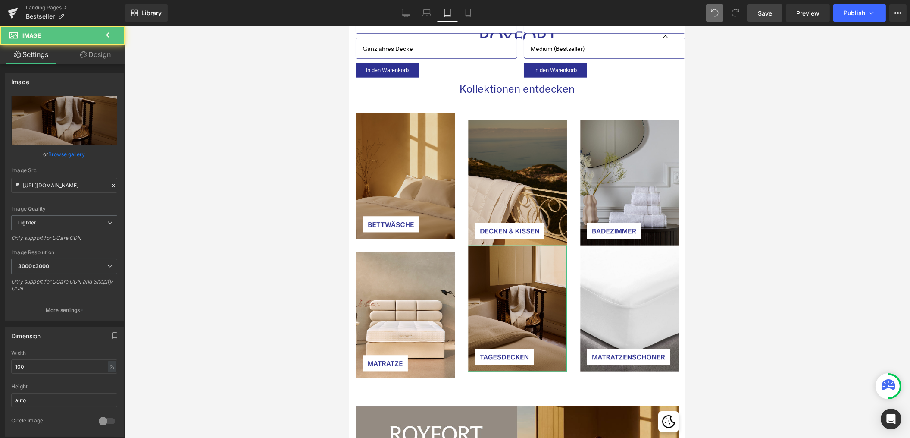
drag, startPoint x: 97, startPoint y: 61, endPoint x: 72, endPoint y: 101, distance: 47.9
click at [97, 61] on link "Design" at bounding box center [95, 54] width 63 height 19
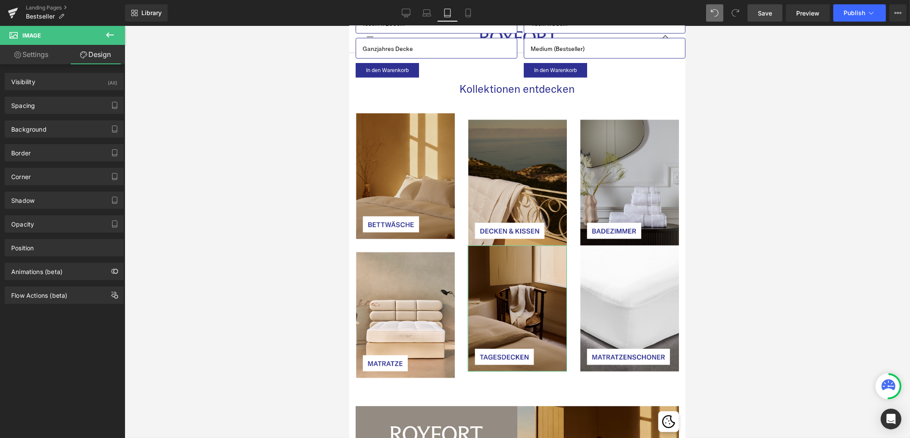
type input "0"
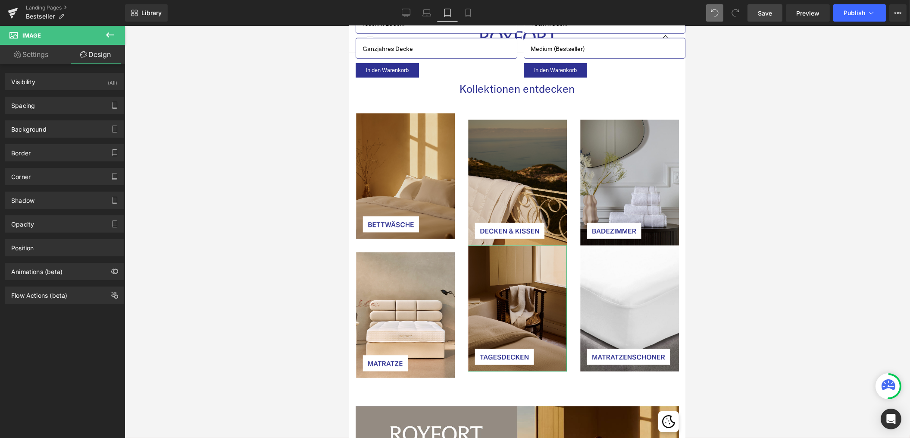
type input "0"
click at [41, 105] on div "Spacing" at bounding box center [64, 105] width 118 height 16
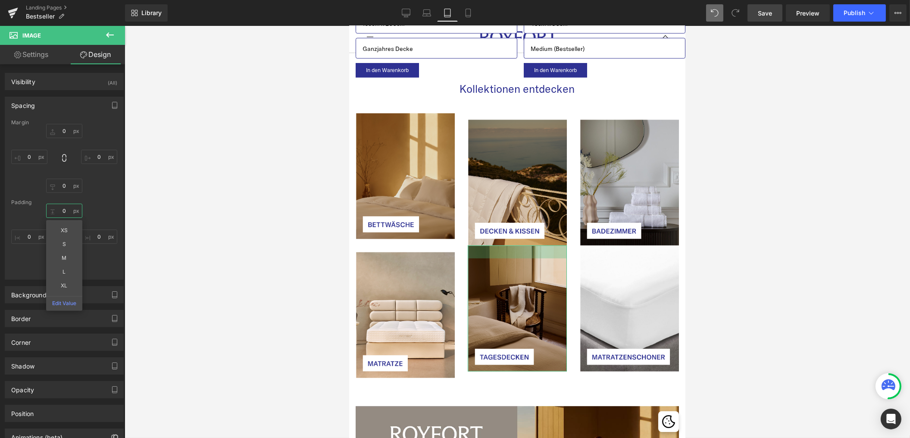
click at [65, 212] on input "0" at bounding box center [64, 211] width 36 height 14
type input "30"
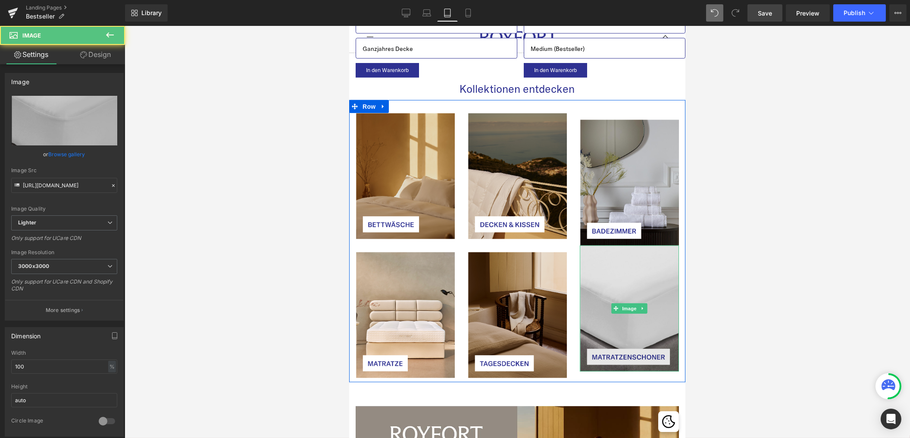
click at [638, 273] on img at bounding box center [628, 308] width 99 height 126
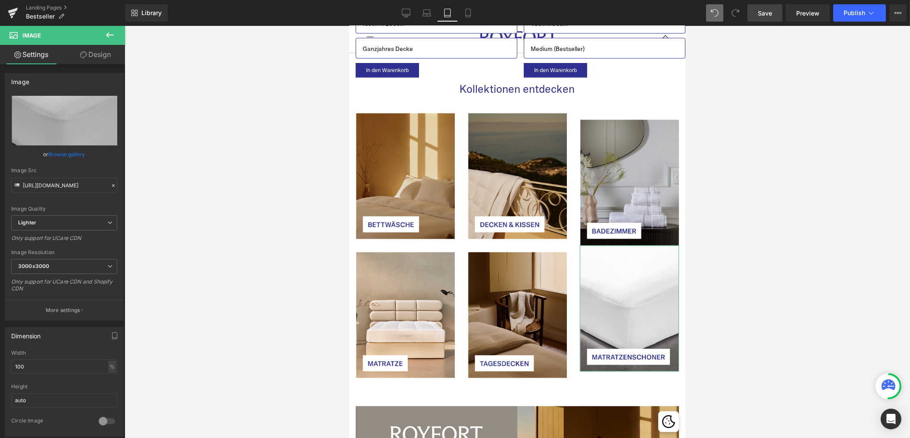
click at [89, 51] on link "Design" at bounding box center [95, 54] width 63 height 19
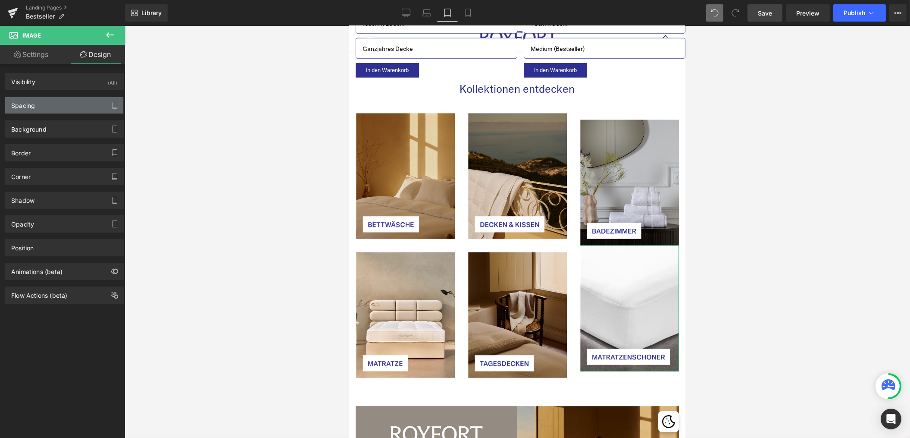
click at [52, 105] on div "Spacing" at bounding box center [64, 105] width 118 height 16
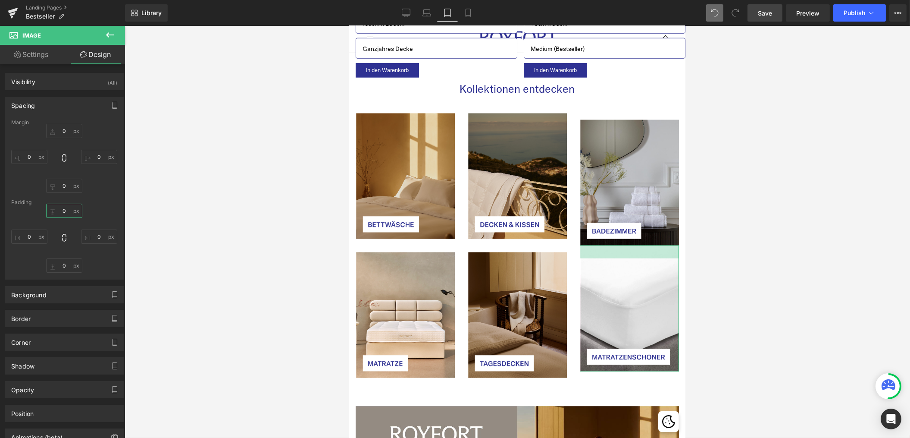
click at [63, 212] on input "0" at bounding box center [64, 211] width 36 height 14
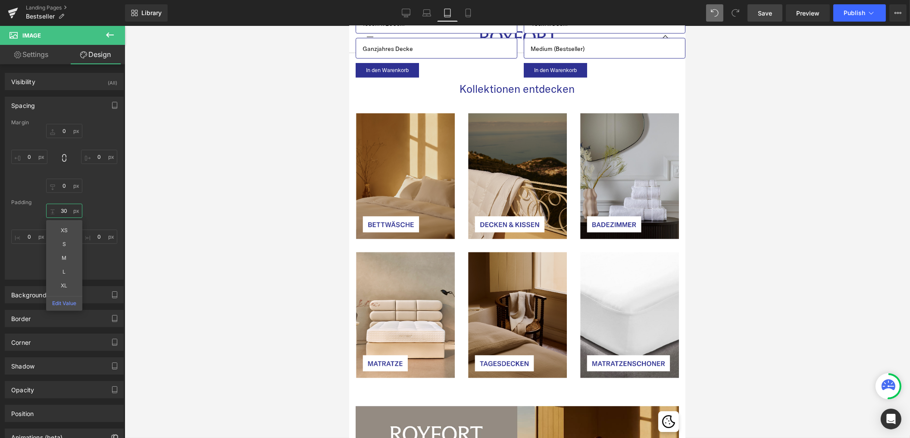
type input "30"
click at [269, 256] on div at bounding box center [518, 232] width 786 height 412
click at [765, 9] on span "Save" at bounding box center [765, 13] width 14 height 9
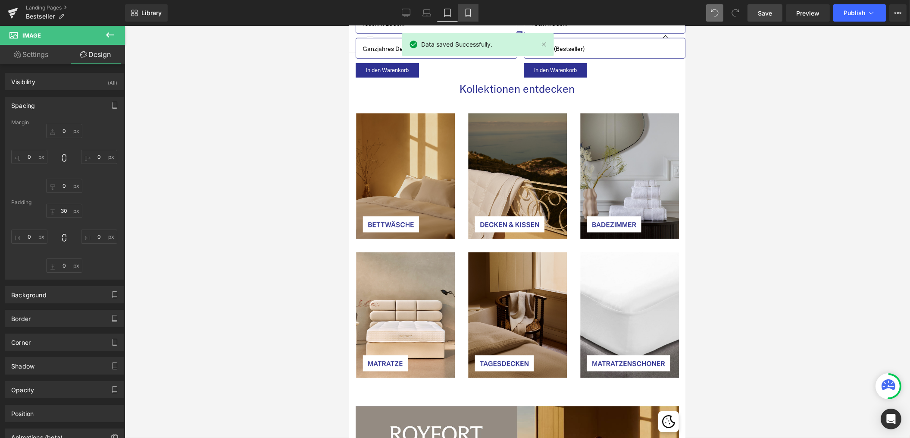
click at [466, 13] on icon at bounding box center [468, 13] width 9 height 9
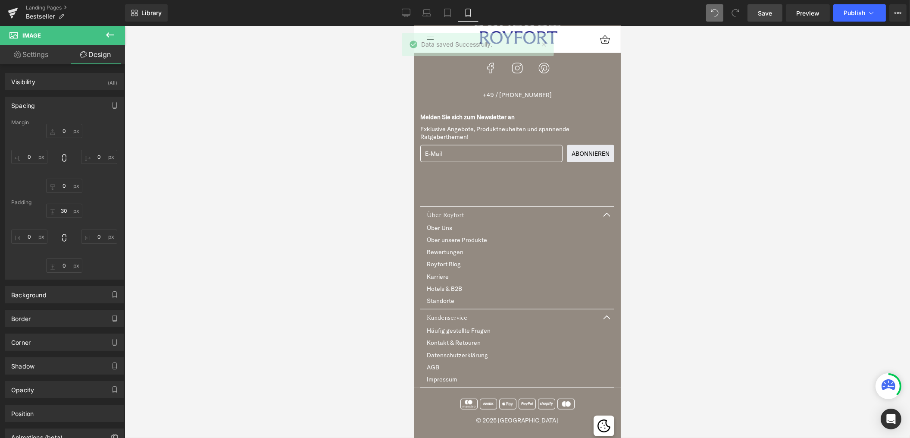
type input "0"
type input "11.5716"
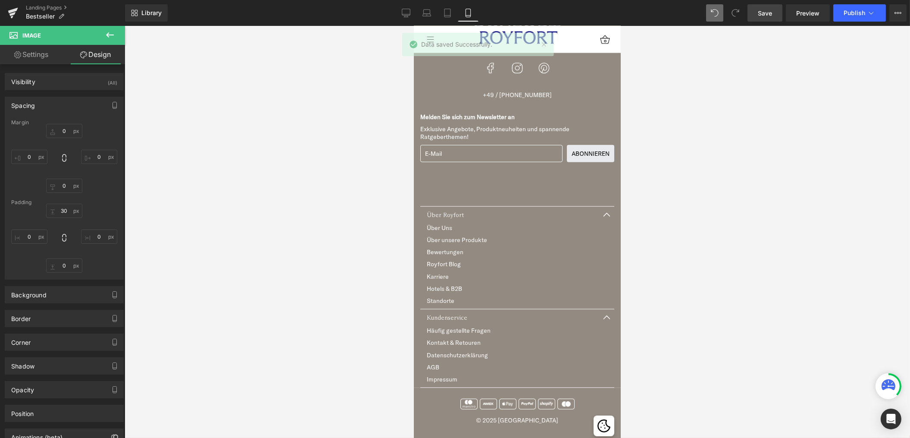
type input "0"
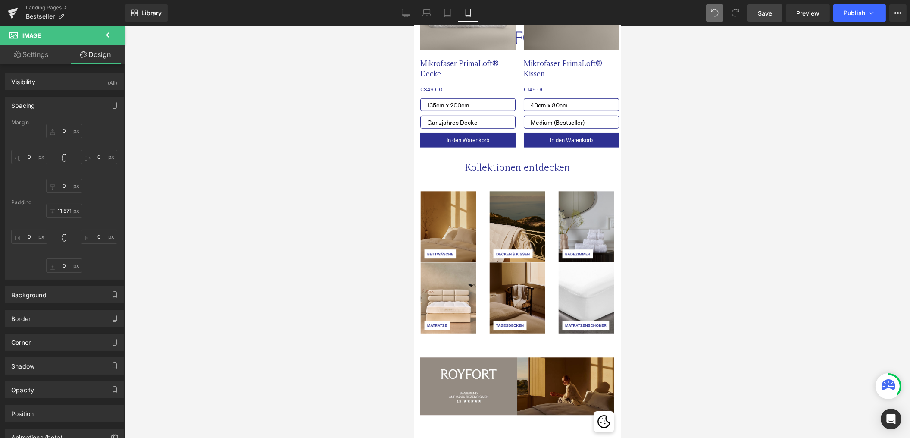
scroll to position [1610, 0]
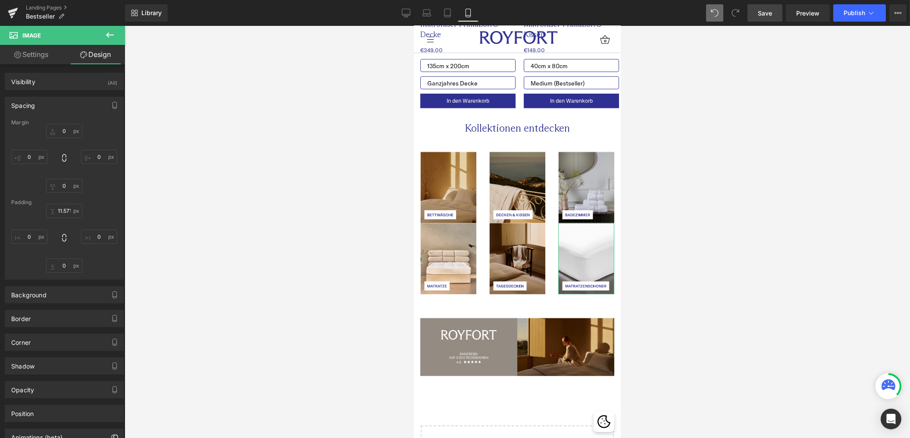
click at [41, 60] on link "Settings" at bounding box center [31, 54] width 63 height 19
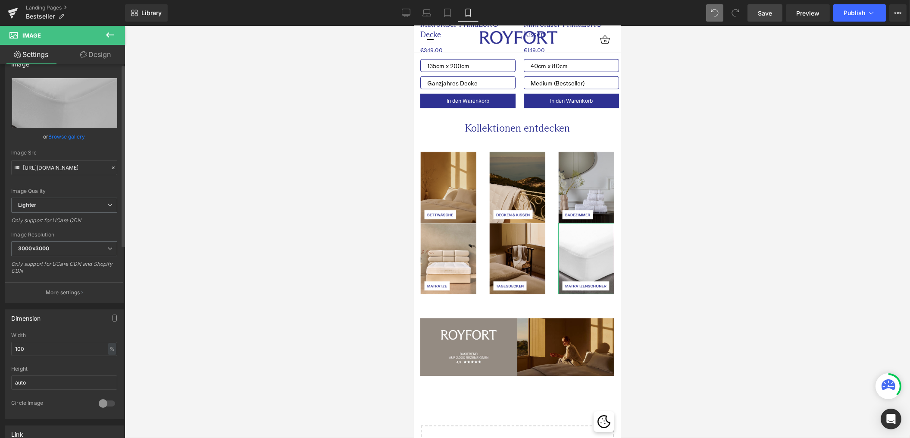
scroll to position [0, 0]
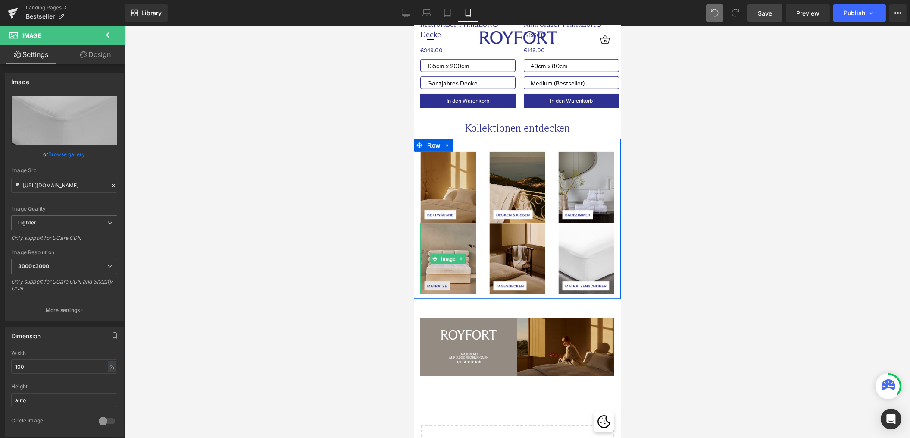
click at [460, 237] on img at bounding box center [448, 258] width 56 height 71
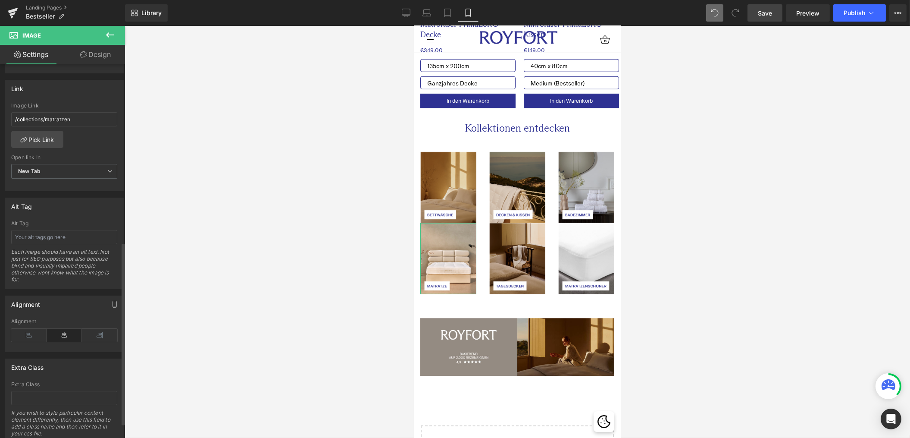
scroll to position [393, 0]
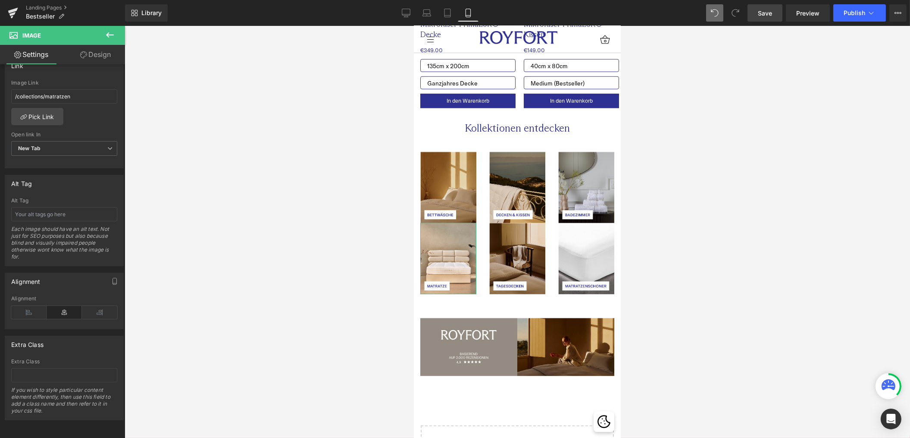
click at [93, 60] on link "Design" at bounding box center [95, 54] width 63 height 19
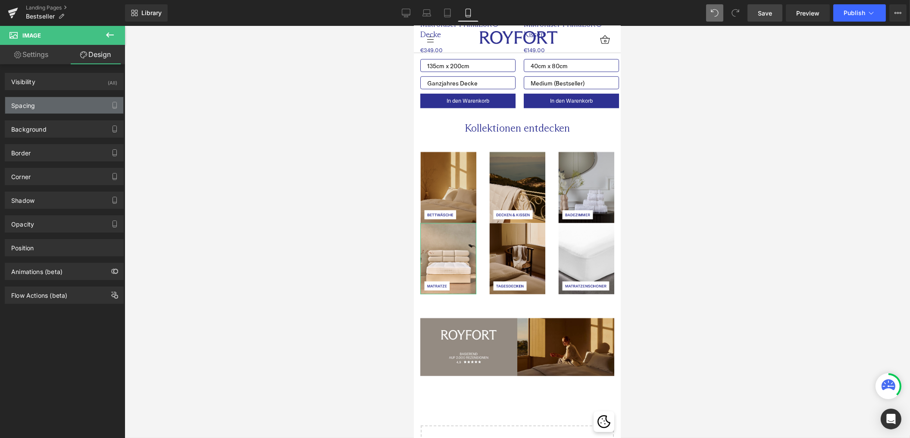
click at [60, 104] on div "Spacing" at bounding box center [64, 105] width 118 height 16
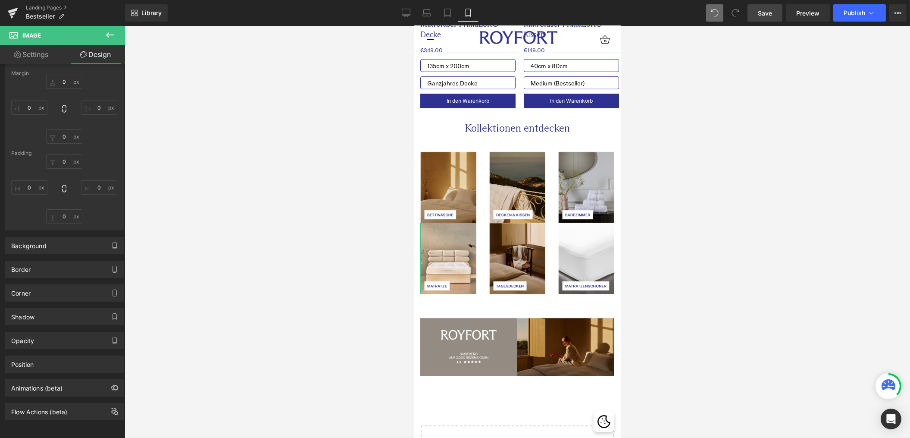
scroll to position [0, 0]
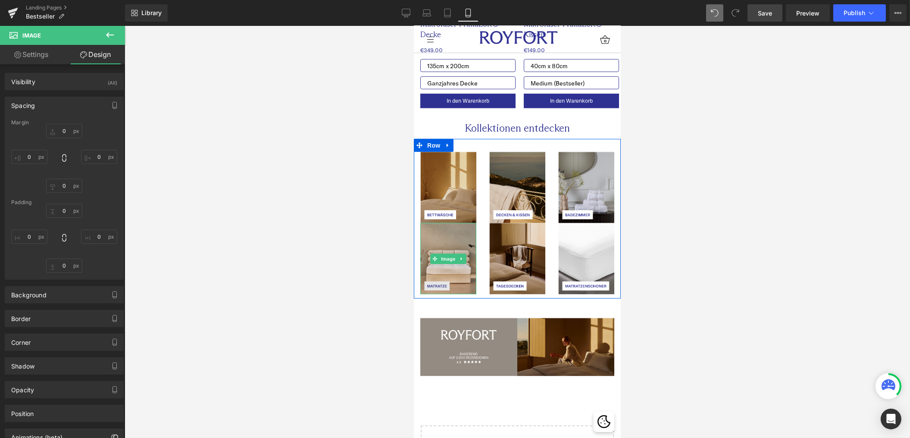
click at [440, 234] on img at bounding box center [448, 258] width 56 height 71
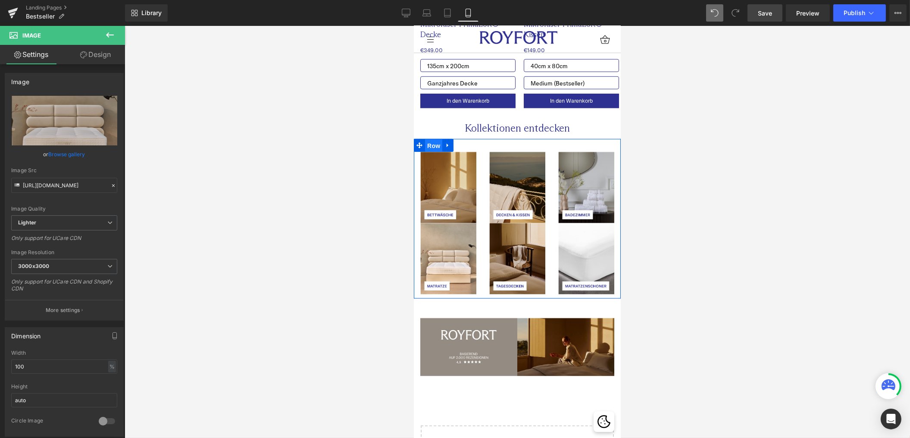
click at [433, 142] on span "Row" at bounding box center [433, 145] width 17 height 13
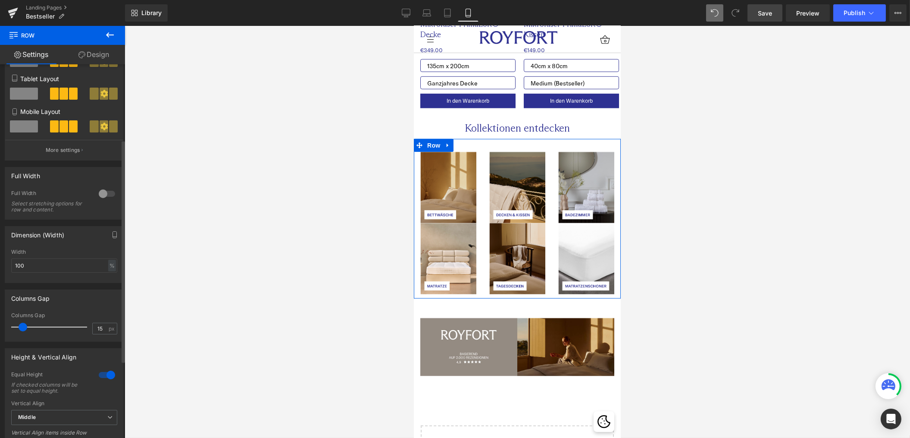
scroll to position [130, 0]
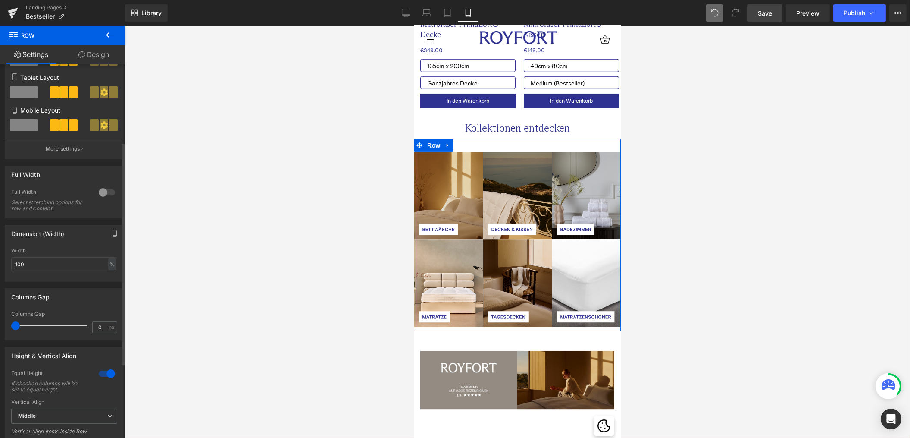
drag, startPoint x: 21, startPoint y: 331, endPoint x: 0, endPoint y: 331, distance: 20.7
click at [0, 331] on div "Columns Gap 0px Columns Gap 0 px" at bounding box center [64, 311] width 129 height 59
click at [449, 14] on icon at bounding box center [447, 13] width 9 height 9
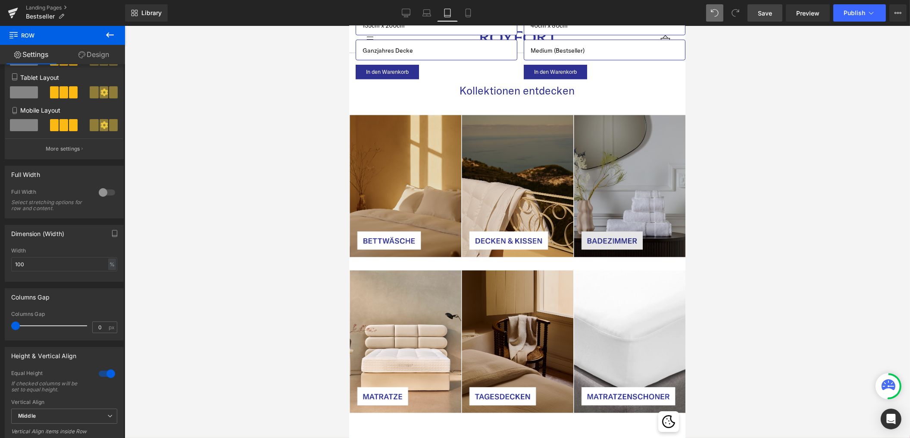
scroll to position [2458, 0]
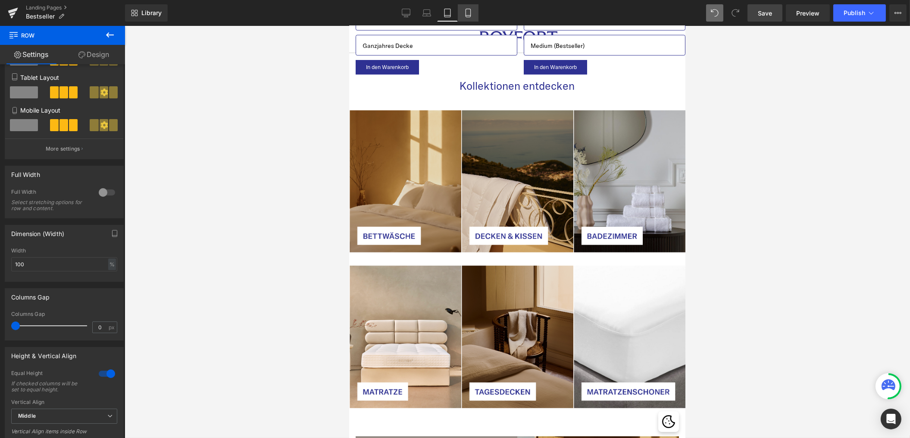
click at [469, 9] on icon at bounding box center [468, 13] width 5 height 8
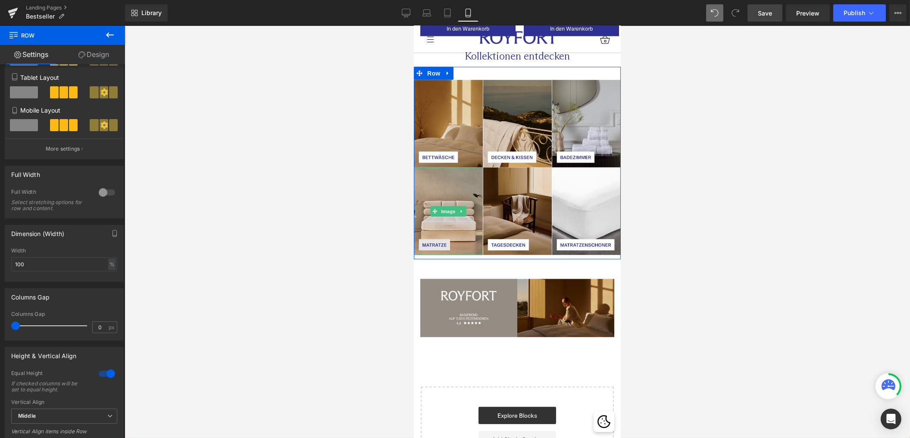
scroll to position [1680, 0]
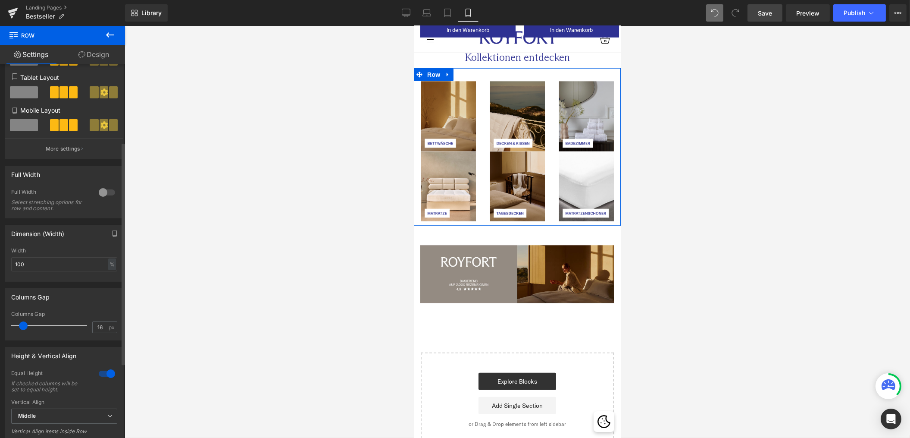
type input "15"
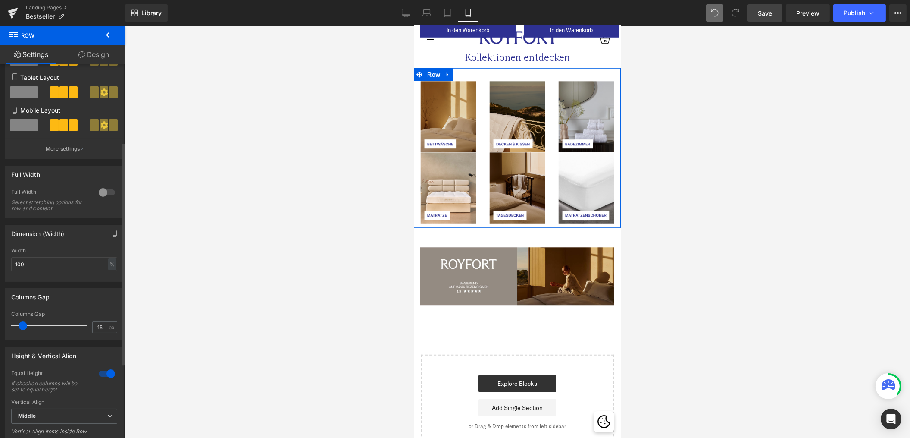
drag, startPoint x: 16, startPoint y: 331, endPoint x: 22, endPoint y: 331, distance: 6.9
click at [22, 330] on span at bounding box center [23, 325] width 9 height 9
click at [99, 56] on link "Design" at bounding box center [94, 54] width 63 height 19
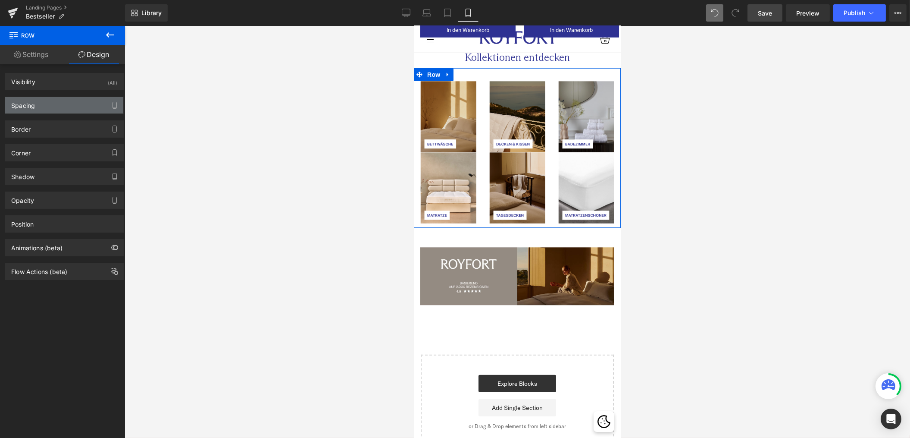
click at [72, 105] on div "Spacing" at bounding box center [64, 105] width 118 height 16
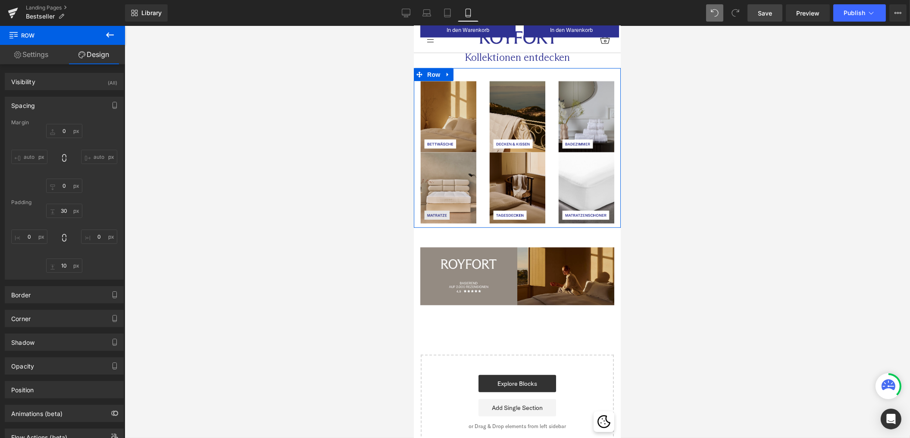
click at [445, 162] on img at bounding box center [448, 187] width 56 height 71
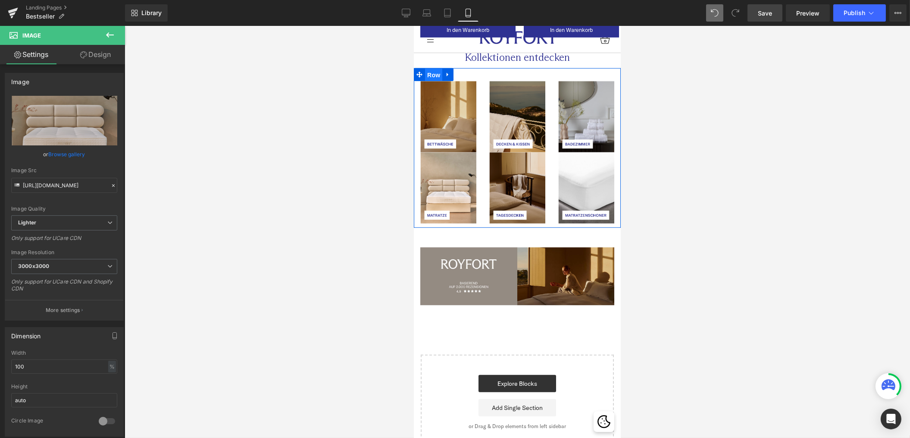
click at [434, 72] on span "Row" at bounding box center [433, 75] width 17 height 13
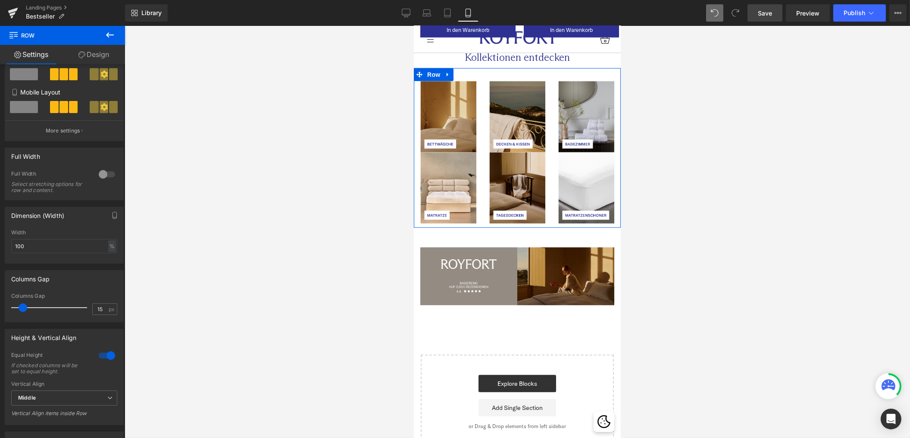
scroll to position [149, 0]
click at [90, 60] on link "Design" at bounding box center [94, 54] width 63 height 19
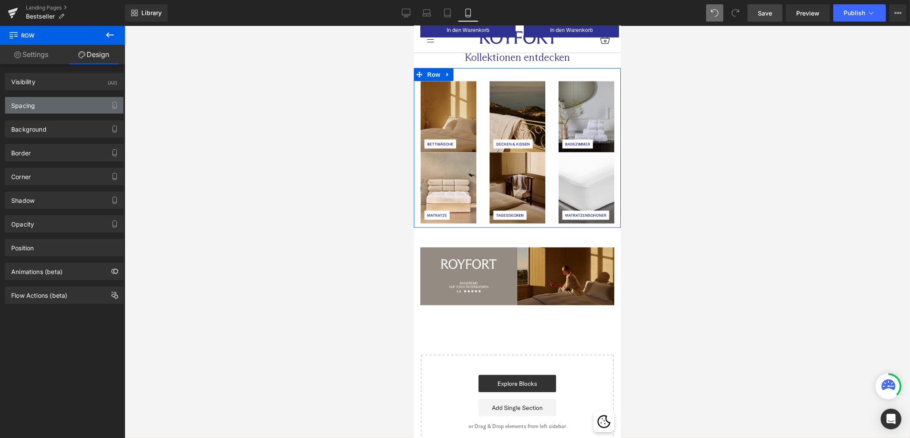
click at [25, 113] on div "Spacing" at bounding box center [64, 105] width 118 height 16
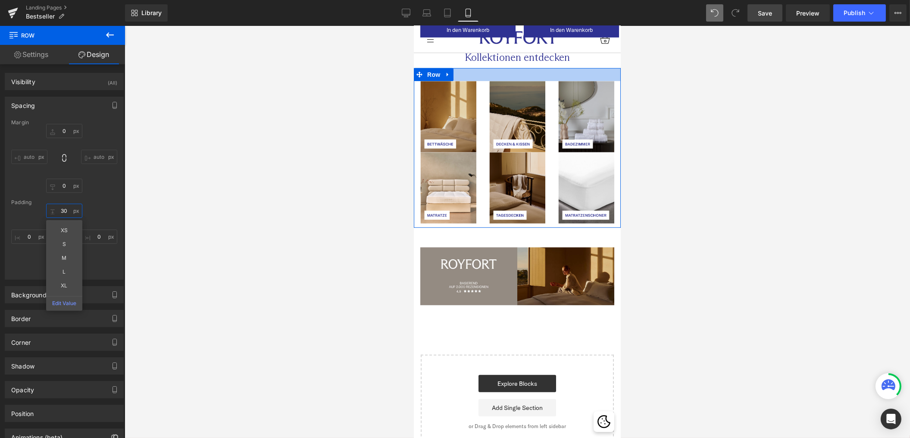
click at [61, 210] on input "30" at bounding box center [64, 211] width 36 height 14
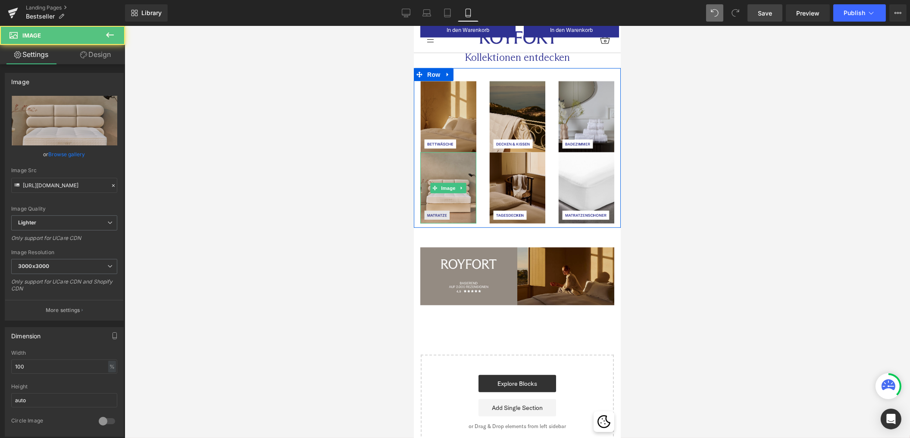
click at [455, 154] on img at bounding box center [448, 187] width 56 height 71
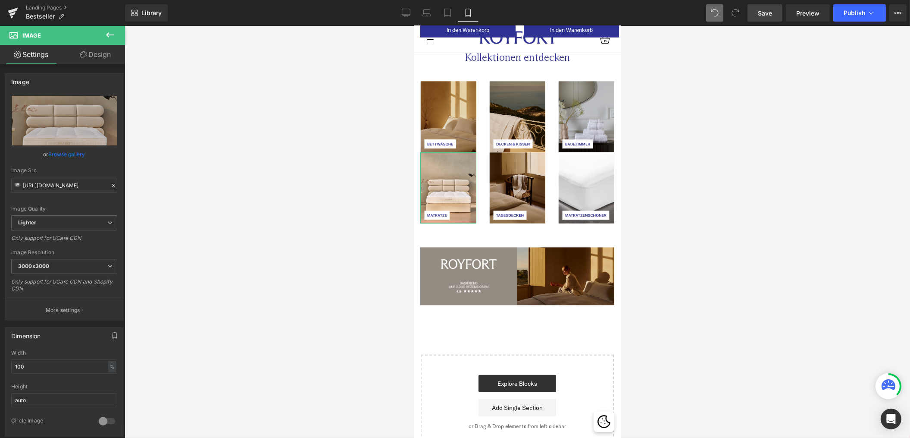
click at [91, 49] on link "Design" at bounding box center [95, 54] width 63 height 19
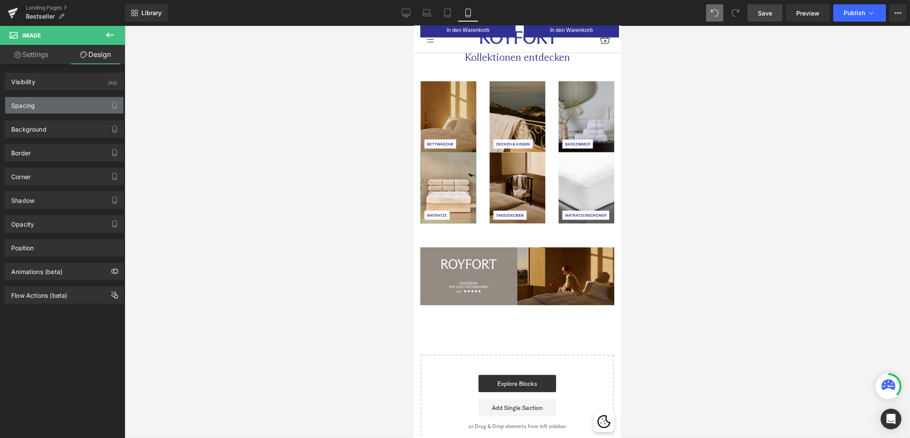
click at [59, 104] on div "Spacing" at bounding box center [64, 105] width 118 height 16
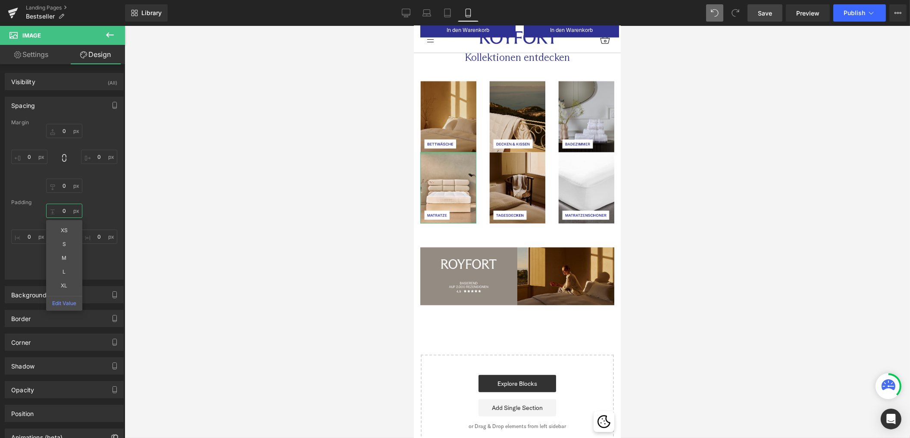
click at [60, 210] on input "0" at bounding box center [64, 211] width 36 height 14
type input "30"
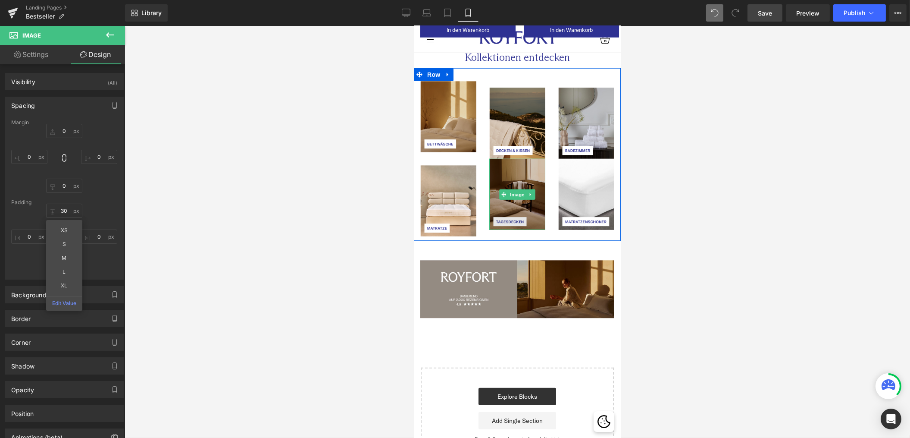
click at [528, 179] on img at bounding box center [517, 194] width 56 height 71
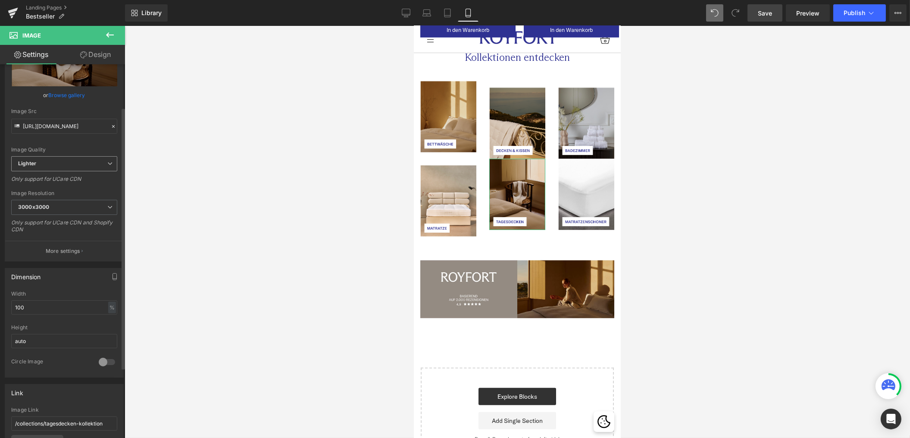
scroll to position [61, 0]
click at [103, 50] on link "Design" at bounding box center [95, 54] width 63 height 19
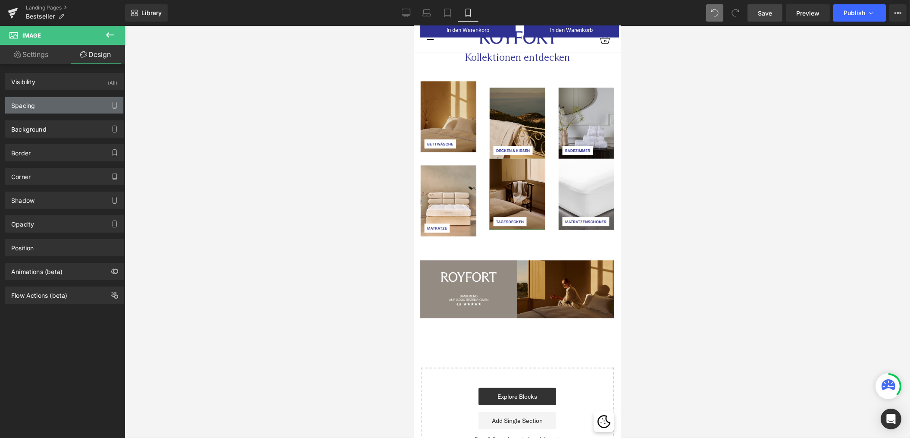
click at [62, 103] on div "Spacing" at bounding box center [64, 105] width 118 height 16
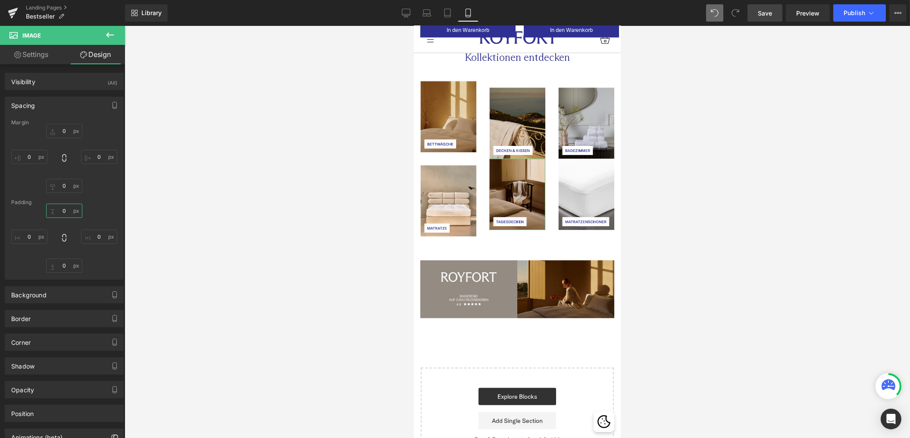
click at [64, 210] on input "0" at bounding box center [64, 211] width 36 height 14
type input "30"
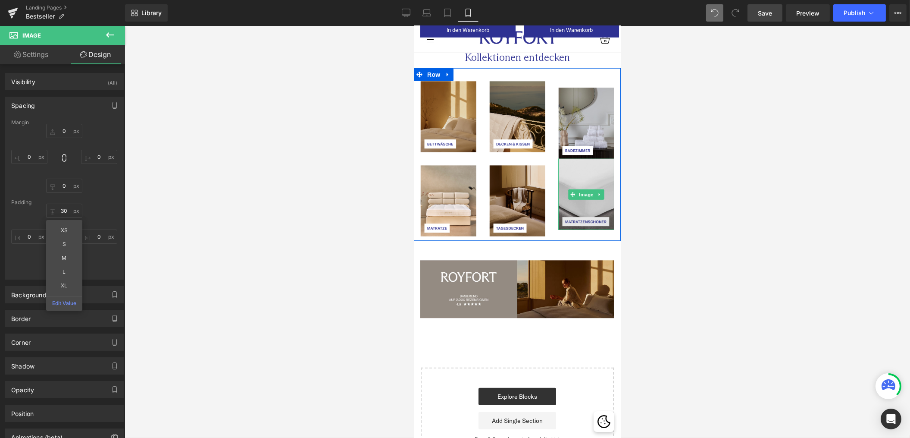
click at [583, 173] on img at bounding box center [586, 194] width 56 height 71
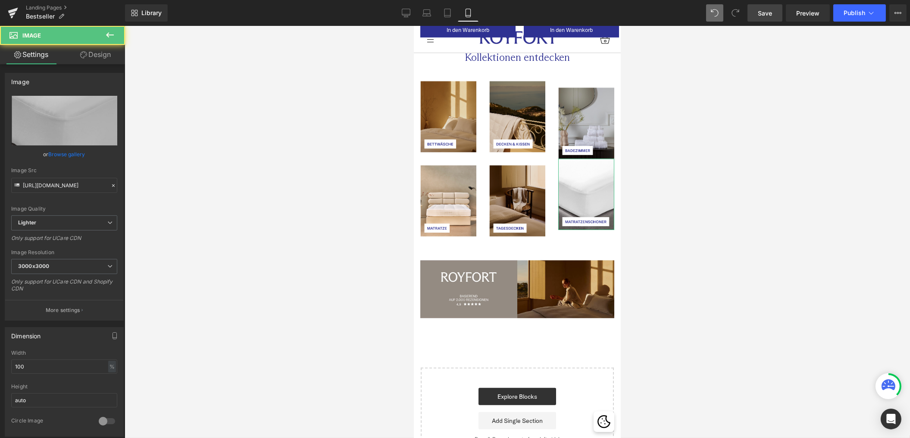
click at [98, 51] on link "Design" at bounding box center [95, 54] width 63 height 19
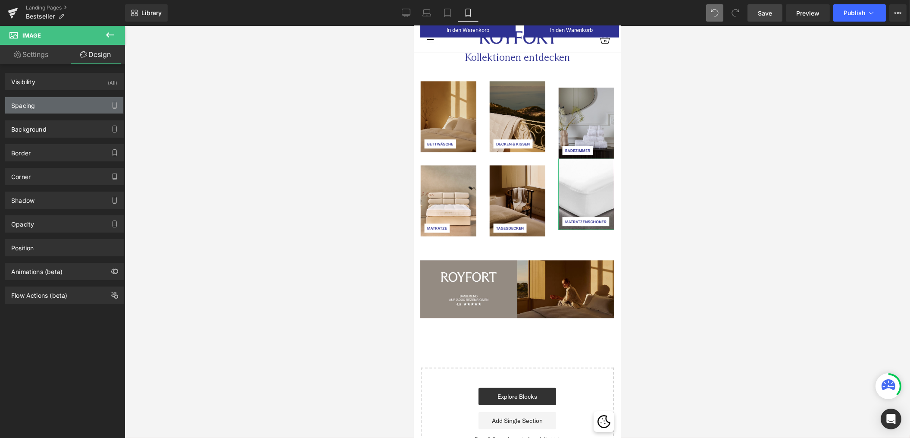
click at [50, 109] on div "Spacing" at bounding box center [64, 105] width 118 height 16
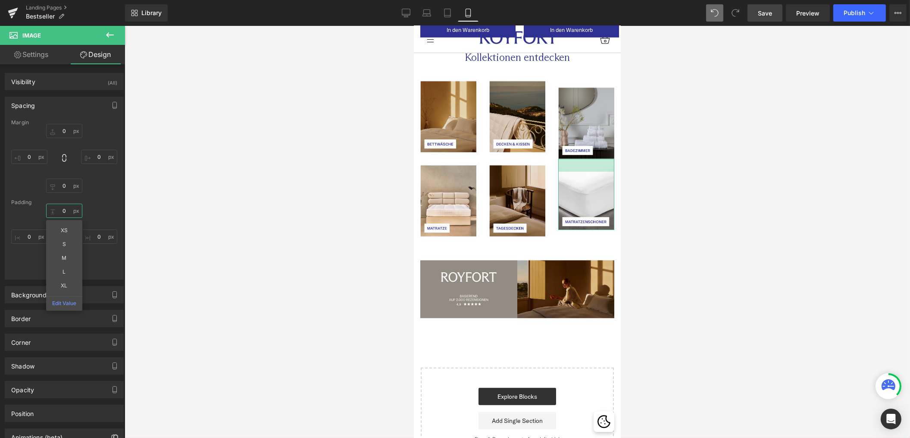
click at [63, 213] on input "0" at bounding box center [64, 211] width 36 height 14
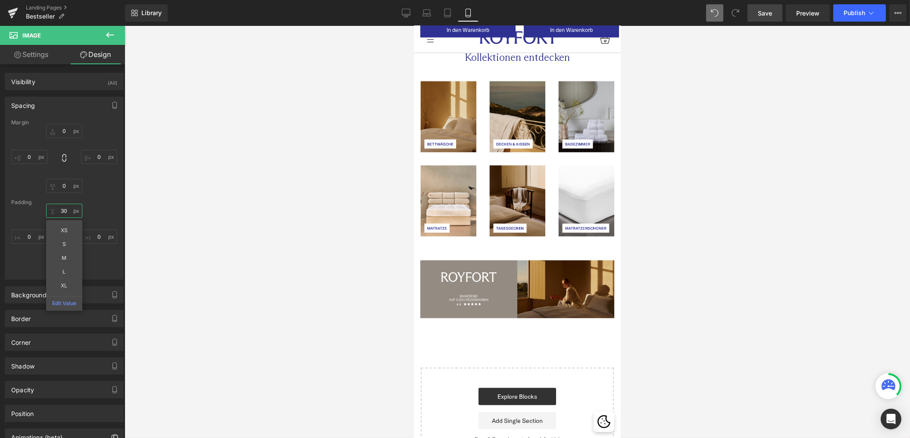
type input "30"
click at [760, 16] on span "Save" at bounding box center [765, 13] width 14 height 9
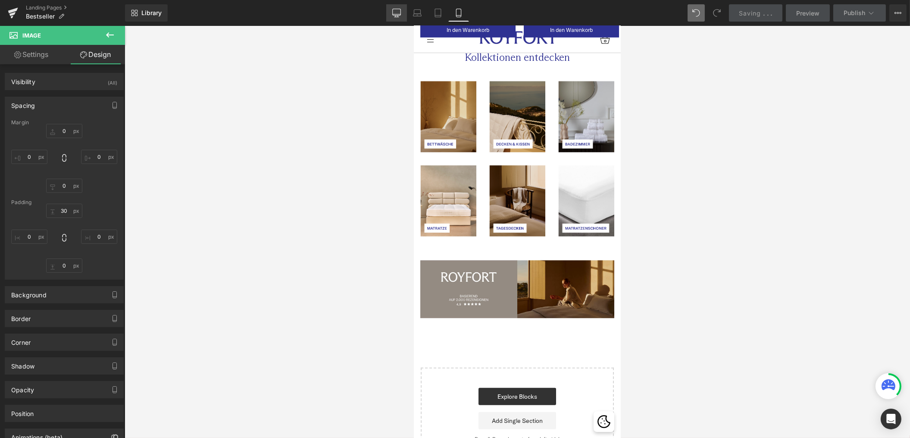
click at [394, 16] on icon at bounding box center [396, 13] width 9 height 9
type input "0"
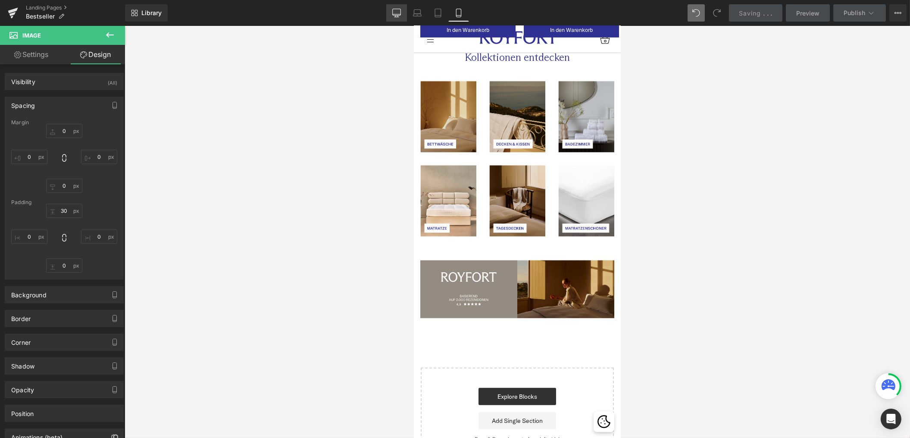
type input "30"
type input "0"
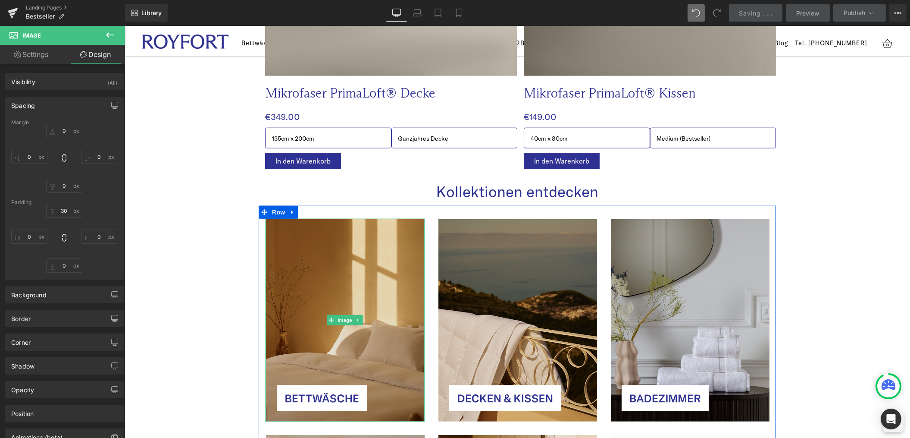
scroll to position [2540, 0]
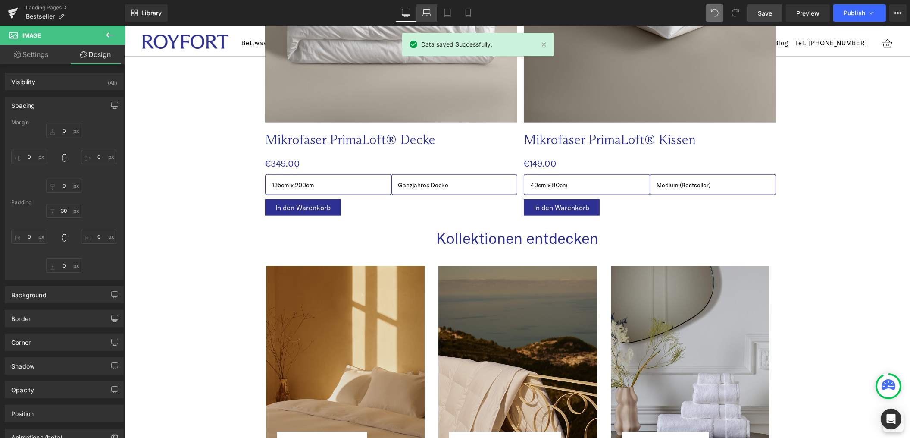
click at [419, 12] on link "Laptop" at bounding box center [427, 12] width 21 height 17
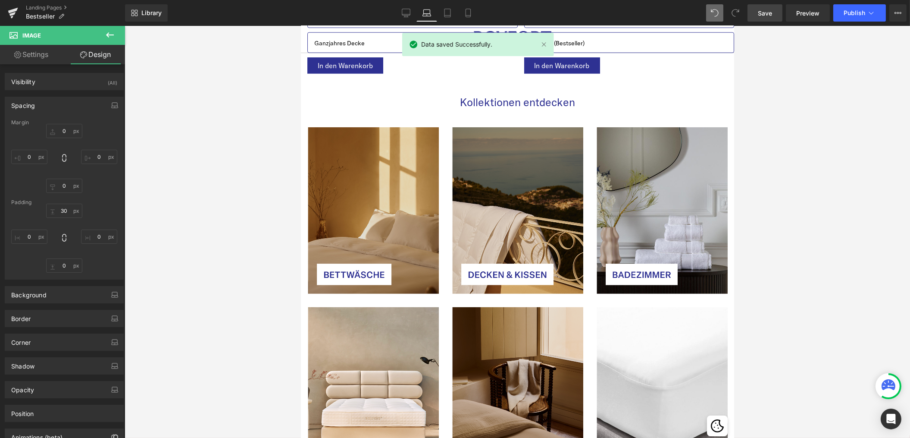
scroll to position [2368, 0]
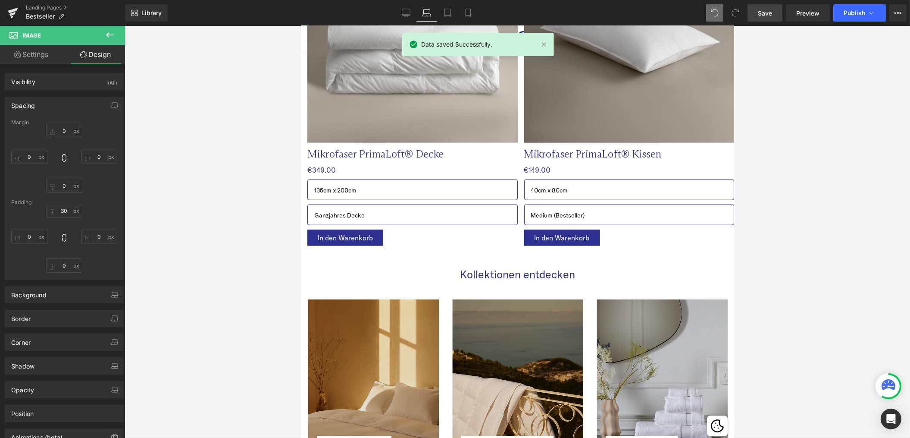
type input "0"
type input "30"
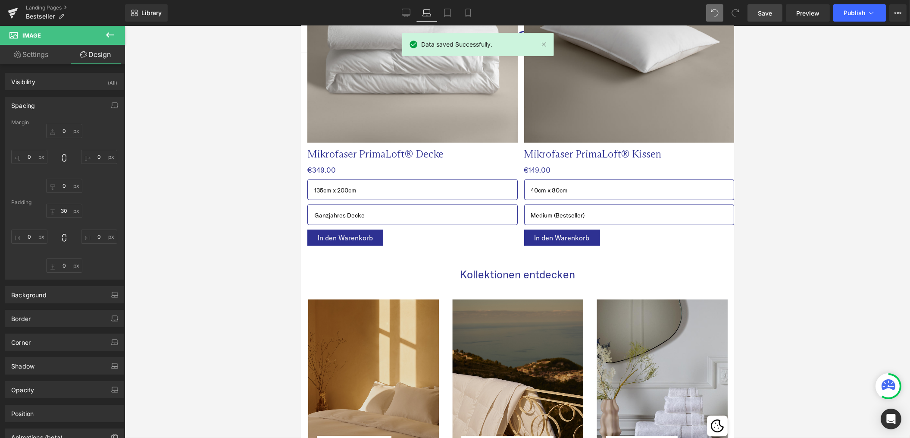
type input "0"
click at [449, 13] on icon at bounding box center [447, 13] width 9 height 9
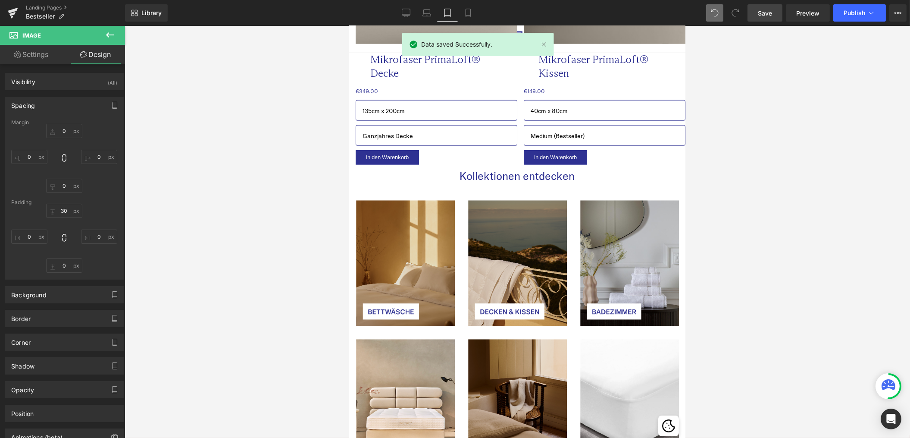
type input "0"
type input "30"
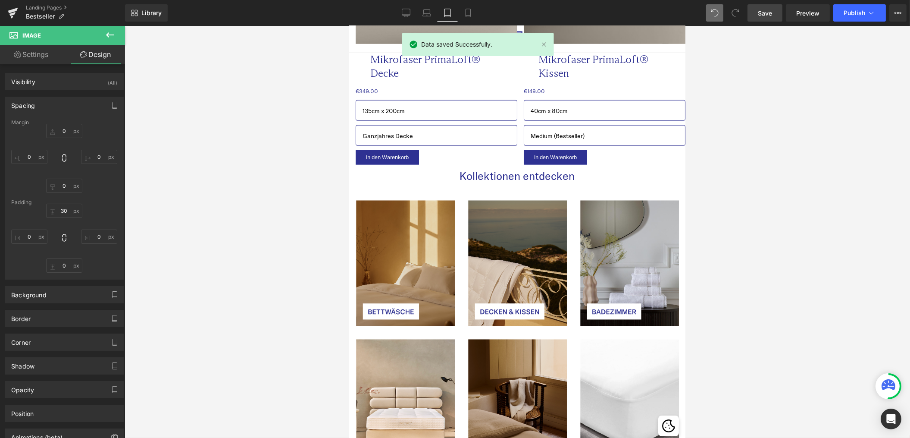
type input "0"
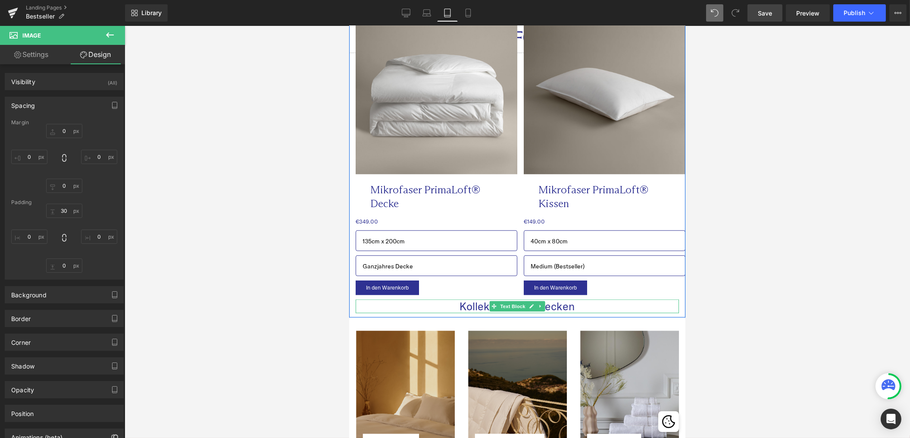
click at [468, 306] on p "Kollektionen entdecken" at bounding box center [516, 306] width 323 height 14
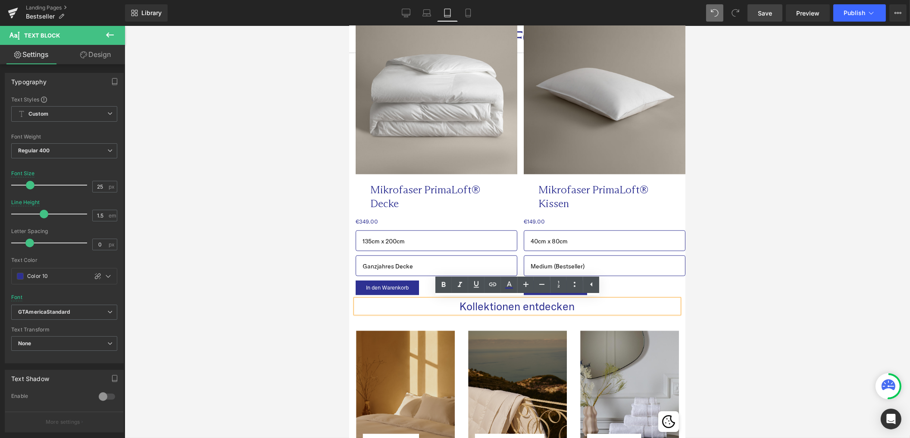
drag, startPoint x: 727, startPoint y: 307, endPoint x: 694, endPoint y: 307, distance: 32.8
click at [726, 307] on div at bounding box center [518, 232] width 786 height 412
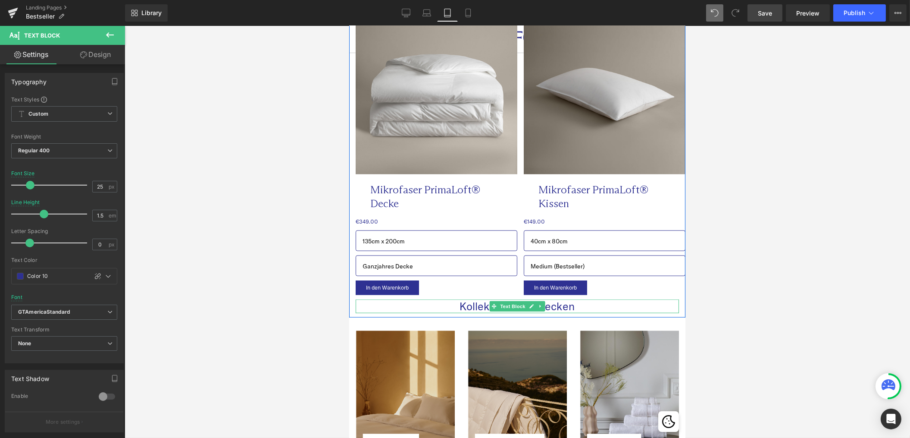
click at [562, 306] on p "Kollektionen entdecken" at bounding box center [516, 306] width 323 height 14
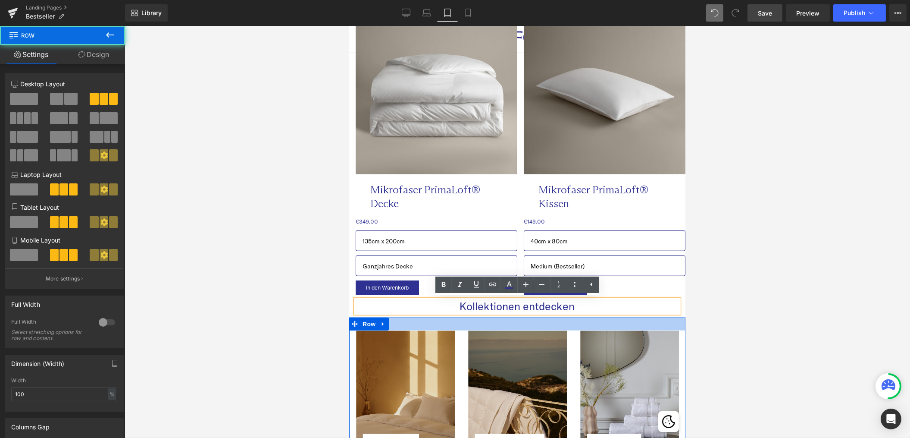
click at [438, 322] on div at bounding box center [517, 323] width 336 height 13
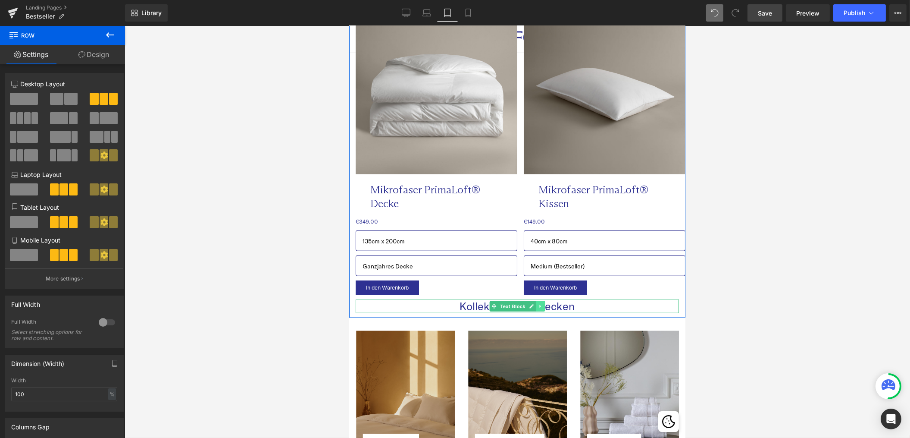
click at [538, 306] on icon at bounding box center [540, 306] width 5 height 5
click at [541, 307] on link at bounding box center [544, 306] width 9 height 10
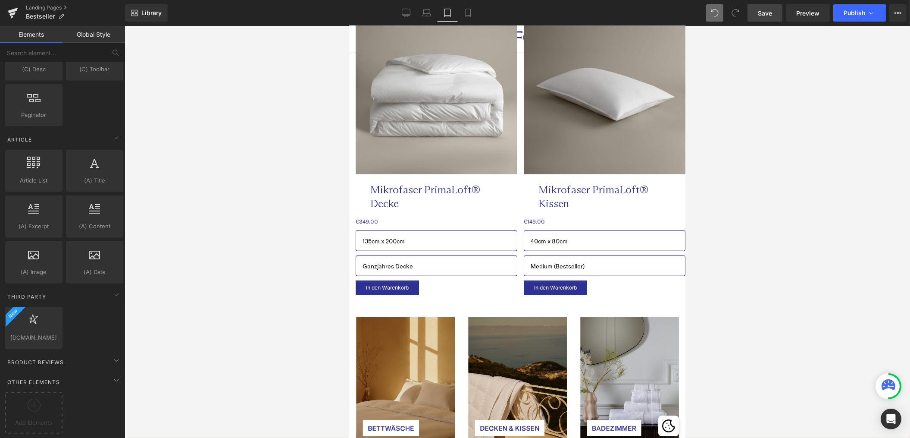
scroll to position [3, 0]
click at [303, 336] on div at bounding box center [518, 232] width 786 height 412
click at [762, 18] on link "Save" at bounding box center [765, 12] width 35 height 17
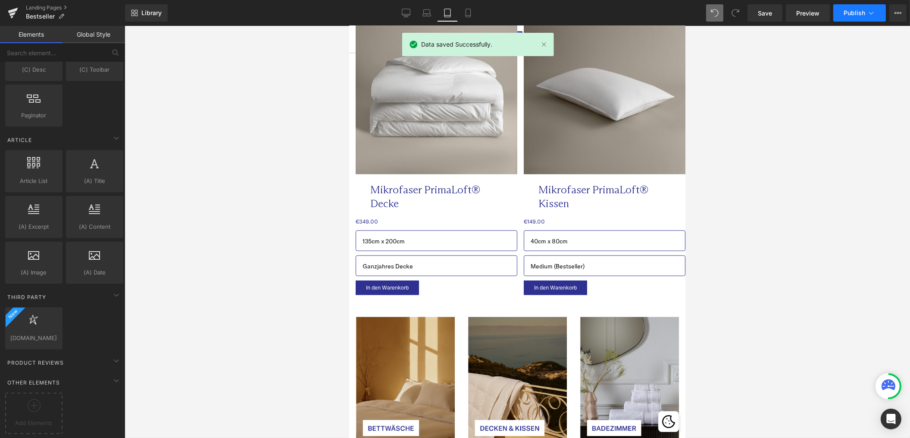
click at [819, 10] on span "Publish" at bounding box center [855, 12] width 22 height 7
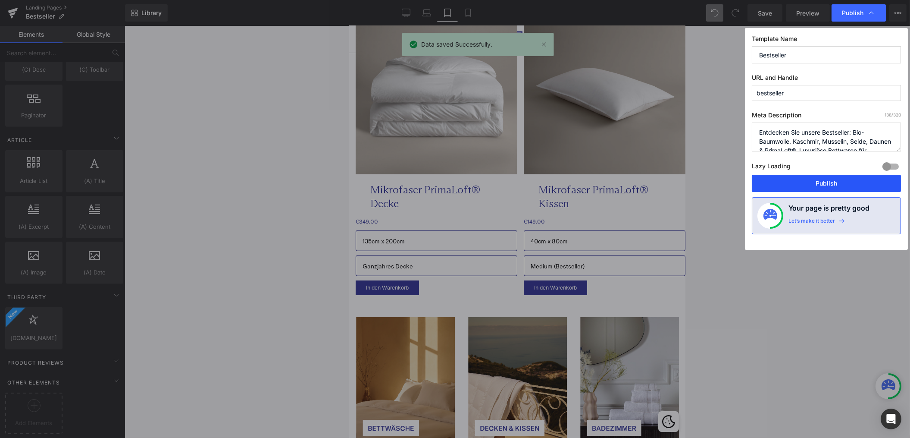
click at [811, 185] on button "Publish" at bounding box center [826, 183] width 149 height 17
